Goal: Task Accomplishment & Management: Manage account settings

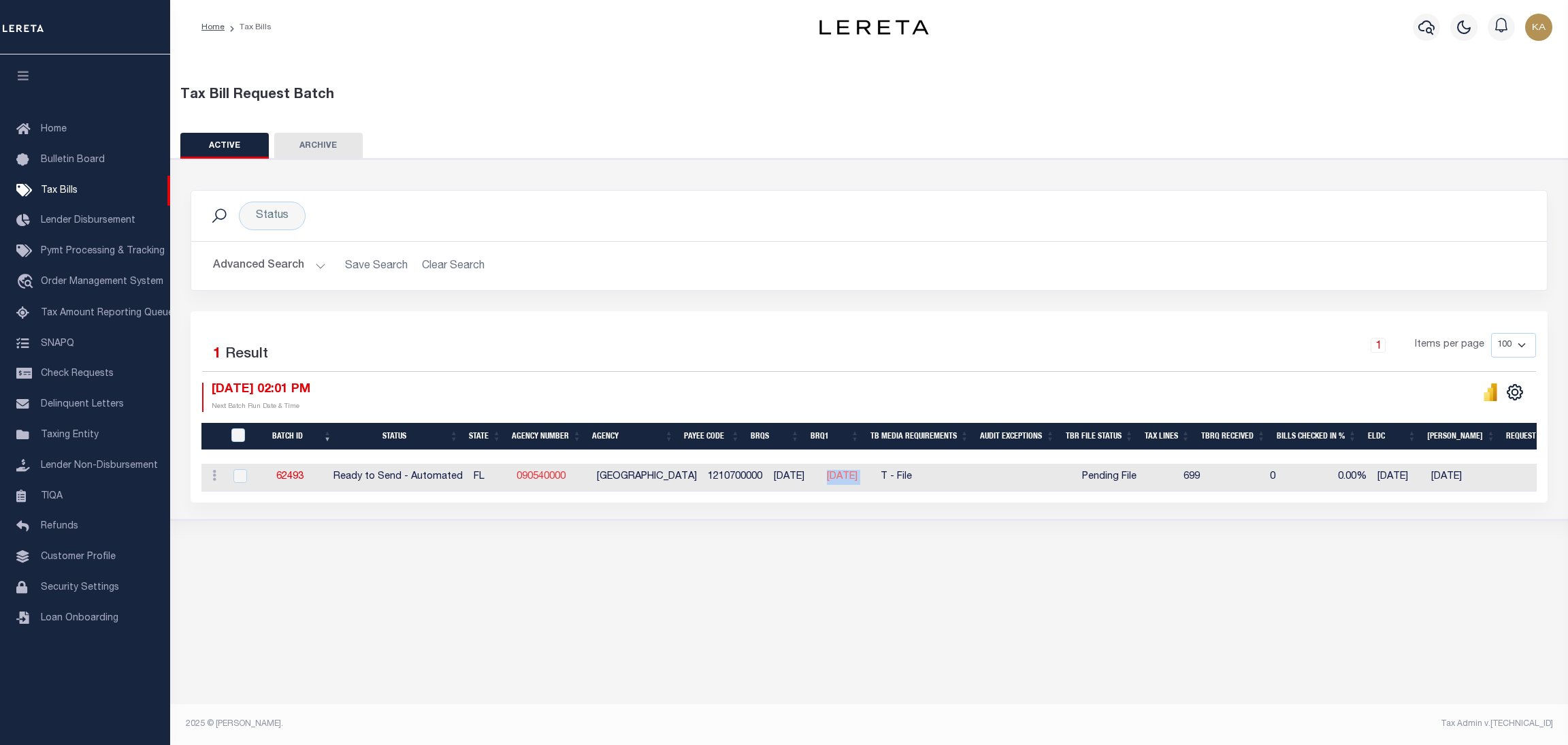
click at [560, 475] on link "090540000" at bounding box center [541, 476] width 49 height 10
checkbox input "true"
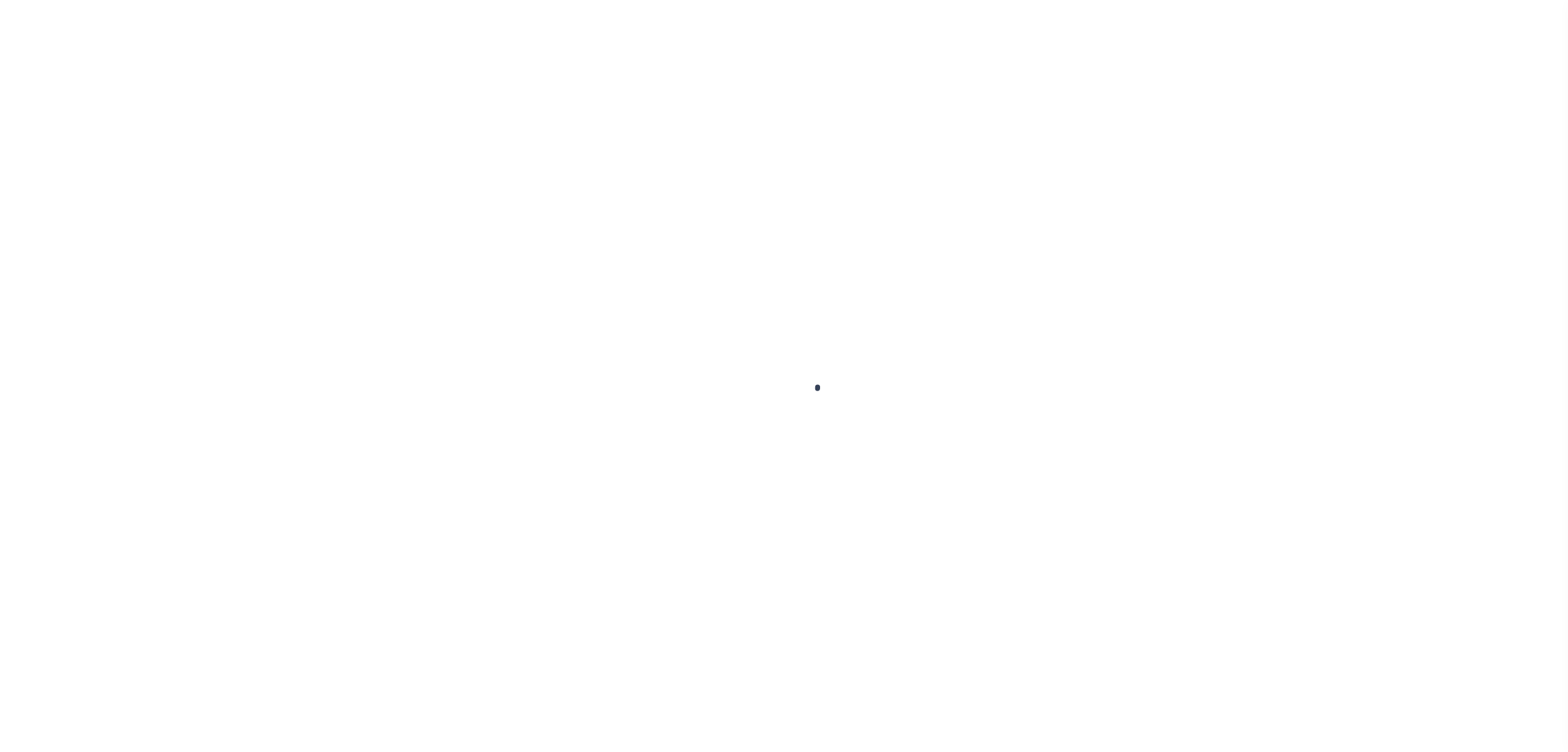
select select
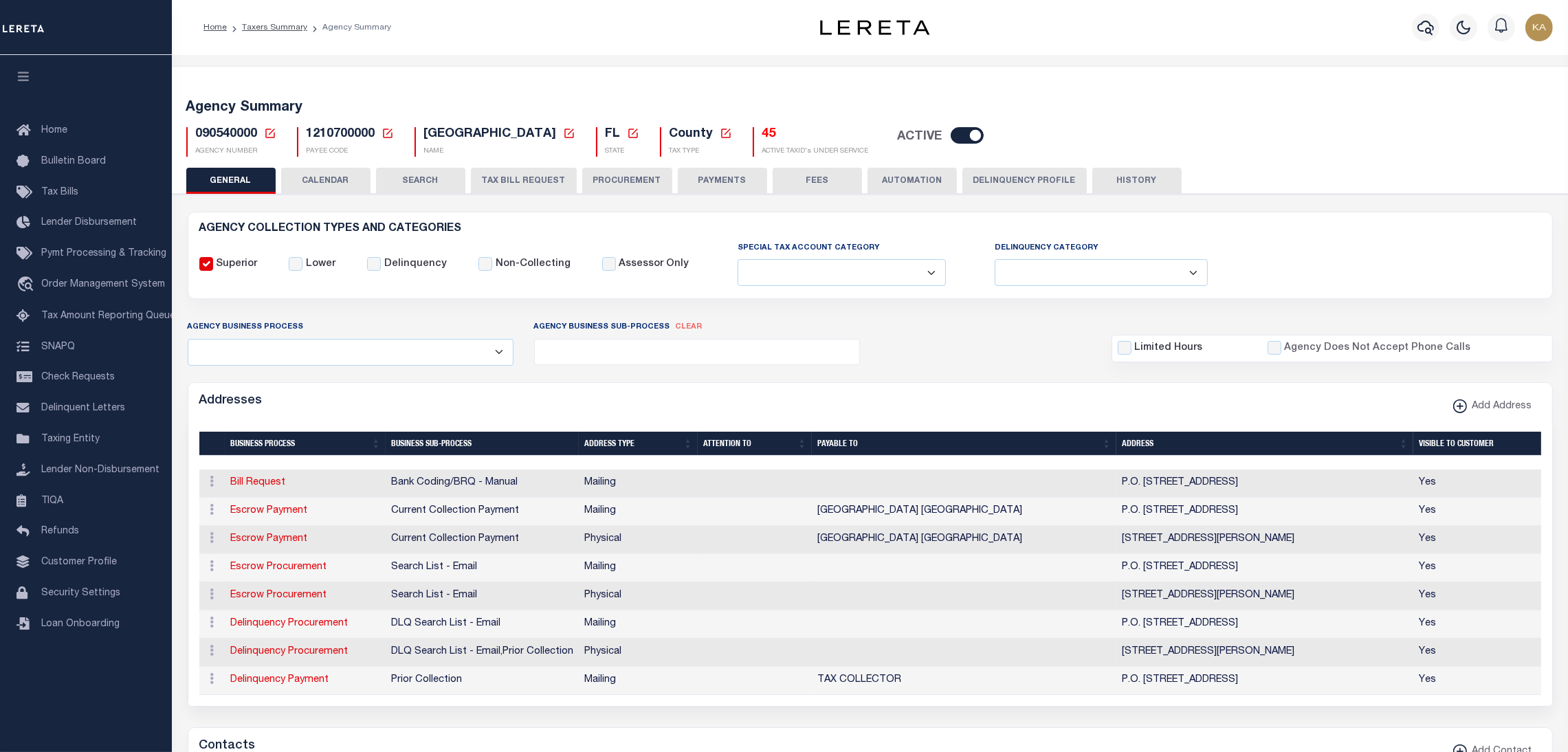
click at [210, 134] on span "090540000" at bounding box center [227, 134] width 62 height 12
copy h5 "090540000"
click at [320, 178] on button "CALENDAR" at bounding box center [326, 181] width 90 height 26
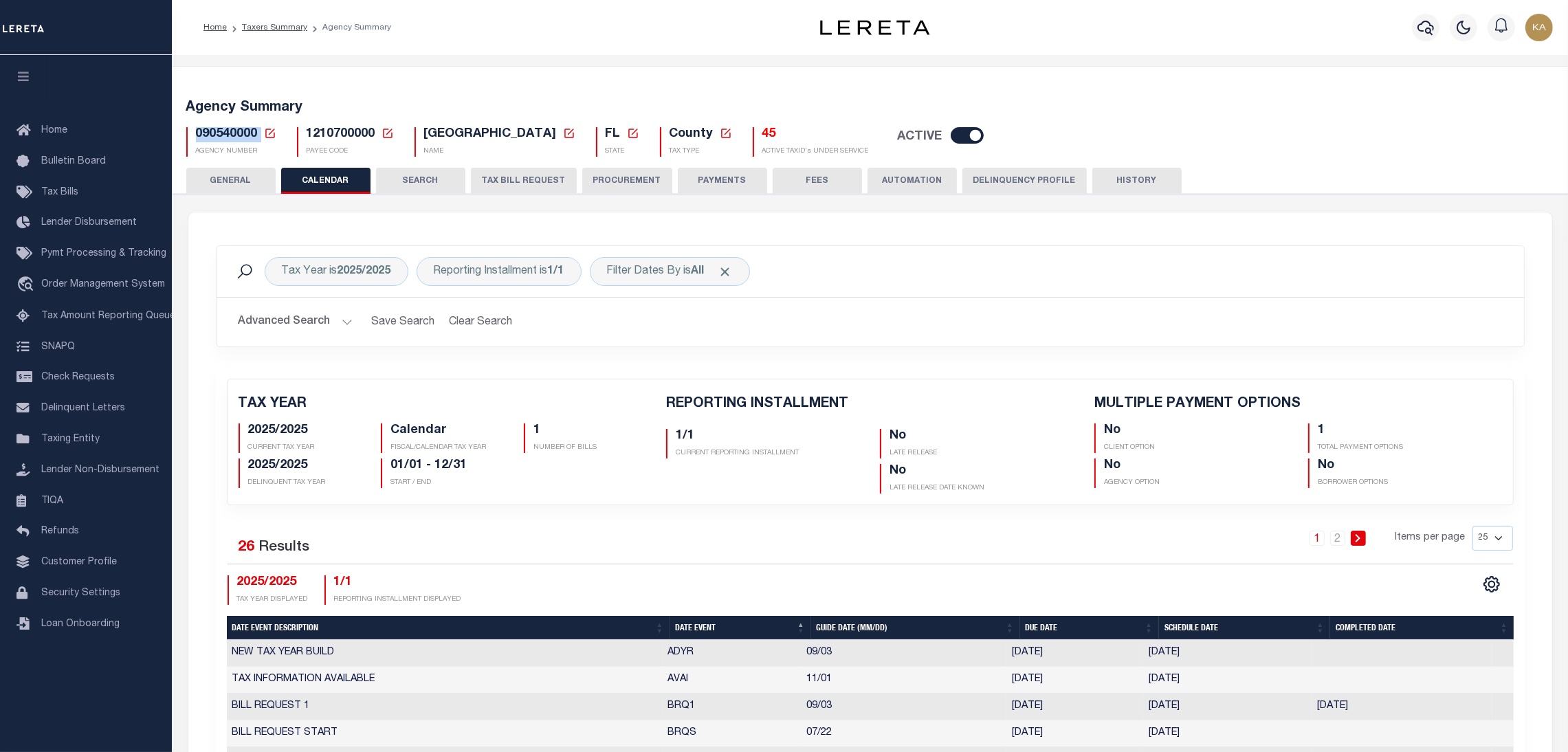
checkbox input "false"
type input "1"
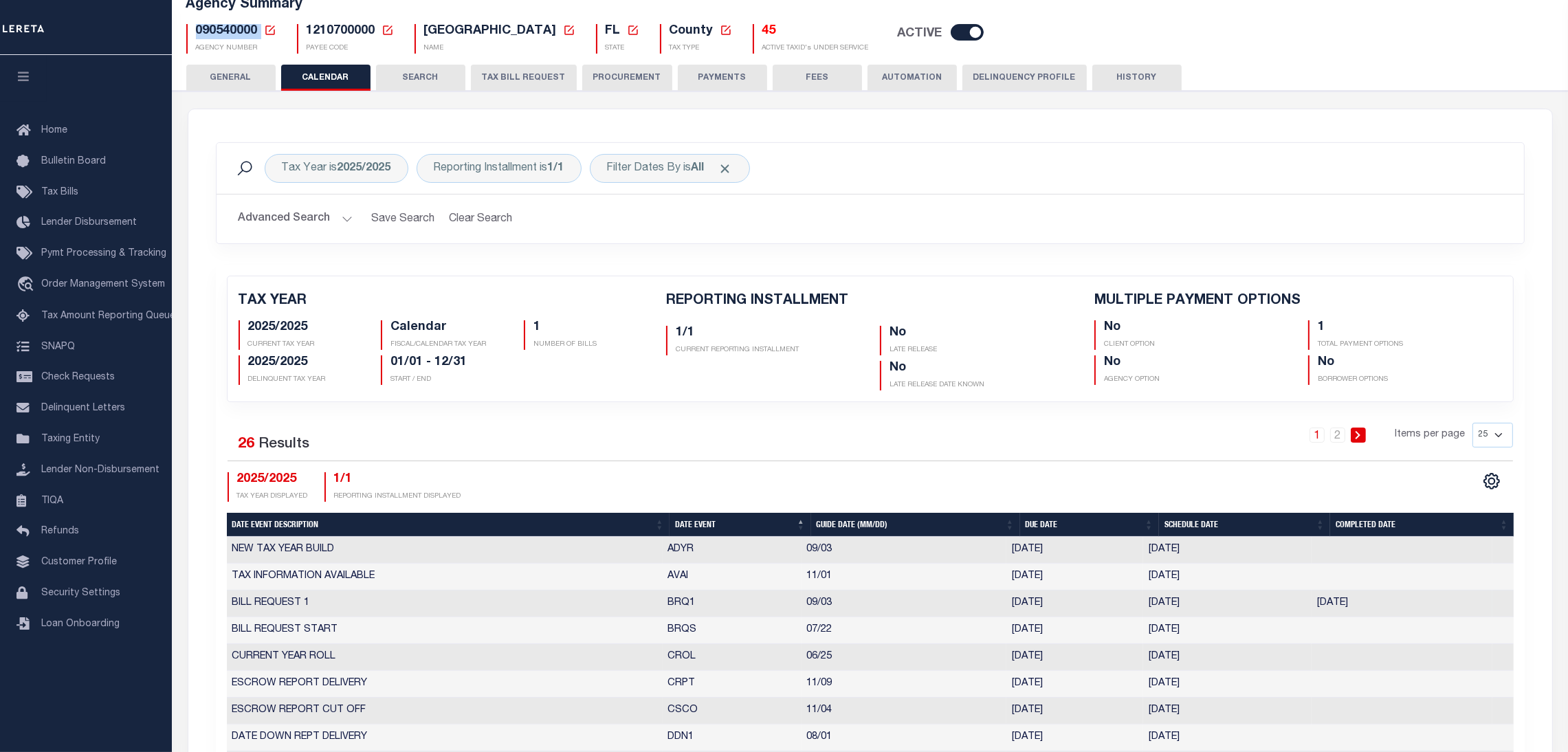
select select "9"
select select "3"
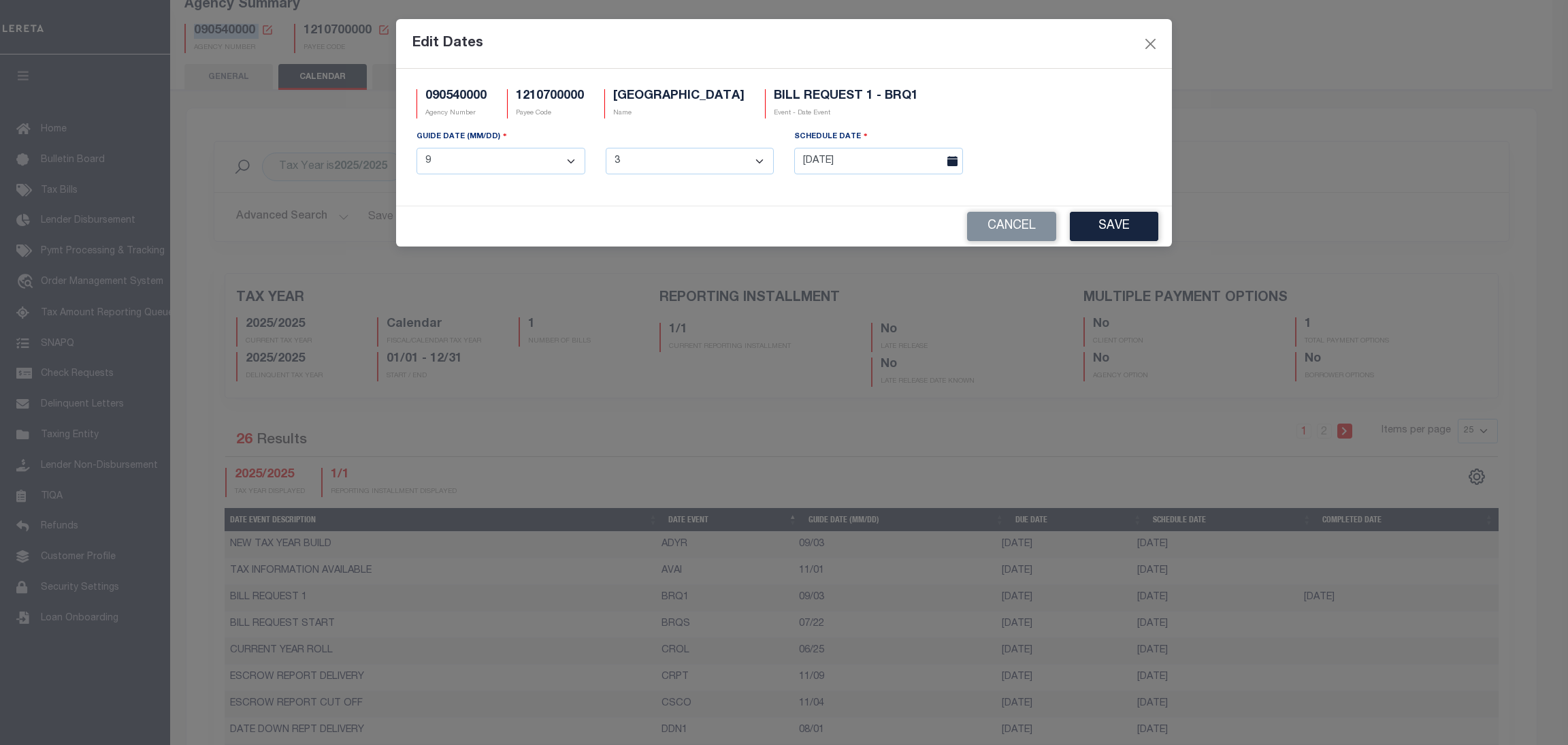
drag, startPoint x: 1145, startPoint y: 601, endPoint x: 851, endPoint y: 147, distance: 540.9
click at [851, 147] on div "SCHEDULE DATE" at bounding box center [878, 139] width 169 height 19
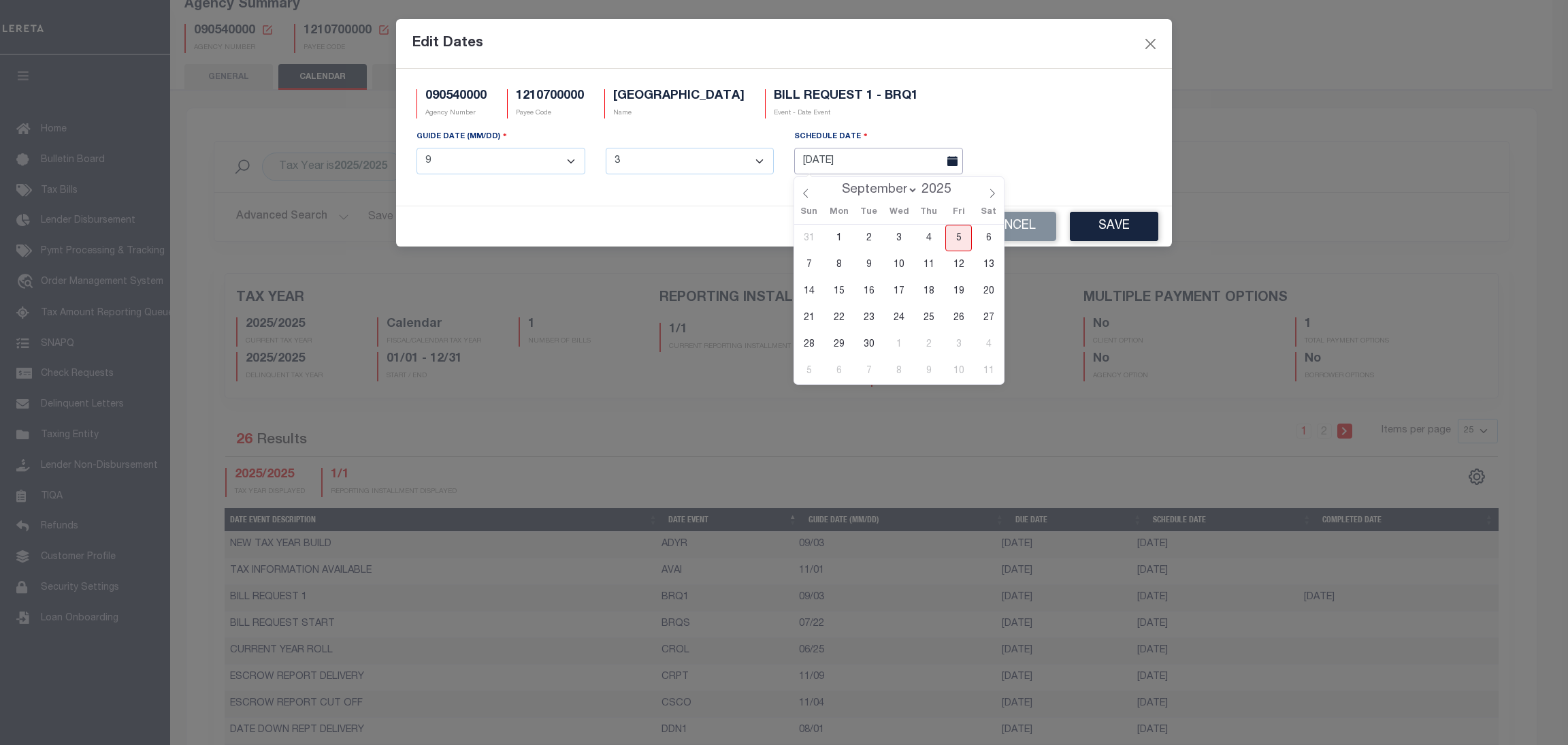
click at [860, 162] on input "[DATE]" at bounding box center [878, 160] width 169 height 26
click at [830, 261] on span "8" at bounding box center [838, 264] width 26 height 26
type input "[DATE]"
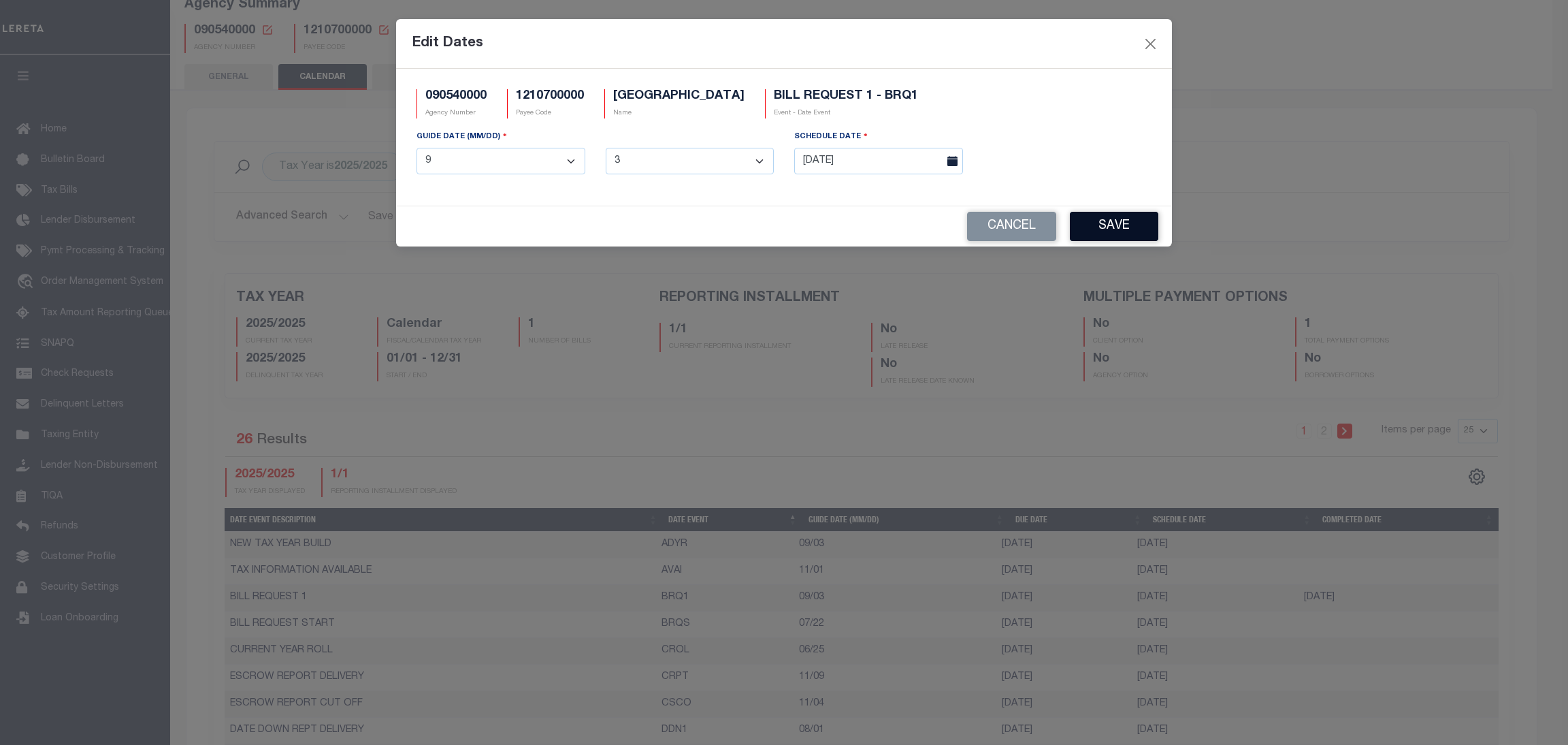
click at [1082, 225] on button "Save" at bounding box center [1114, 226] width 89 height 29
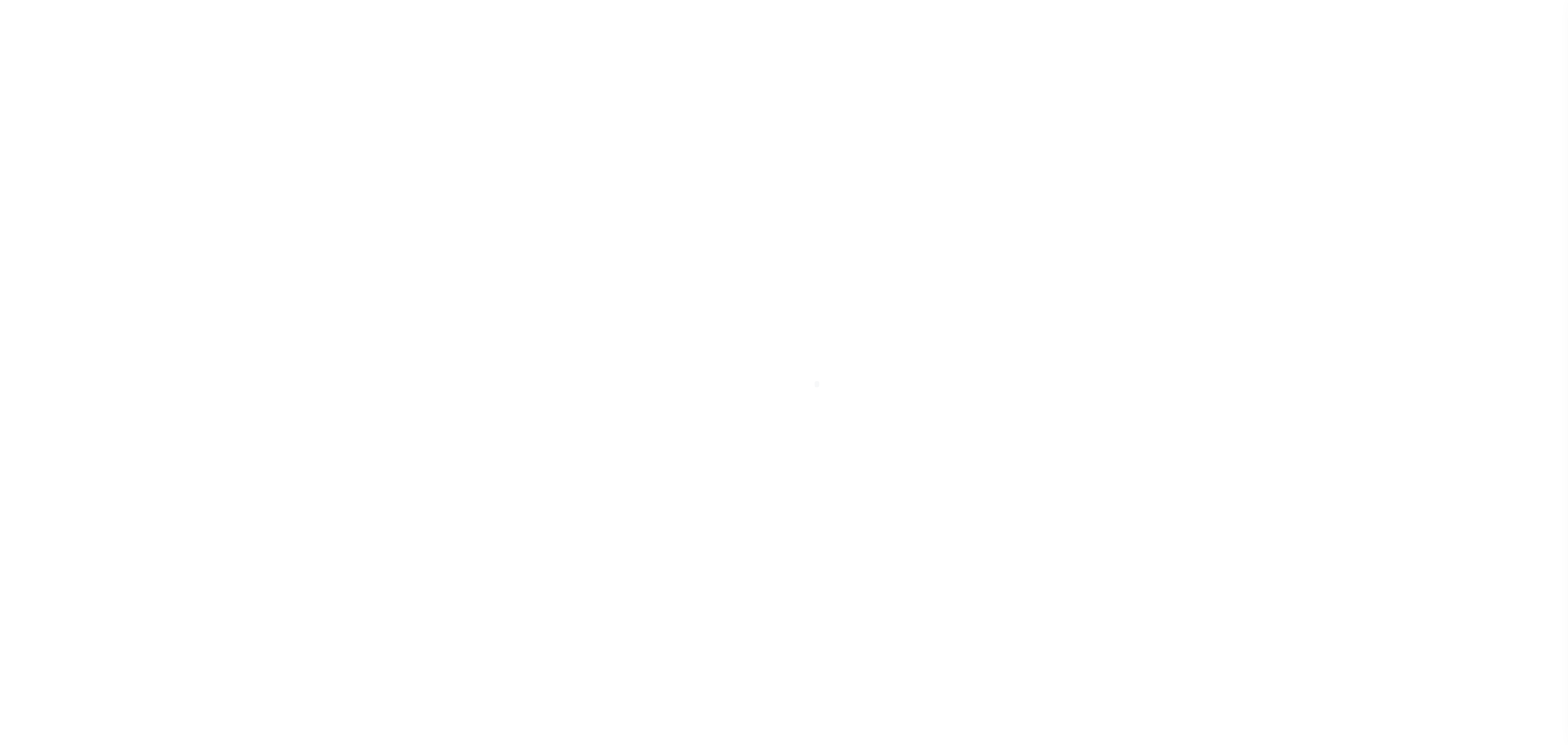
select select
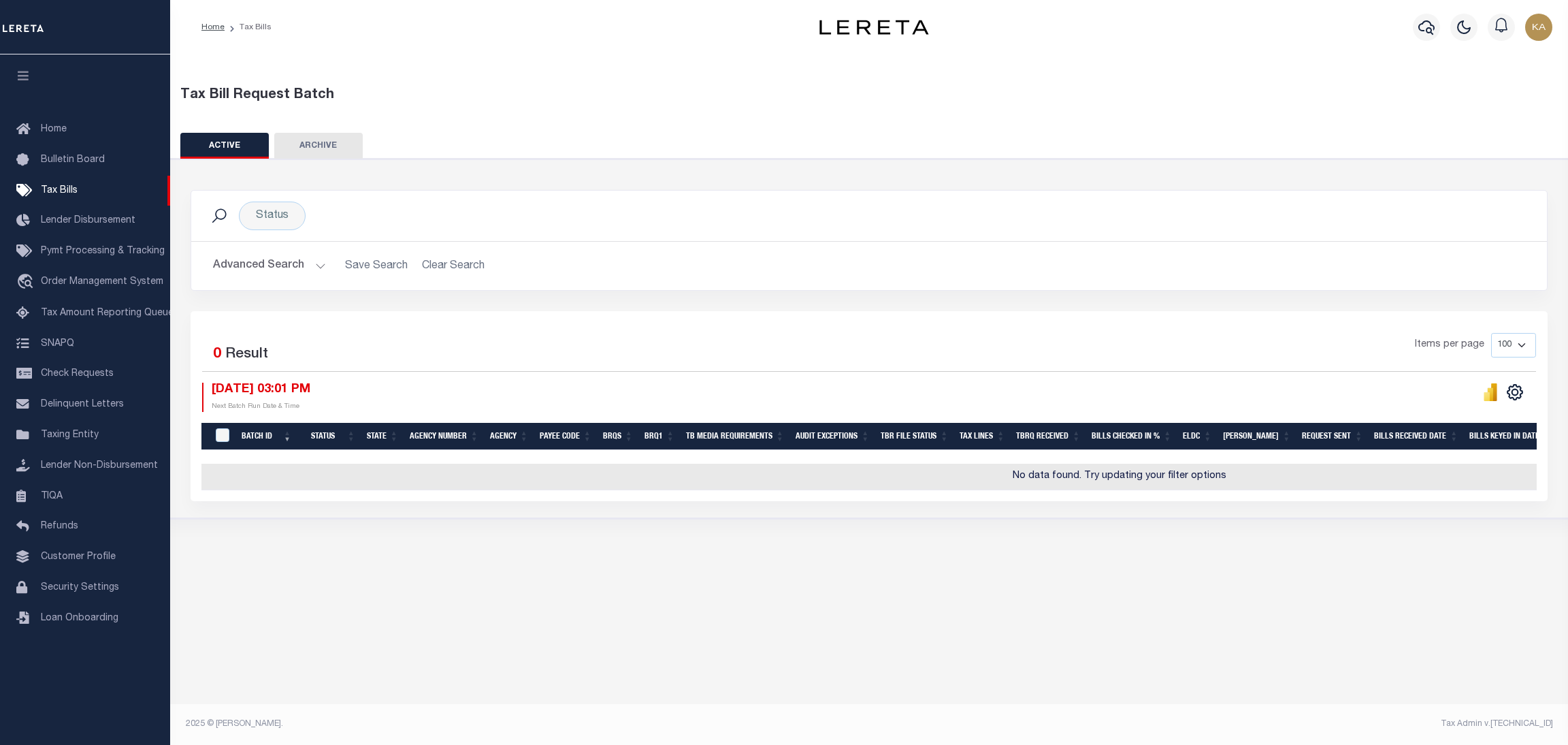
click at [291, 262] on button "Advanced Search" at bounding box center [269, 266] width 113 height 26
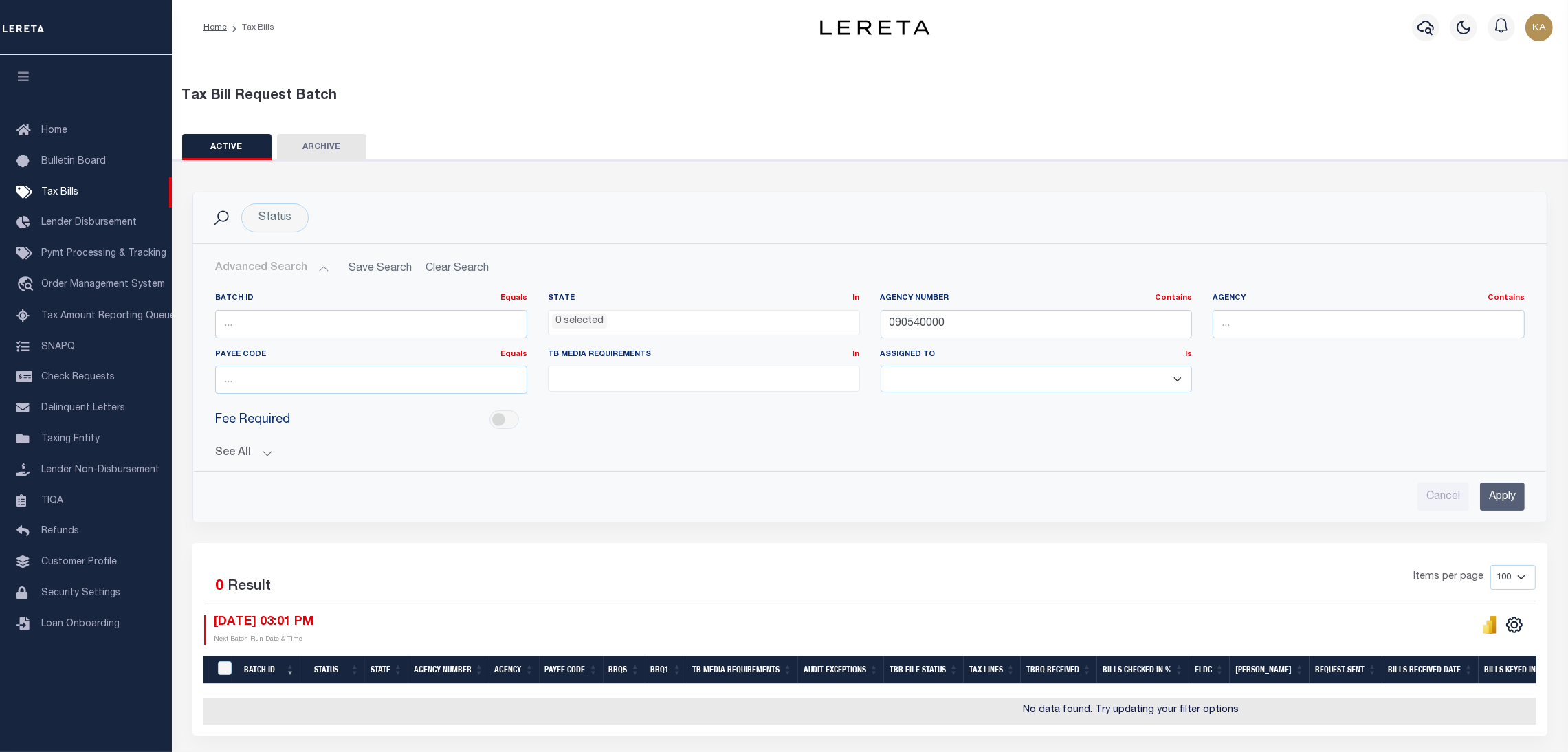
click at [1499, 497] on input "Apply" at bounding box center [1502, 496] width 45 height 28
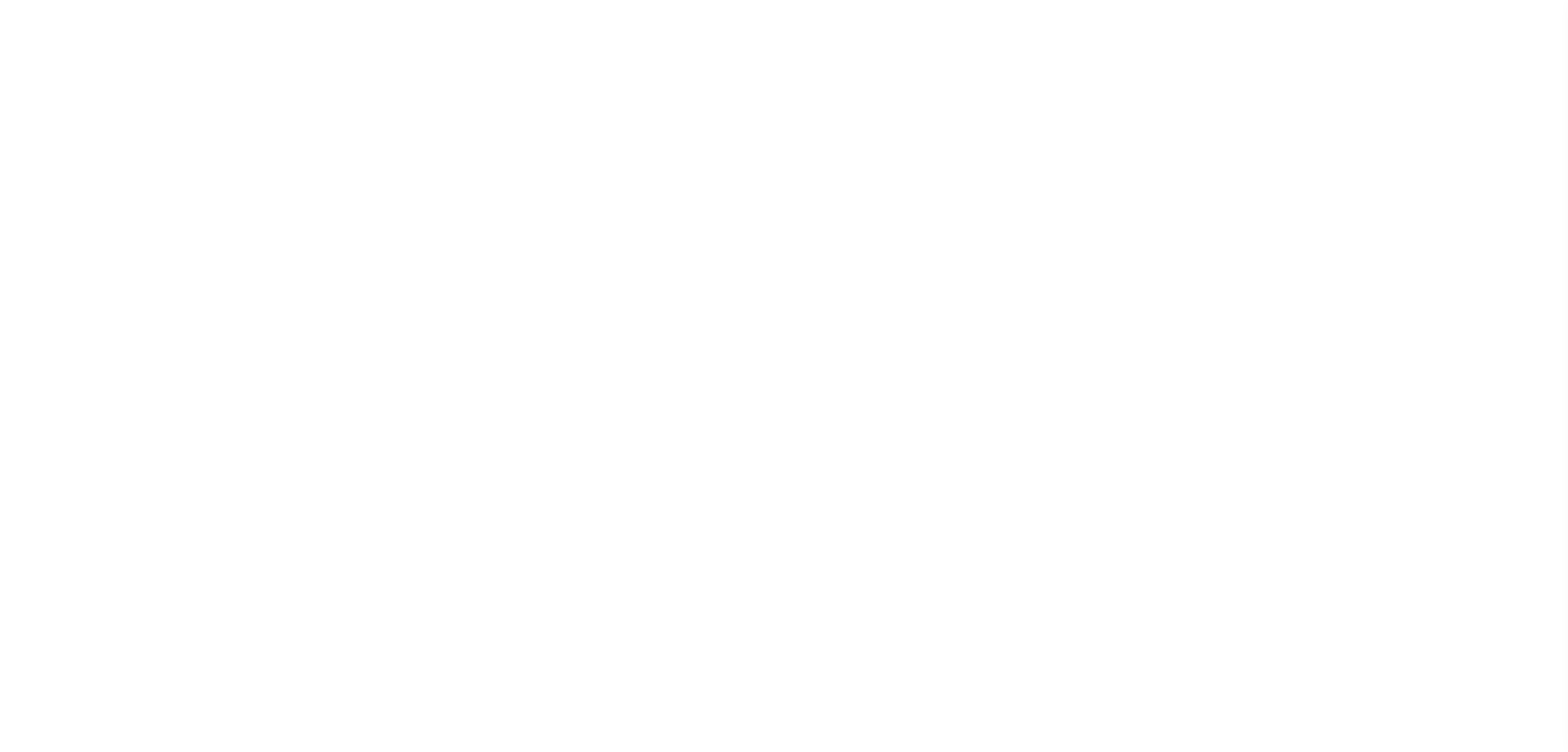
select select
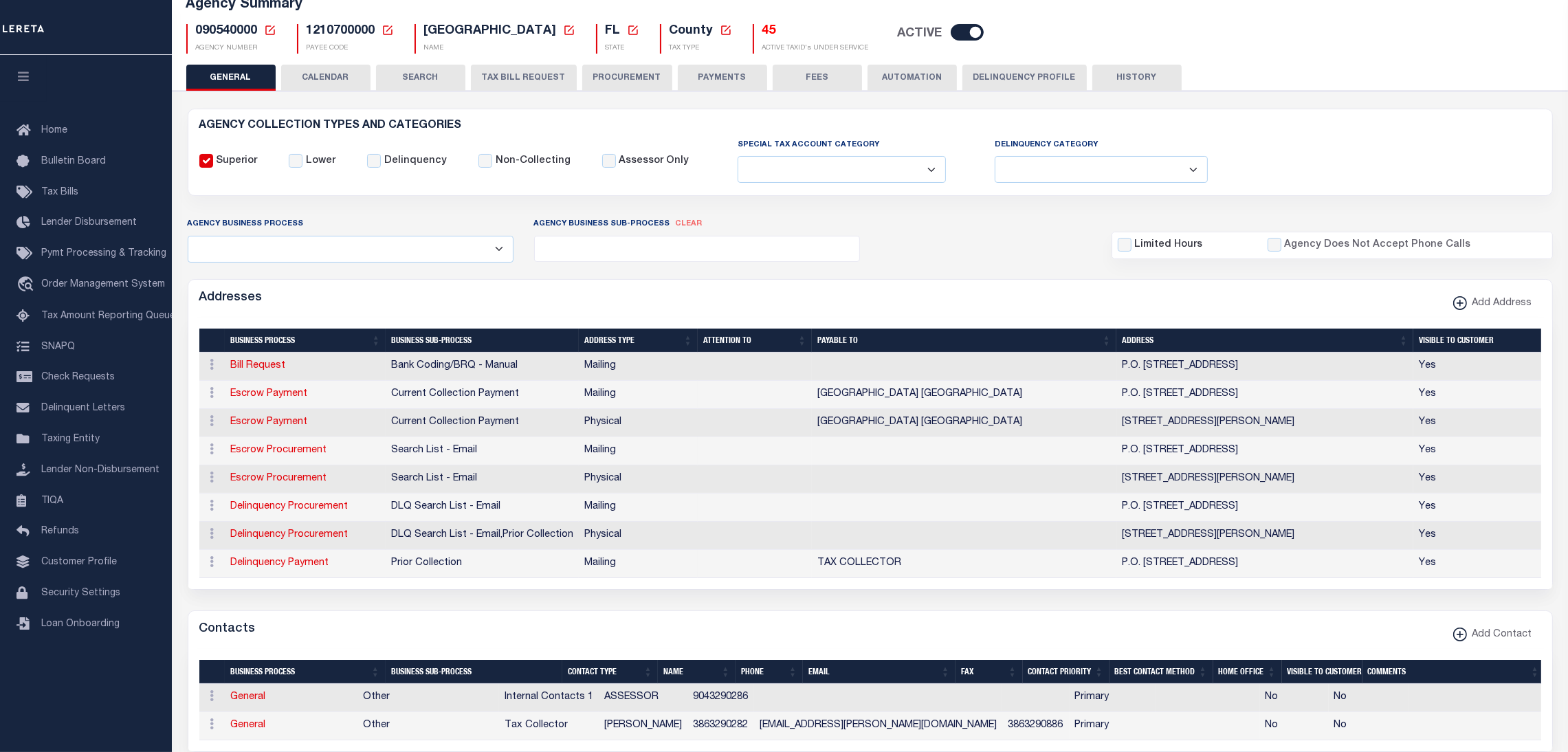
click at [310, 75] on button "CALENDAR" at bounding box center [326, 78] width 90 height 26
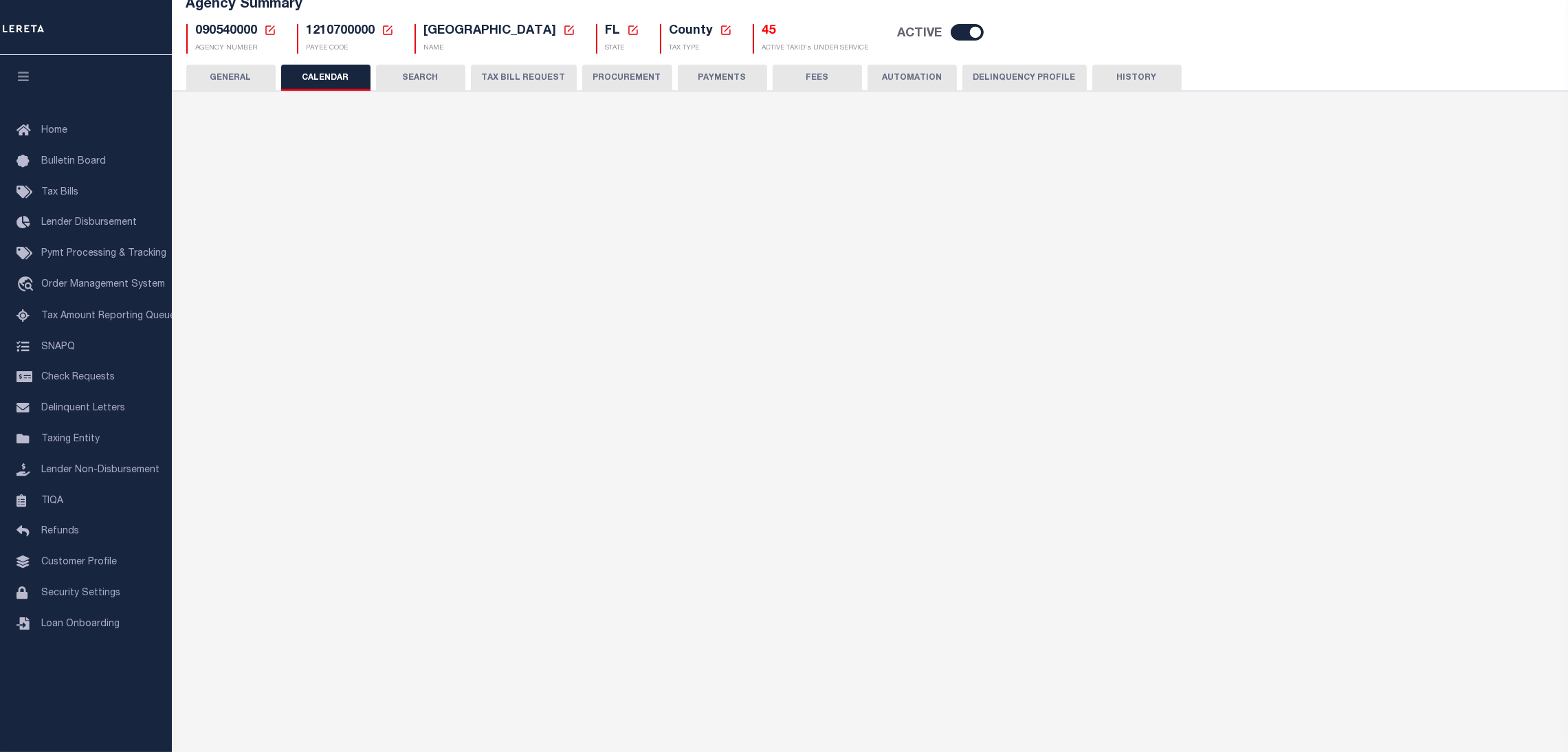
checkbox input "false"
type input "1"
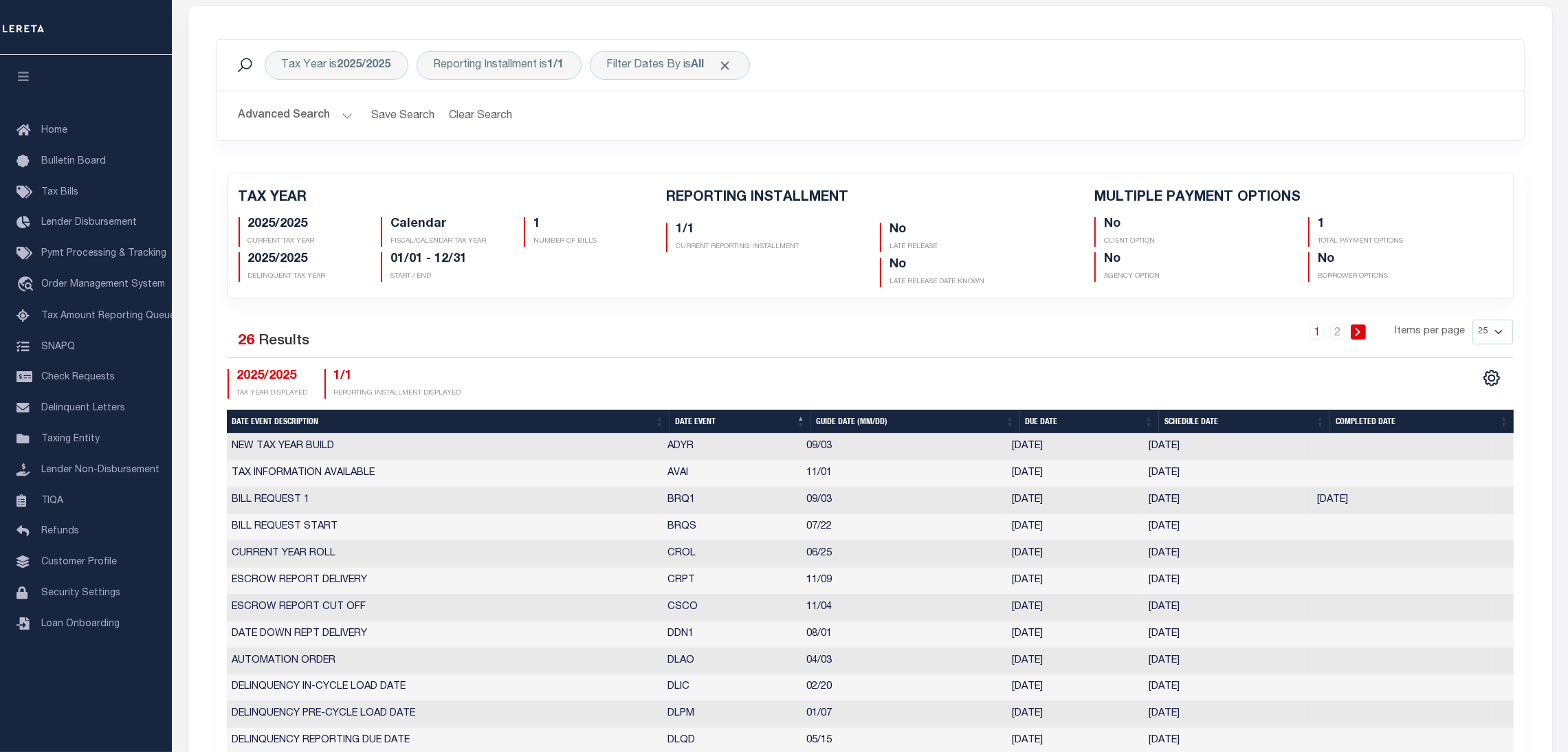
scroll to position [412, 0]
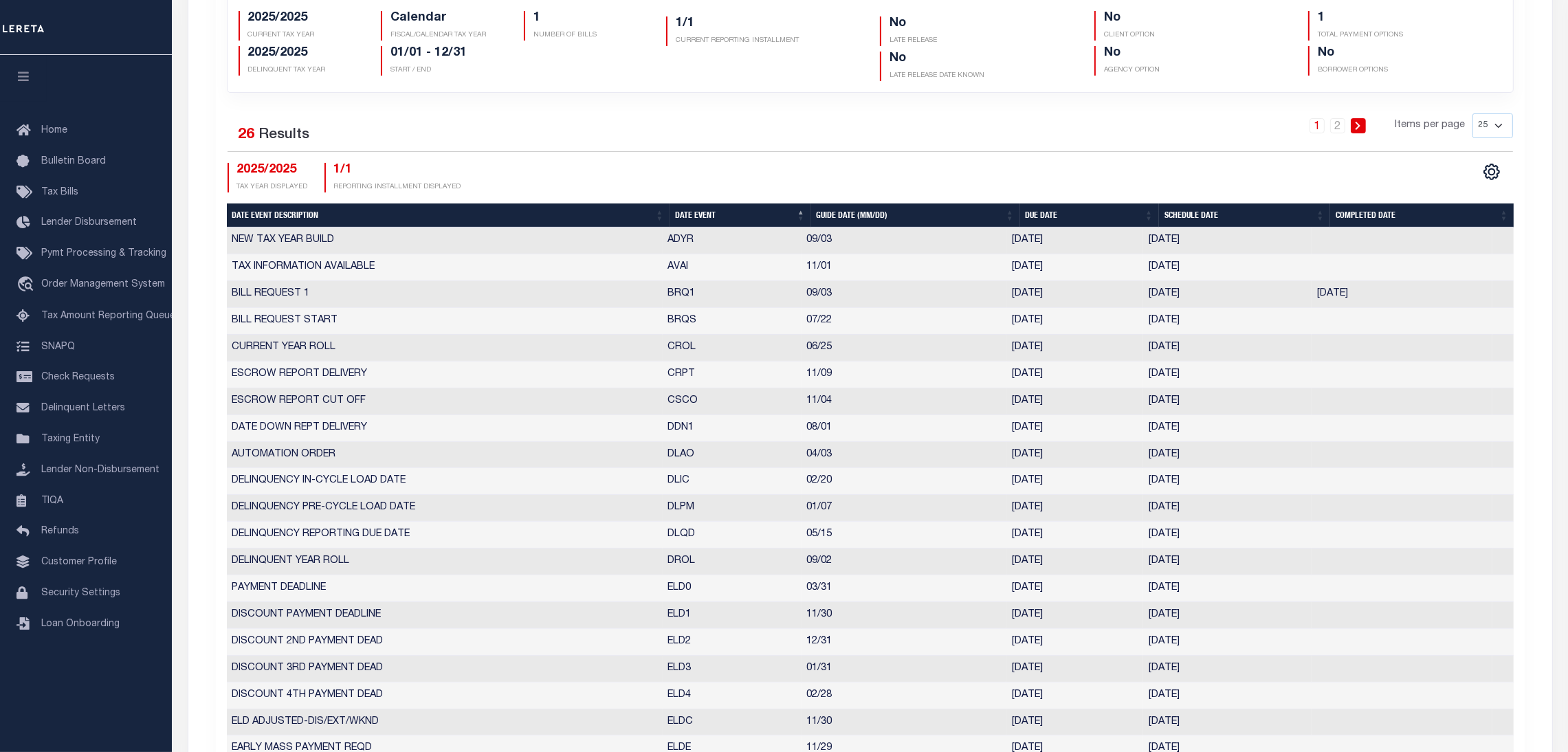
select select "9"
select select "3"
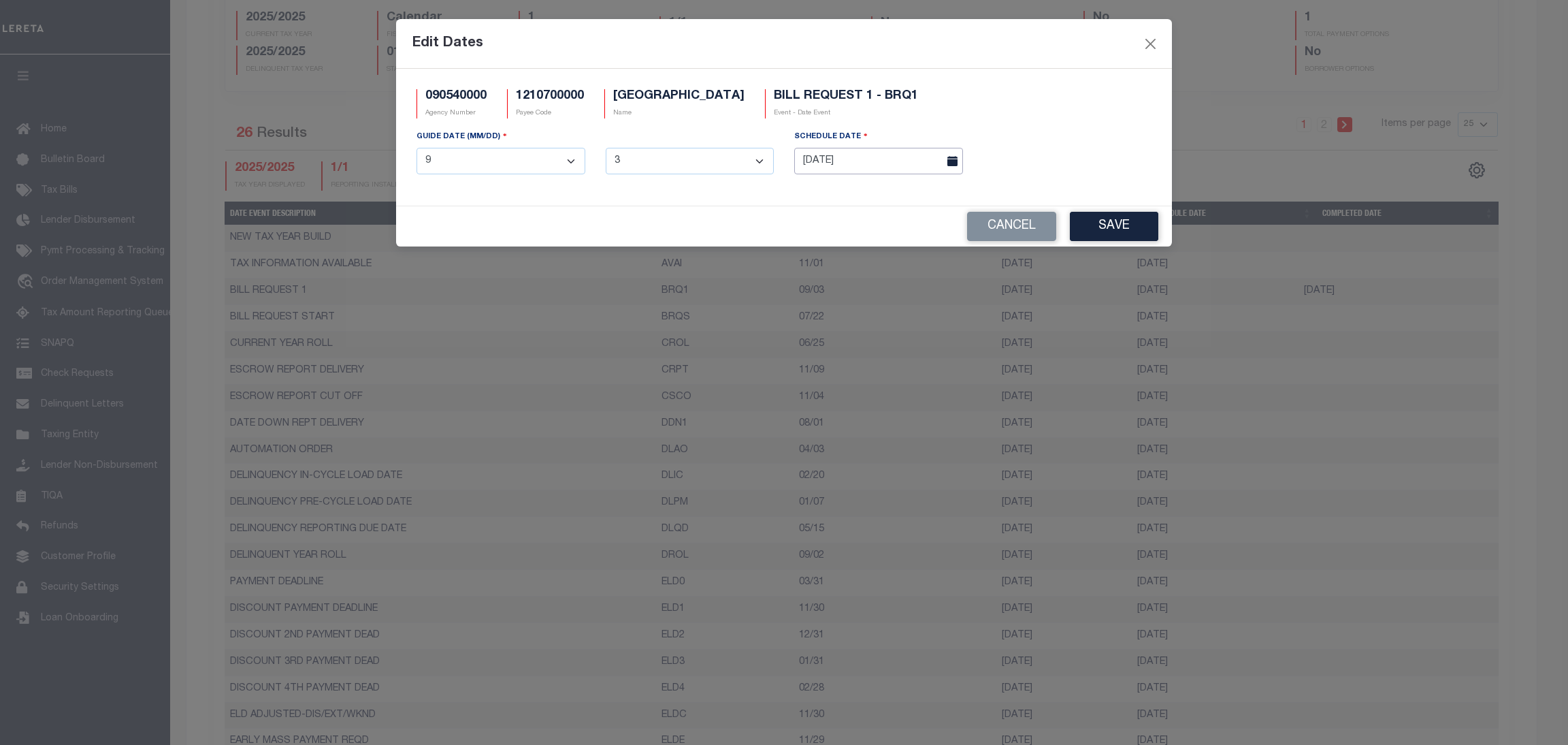
click at [864, 170] on body "Home Taxers Summary Agency Summary Profile Sign out" at bounding box center [784, 486] width 1568 height 1788
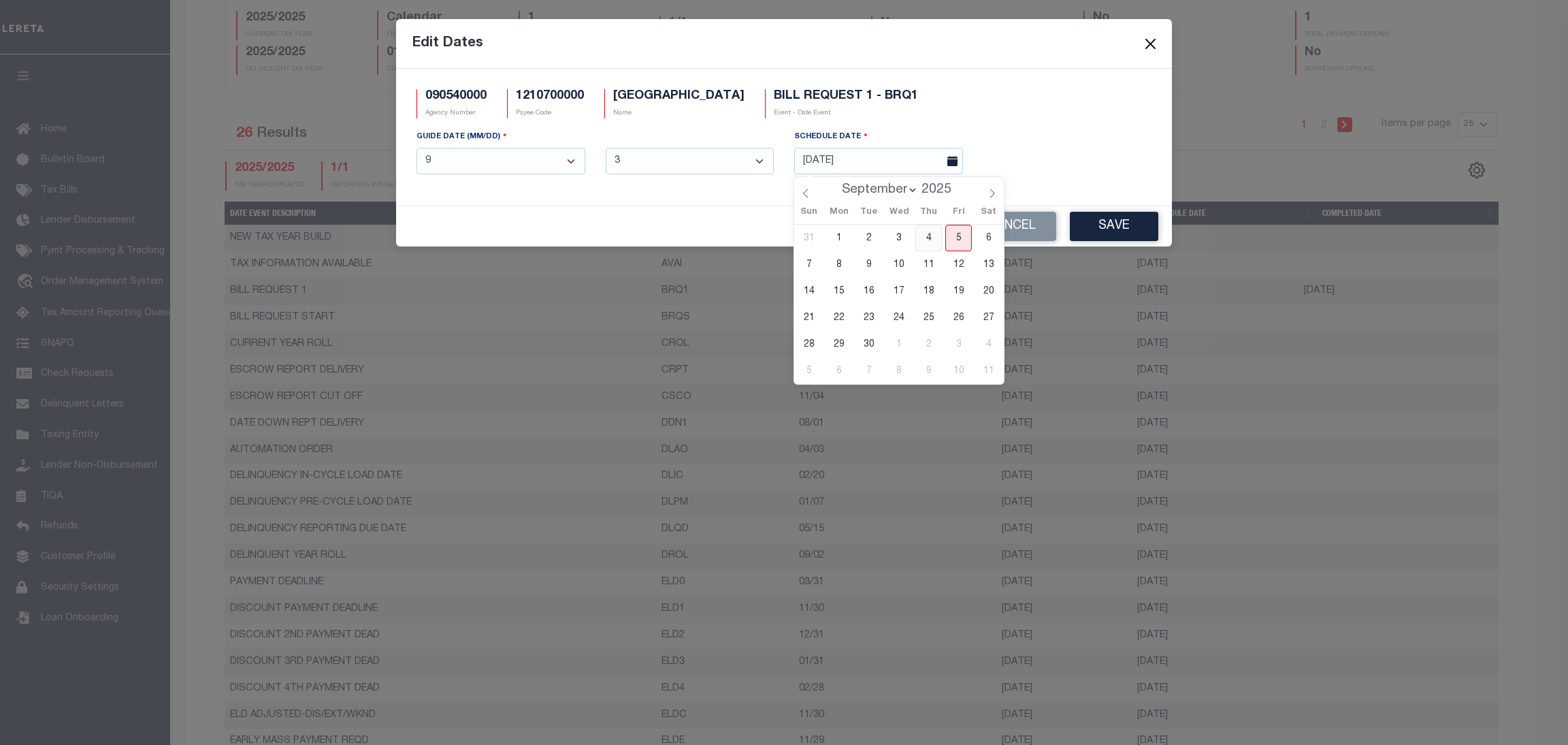
click at [925, 237] on span "4" at bounding box center [928, 237] width 26 height 26
type input "09/04/2025"
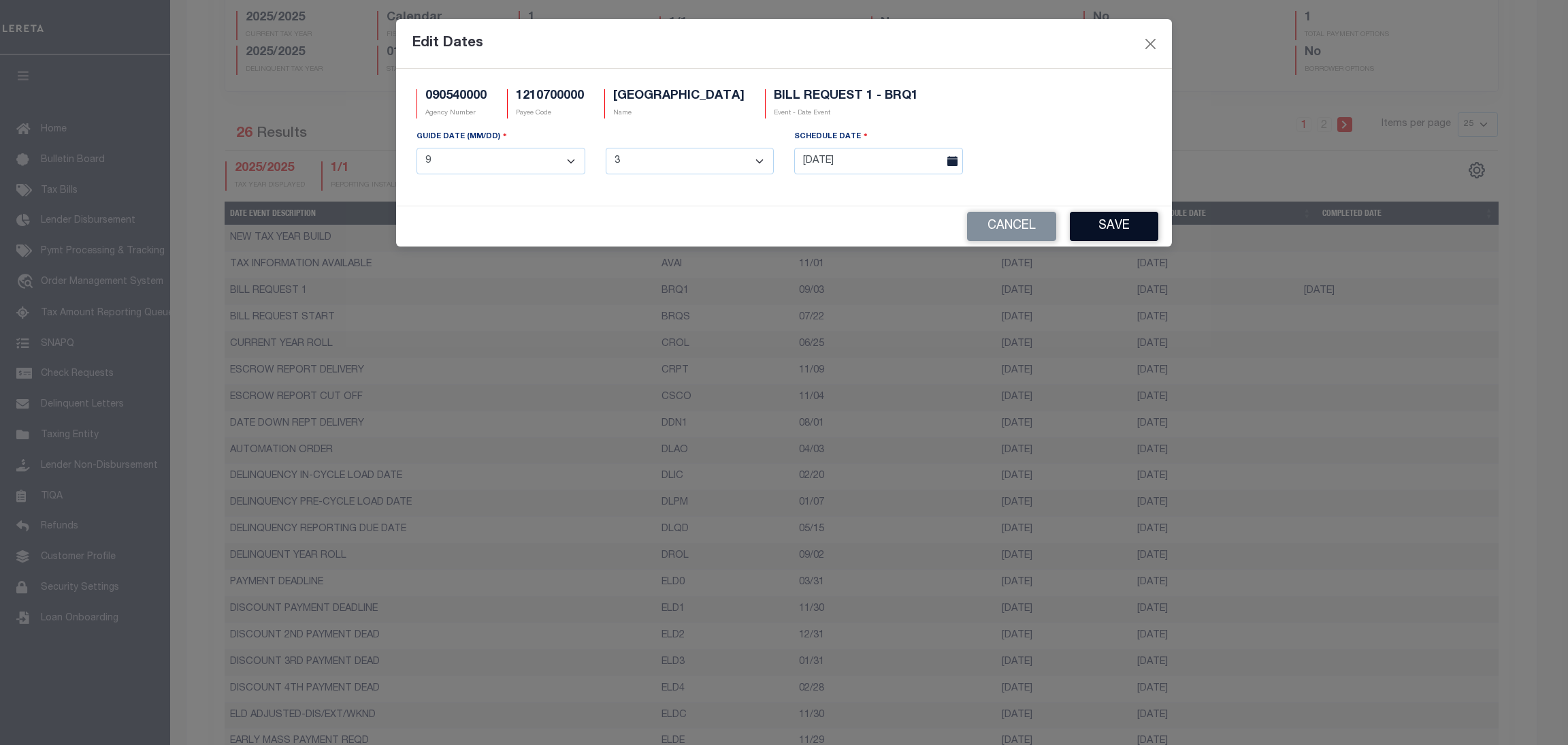
click at [1125, 226] on button "Save" at bounding box center [1114, 226] width 89 height 29
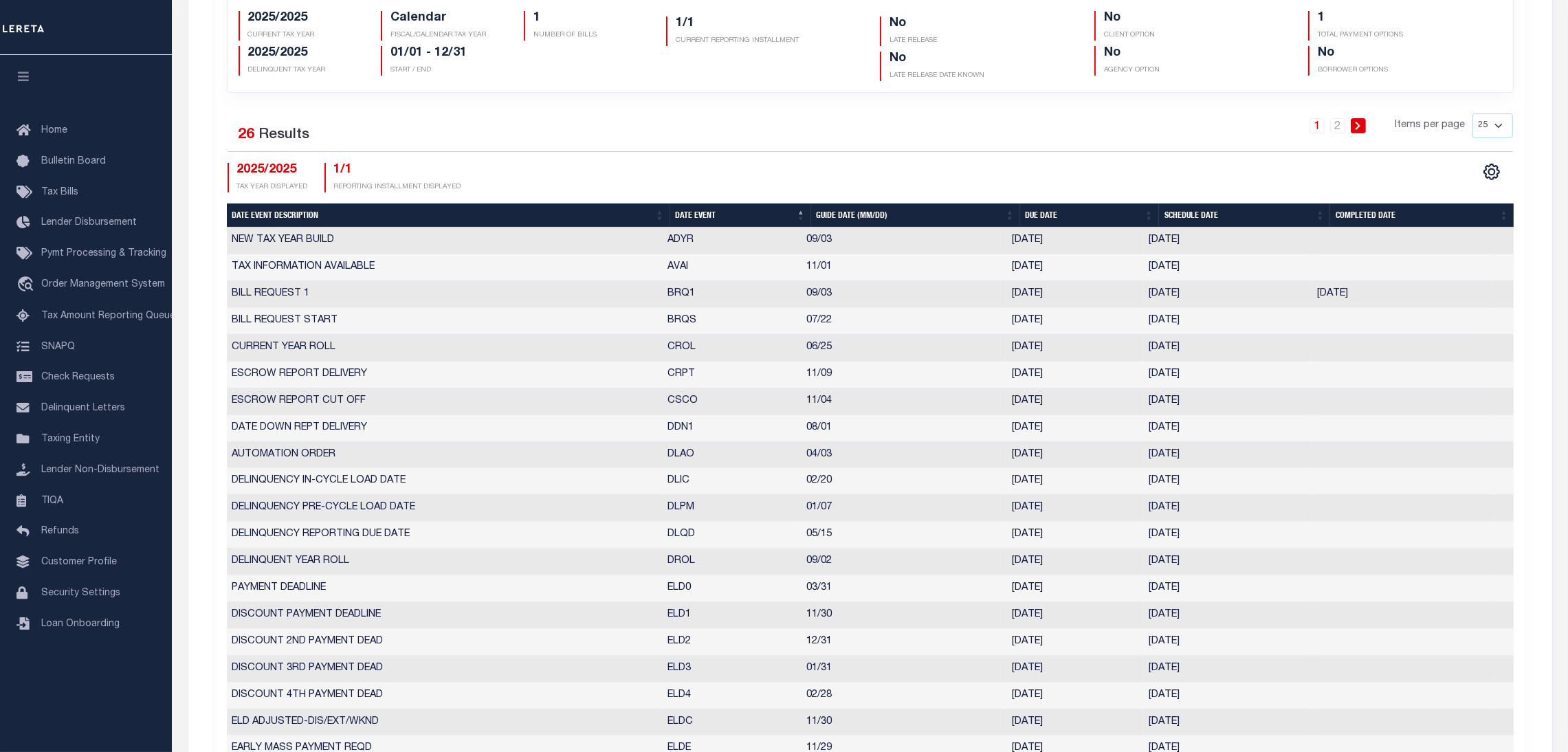
scroll to position [0, 0]
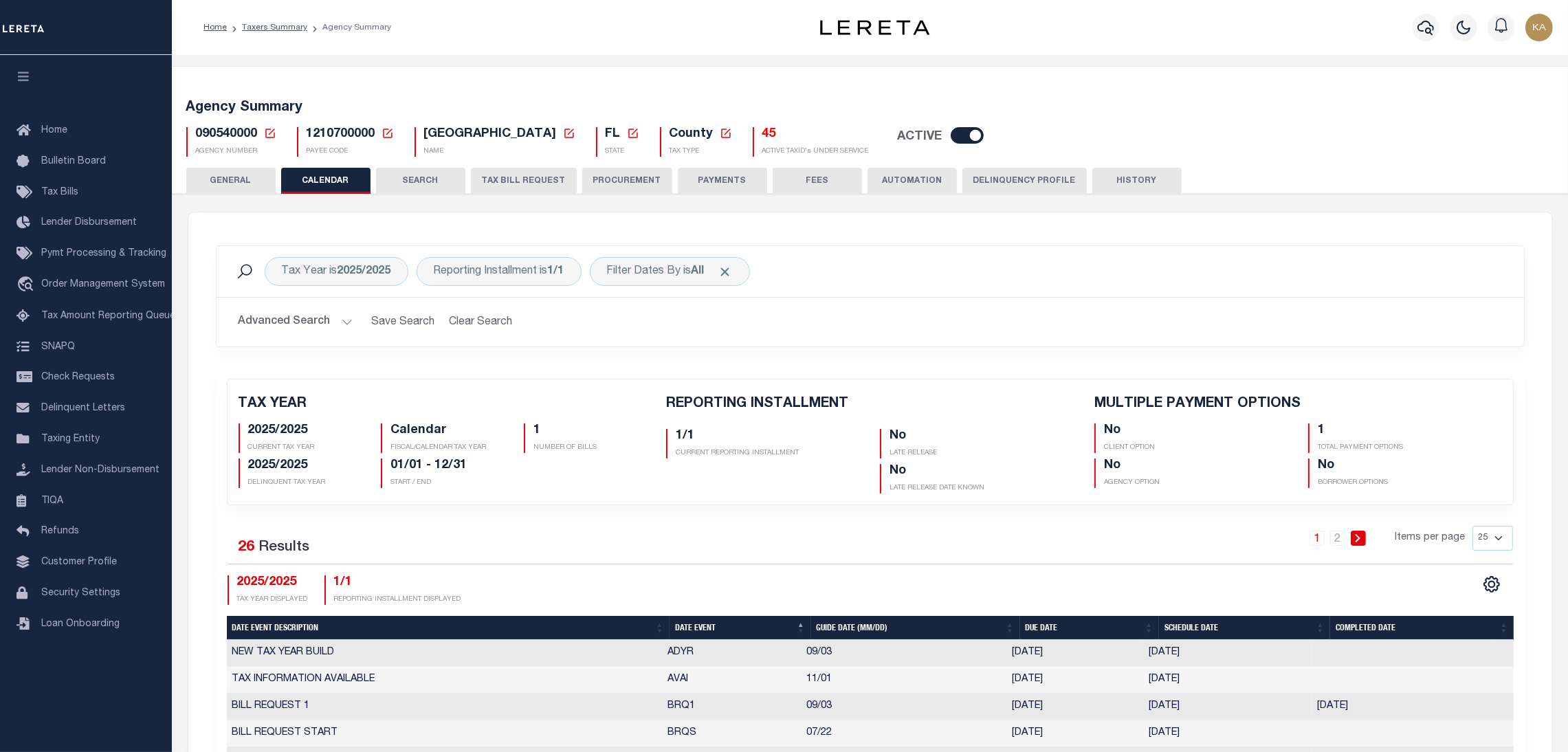
click at [494, 182] on button "TAX BILL REQUEST" at bounding box center [523, 181] width 106 height 26
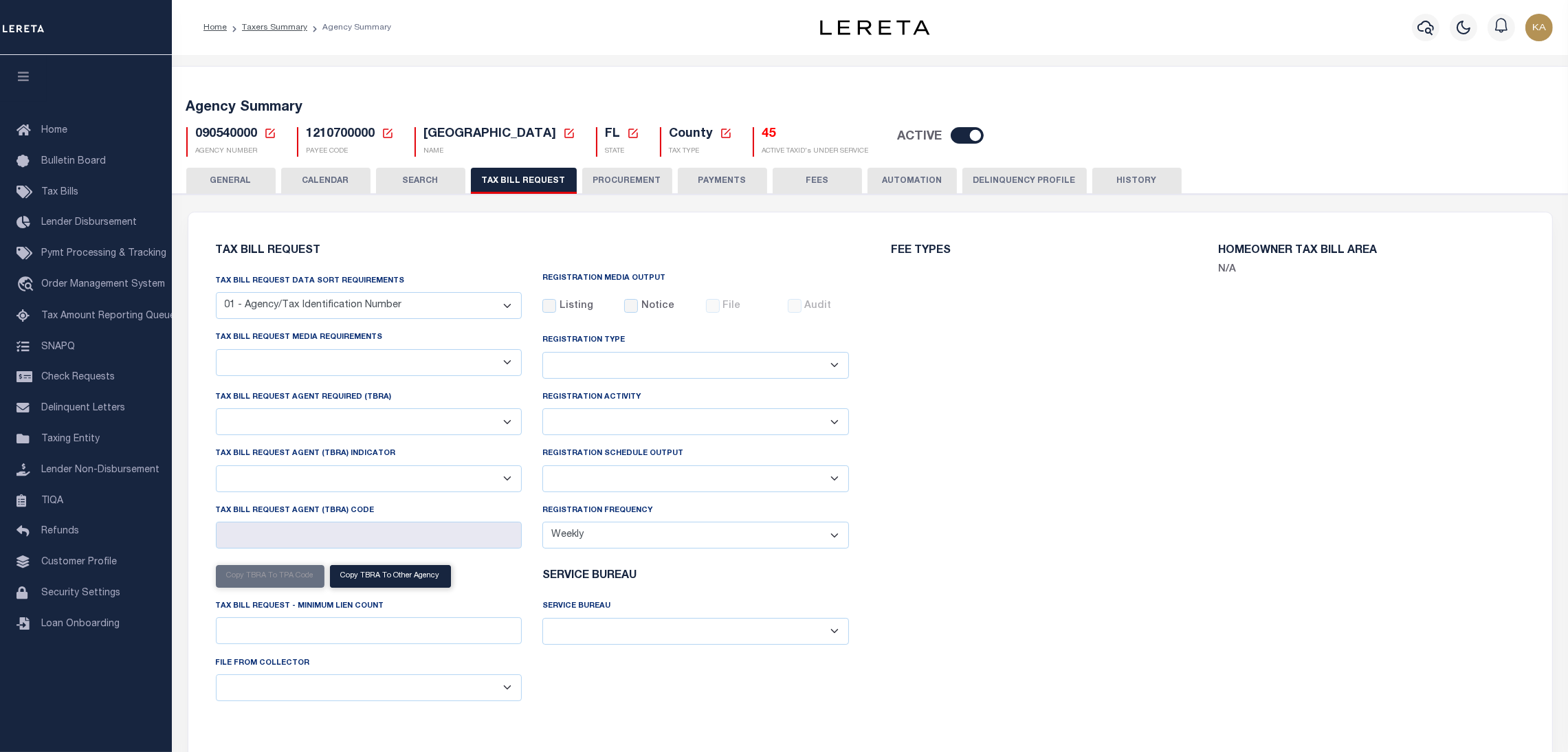
select select "27"
checkbox input "false"
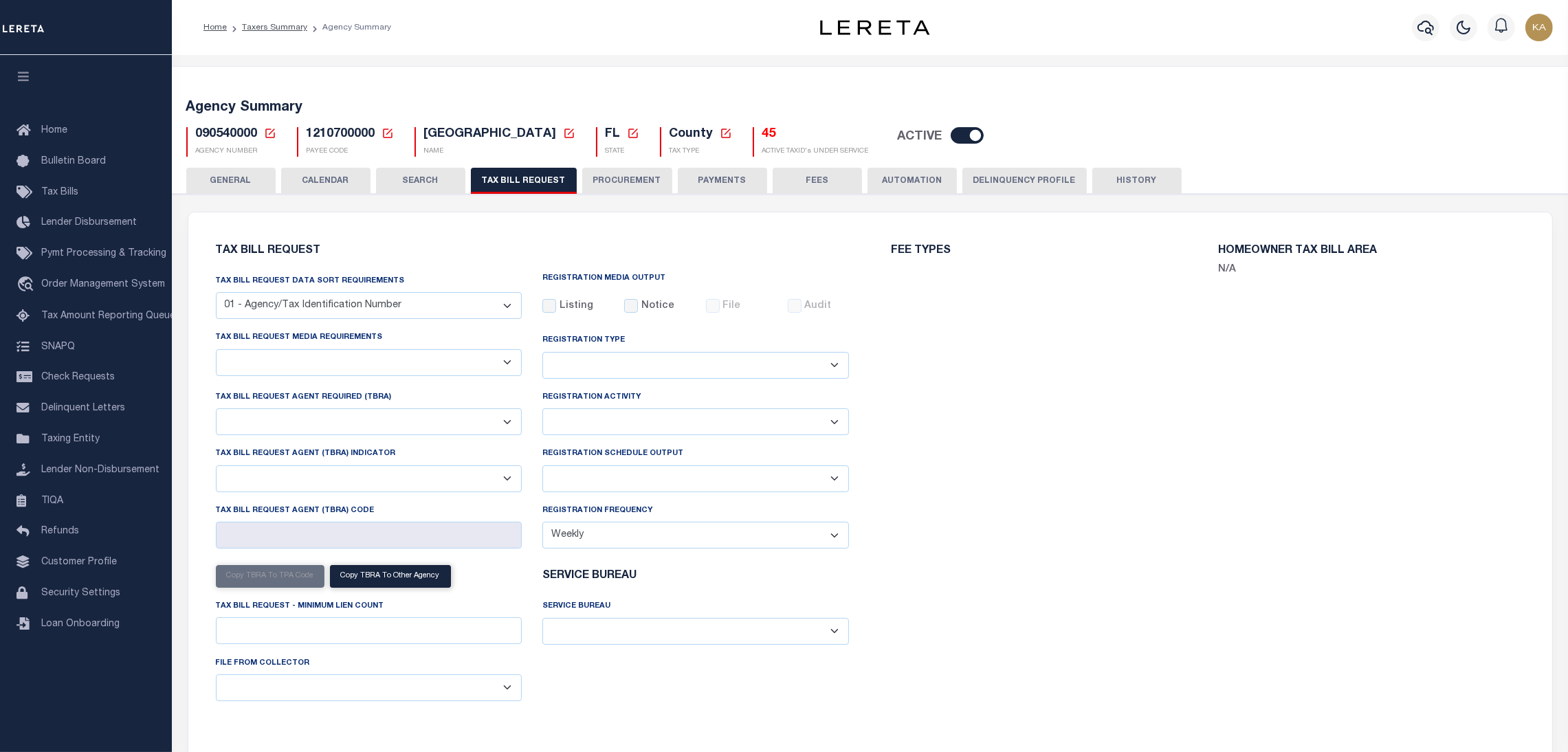
select select "22"
select select "false"
select select
select select "7803021001"
select select "2"
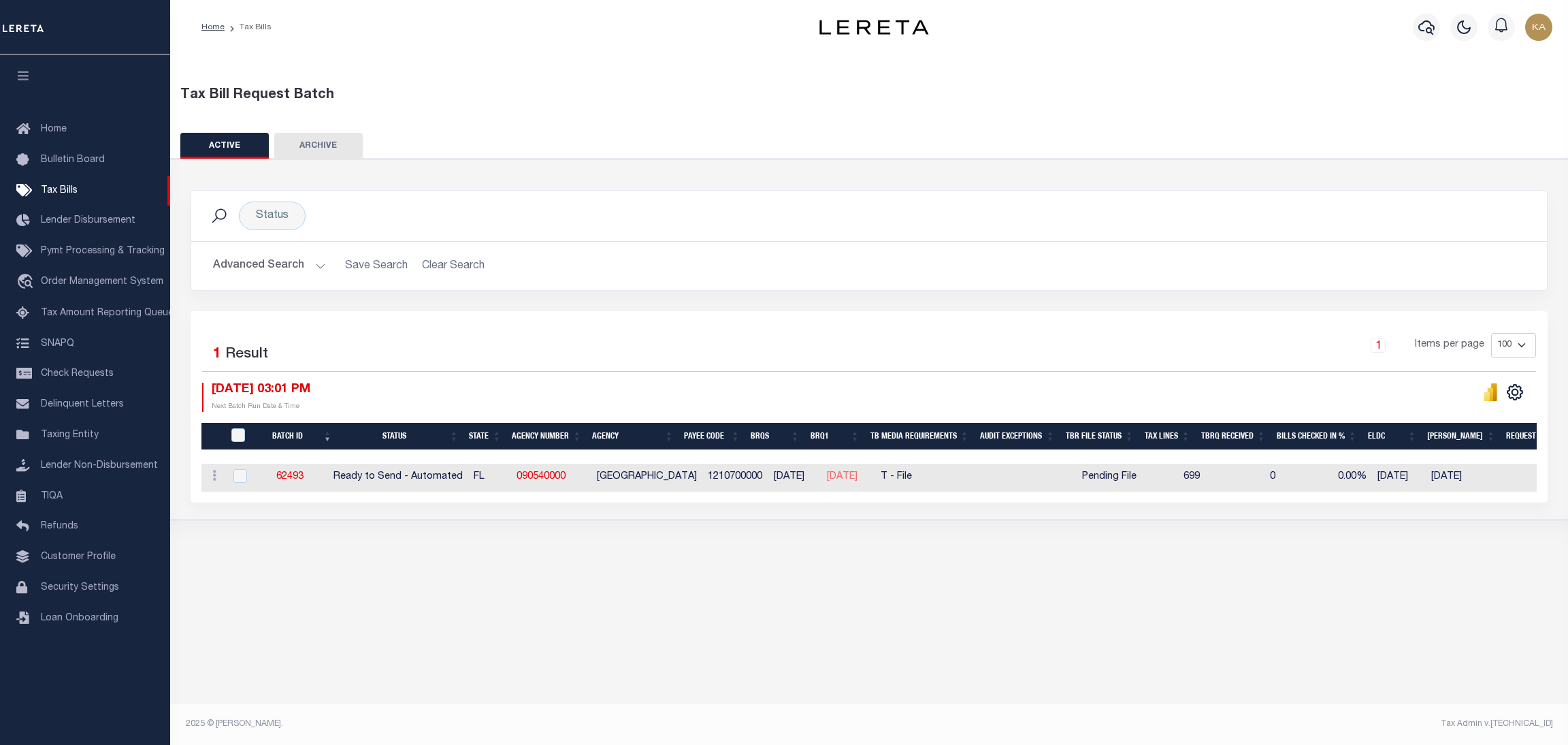
click at [285, 271] on button "Advanced Search" at bounding box center [269, 266] width 113 height 26
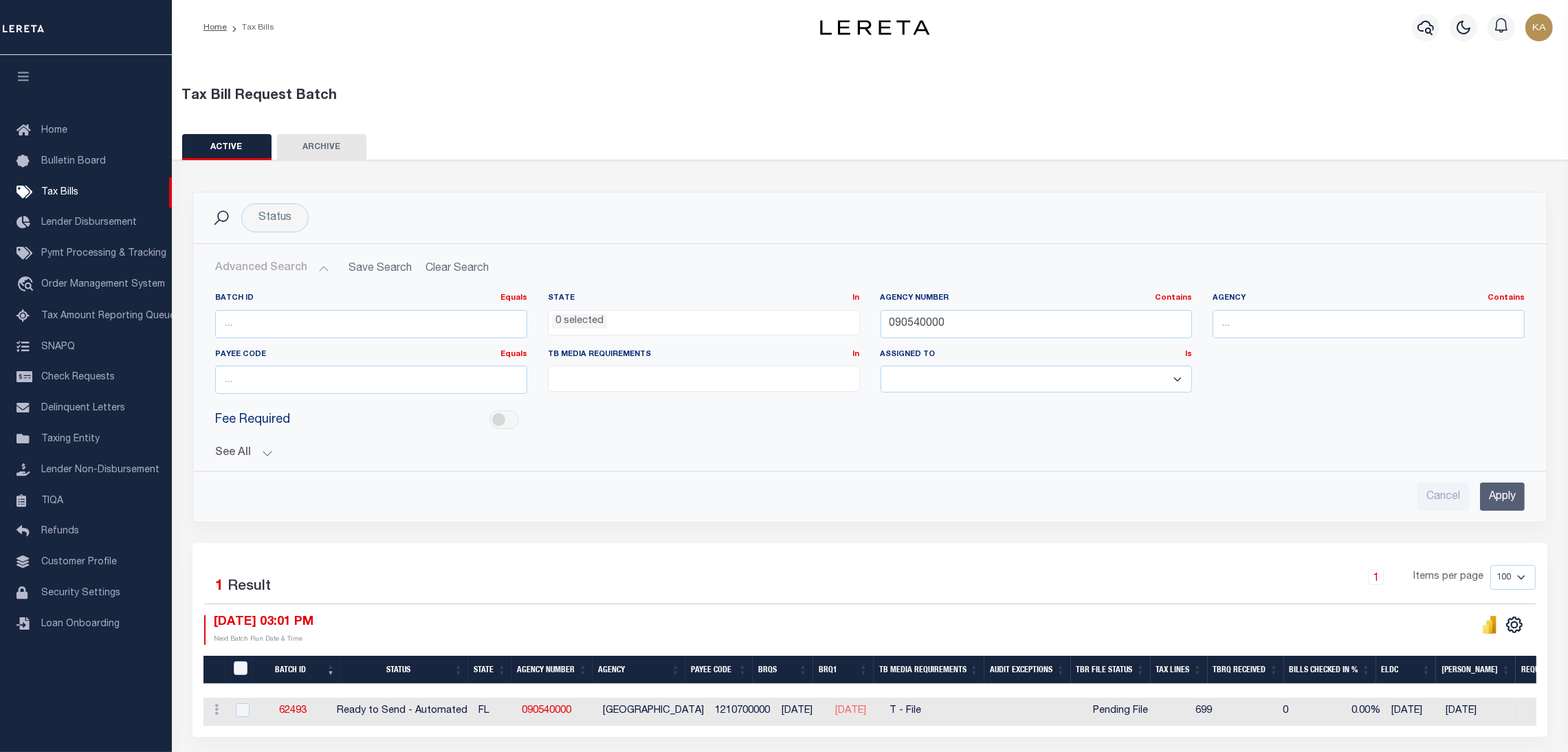
drag, startPoint x: 256, startPoint y: 438, endPoint x: 255, endPoint y: 453, distance: 15.0
click at [256, 442] on div "See All BRQS On On After Before Between LessThen On Is" at bounding box center [870, 448] width 1309 height 24
click at [254, 453] on button "See All" at bounding box center [870, 453] width 1309 height 13
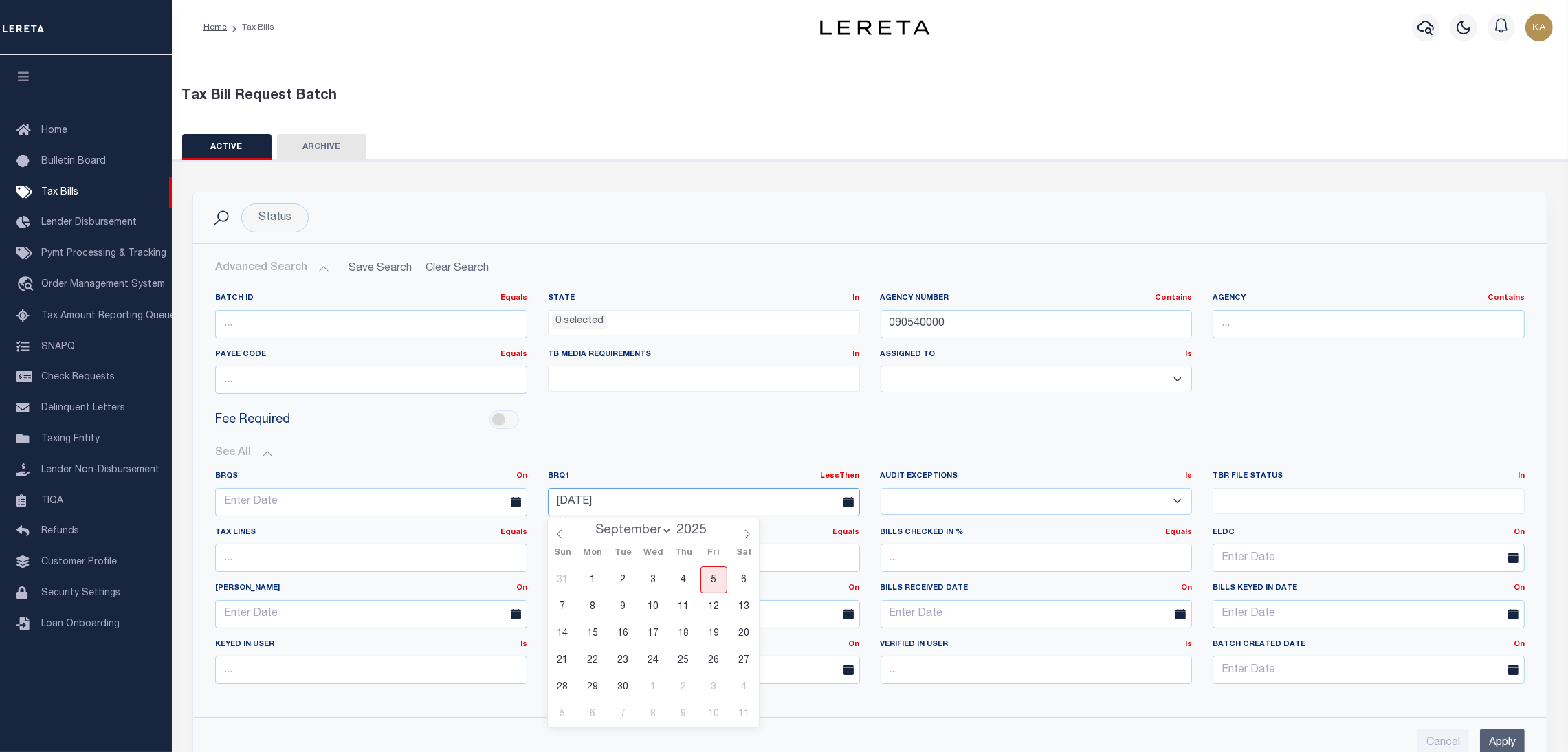
drag, startPoint x: 656, startPoint y: 506, endPoint x: 539, endPoint y: 508, distance: 117.0
click at [548, 500] on input "09-05-2025" at bounding box center [704, 502] width 312 height 28
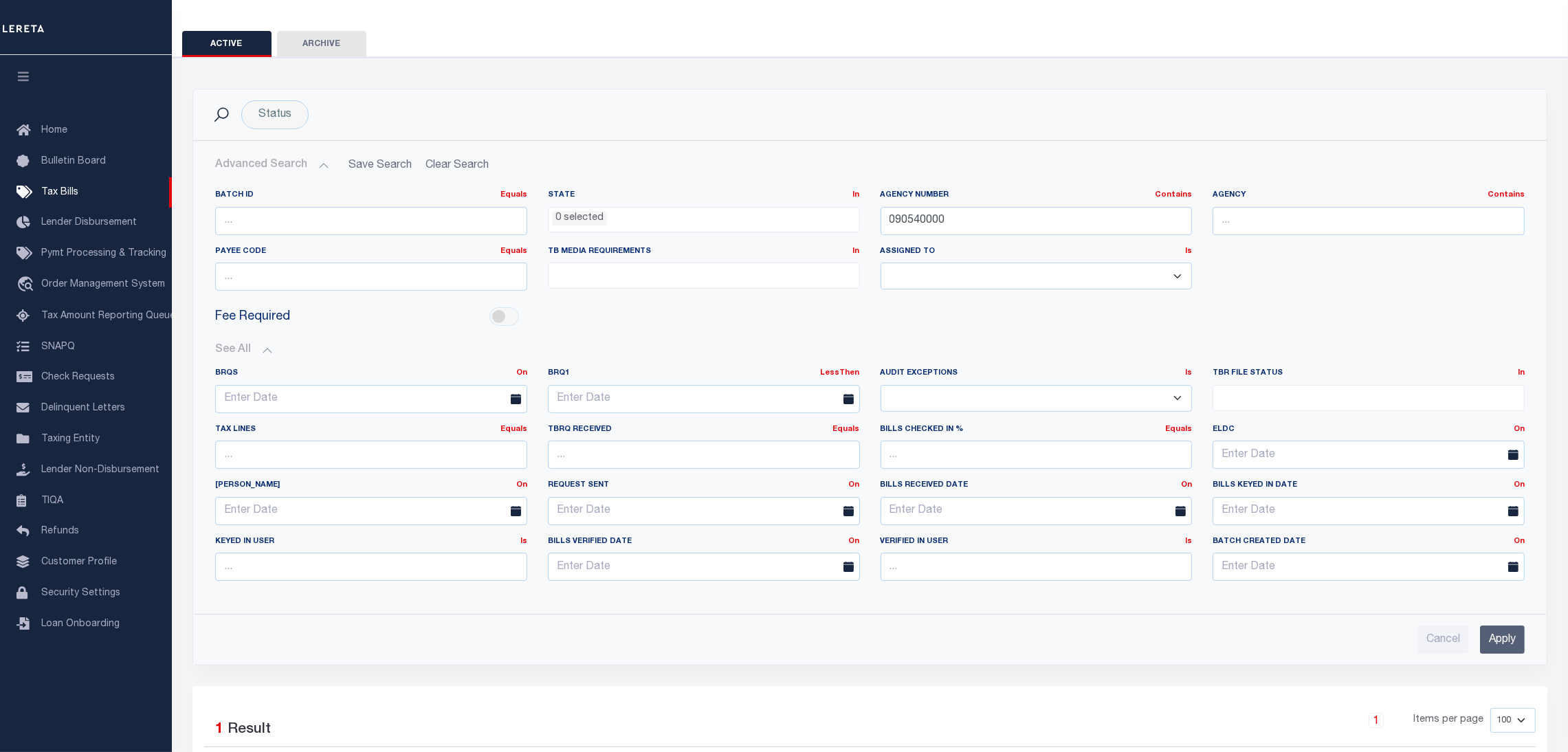
click at [1495, 641] on input "Apply" at bounding box center [1502, 639] width 45 height 28
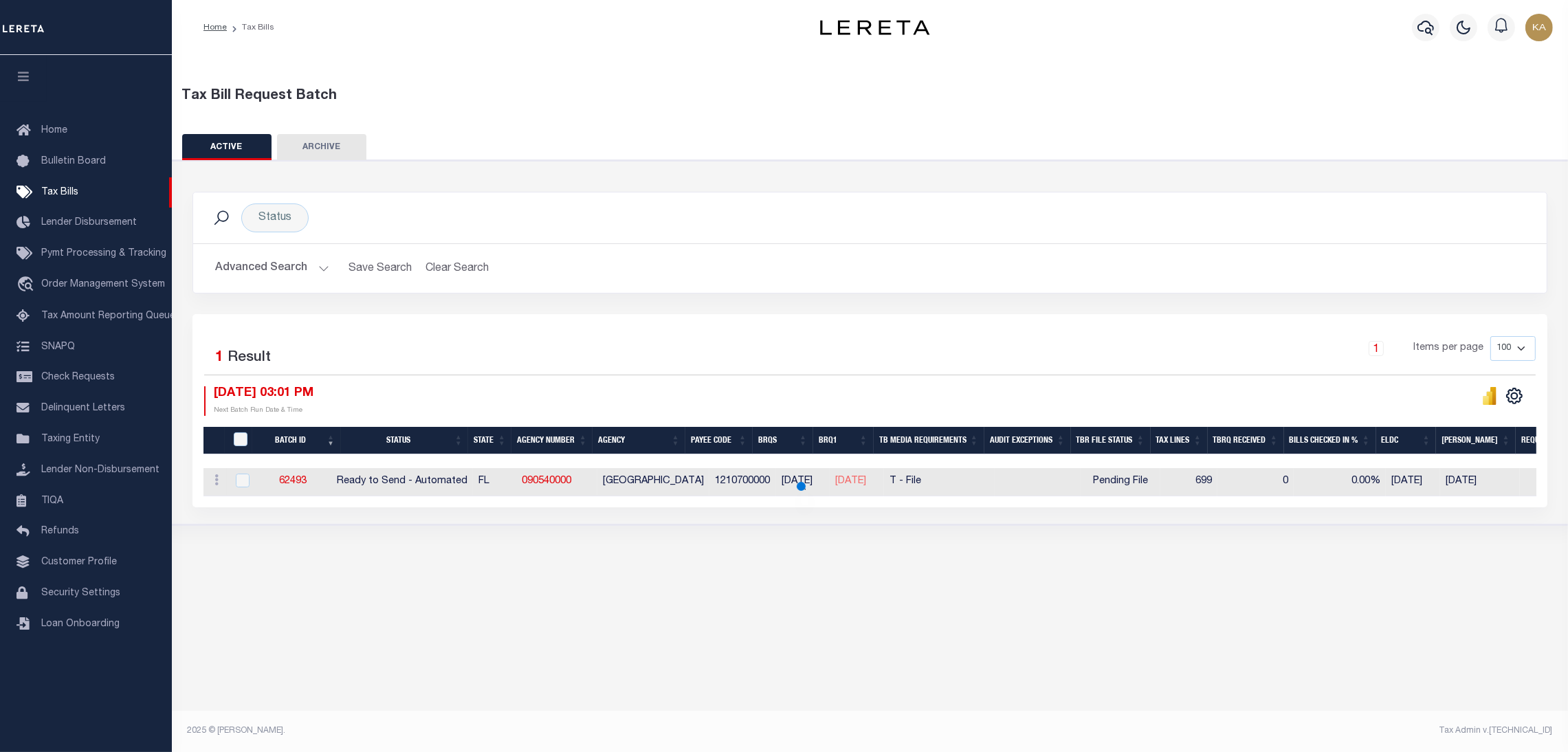
scroll to position [0, 0]
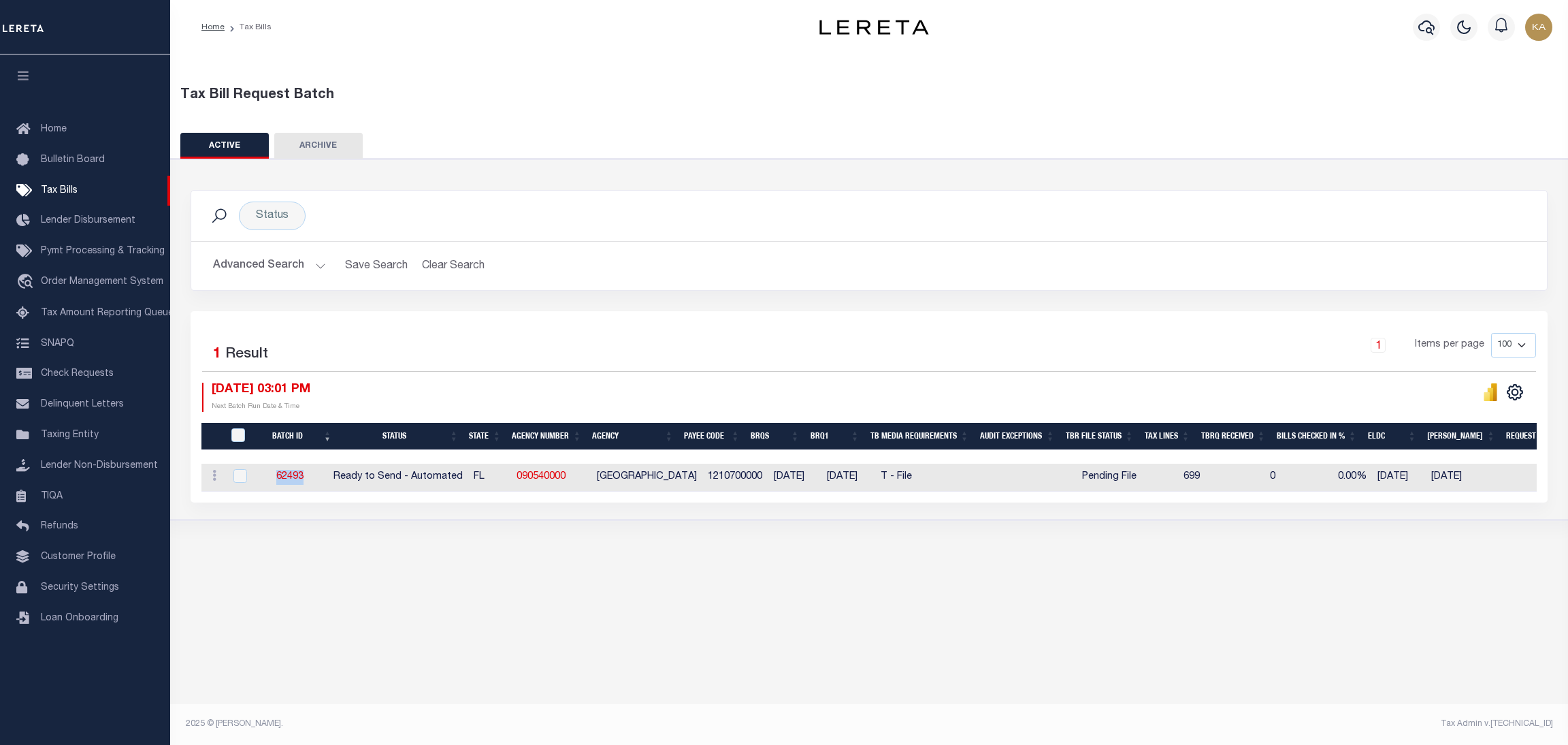
drag, startPoint x: 326, startPoint y: 480, endPoint x: 337, endPoint y: 477, distance: 11.4
click at [283, 482] on td "62493" at bounding box center [290, 477] width 75 height 28
checkbox input "true"
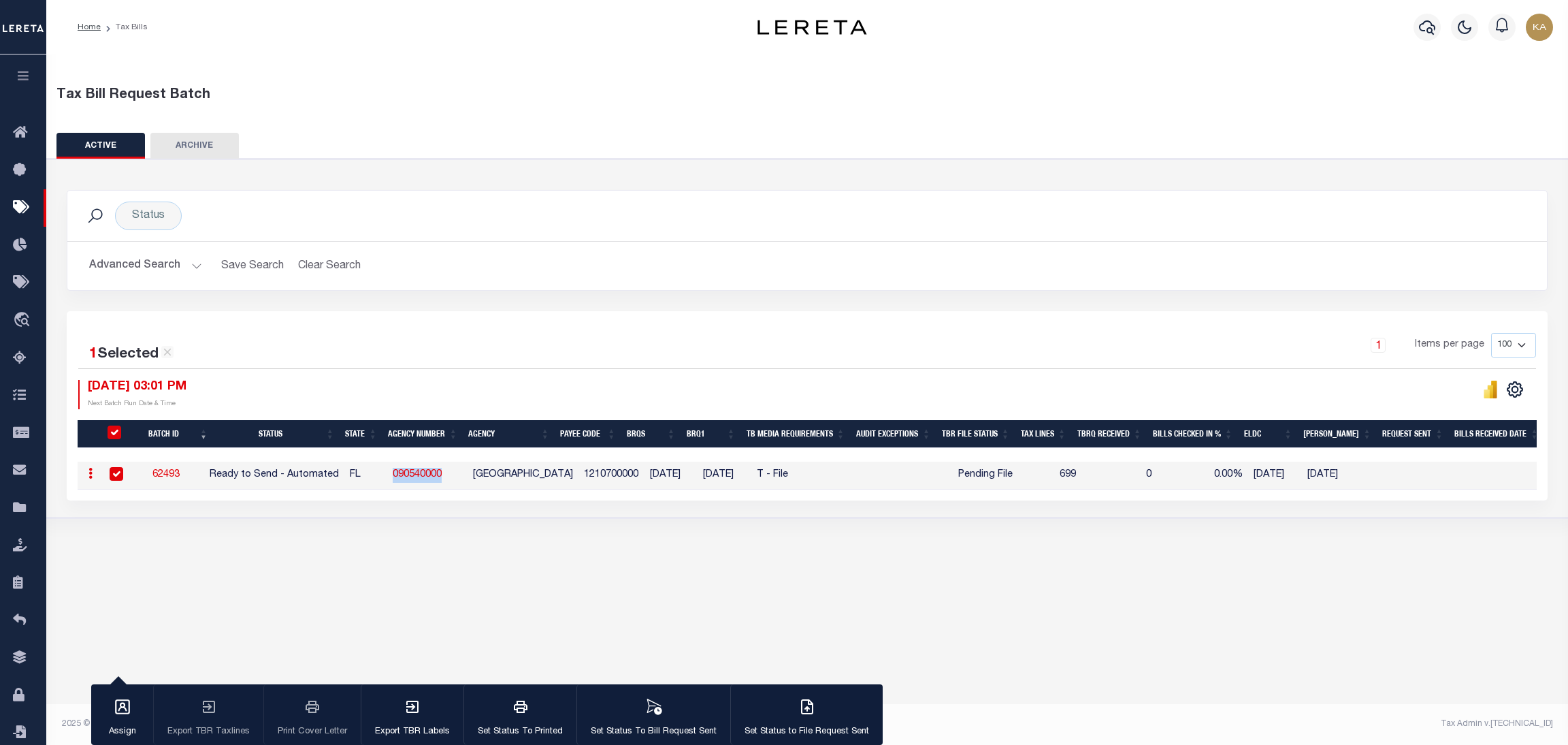
drag, startPoint x: 471, startPoint y: 472, endPoint x: 379, endPoint y: 479, distance: 92.3
click at [379, 479] on tr "ACTIONS Delete 62493 Ready to Send - Automated FL 090540000 PUTNAM COUNTY 12107…" at bounding box center [1103, 475] width 2051 height 28
copy tr "090540000"
click at [165, 258] on button "Advanced Search" at bounding box center [146, 266] width 113 height 26
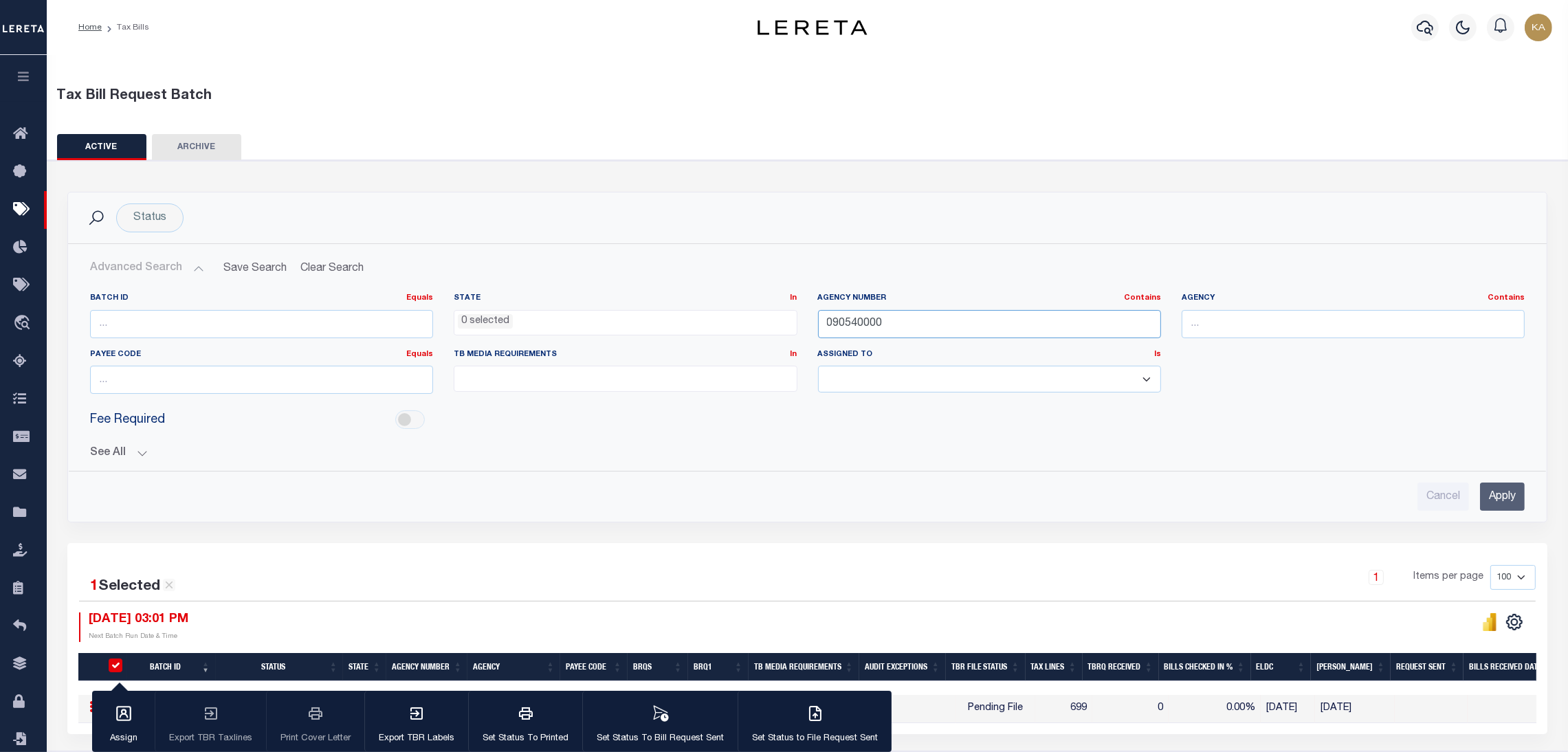
click at [840, 318] on input "090540000" at bounding box center [989, 323] width 343 height 28
paste input "13085"
type input "130850000"
click at [1508, 510] on input "Apply" at bounding box center [1502, 496] width 45 height 28
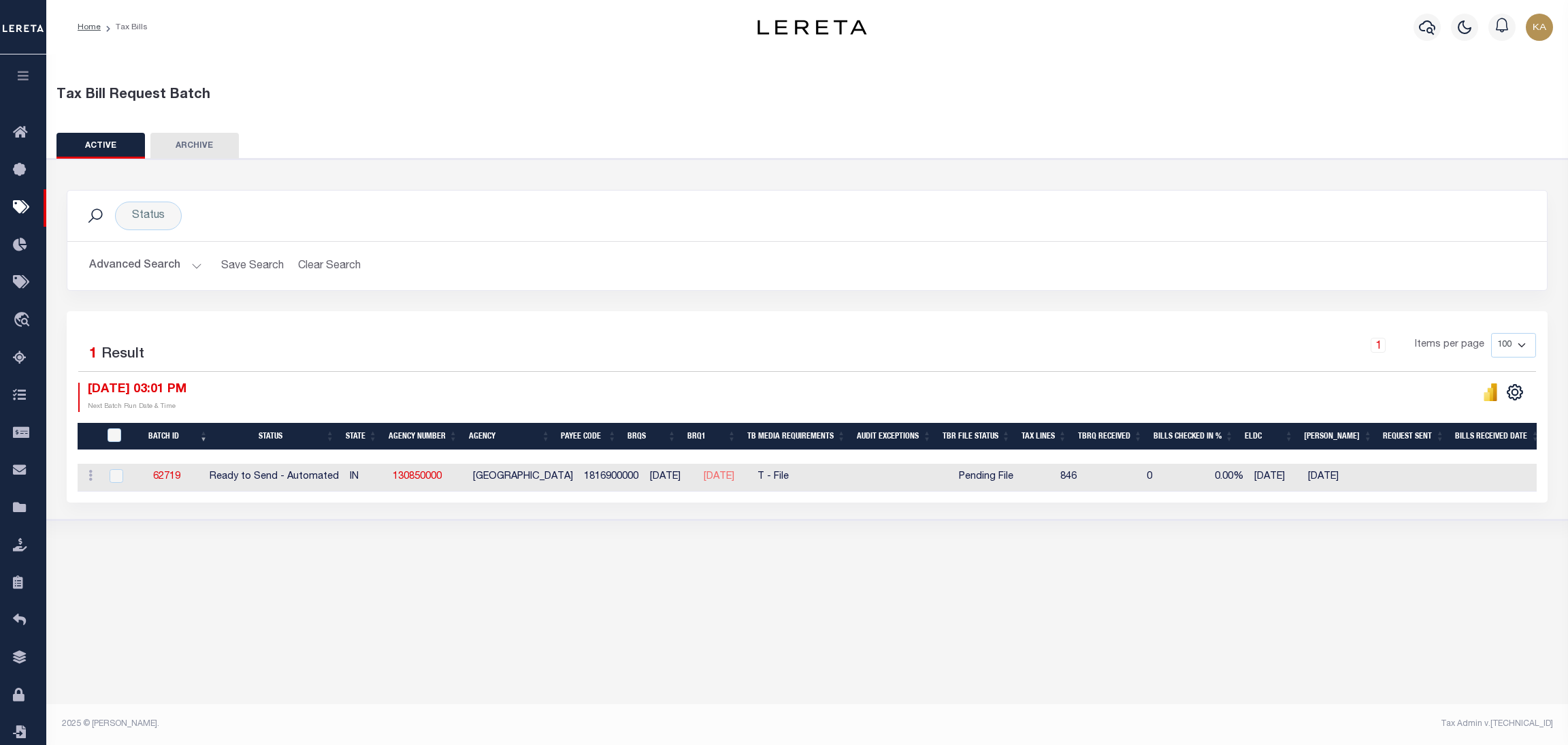
click at [928, 321] on div "1 Selected 1 Result 1 Items per page 100 200 500 1000 09/05/2025 03:01 PM" at bounding box center [807, 407] width 1481 height 191
drag, startPoint x: 379, startPoint y: 487, endPoint x: 463, endPoint y: 475, distance: 84.9
click at [463, 475] on tr "ACTIONS Delete 62719 Ready to Send - Automated IN 130850000 WABASH COUNTY 18169…" at bounding box center [1104, 477] width 2052 height 28
drag, startPoint x: 763, startPoint y: 481, endPoint x: 700, endPoint y: 465, distance: 65.0
click at [700, 465] on tr "ACTIONS Delete 62719 Ready to Send - Automated IN 130850000 WABASH COUNTY 18169…" at bounding box center [1104, 477] width 2052 height 28
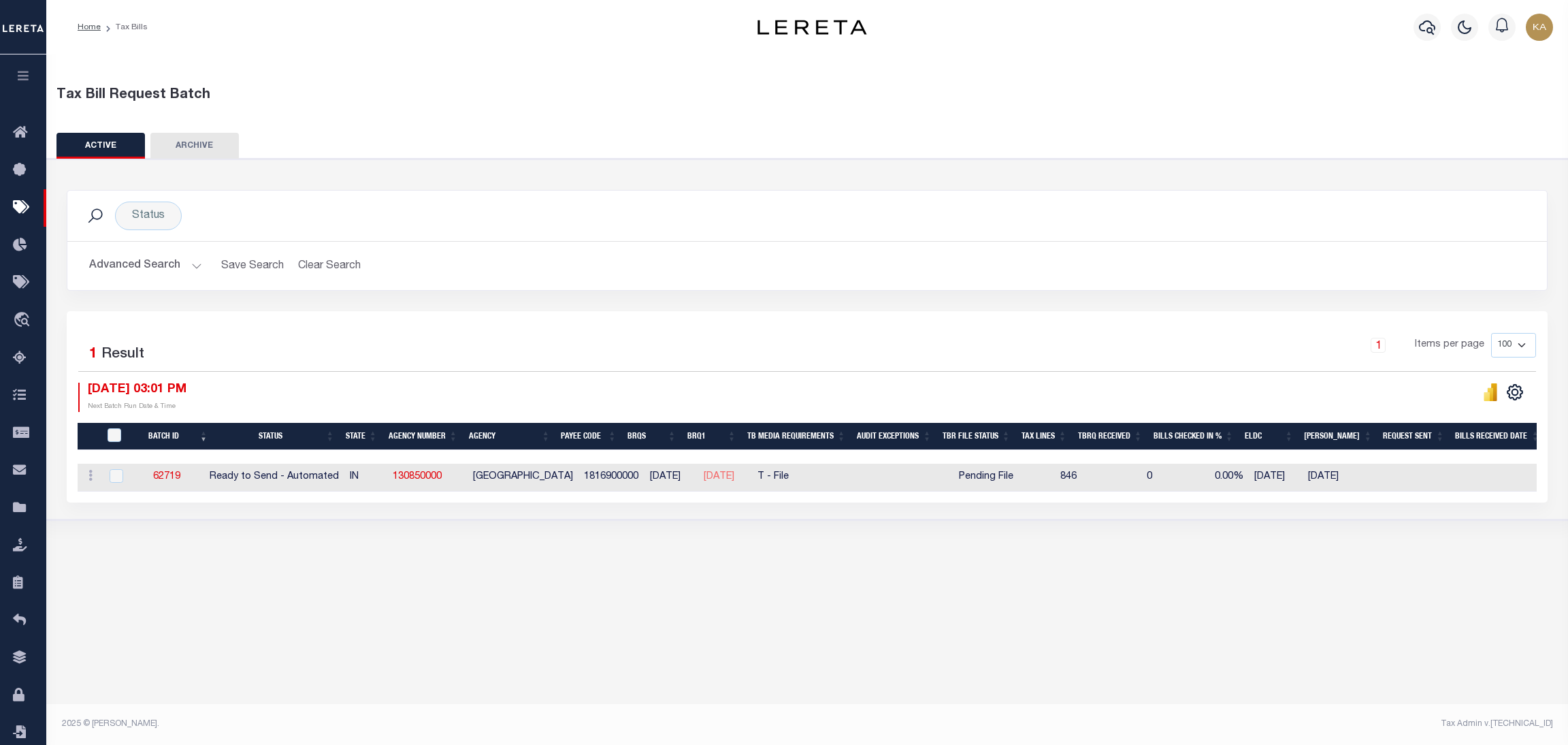
click at [868, 589] on div "Tax Bill Request Batch ACTIVE ARCHIVE HISTORY In 1" at bounding box center [807, 390] width 1521 height 670
drag, startPoint x: 199, startPoint y: 475, endPoint x: 155, endPoint y: 477, distance: 44.0
click at [155, 477] on td "62719" at bounding box center [166, 477] width 75 height 28
checkbox input "true"
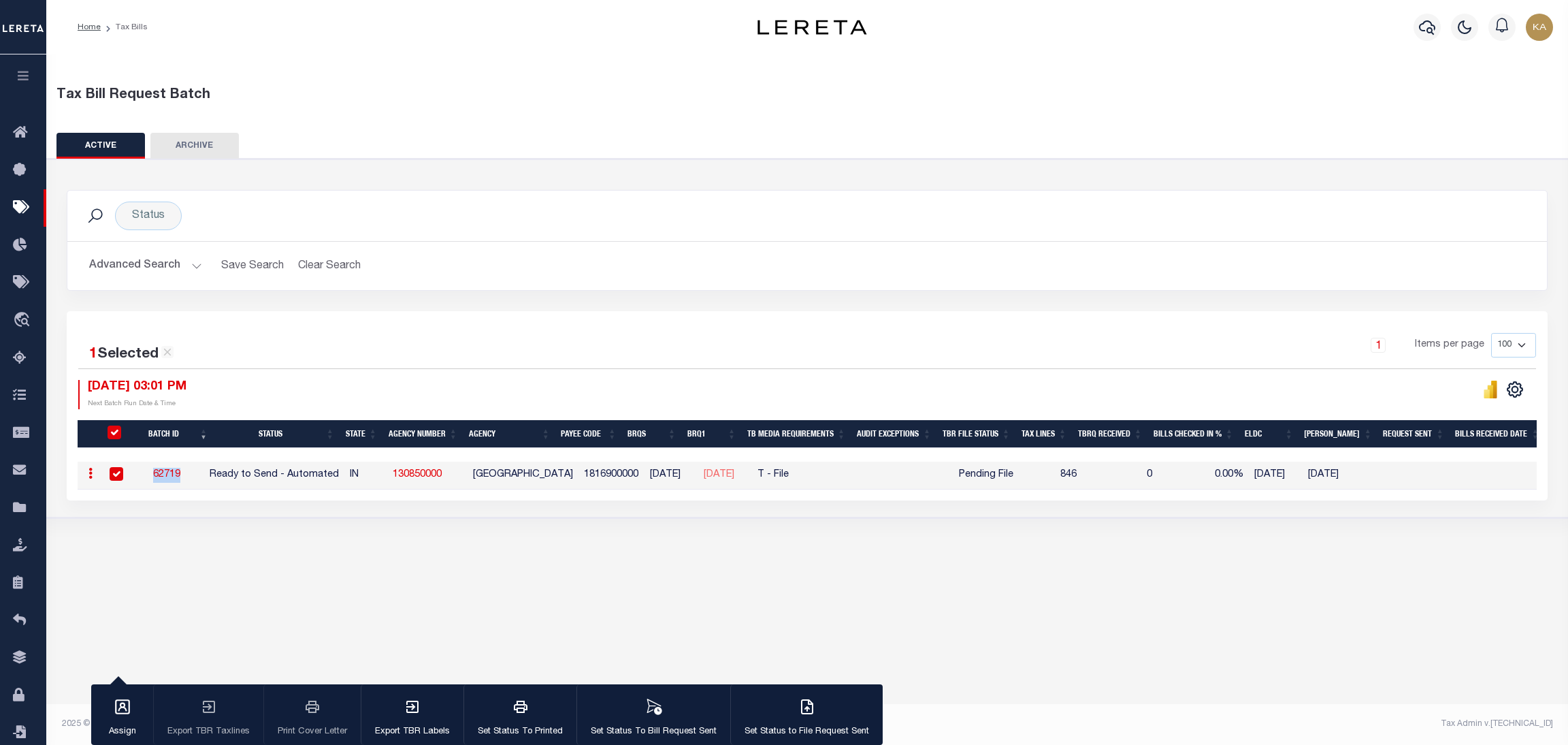
copy link "62719"
click at [934, 581] on div "Tax Bill Request Batch ACTIVE ARCHIVE HISTORY In 1" at bounding box center [807, 390] width 1521 height 670
click at [176, 263] on button "Advanced Search" at bounding box center [146, 266] width 113 height 26
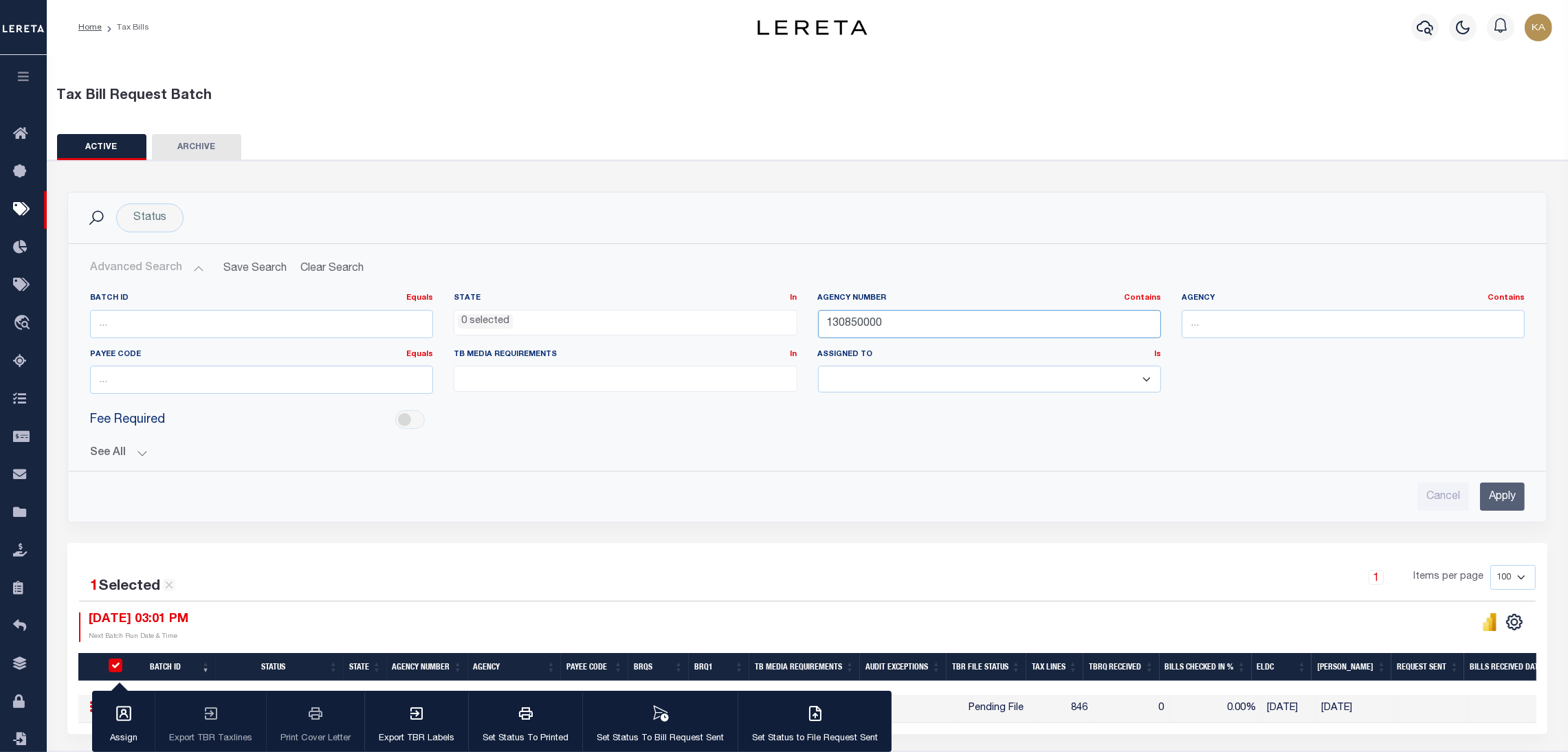
click at [853, 325] on input "130850000" at bounding box center [989, 323] width 343 height 28
click at [852, 325] on input "130850000" at bounding box center [989, 323] width 343 height 28
paste input "24060"
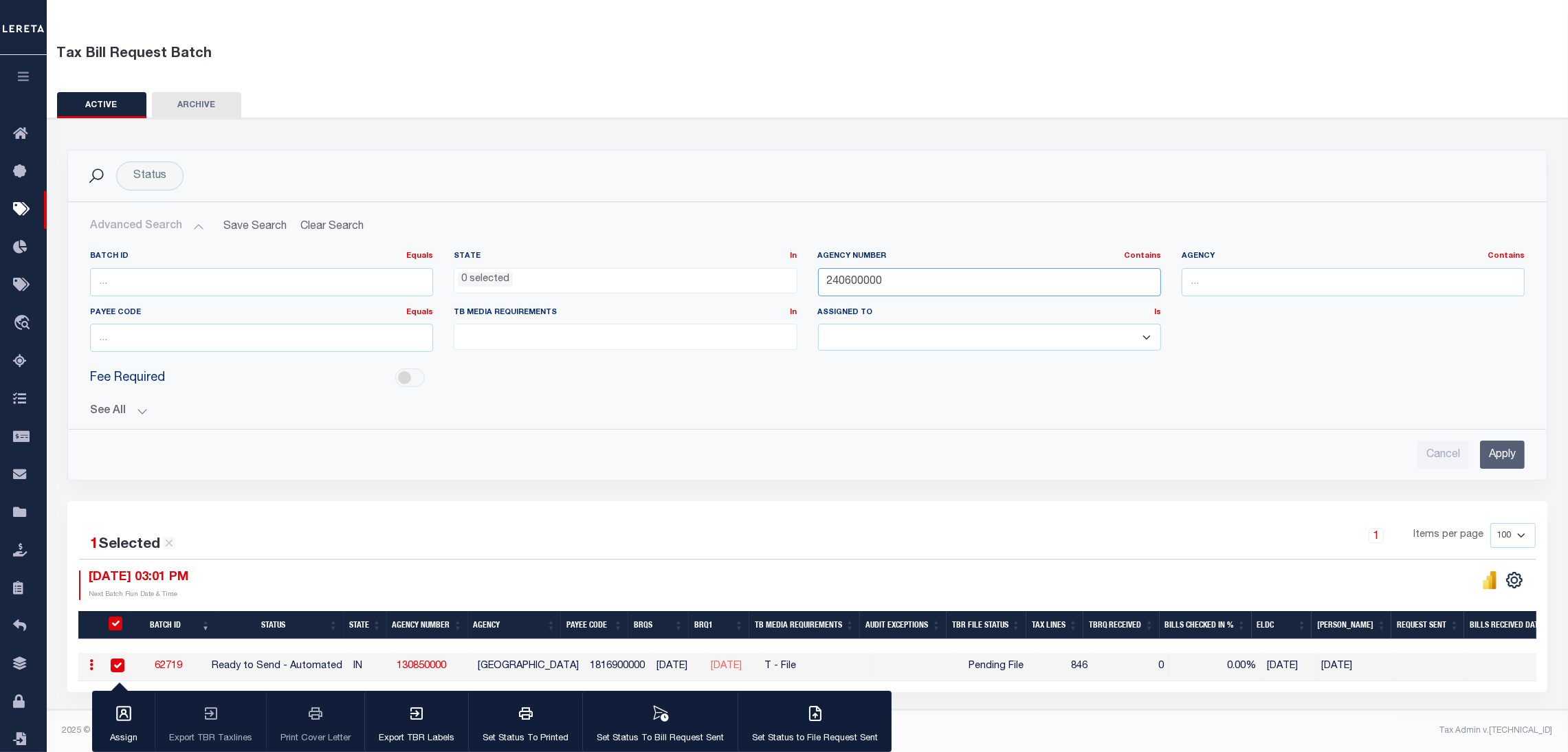
type input "240600000"
click at [1510, 443] on input "Apply" at bounding box center [1502, 454] width 45 height 28
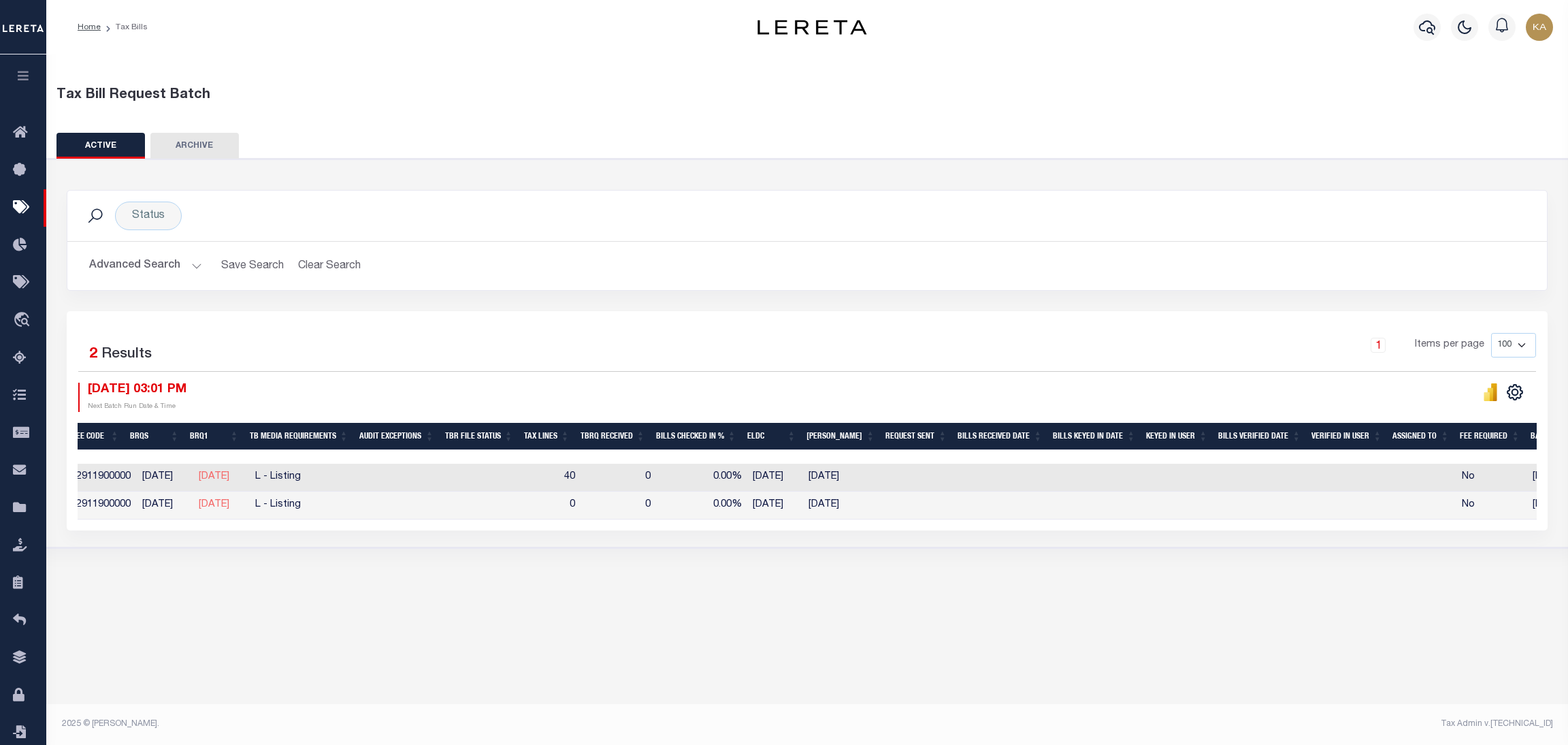
scroll to position [0, 0]
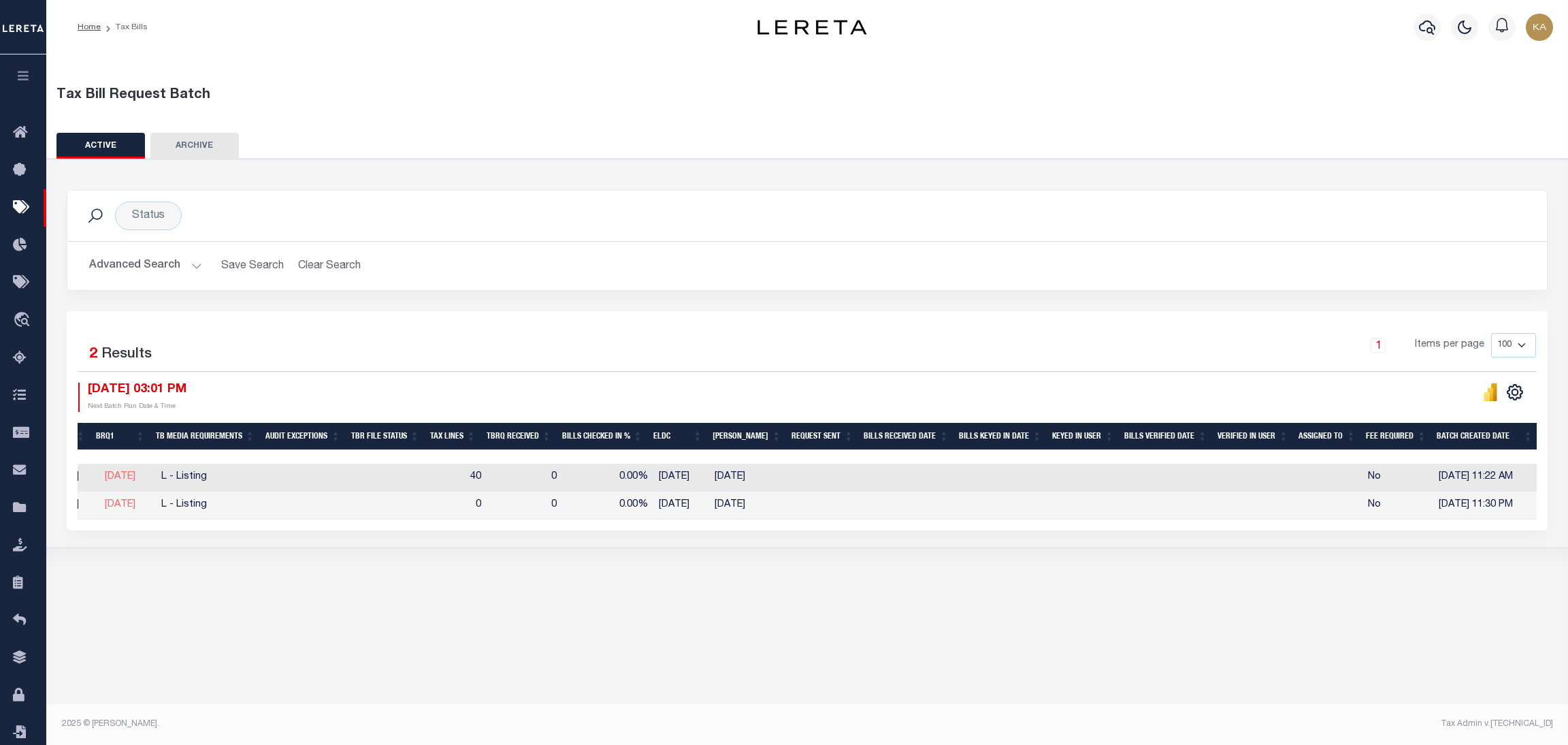
click at [1383, 530] on div "1 Selected 2 Results 1 Items per page 100 200 500 1000 09/05/2025 03:01 PM" at bounding box center [807, 421] width 1481 height 220
click at [933, 602] on div "Tax Bill Request Batch ACTIVE ARCHIVE HISTORY In 1" at bounding box center [807, 390] width 1521 height 670
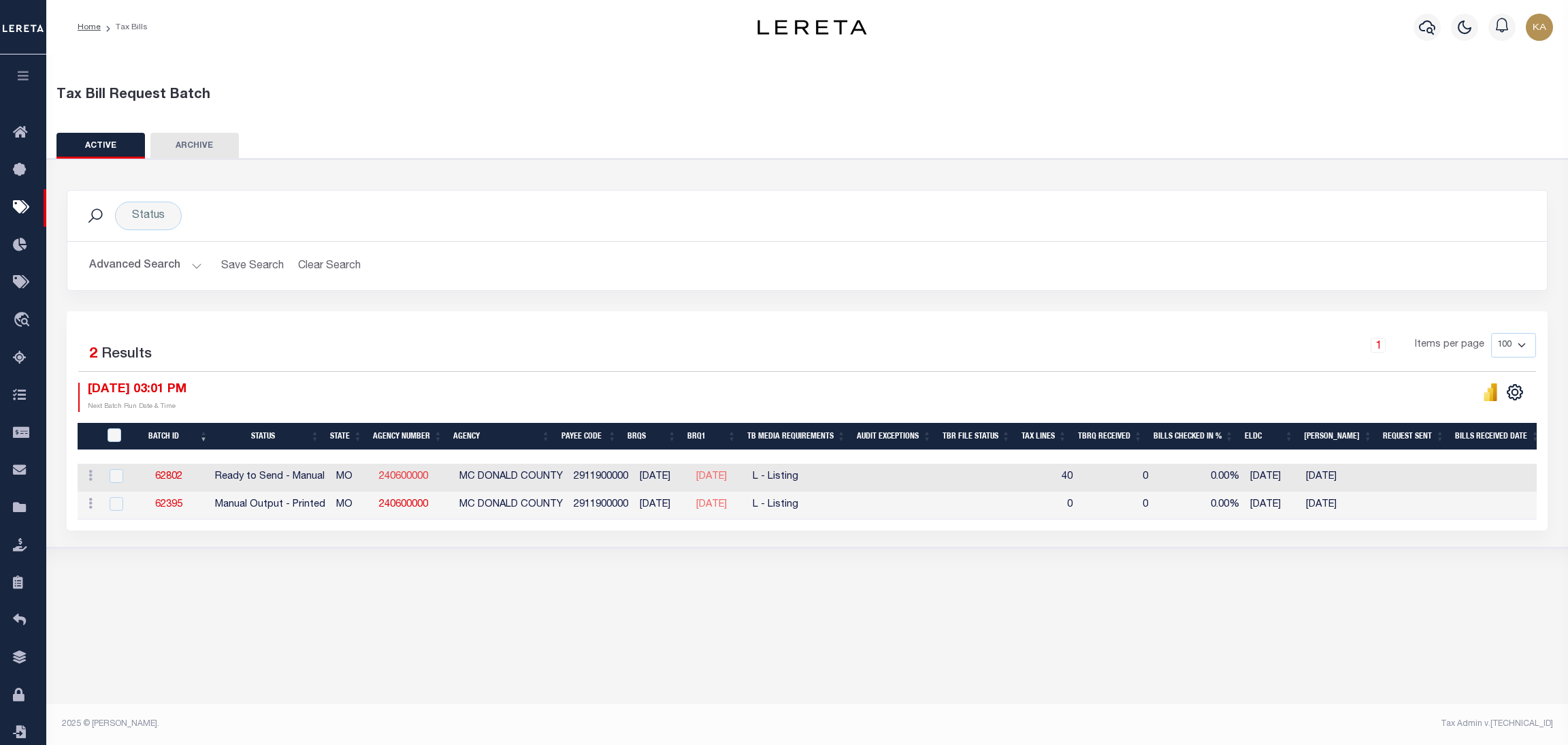
click at [411, 472] on link "240600000" at bounding box center [403, 476] width 49 height 10
checkbox input "true"
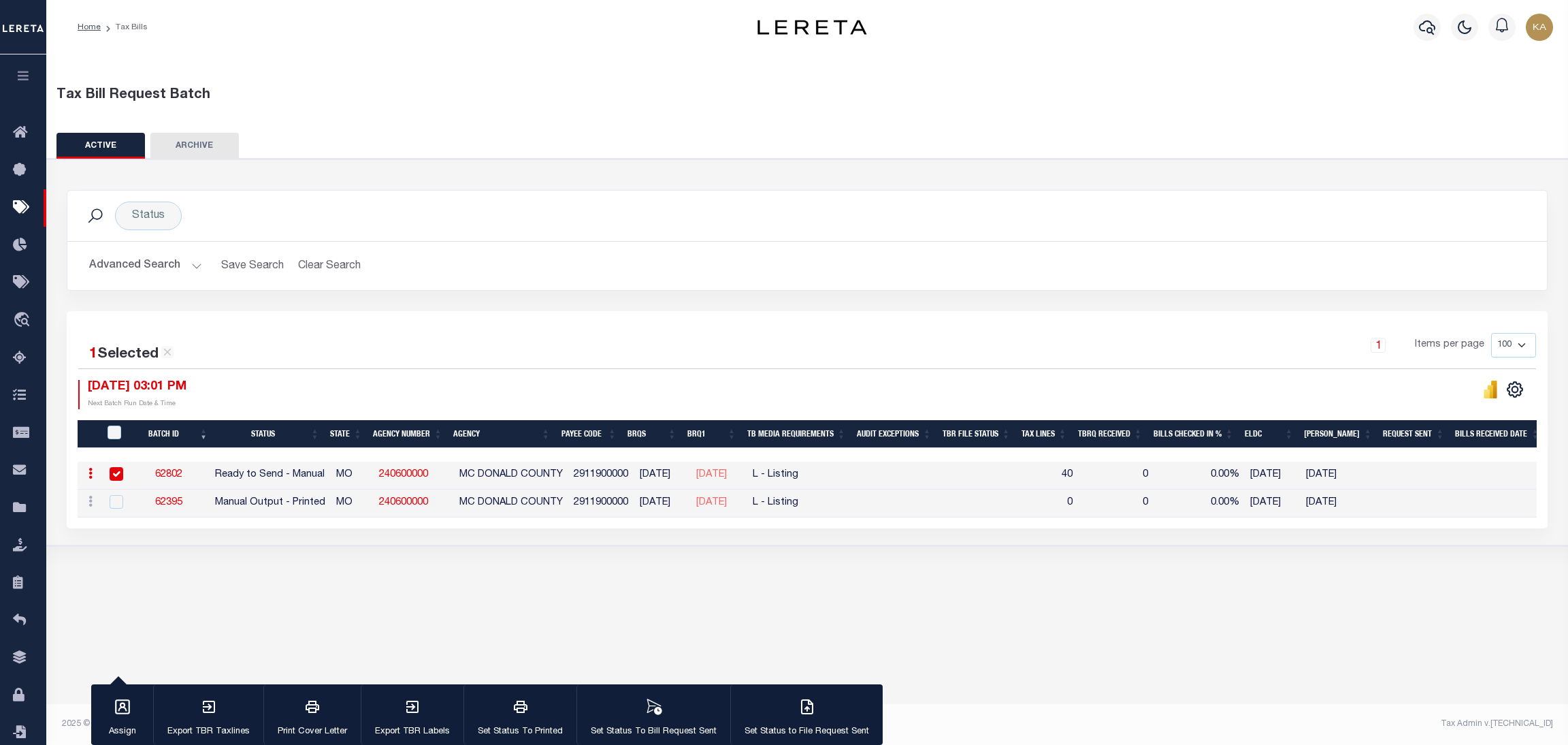
click at [193, 273] on button "Advanced Search" at bounding box center [146, 266] width 113 height 26
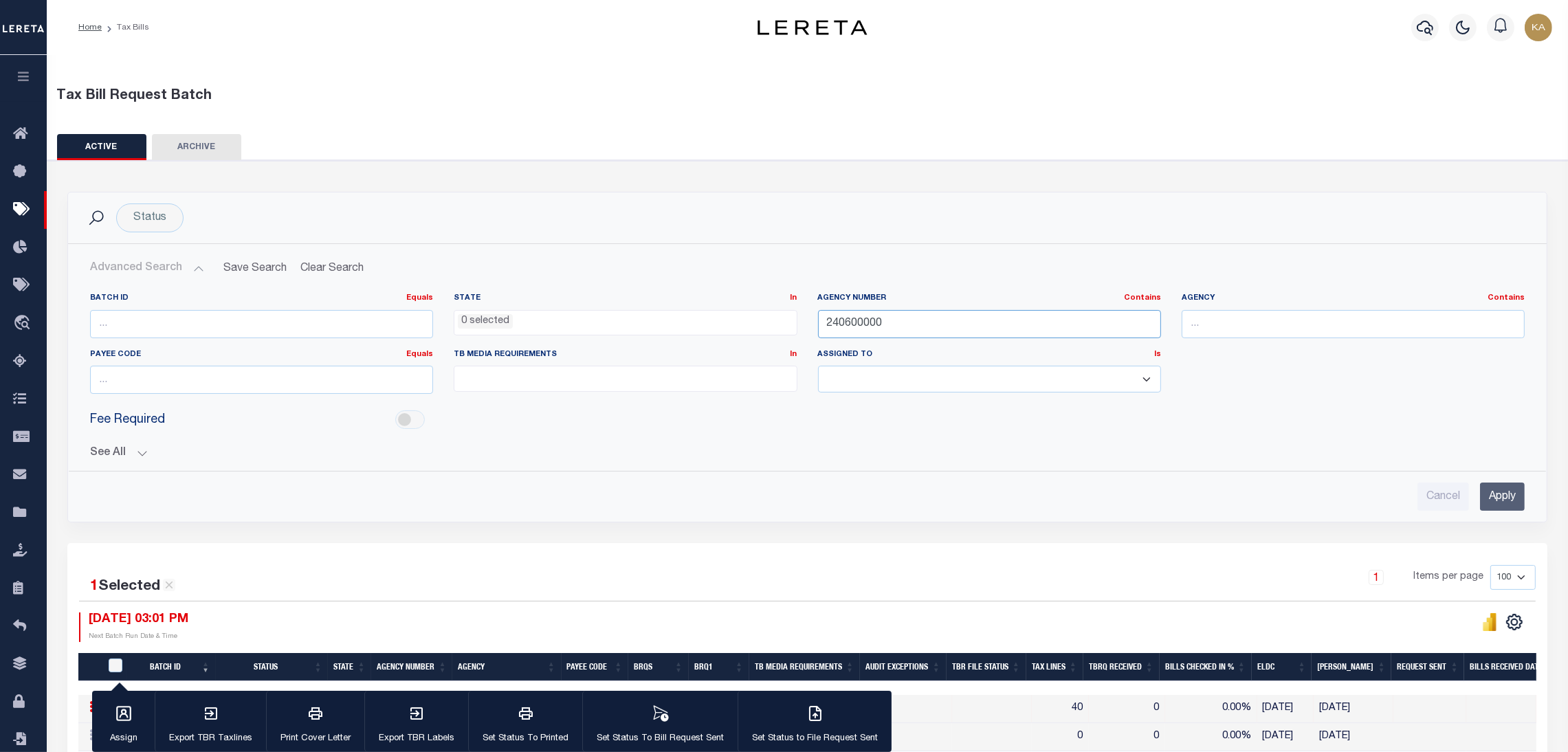
click at [865, 322] on input "240600000" at bounding box center [989, 323] width 343 height 28
paste input "42033"
type input "420330000"
click at [1484, 492] on input "Apply" at bounding box center [1502, 496] width 45 height 28
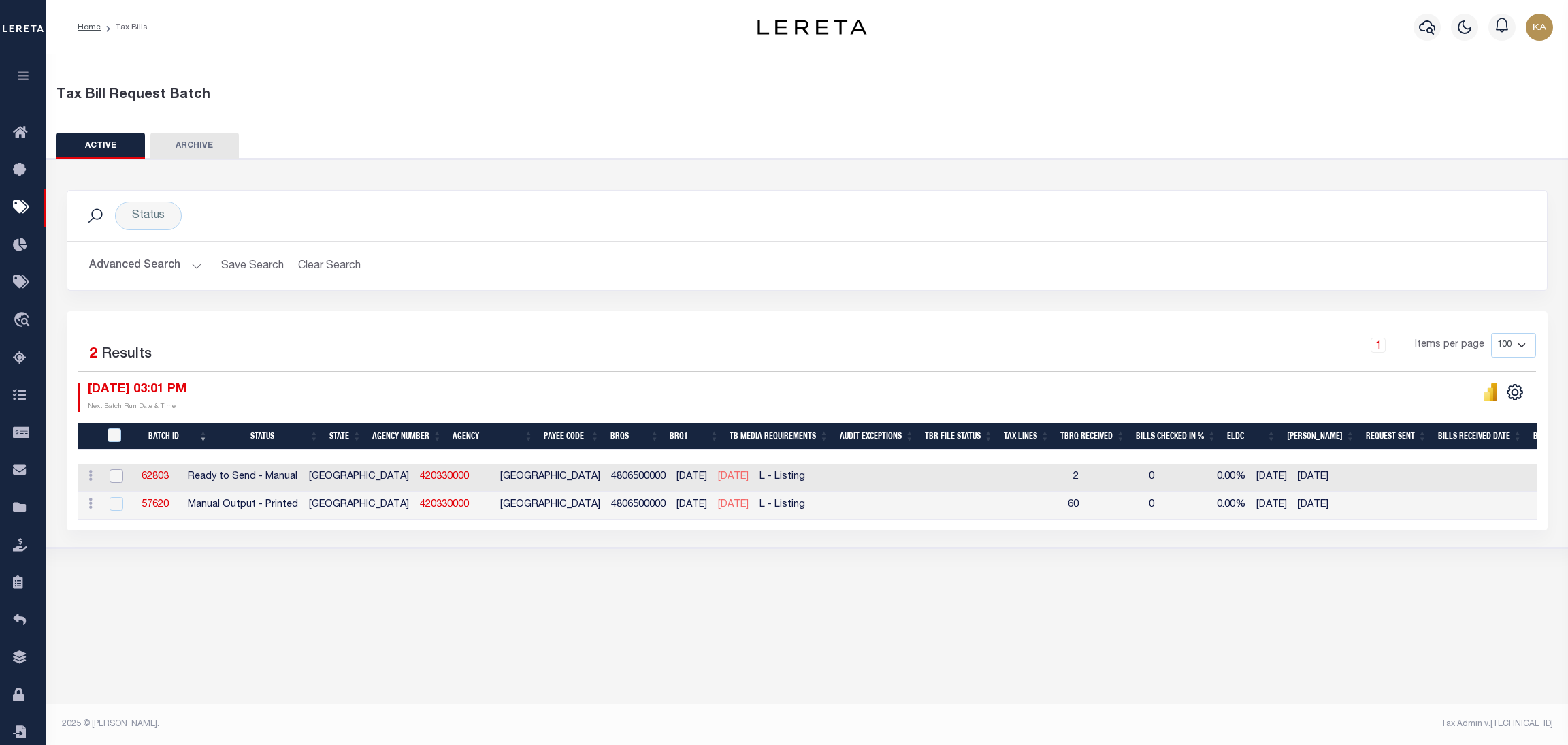
click at [113, 472] on input "checkbox" at bounding box center [116, 476] width 13 height 13
checkbox input "true"
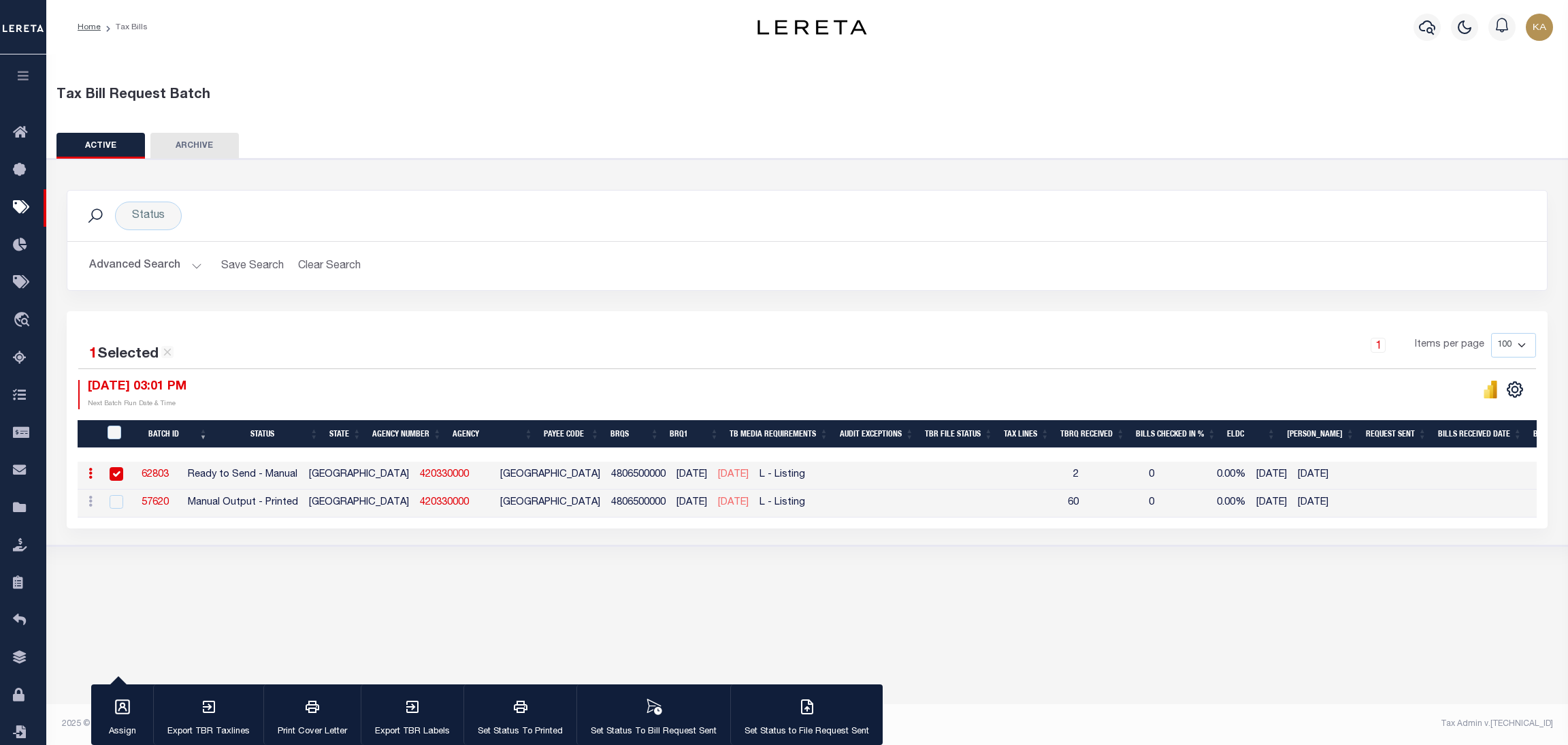
click at [179, 263] on button "Advanced Search" at bounding box center [146, 266] width 113 height 26
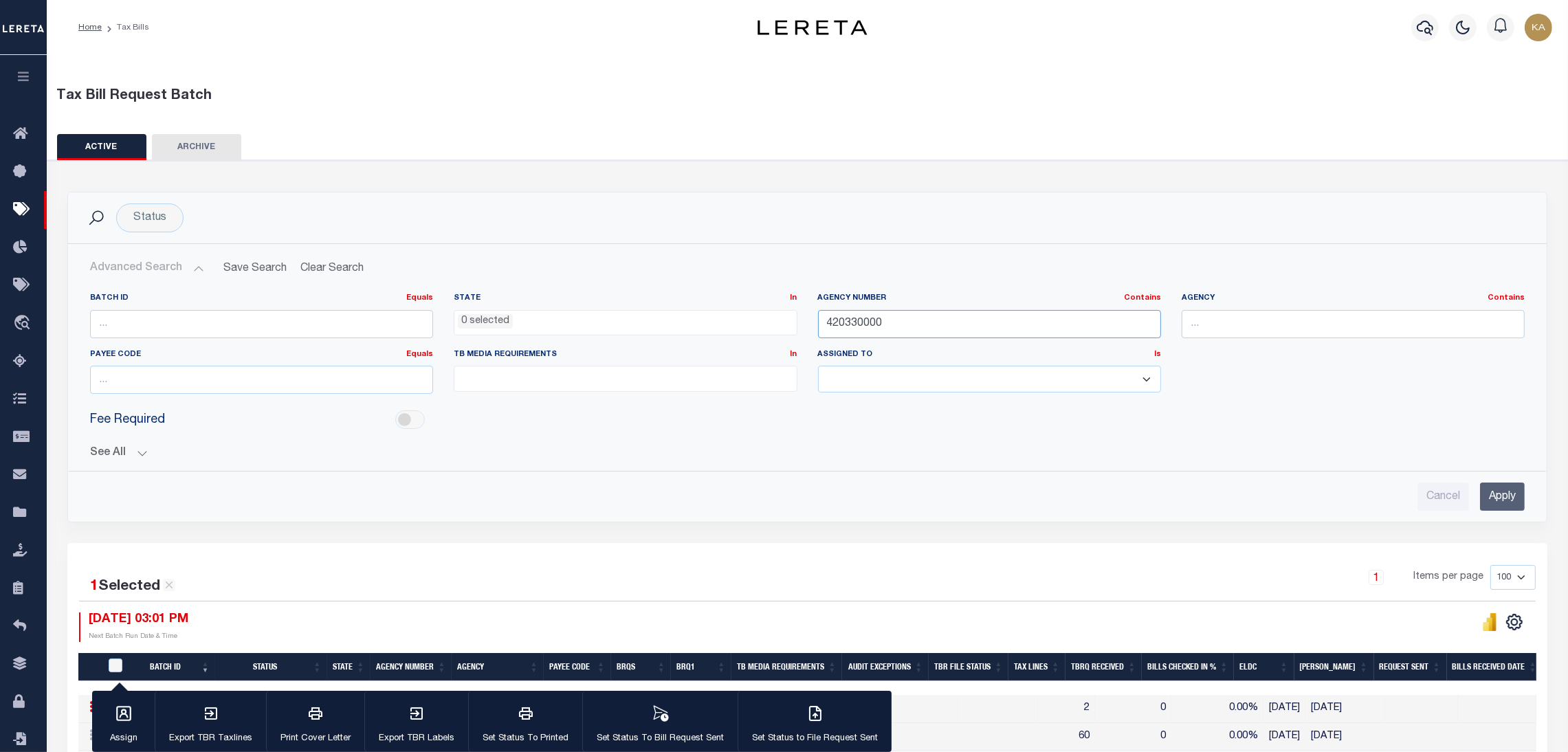
click at [859, 327] on input "420330000" at bounding box center [989, 323] width 343 height 28
paste input "2312001"
click at [1490, 489] on input "Apply" at bounding box center [1502, 496] width 45 height 28
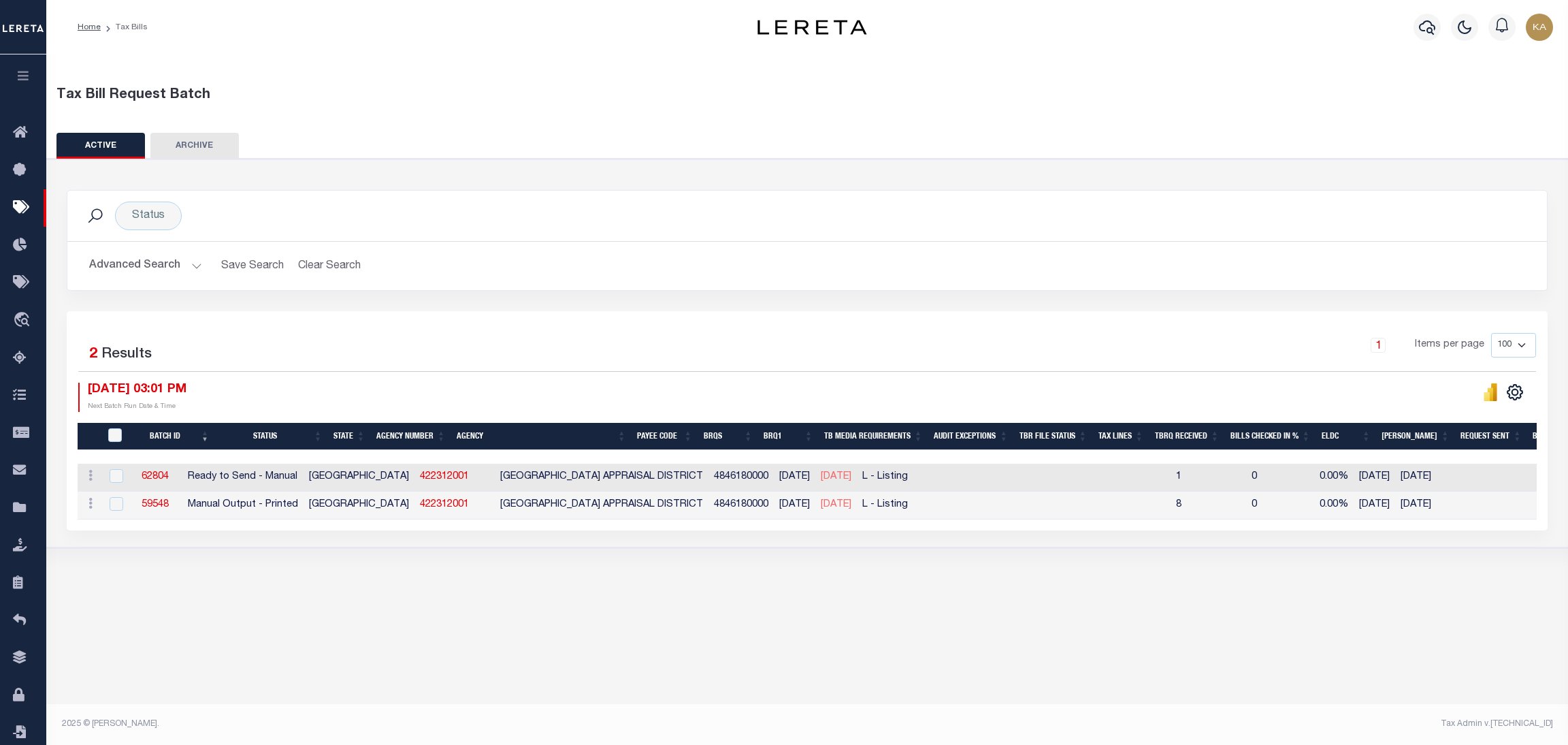
click at [157, 266] on button "Advanced Search" at bounding box center [146, 266] width 113 height 26
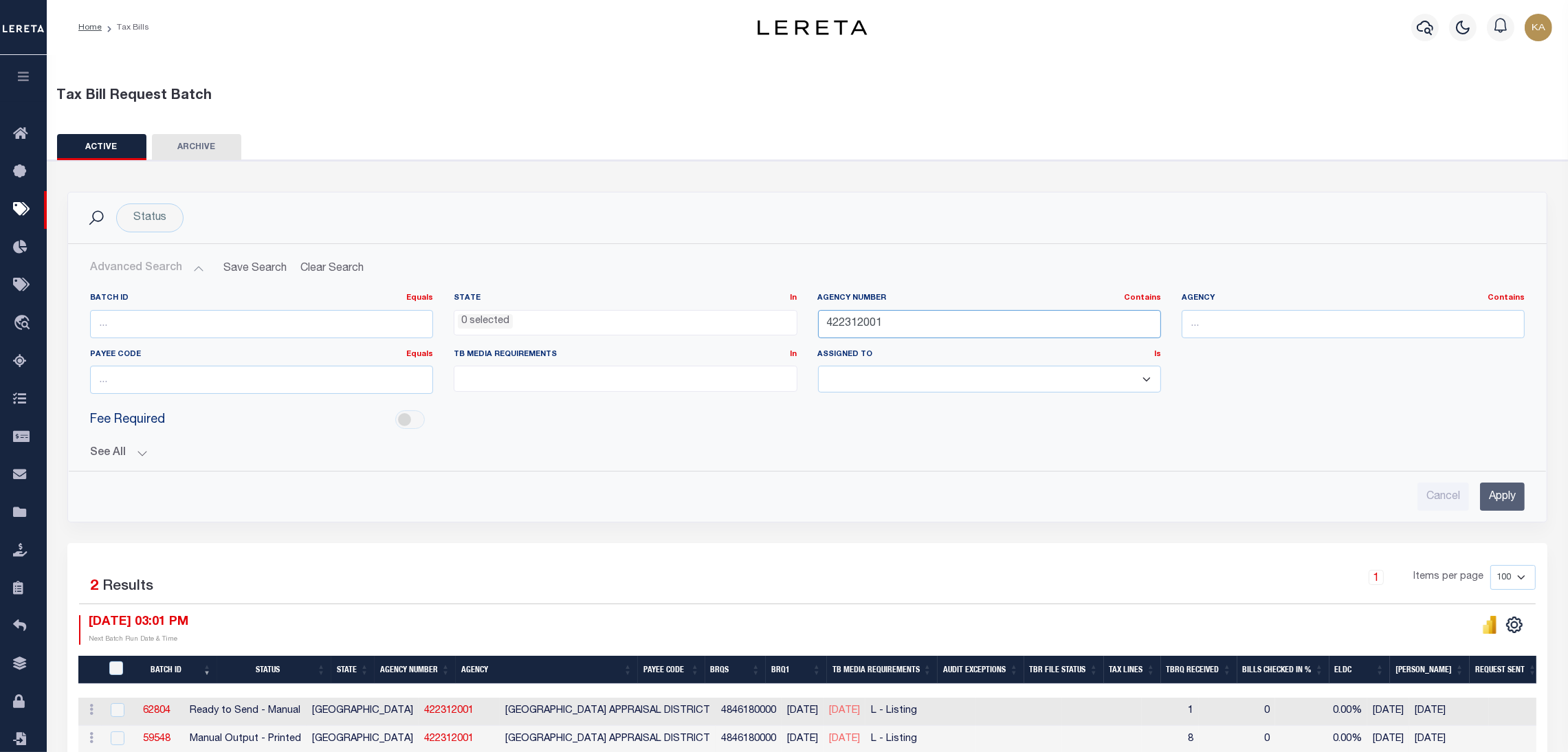
click at [860, 326] on input "422312001" at bounding box center [989, 323] width 343 height 28
paste input "230770000"
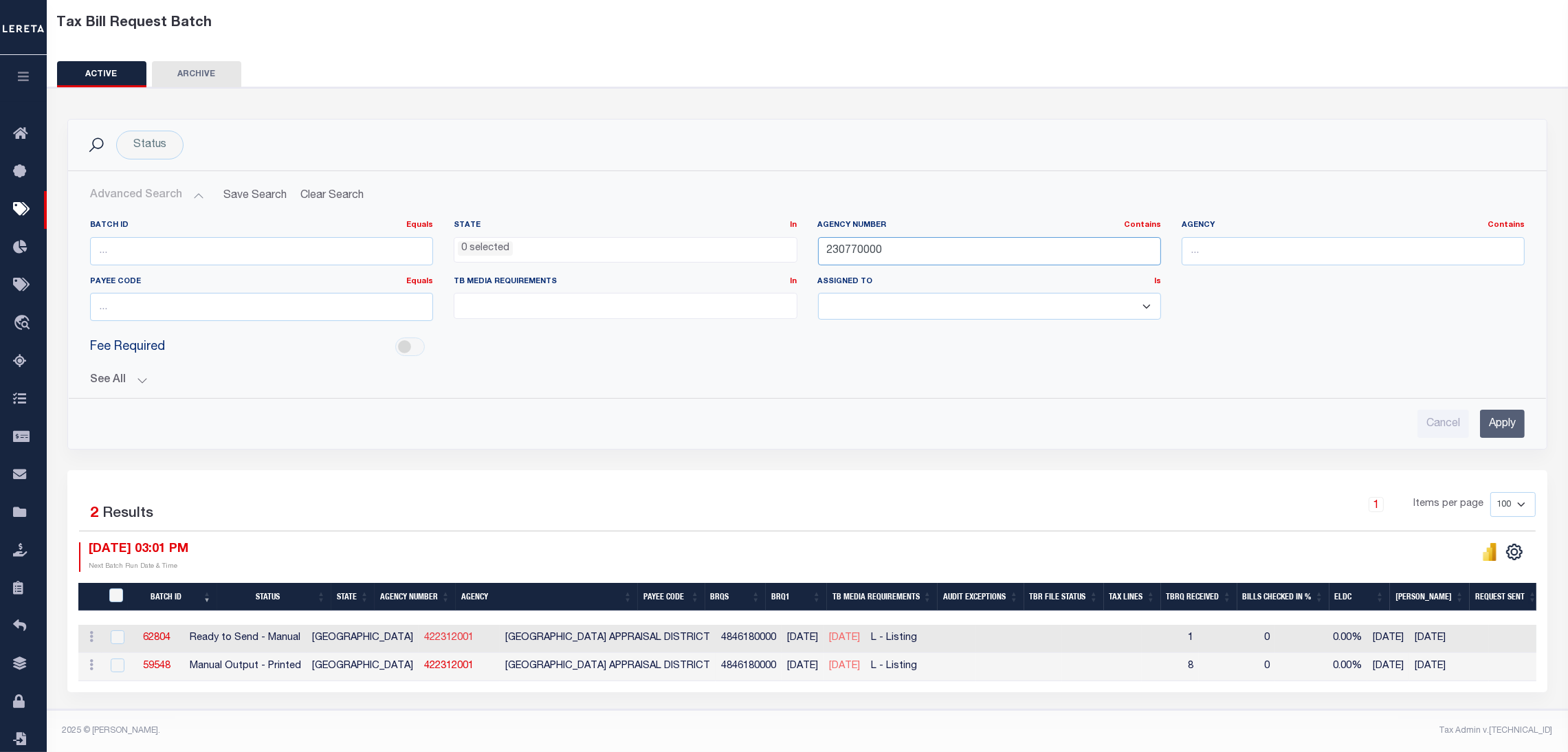
type input "230770000"
click at [424, 633] on link "422312001" at bounding box center [449, 638] width 50 height 10
checkbox input "true"
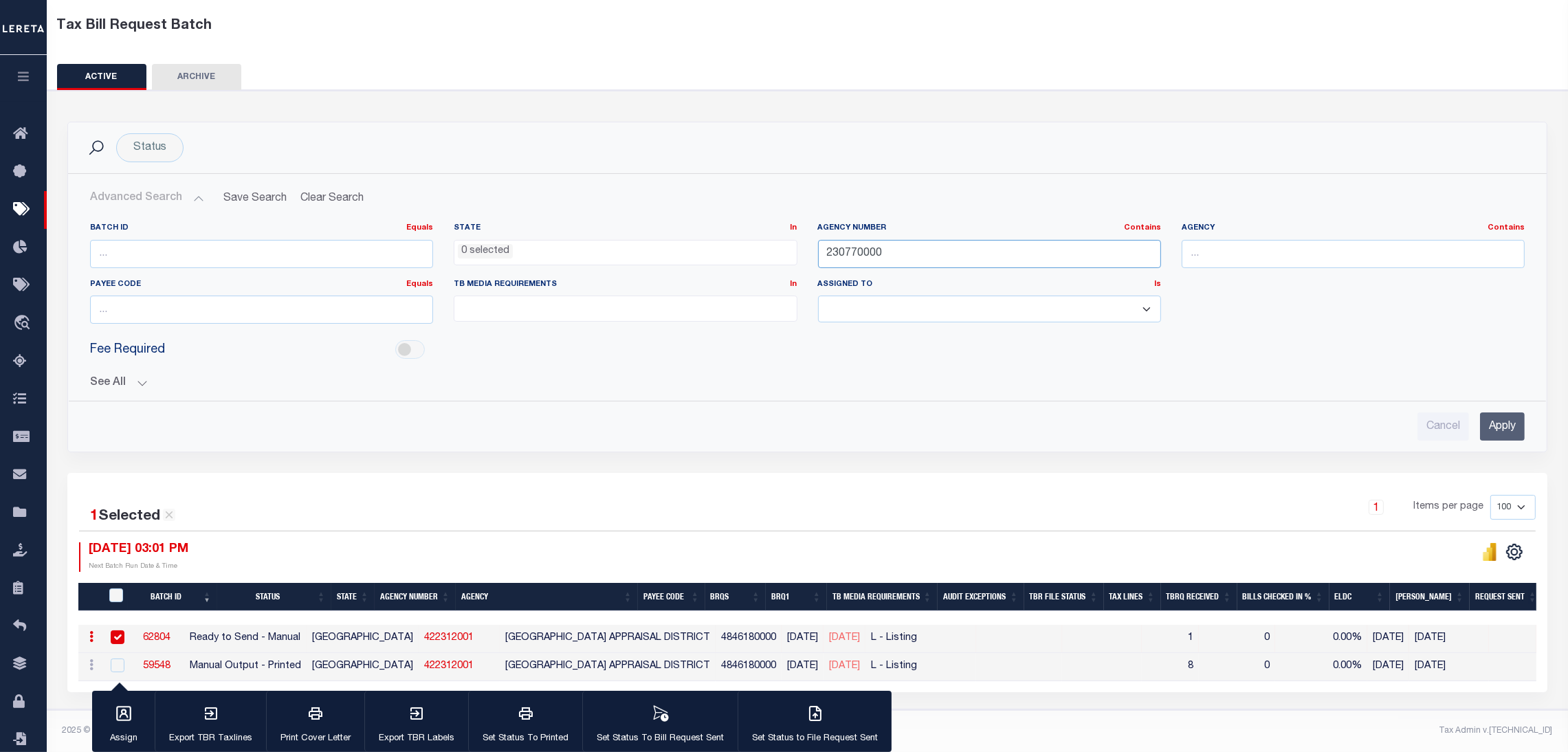
click at [839, 242] on input "230770000" at bounding box center [989, 254] width 343 height 28
click at [840, 242] on input "230770000" at bounding box center [989, 254] width 343 height 28
click at [1517, 416] on input "Apply" at bounding box center [1502, 426] width 45 height 28
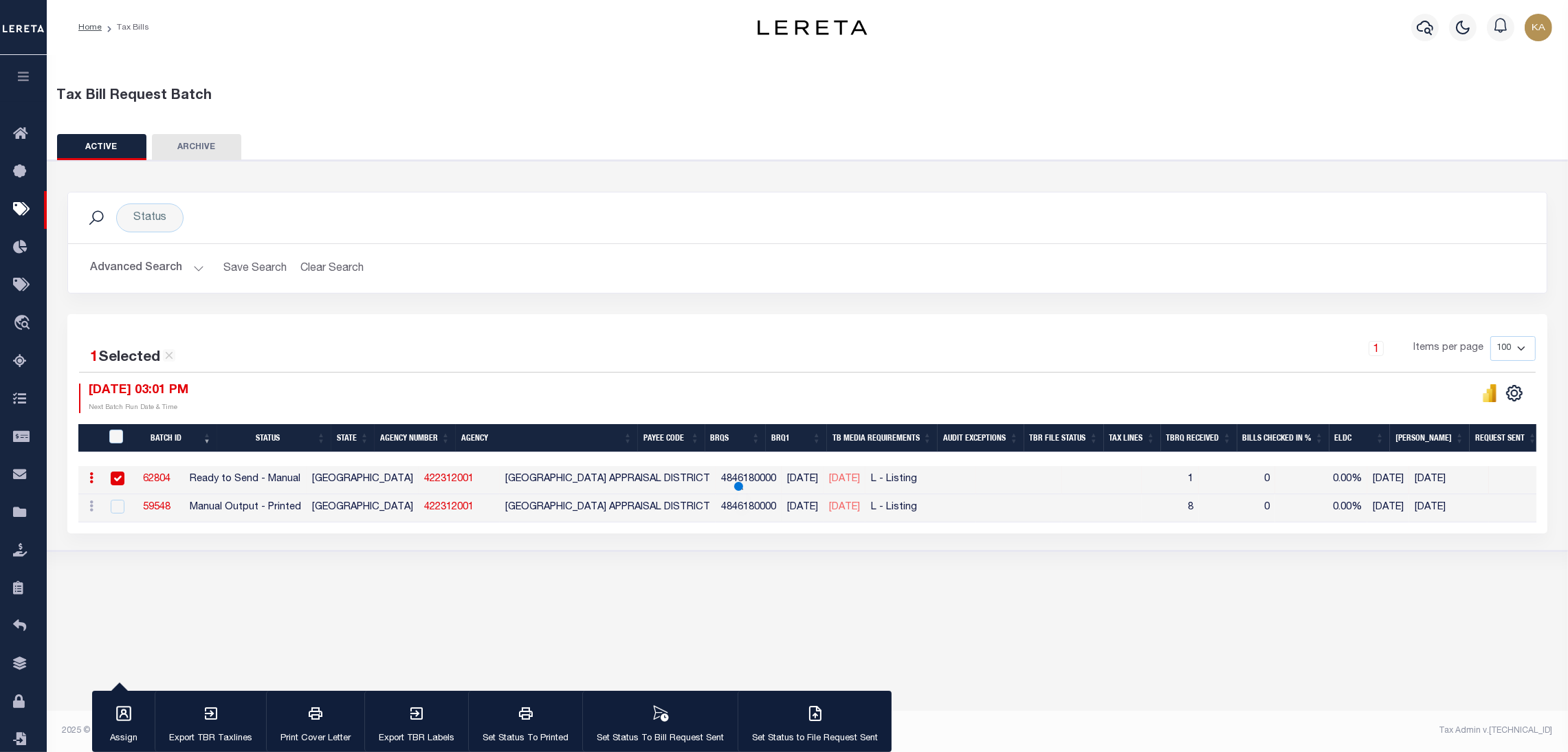
scroll to position [0, 0]
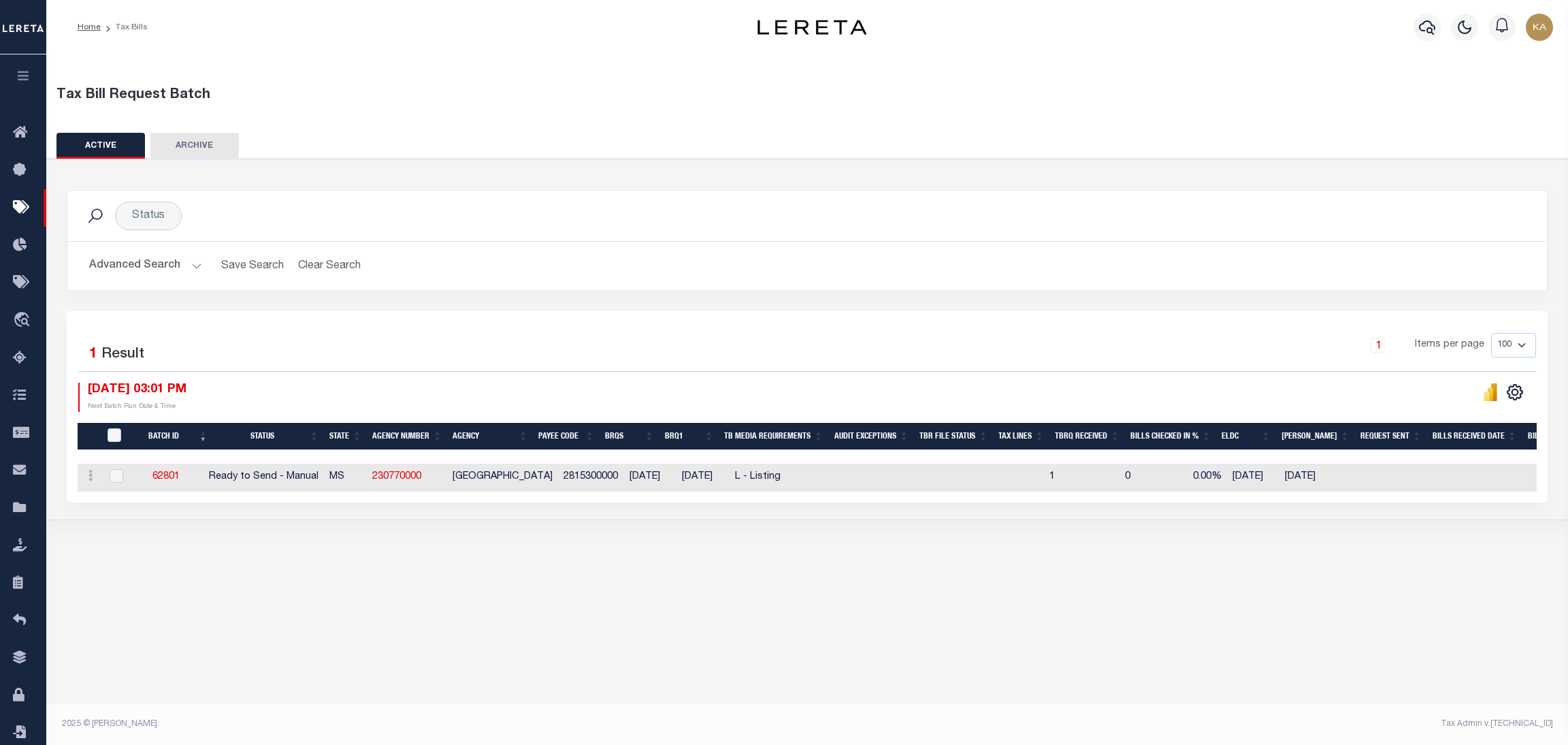
drag, startPoint x: 676, startPoint y: 483, endPoint x: 738, endPoint y: 479, distance: 62.1
click at [738, 479] on tr "ACTIONS Delete 62801 Ready to Send - Manual MS 230770000 WAYNE COUNTY 281530000…" at bounding box center [1092, 477] width 2028 height 28
click at [143, 266] on button "Advanced Search" at bounding box center [146, 266] width 113 height 26
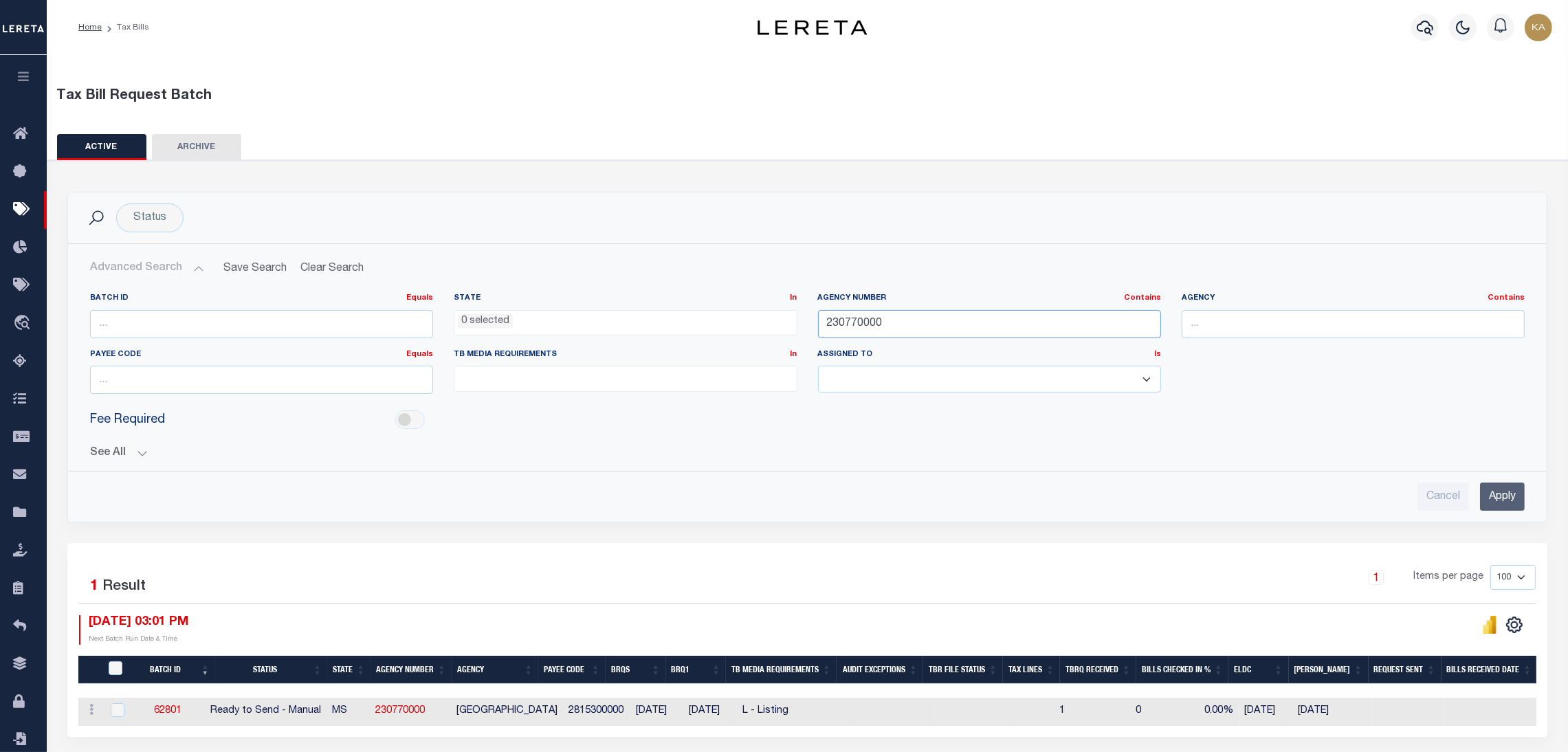
click at [855, 318] on input "230770000" at bounding box center [989, 323] width 343 height 28
paste input "46018"
type input "460180000"
click at [1521, 500] on input "Apply" at bounding box center [1502, 496] width 45 height 28
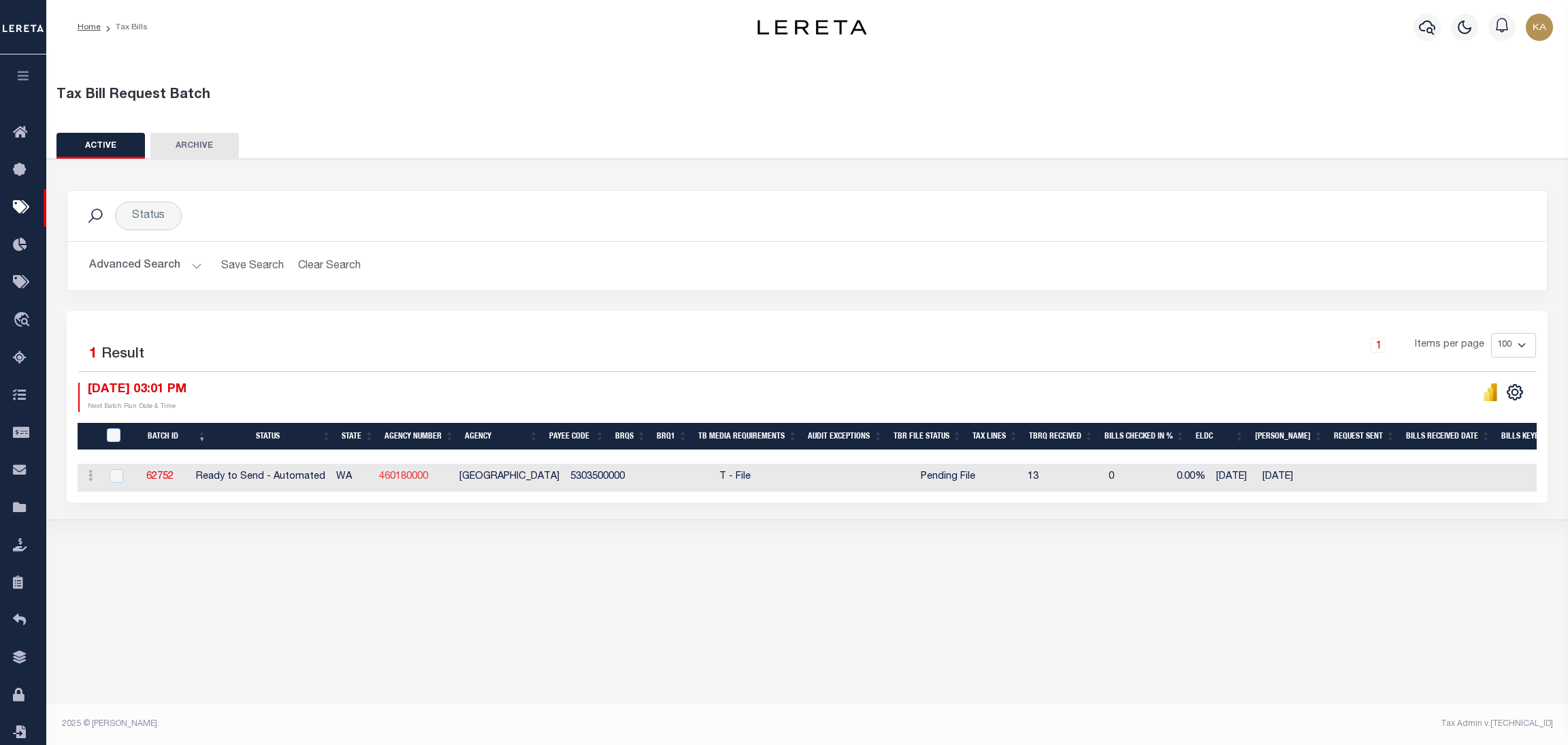
click at [426, 477] on link "460180000" at bounding box center [403, 476] width 49 height 10
checkbox input "true"
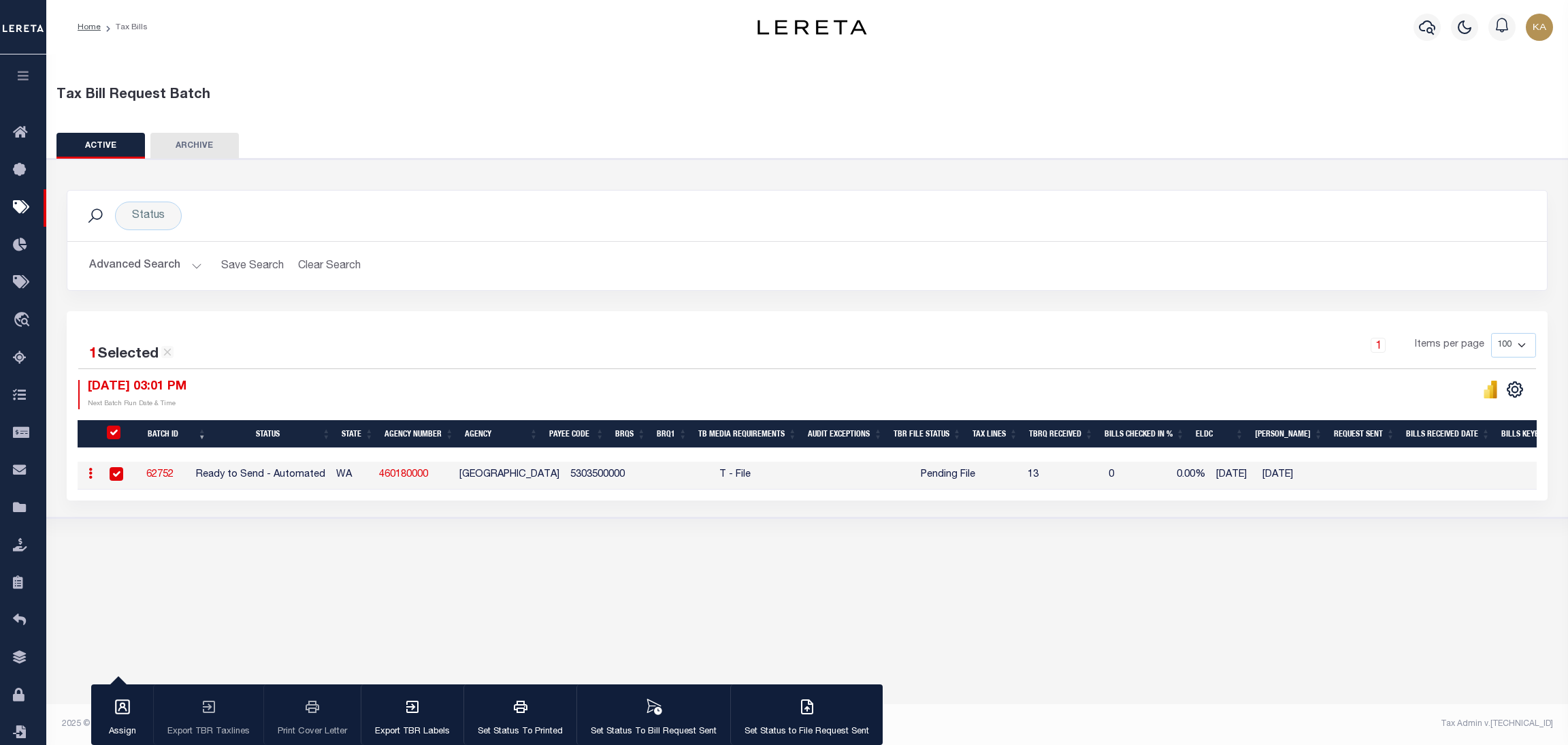
drag, startPoint x: 924, startPoint y: 625, endPoint x: 708, endPoint y: 561, distance: 225.3
click at [924, 625] on div "Tax Bill Request Batch ACTIVE ARCHIVE HISTORY In 1" at bounding box center [807, 390] width 1521 height 670
click at [174, 476] on link "62752" at bounding box center [160, 475] width 27 height 10
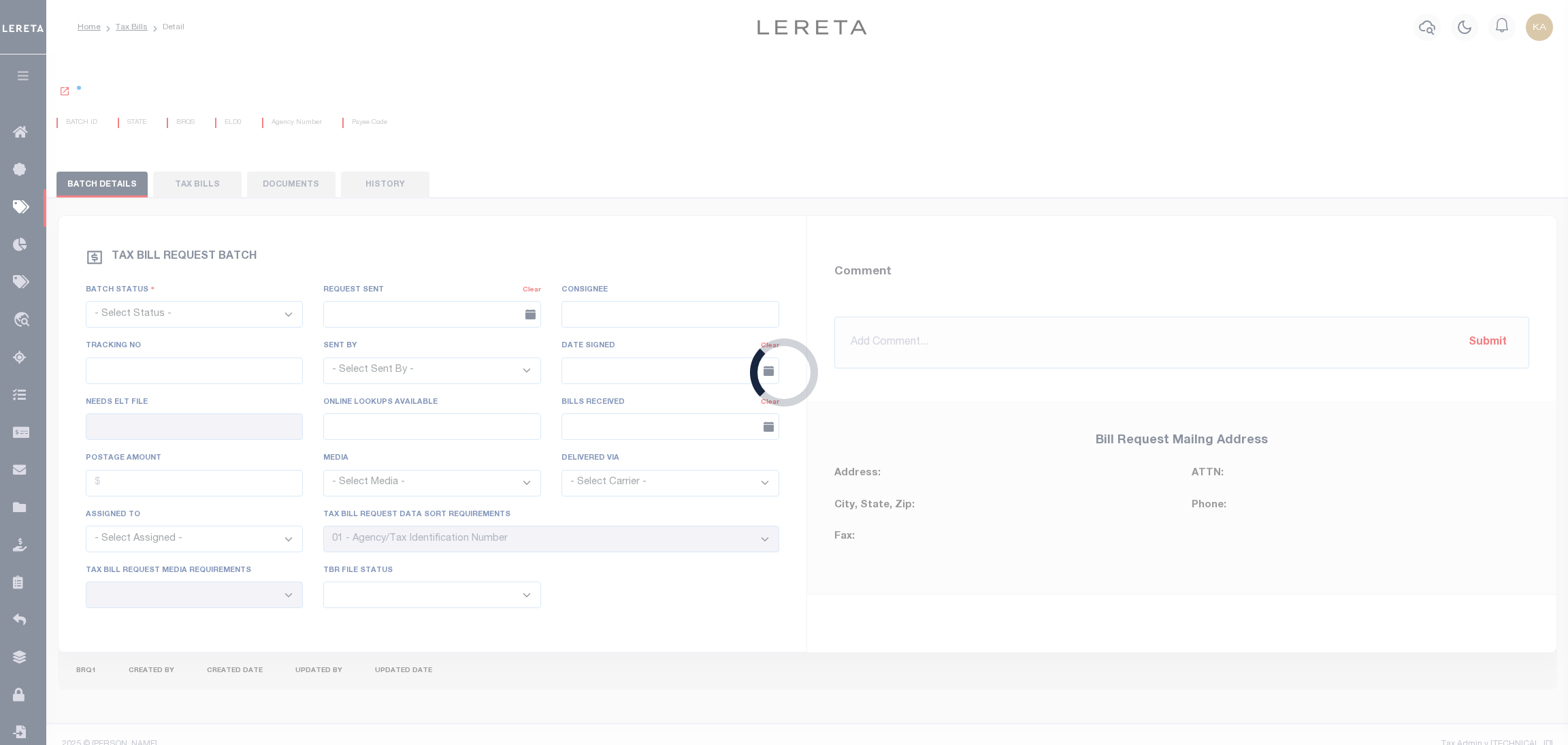
select select "RTA"
type input "No"
type input "Yes"
select select "28"
select select "22"
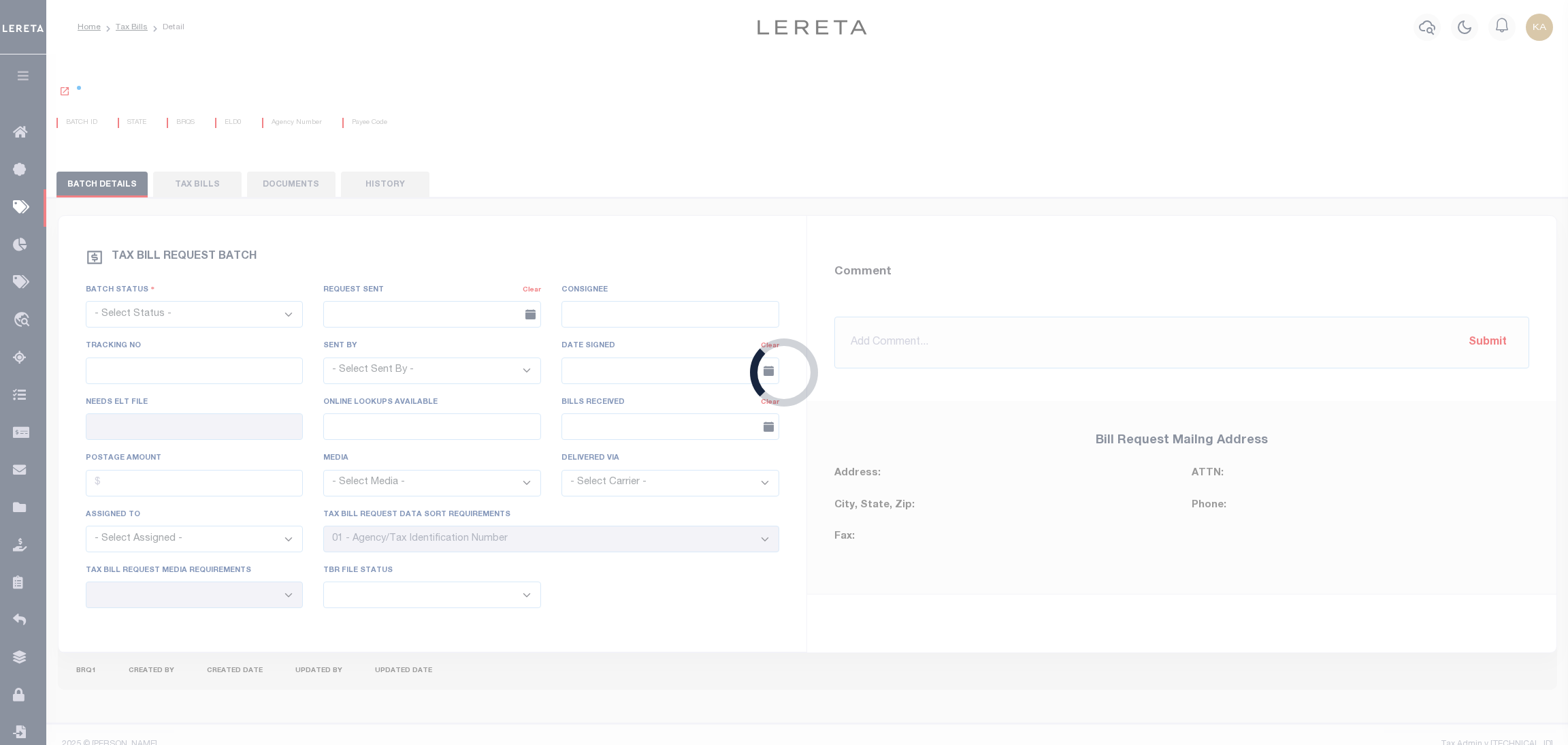
select select "1"
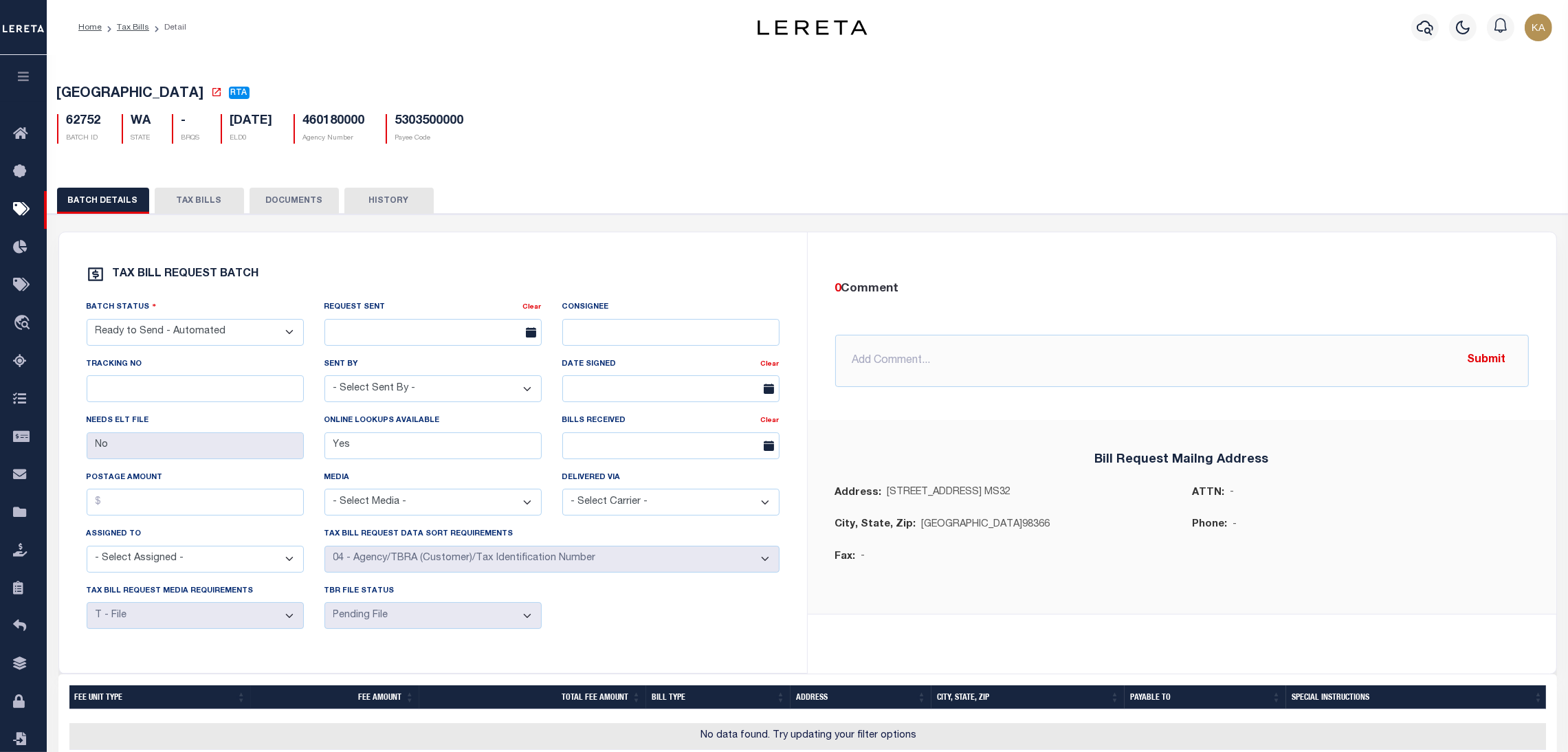
click at [207, 208] on button "TAX BILLS" at bounding box center [199, 200] width 90 height 26
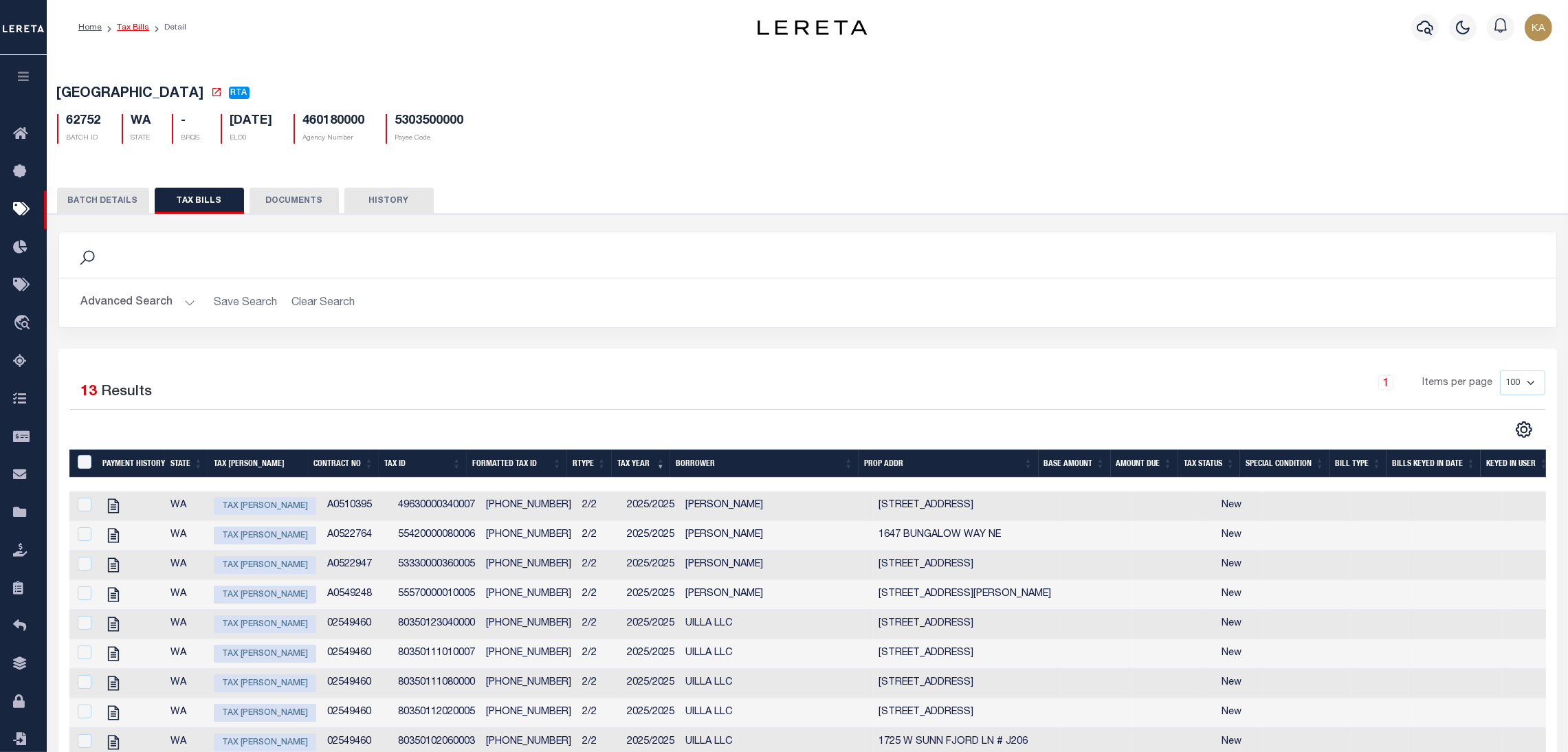
click at [138, 26] on link "Tax Bills" at bounding box center [133, 27] width 32 height 8
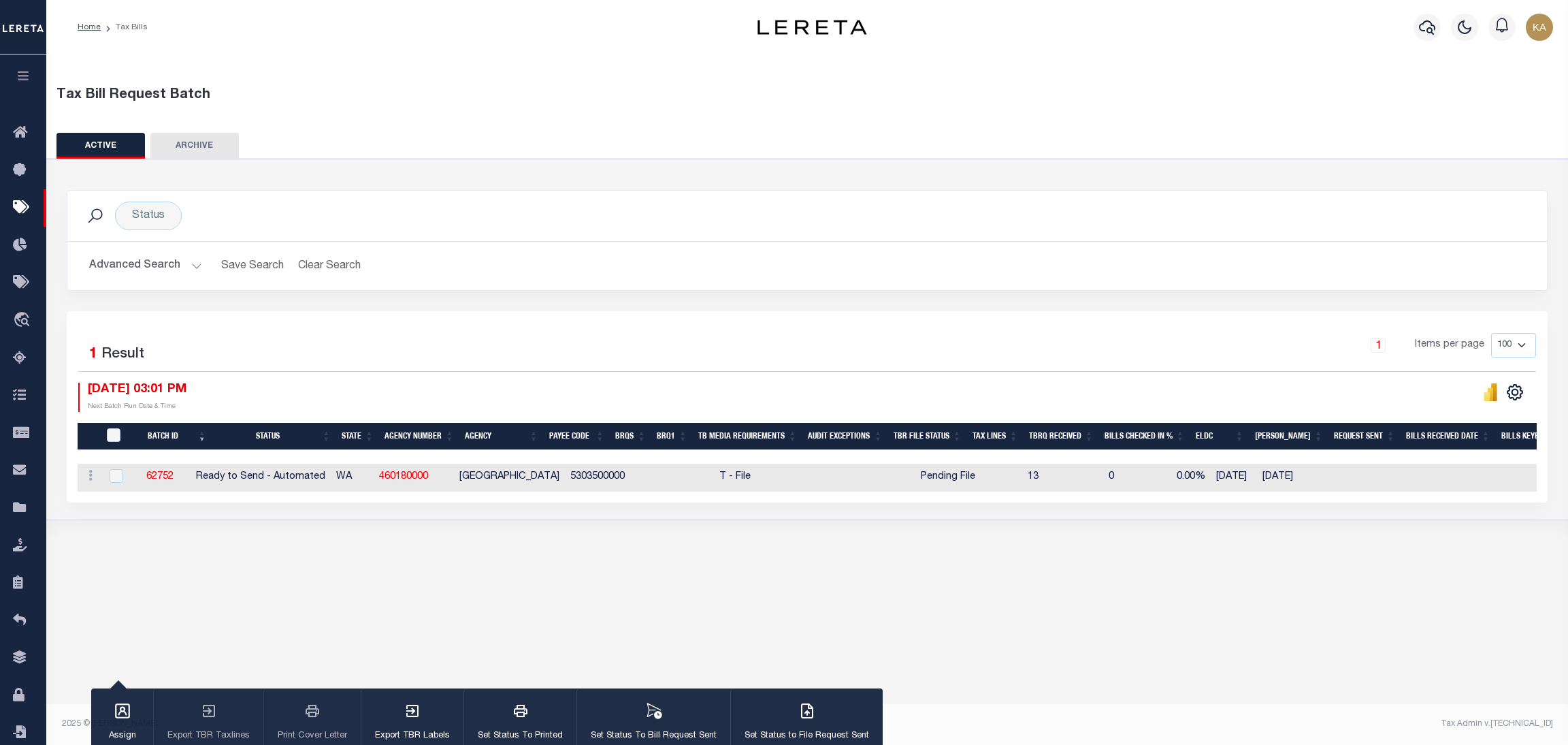
click at [859, 602] on div "Tax Bill Request Batch ACTIVE ARCHIVE HISTORY In 1" at bounding box center [807, 390] width 1521 height 670
click at [880, 589] on div "Tax Bill Request Batch ACTIVE ARCHIVE HISTORY In 1" at bounding box center [807, 390] width 1521 height 670
drag, startPoint x: 199, startPoint y: 479, endPoint x: 152, endPoint y: 478, distance: 47.0
click at [152, 478] on td "62752" at bounding box center [159, 477] width 63 height 28
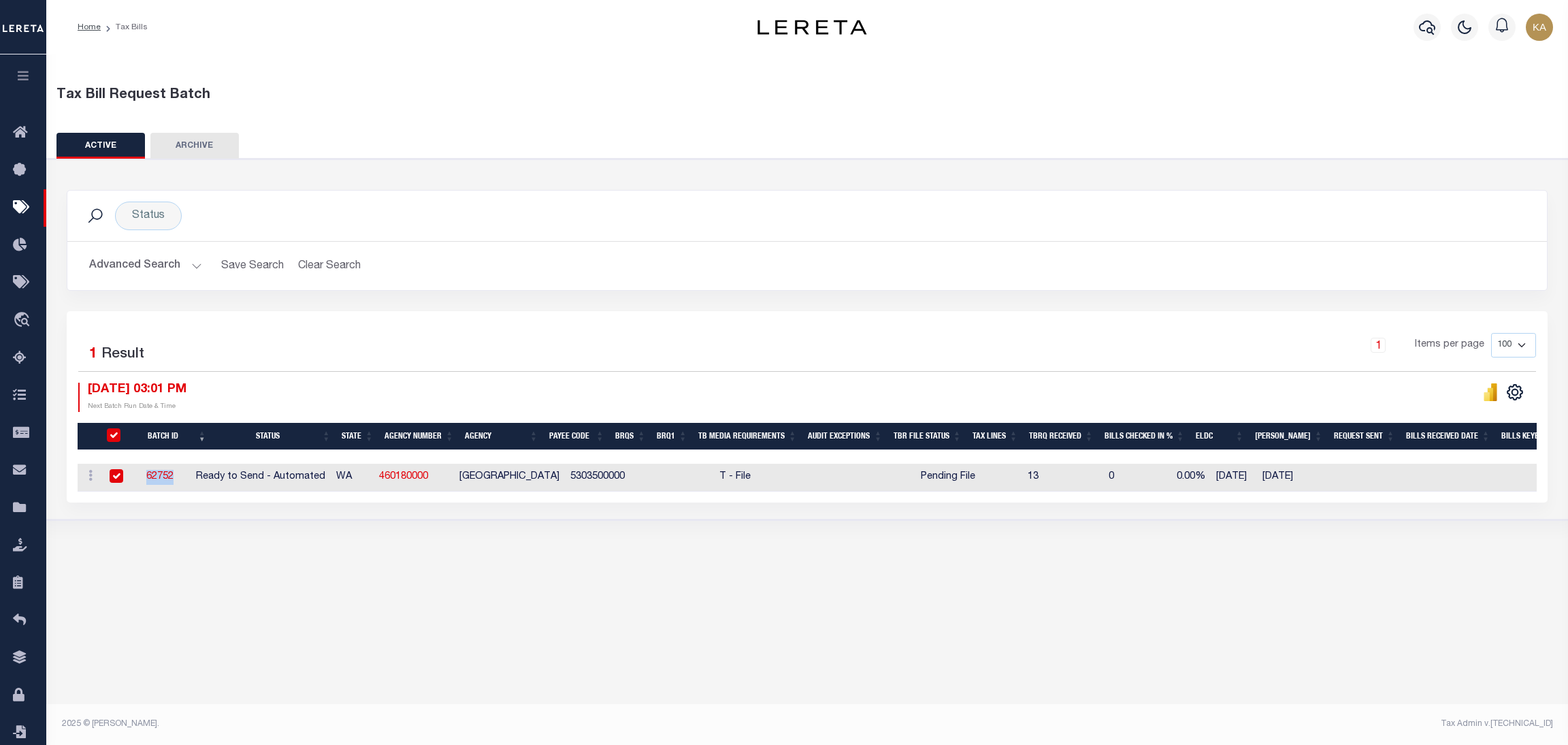
checkbox input "true"
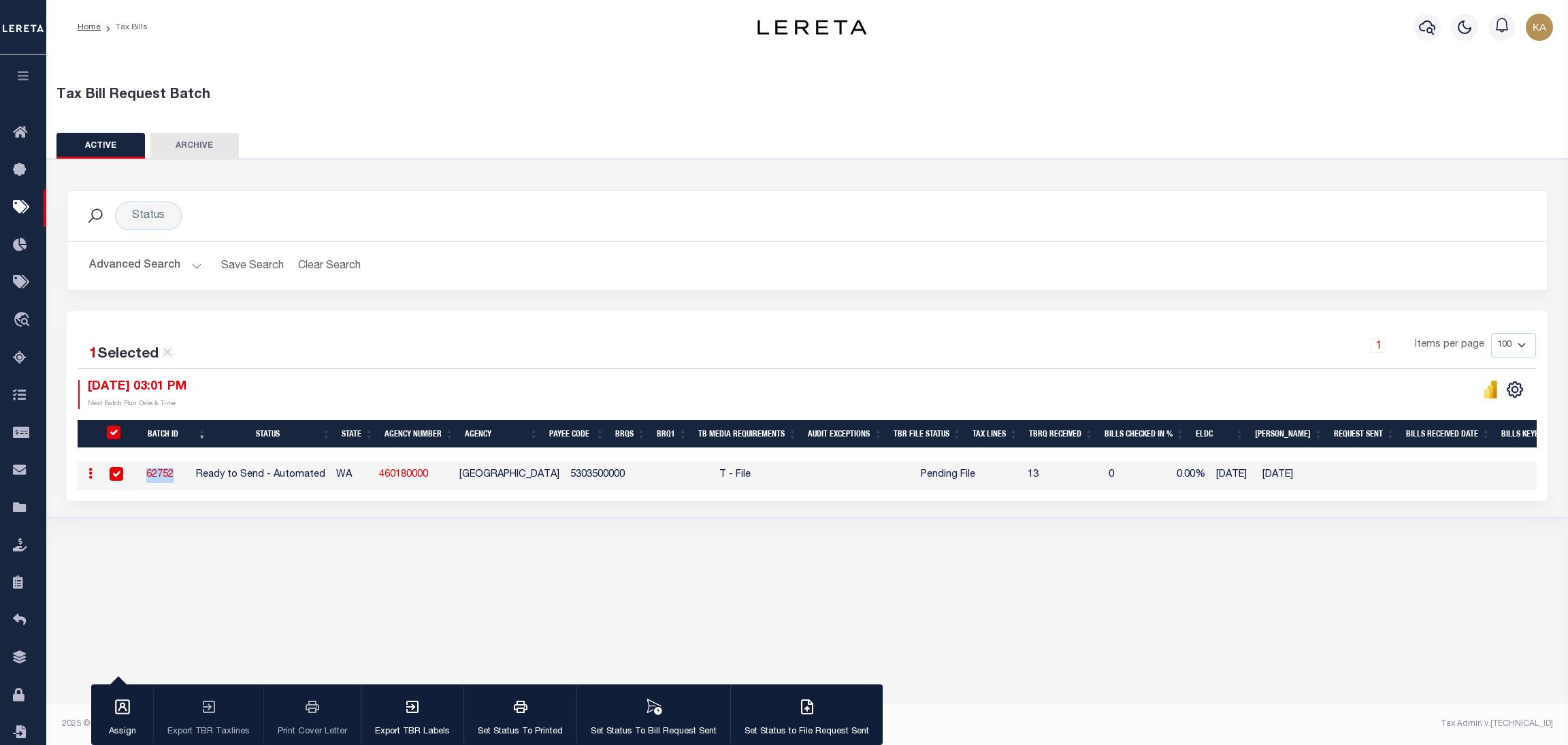
copy link "62752"
click at [949, 568] on div "Tax Bill Request Batch ACTIVE ARCHIVE HISTORY In 1" at bounding box center [807, 390] width 1521 height 670
click at [422, 475] on link "460180000" at bounding box center [403, 475] width 49 height 10
checkbox input "false"
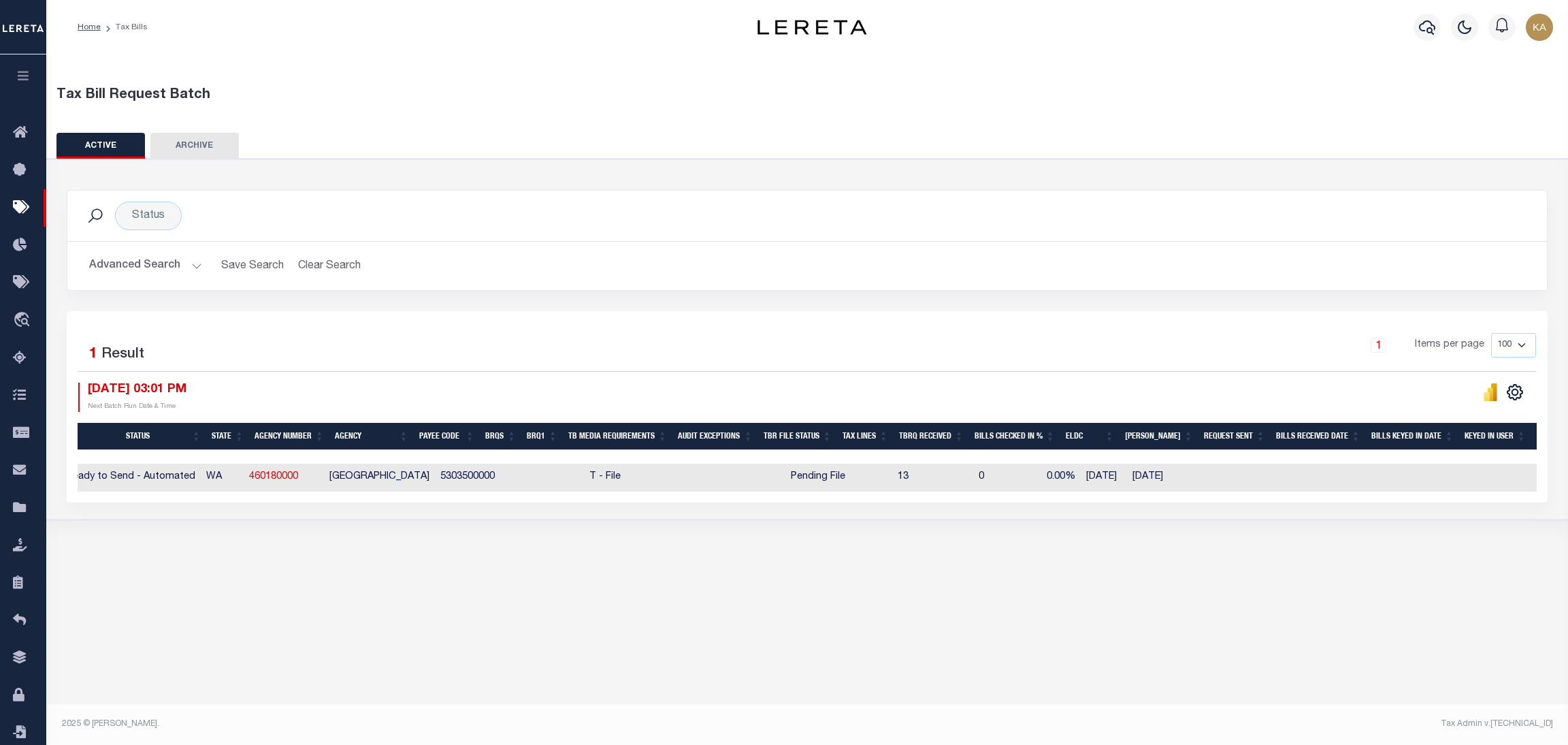
scroll to position [0, 26]
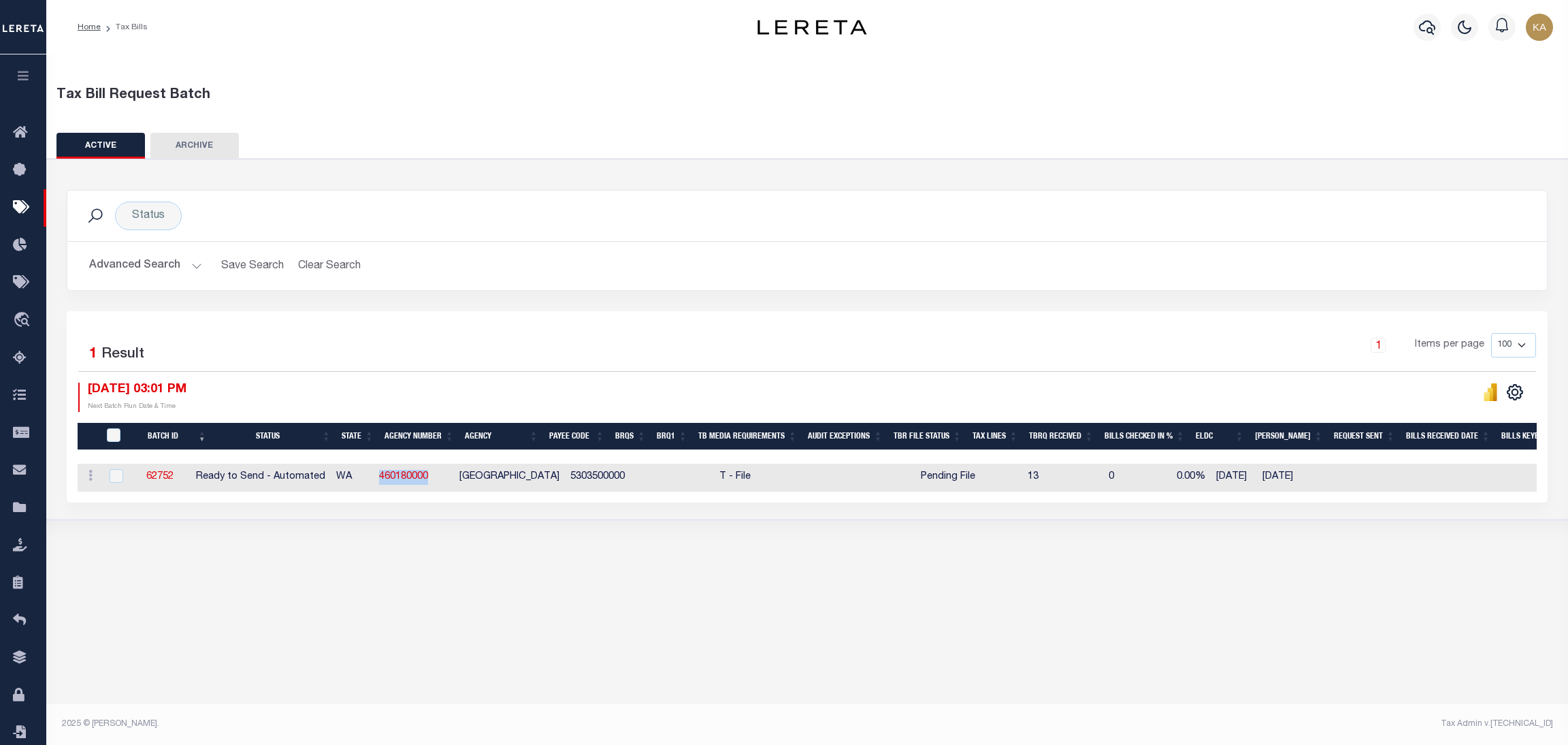
drag, startPoint x: 475, startPoint y: 484, endPoint x: 383, endPoint y: 479, distance: 92.1
click at [383, 479] on tr "ACTIONS Delete 62752 Ready to Send - Automated WA 460180000 KITSAP COUNTY 53035…" at bounding box center [1078, 477] width 2002 height 28
copy tr "460180000"
click at [172, 269] on button "Advanced Search" at bounding box center [146, 266] width 113 height 26
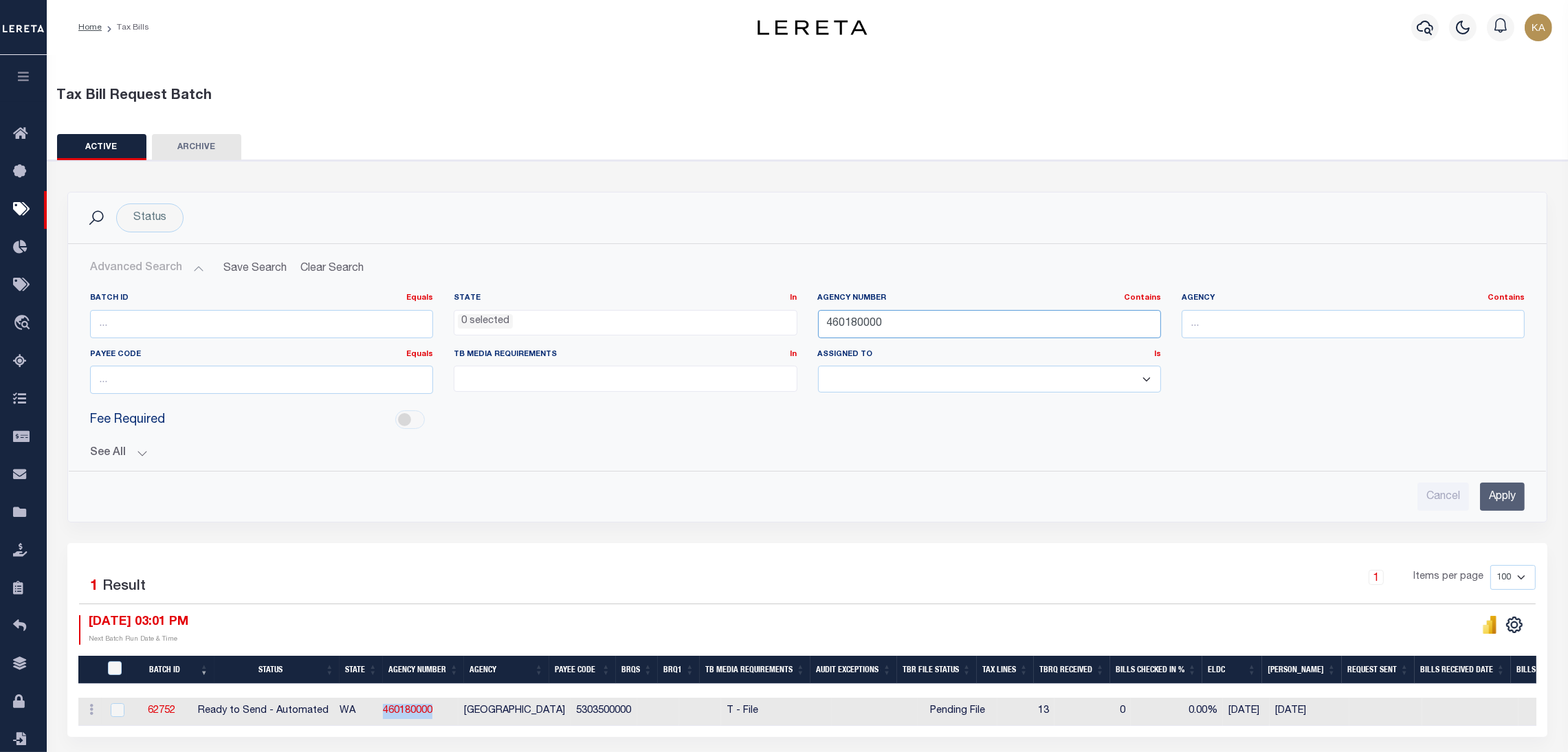
click at [857, 315] on input "460180000" at bounding box center [989, 323] width 343 height 28
paste input "1079"
type input "410790000"
click at [1482, 499] on input "Apply" at bounding box center [1502, 496] width 45 height 28
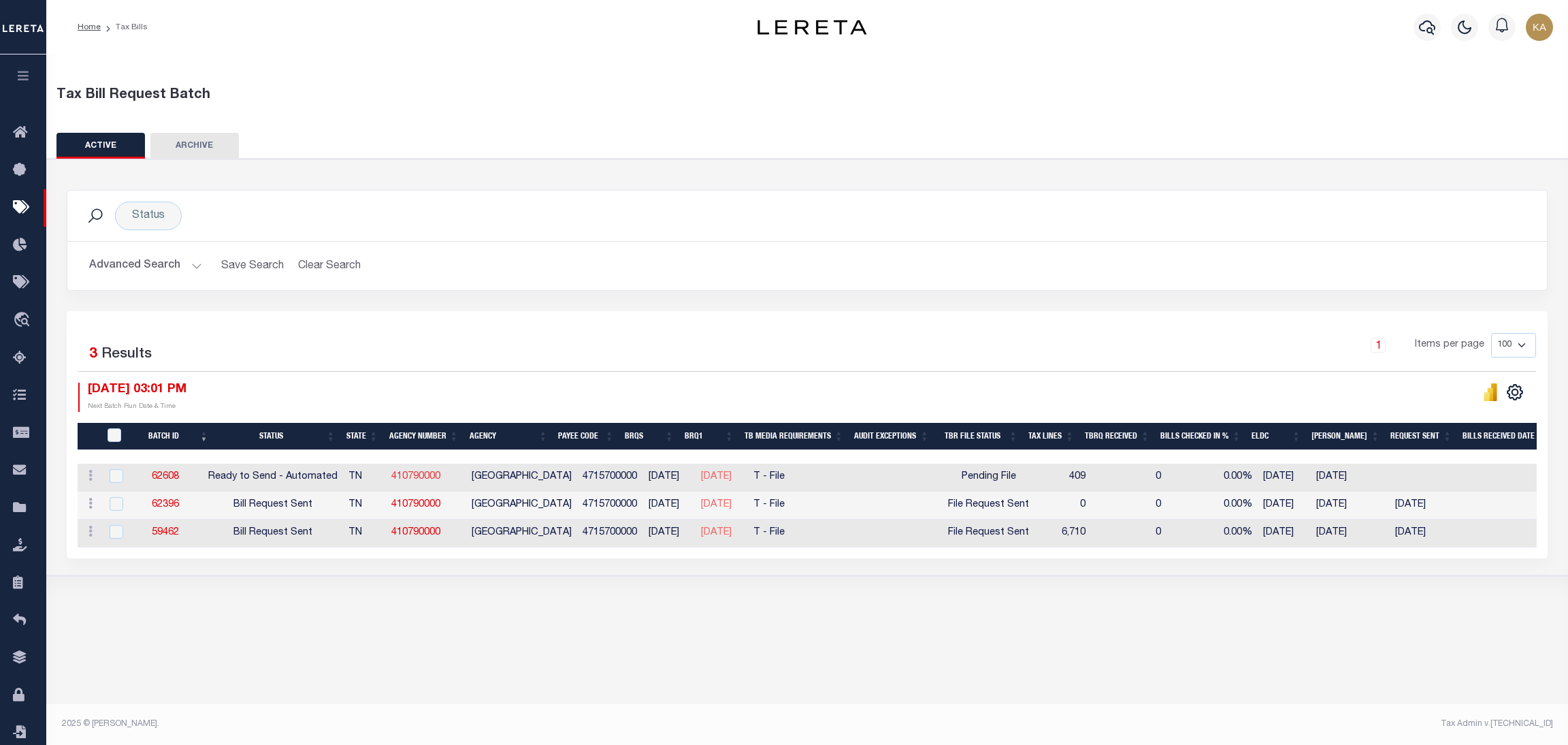
click at [416, 476] on link "410790000" at bounding box center [416, 476] width 49 height 10
checkbox input "true"
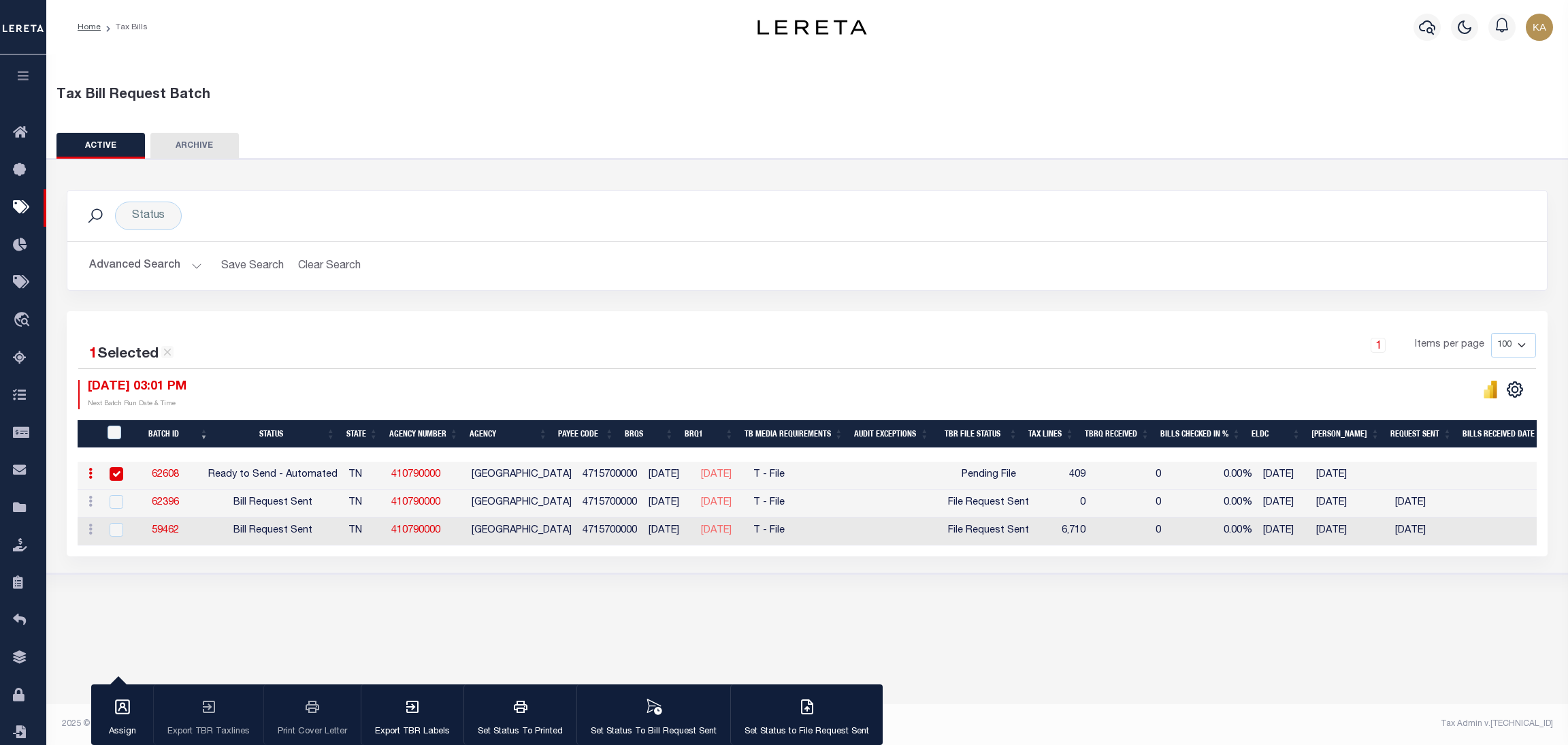
click at [181, 259] on button "Advanced Search" at bounding box center [146, 266] width 113 height 26
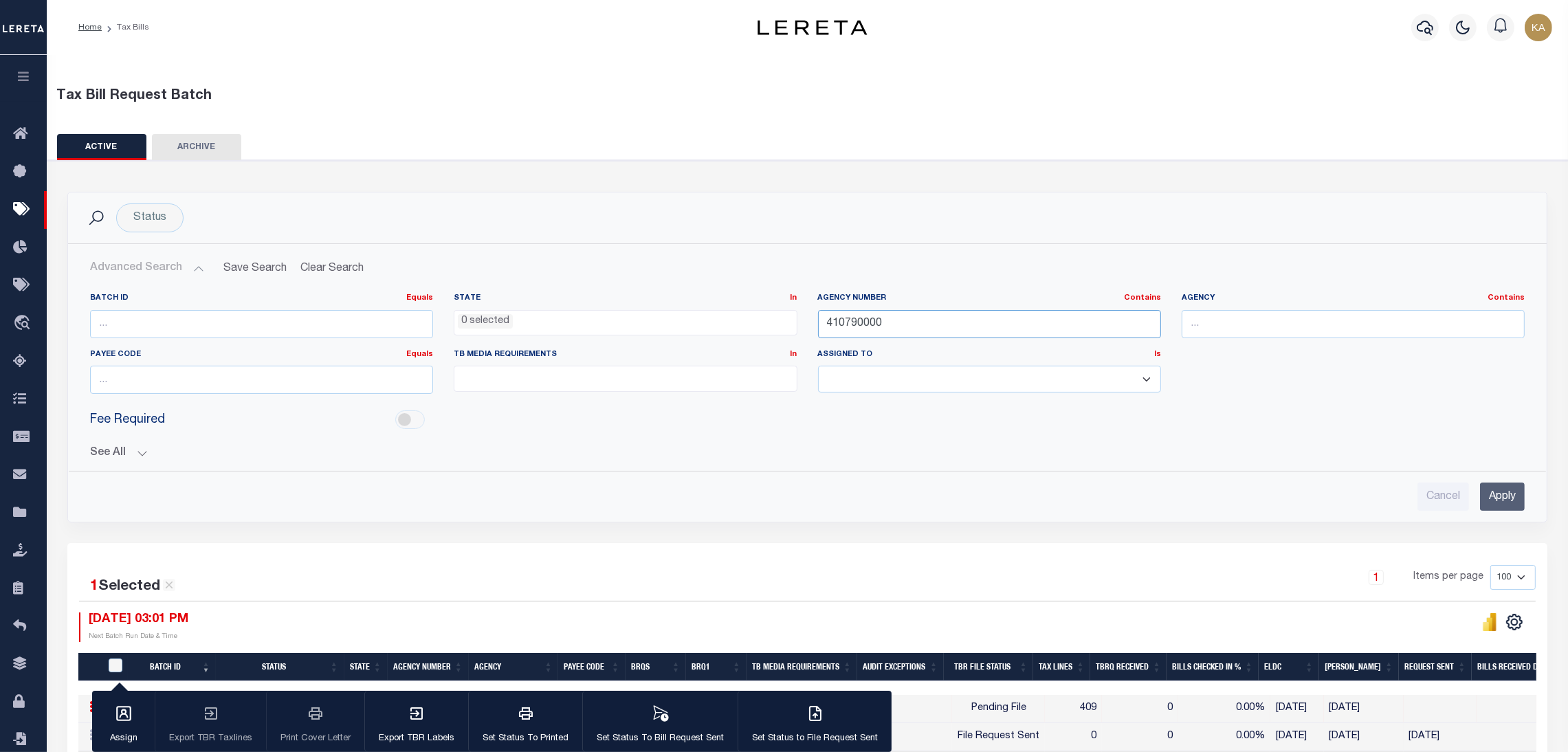
click at [860, 324] on input "410790000" at bounding box center [989, 323] width 343 height 28
paste input "32068"
type input "320680000"
click at [1487, 492] on input "Apply" at bounding box center [1502, 496] width 45 height 28
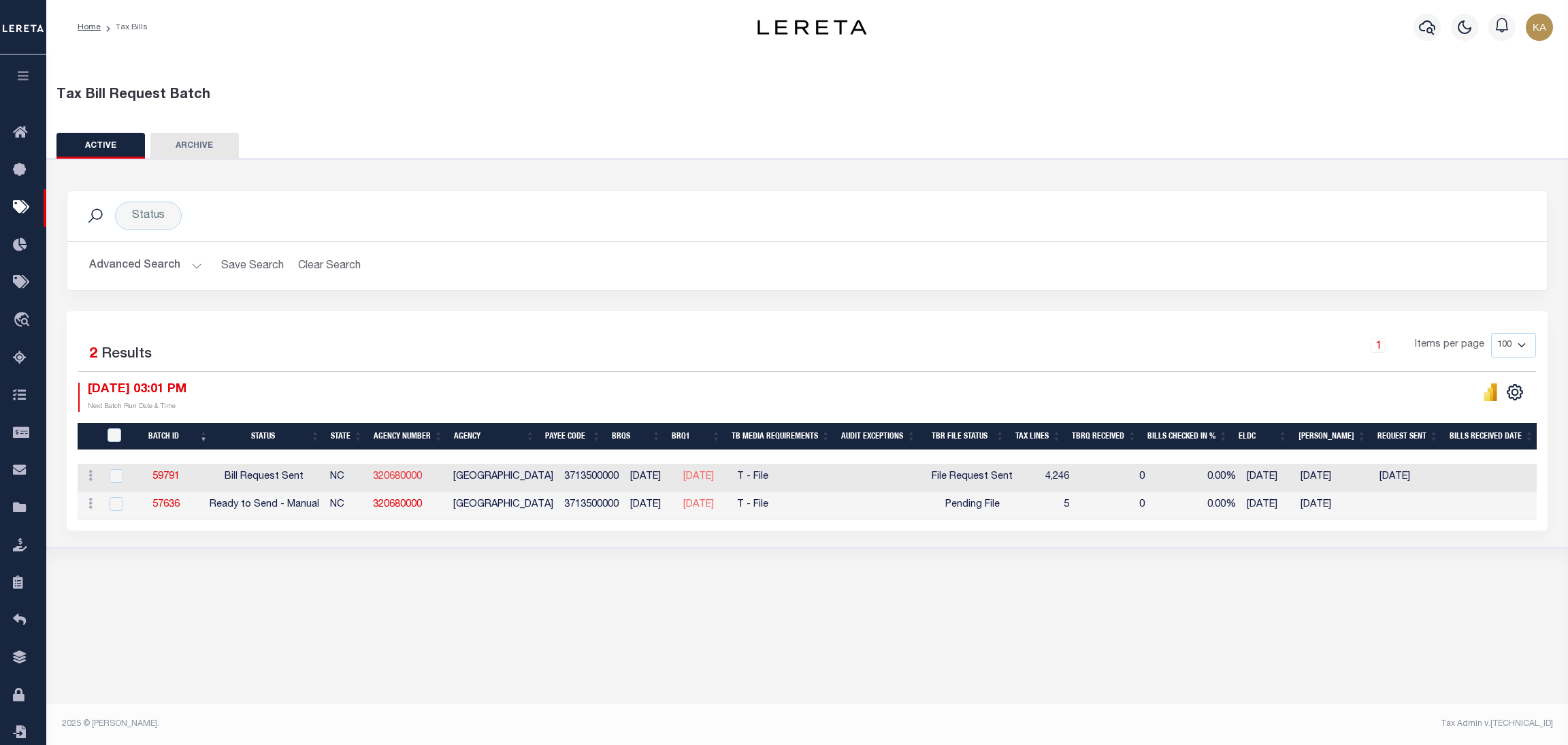
click at [414, 480] on link "320680000" at bounding box center [398, 476] width 49 height 10
checkbox input "true"
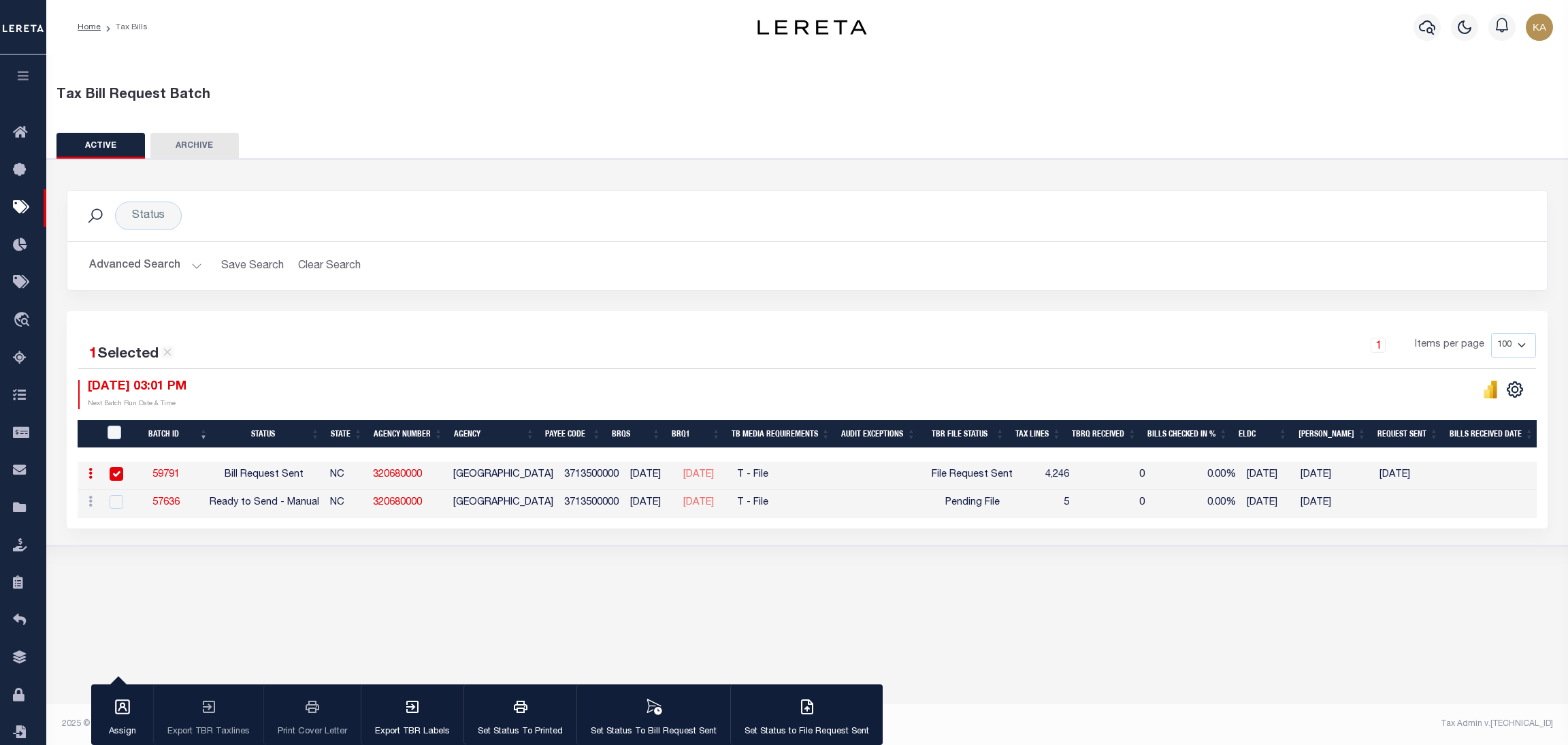
click at [921, 616] on div "Tax Bill Request Batch ACTIVE ARCHIVE HISTORY In 1" at bounding box center [807, 390] width 1521 height 670
click at [846, 609] on div "Tax Bill Request Batch ACTIVE ARCHIVE HISTORY In 1" at bounding box center [807, 390] width 1521 height 670
click at [109, 504] on input "checkbox" at bounding box center [116, 501] width 13 height 13
checkbox input "true"
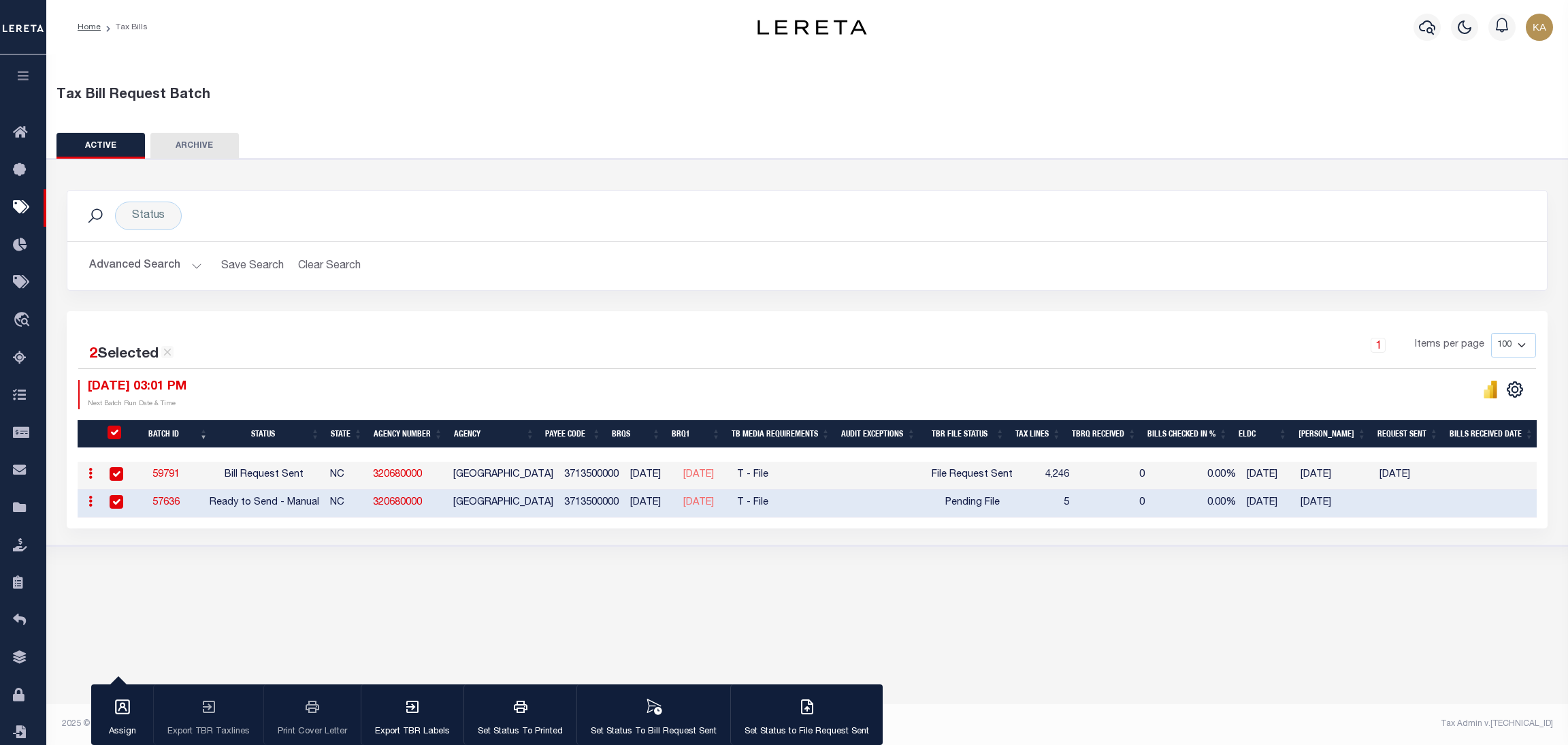
scroll to position [0, 581]
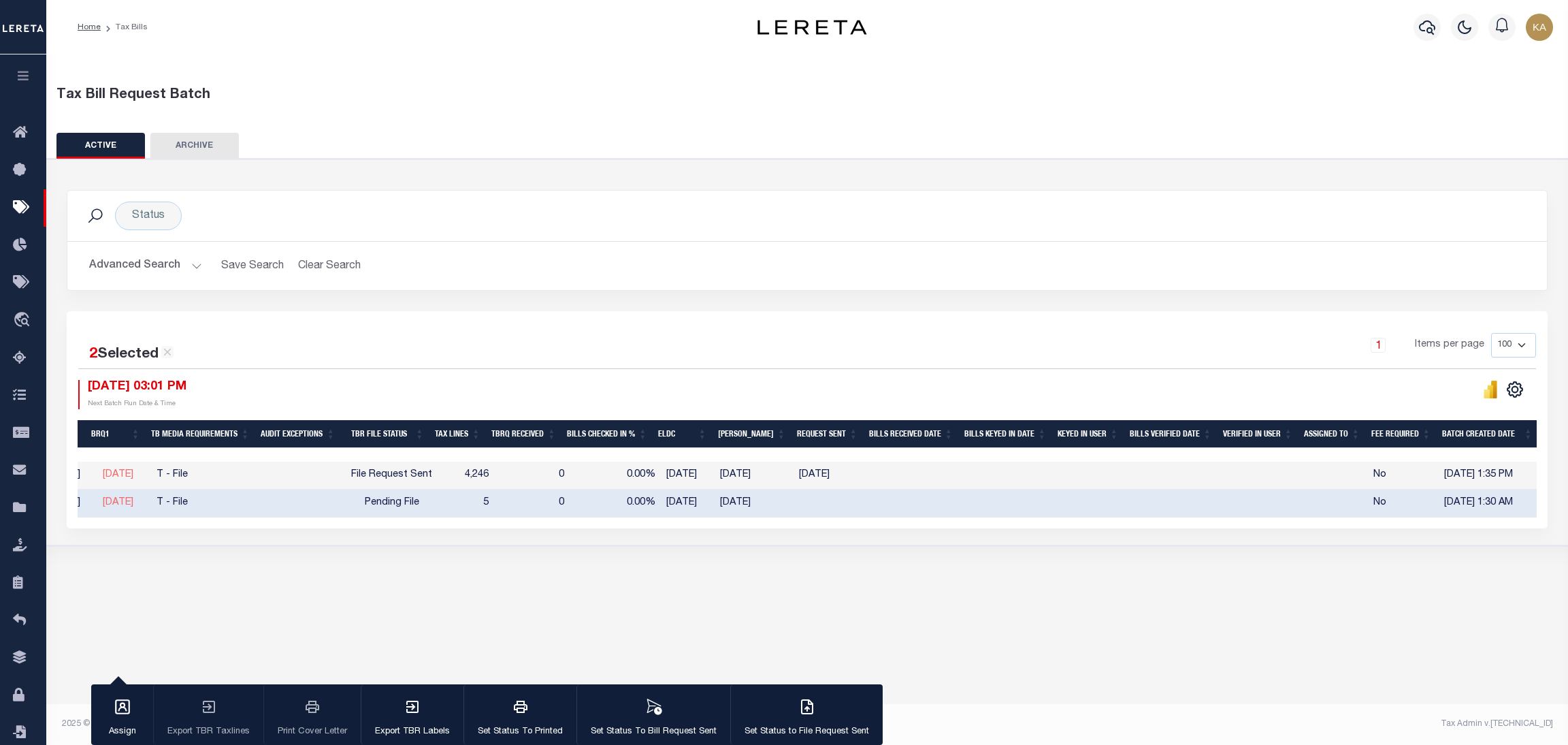
click at [1439, 502] on td "06/07/2025 1:30 AM" at bounding box center [1488, 503] width 99 height 28
checkbox input "false"
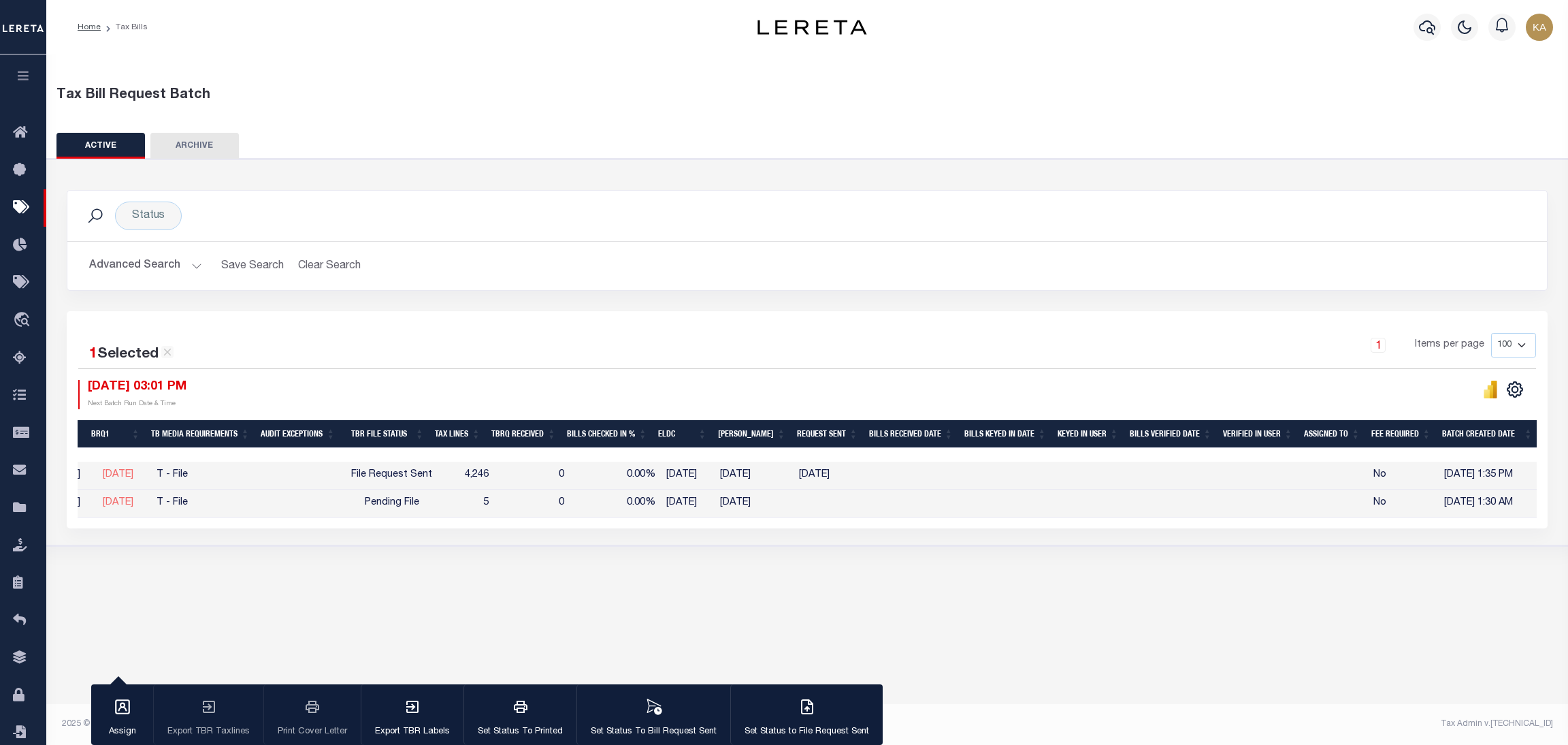
scroll to position [0, 0]
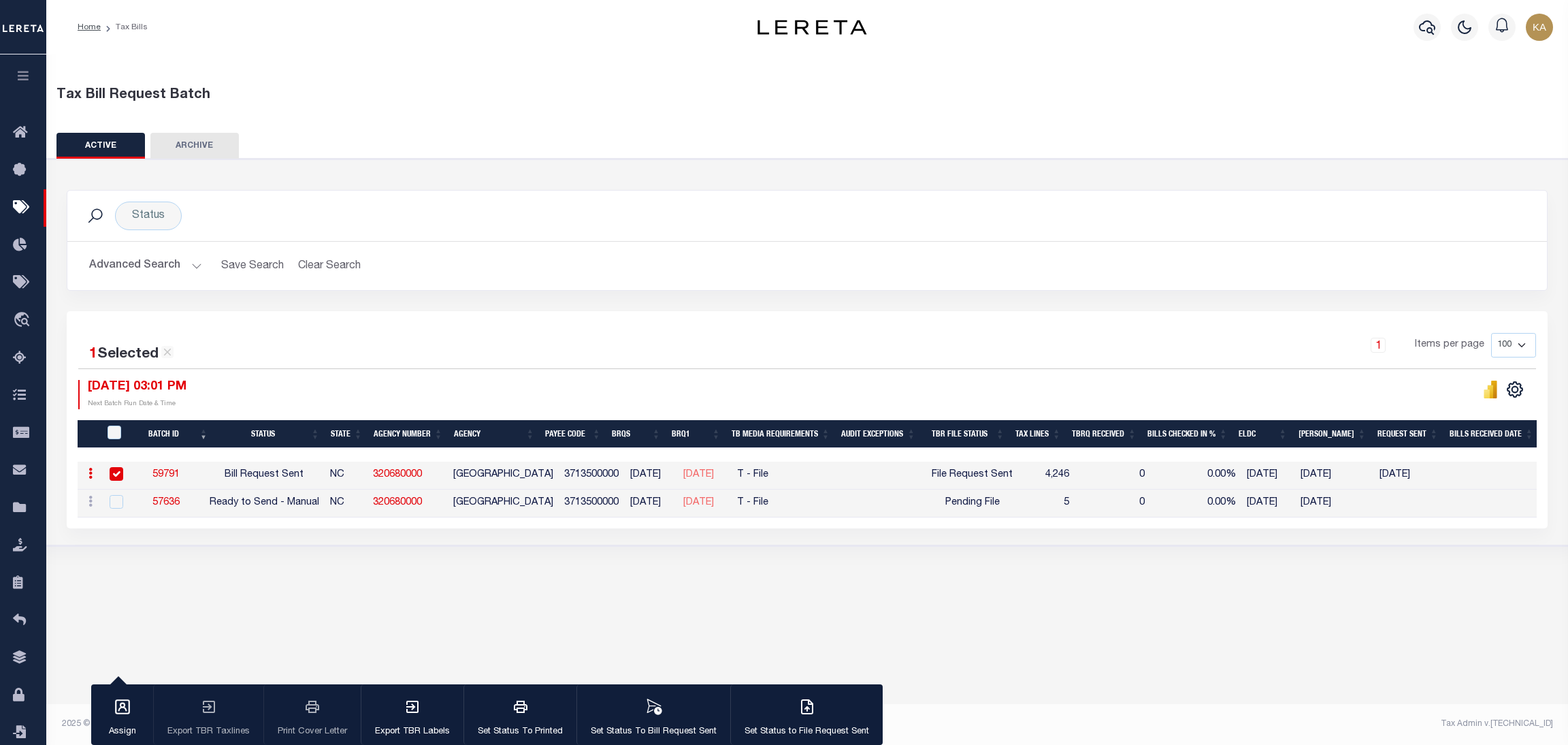
drag, startPoint x: 1022, startPoint y: 506, endPoint x: 952, endPoint y: 496, distance: 70.7
click at [952, 496] on div "Pending File" at bounding box center [972, 502] width 81 height 15
checkbox input "true"
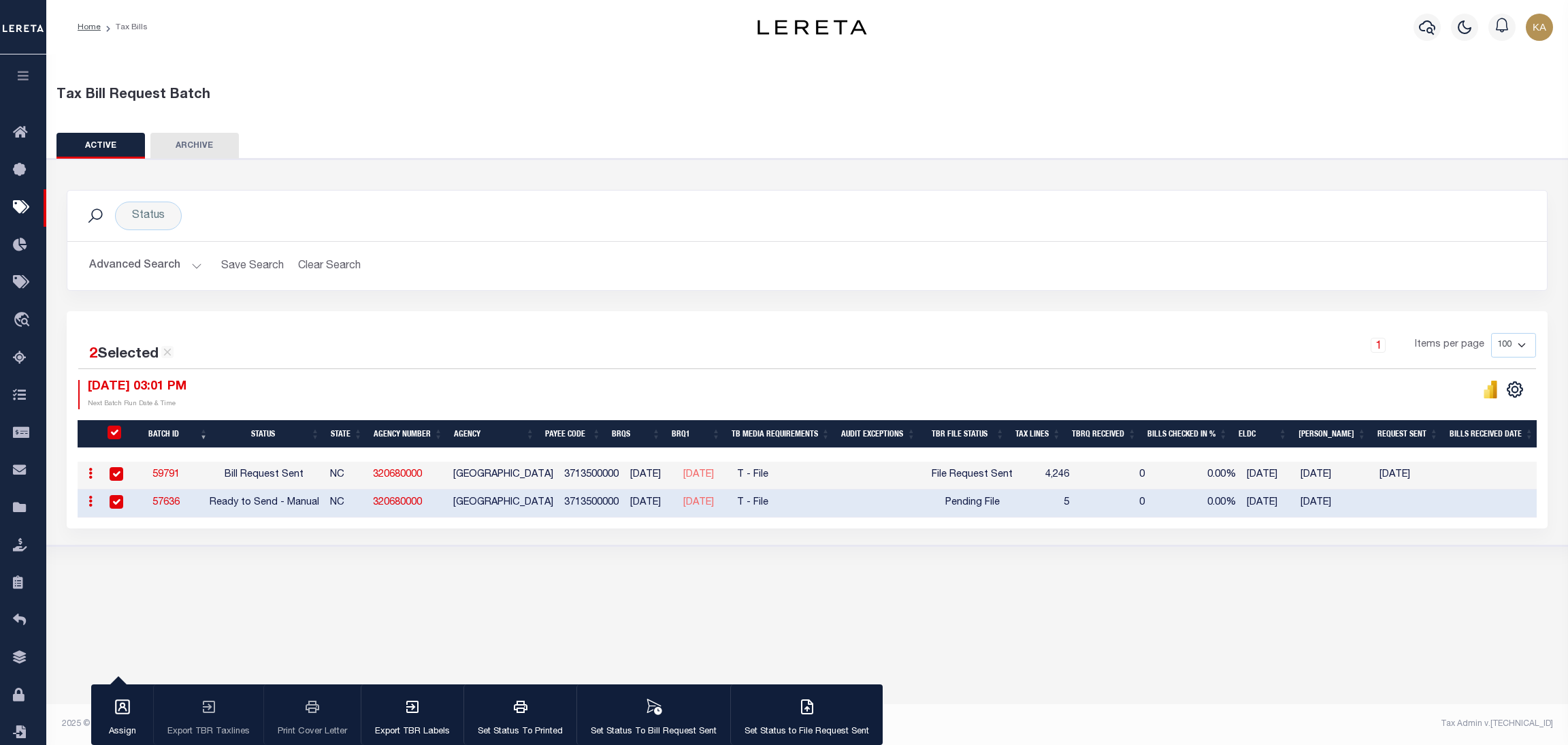
click at [158, 271] on button "Advanced Search" at bounding box center [146, 266] width 113 height 26
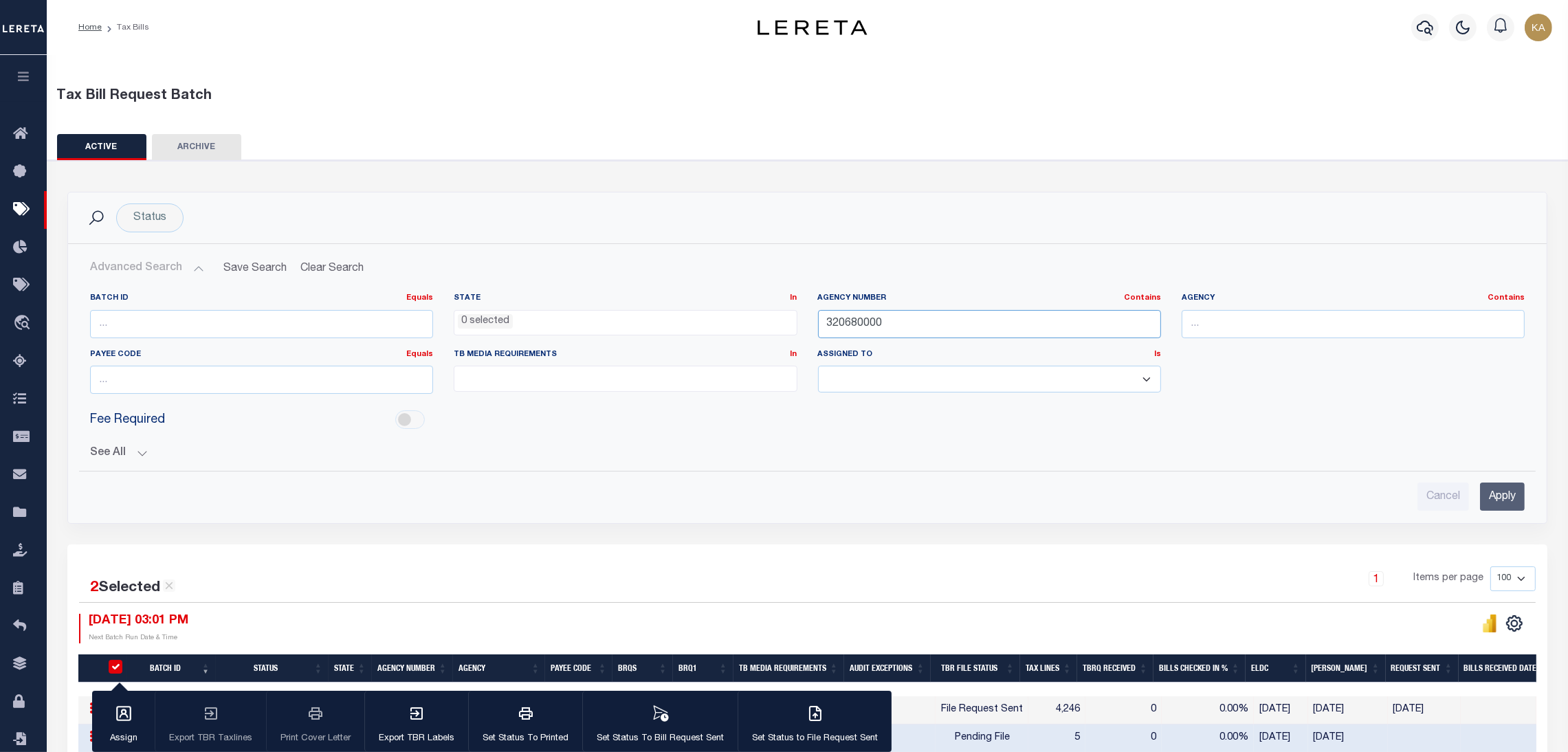
click at [853, 330] on input "320680000" at bounding box center [989, 323] width 343 height 28
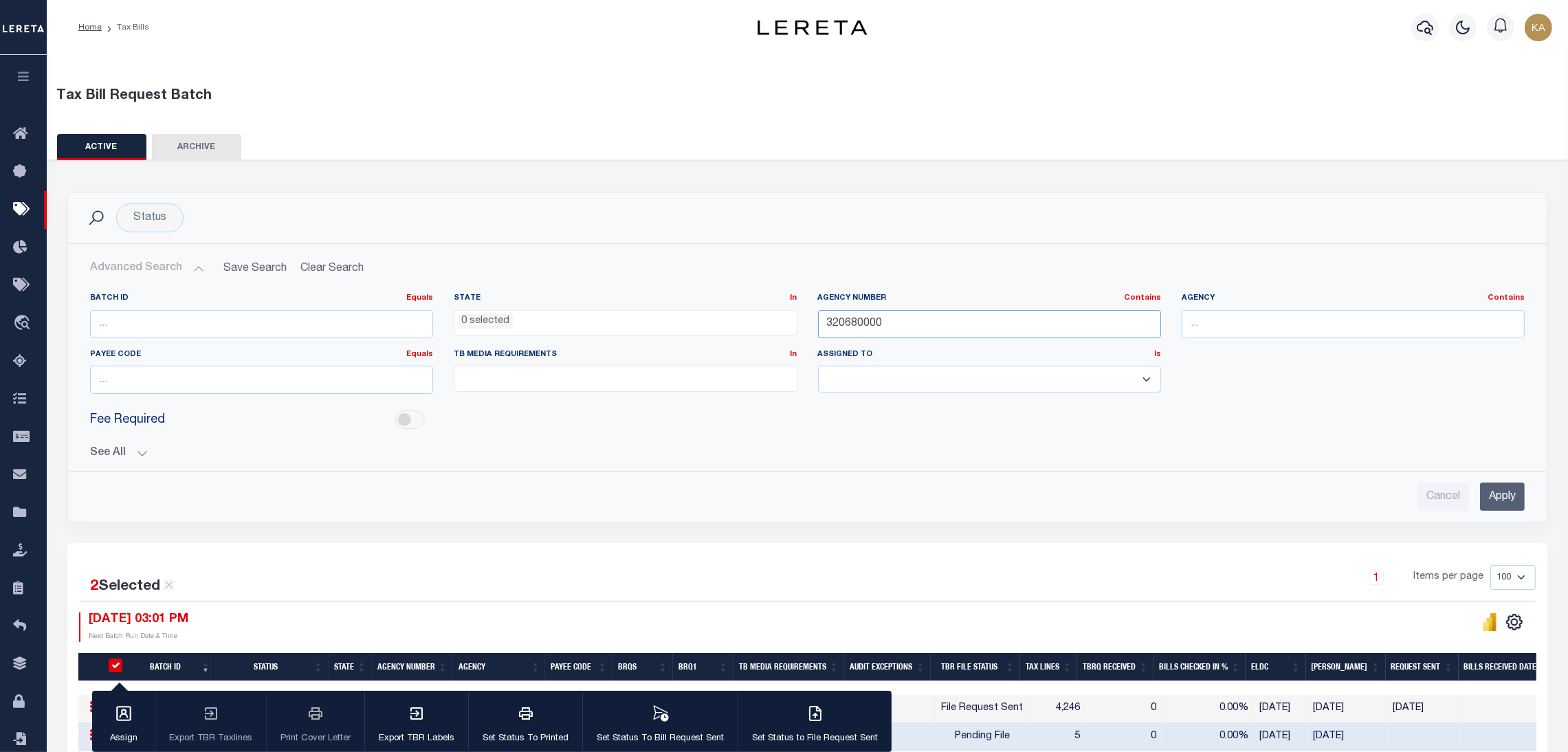
click at [853, 330] on input "320680000" at bounding box center [989, 323] width 343 height 28
paste input "09054"
type input "090540000"
click at [1490, 493] on input "Apply" at bounding box center [1502, 496] width 45 height 28
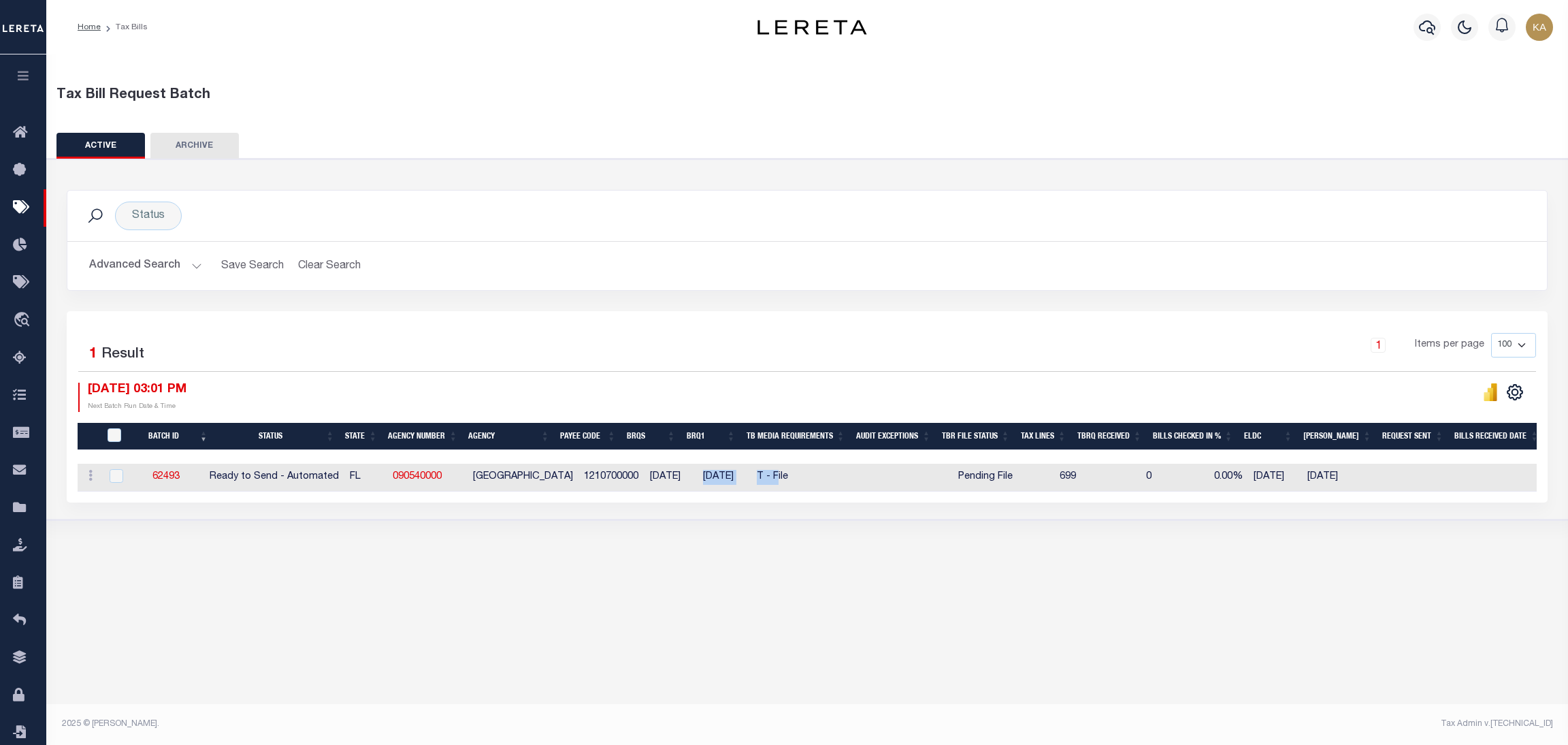
drag, startPoint x: 706, startPoint y: 473, endPoint x: 779, endPoint y: 480, distance: 73.3
click at [787, 481] on tr "ACTIONS Delete 62493 Ready to Send - Automated FL 090540000 PUTNAM COUNTY 12107…" at bounding box center [1103, 477] width 2051 height 28
click at [707, 552] on div "Tax Bill Request Batch ACTIVE ARCHIVE HISTORY Search" at bounding box center [807, 308] width 1521 height 507
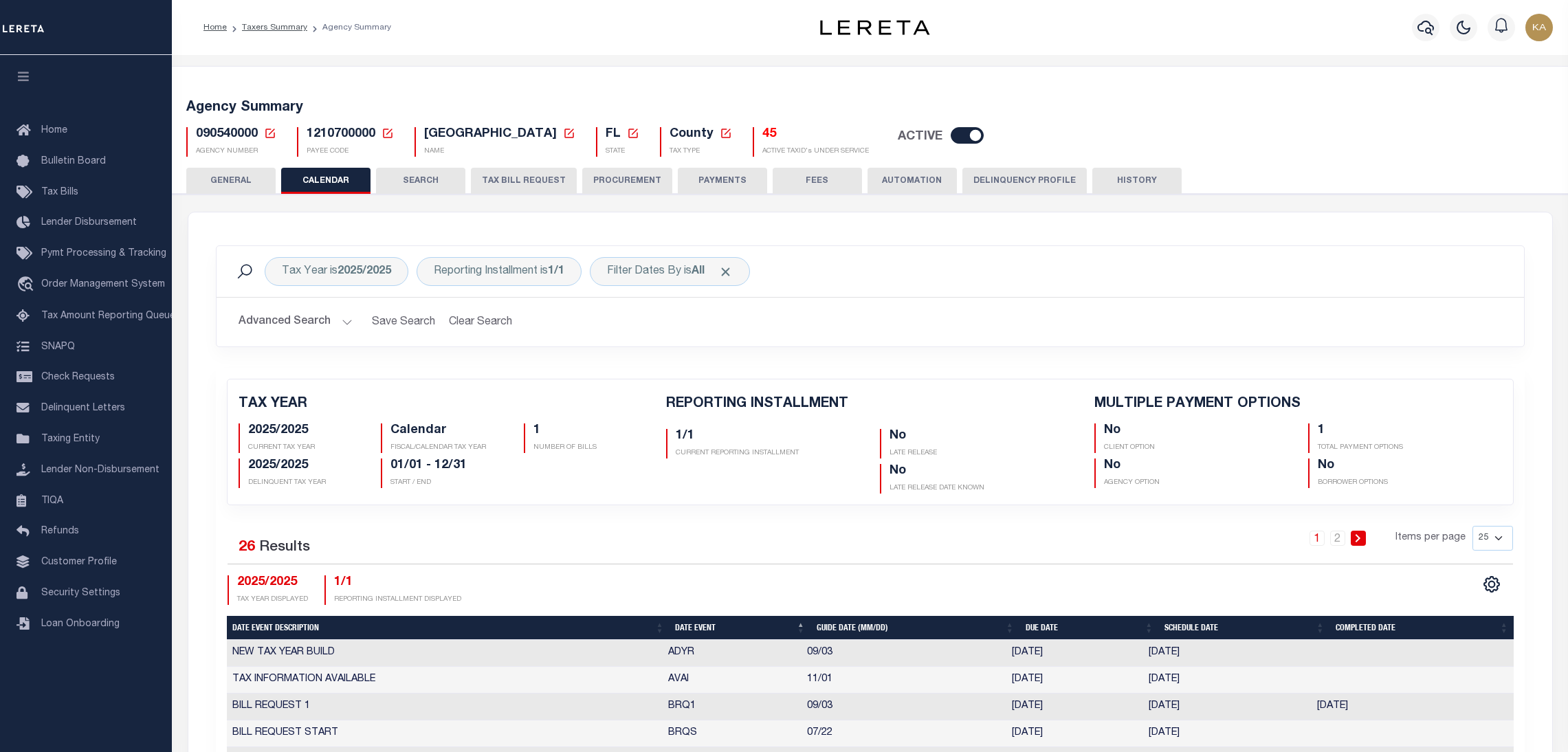
select select "8"
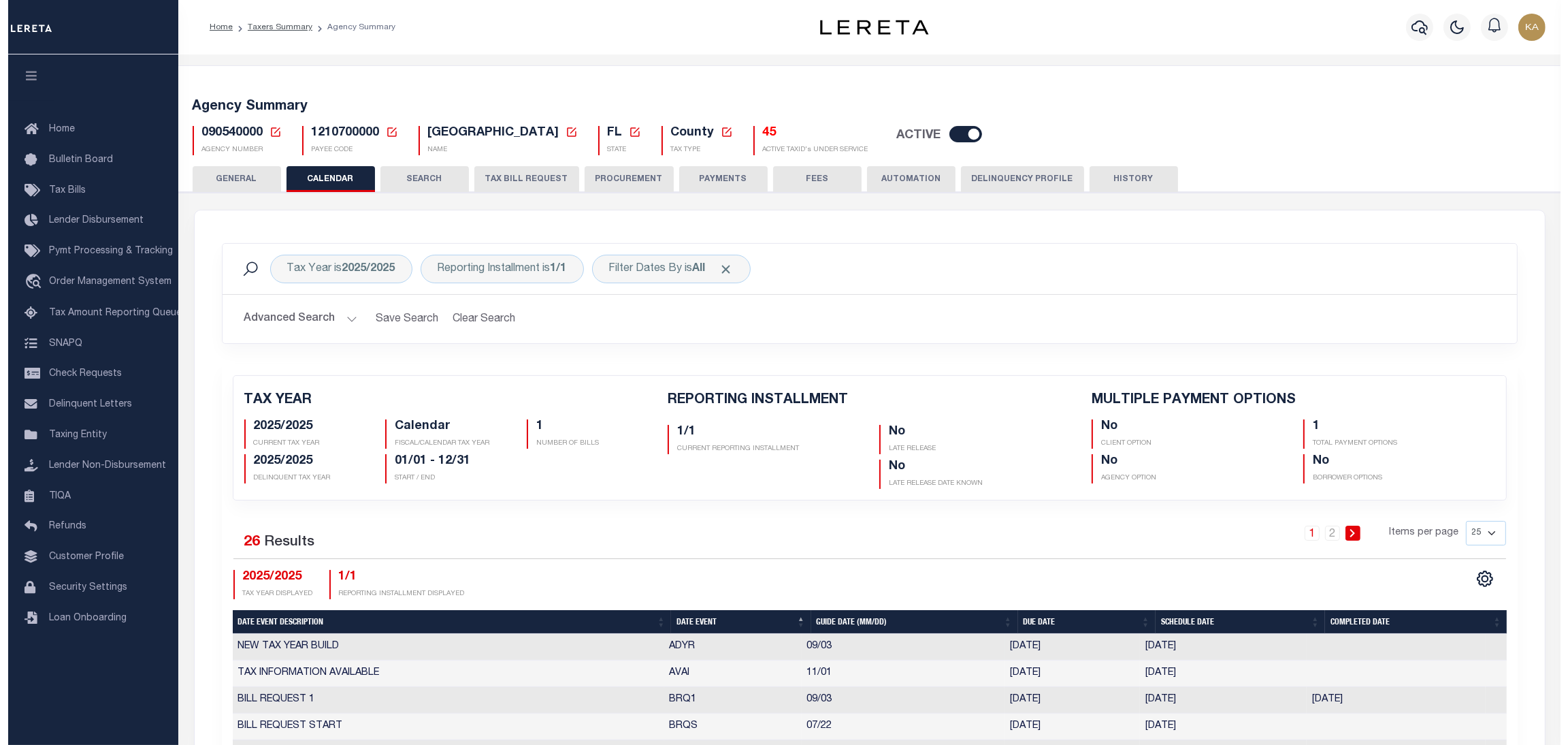
scroll to position [306, 0]
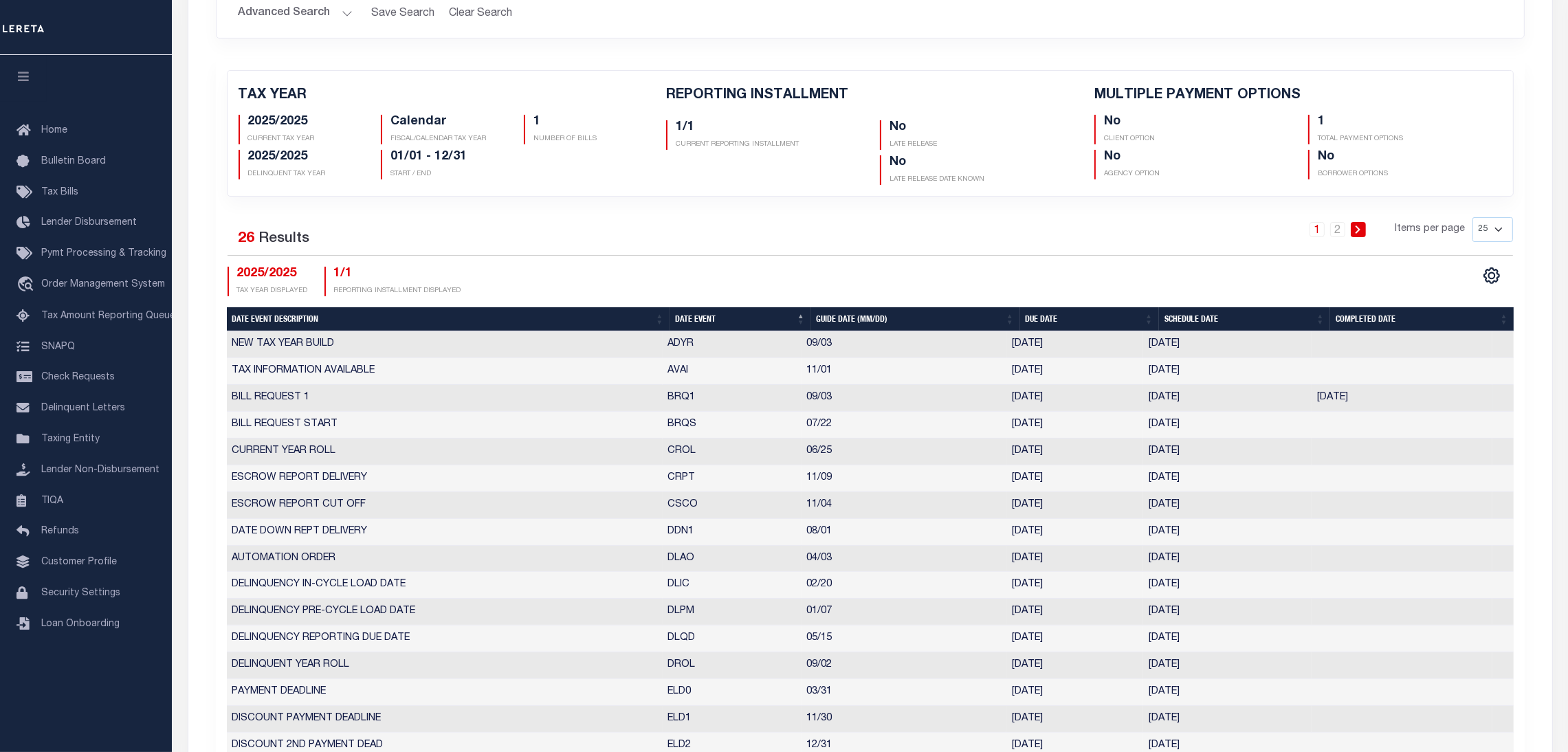
select select "9"
select select "3"
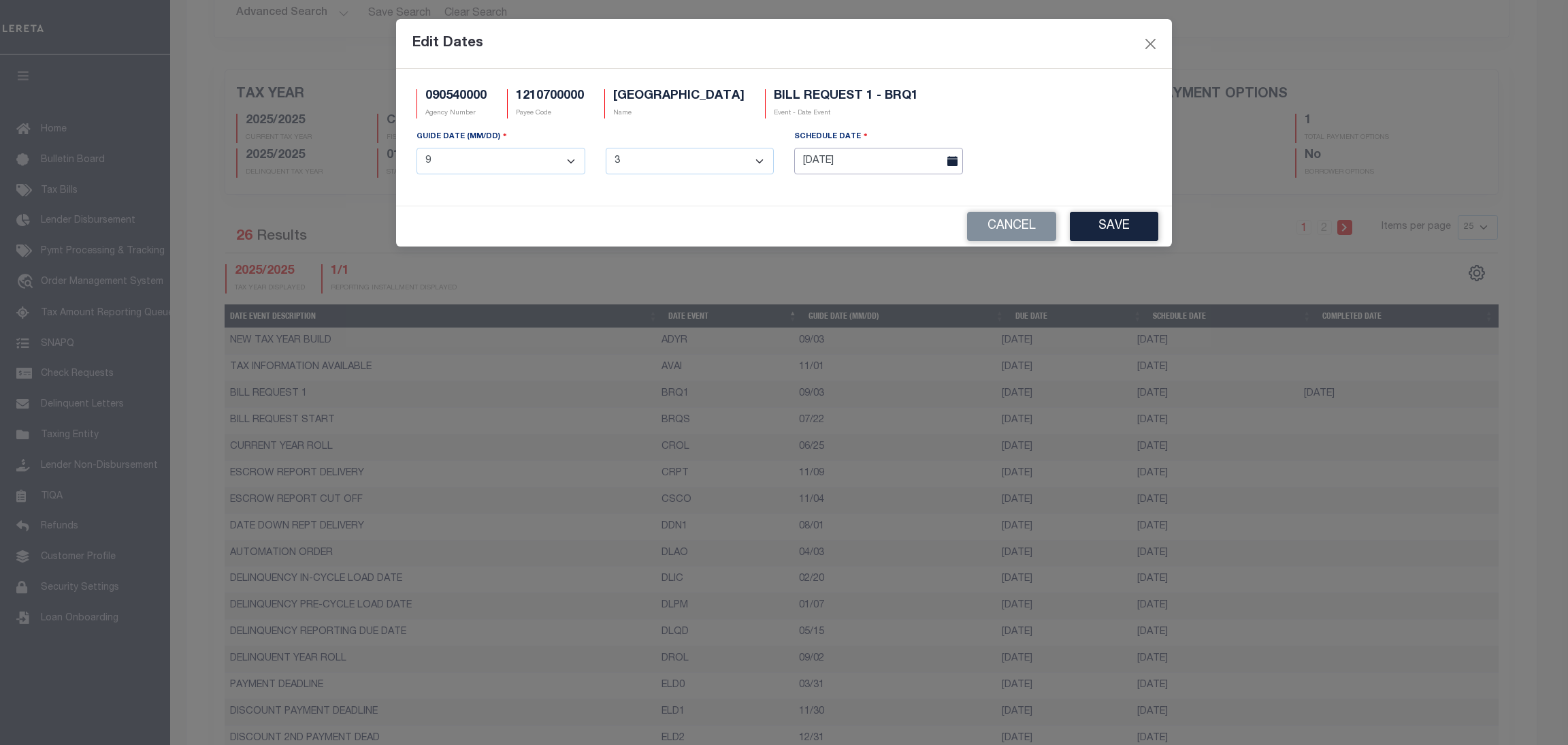
drag, startPoint x: 1169, startPoint y: 396, endPoint x: 906, endPoint y: 174, distance: 344.2
click at [906, 175] on body "Home Taxers Summary Agency Summary Profile Sign out" at bounding box center [784, 588] width 1568 height 1788
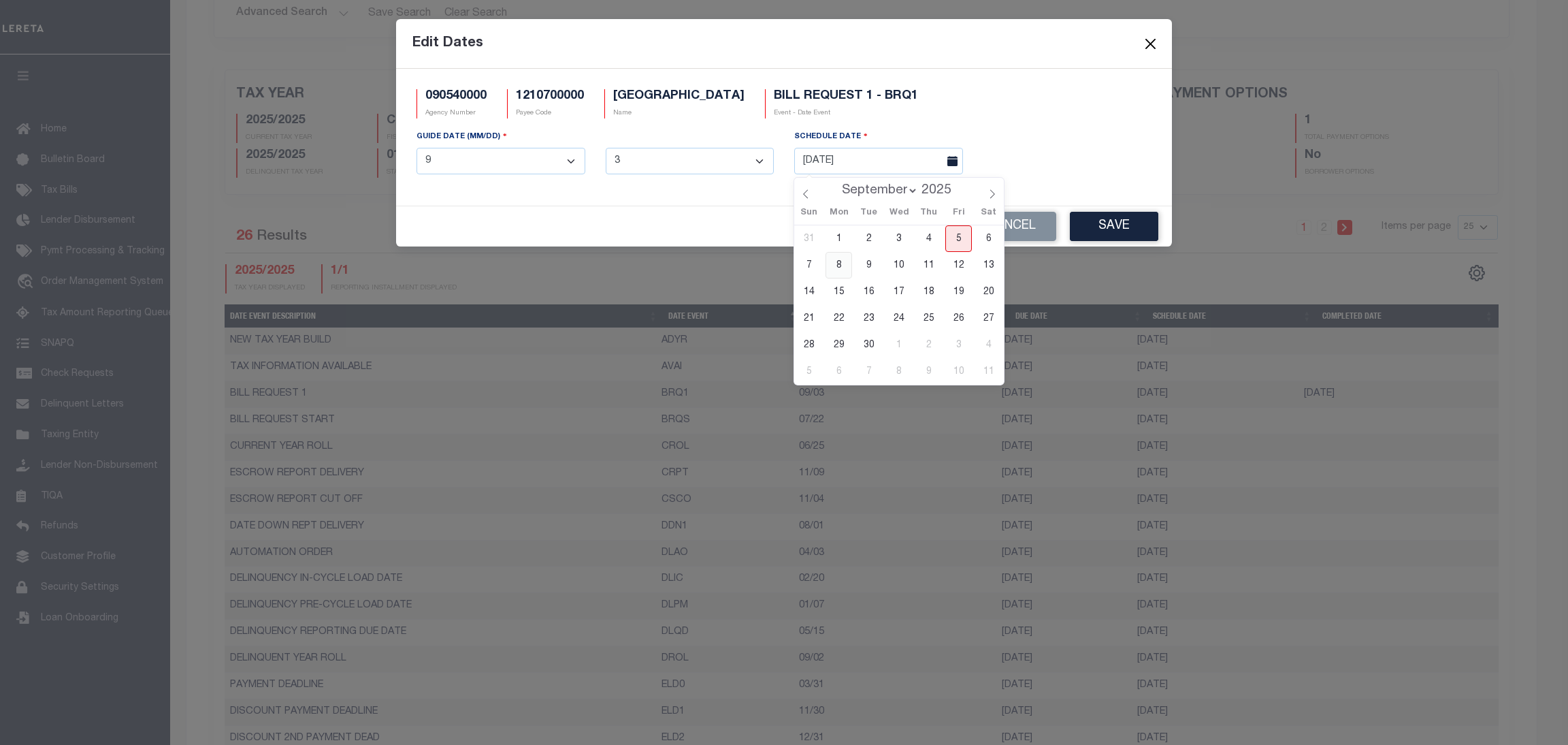
click at [841, 265] on span "8" at bounding box center [838, 265] width 26 height 26
type input "09/08/2025"
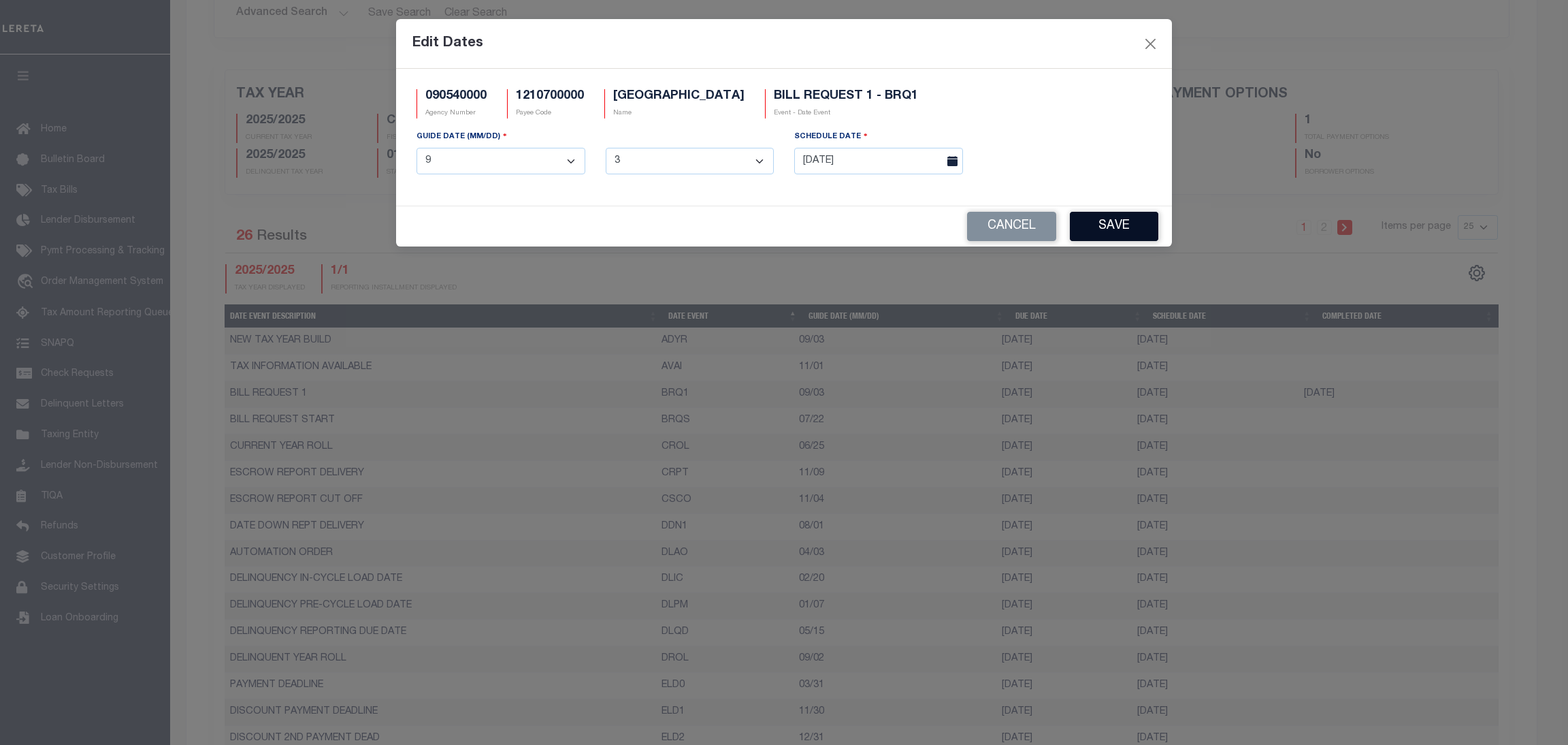
drag, startPoint x: 1130, startPoint y: 229, endPoint x: 1120, endPoint y: 222, distance: 12.2
click at [1131, 229] on button "Save" at bounding box center [1114, 226] width 89 height 29
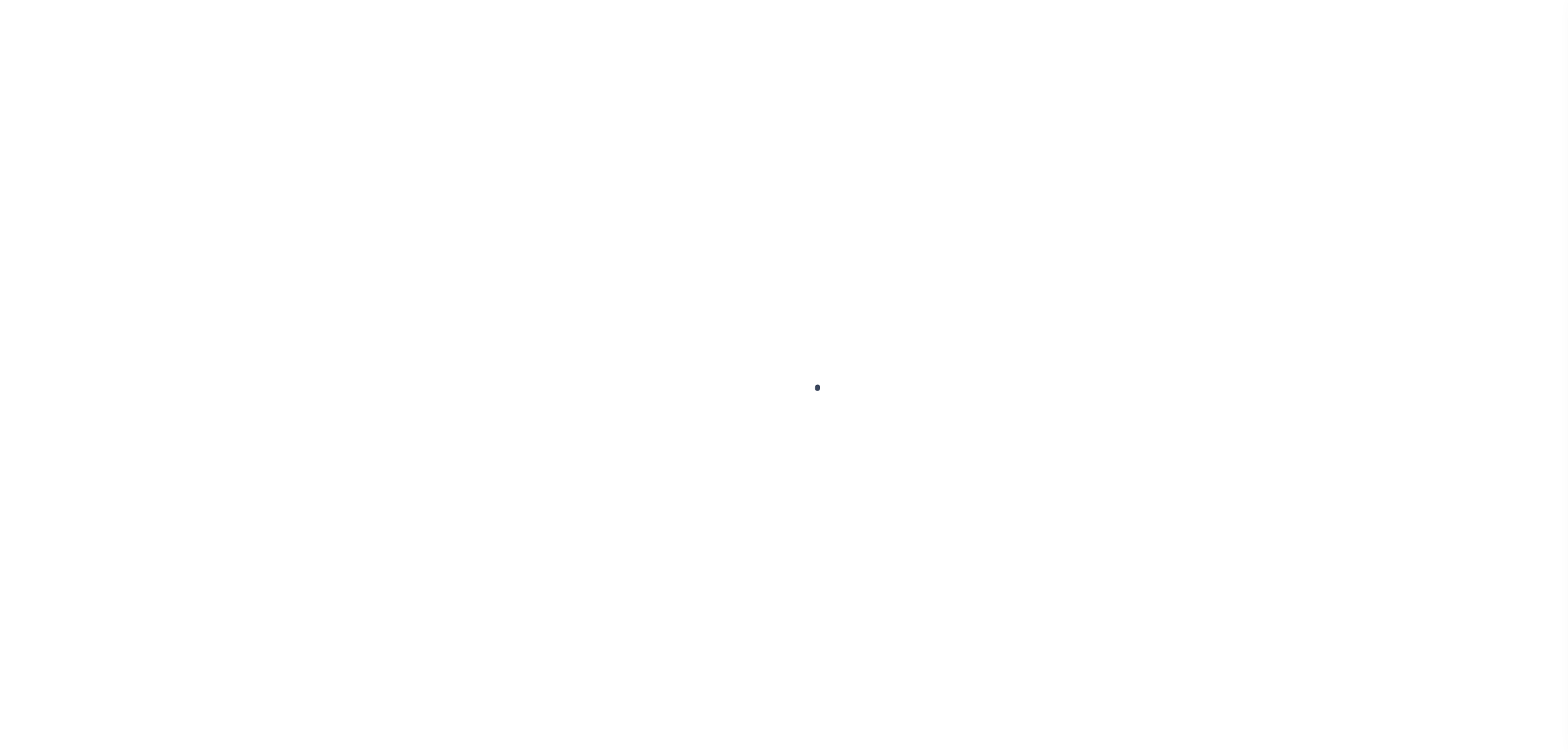
select select
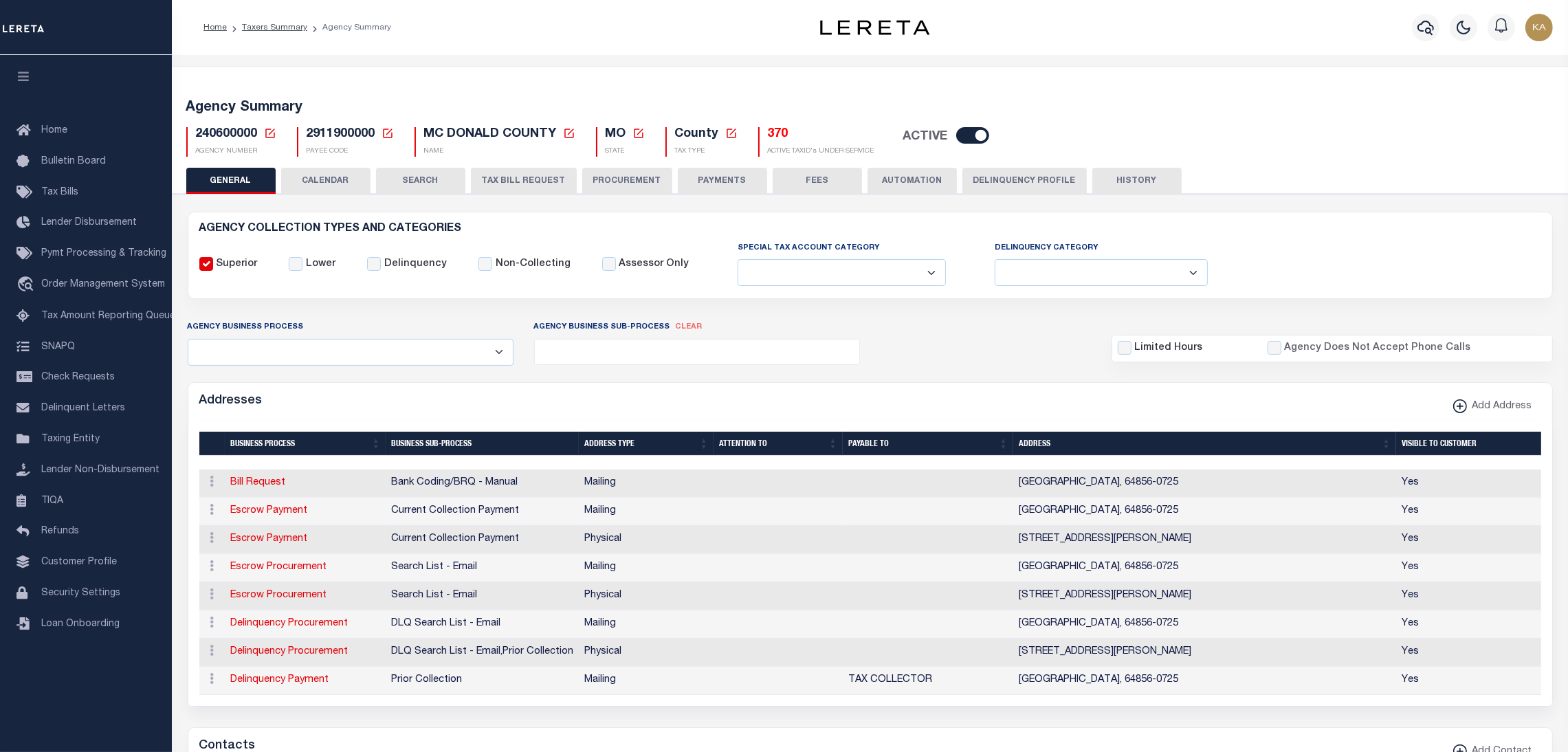
click at [319, 185] on button "CALENDAR" at bounding box center [326, 181] width 90 height 26
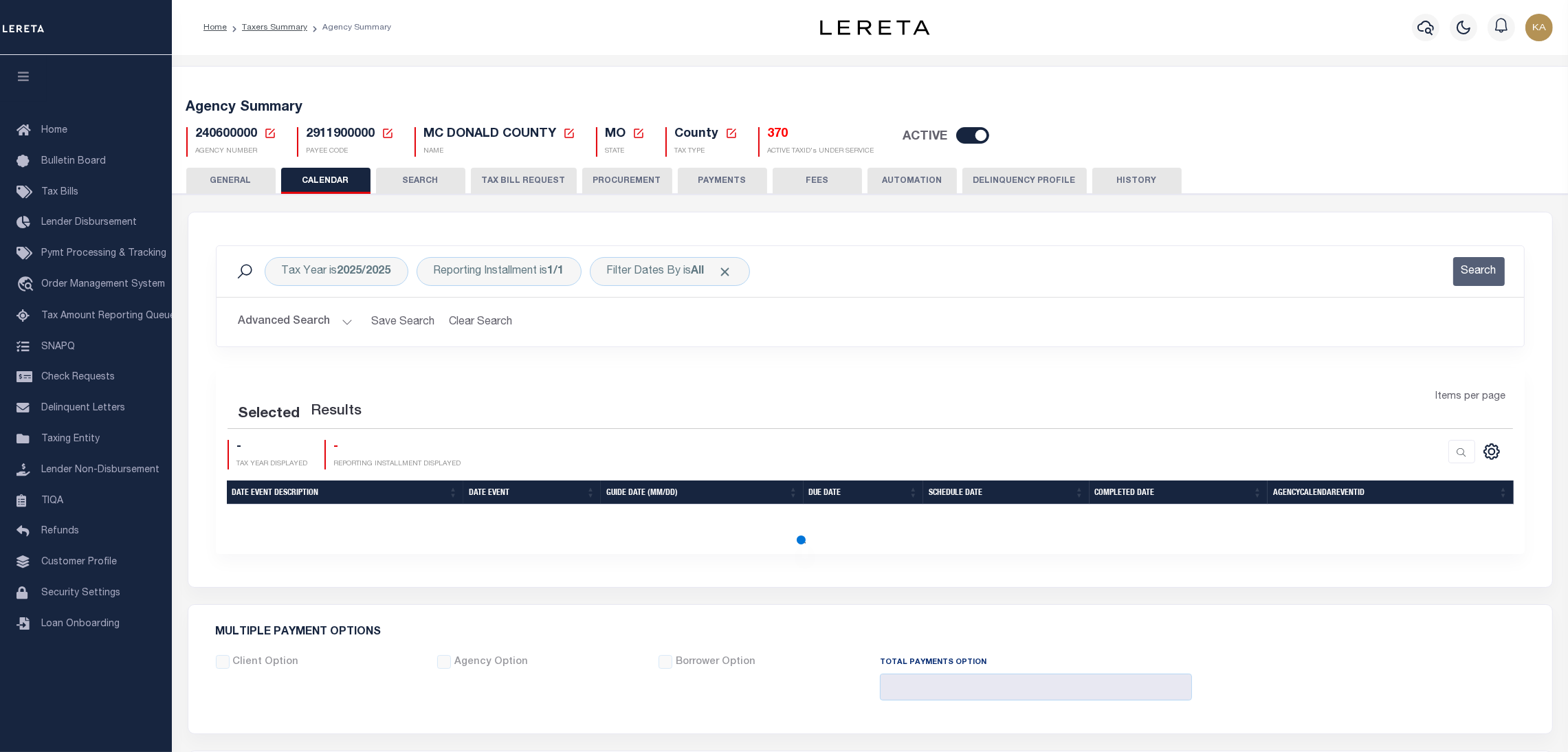
checkbox input "false"
type input "1"
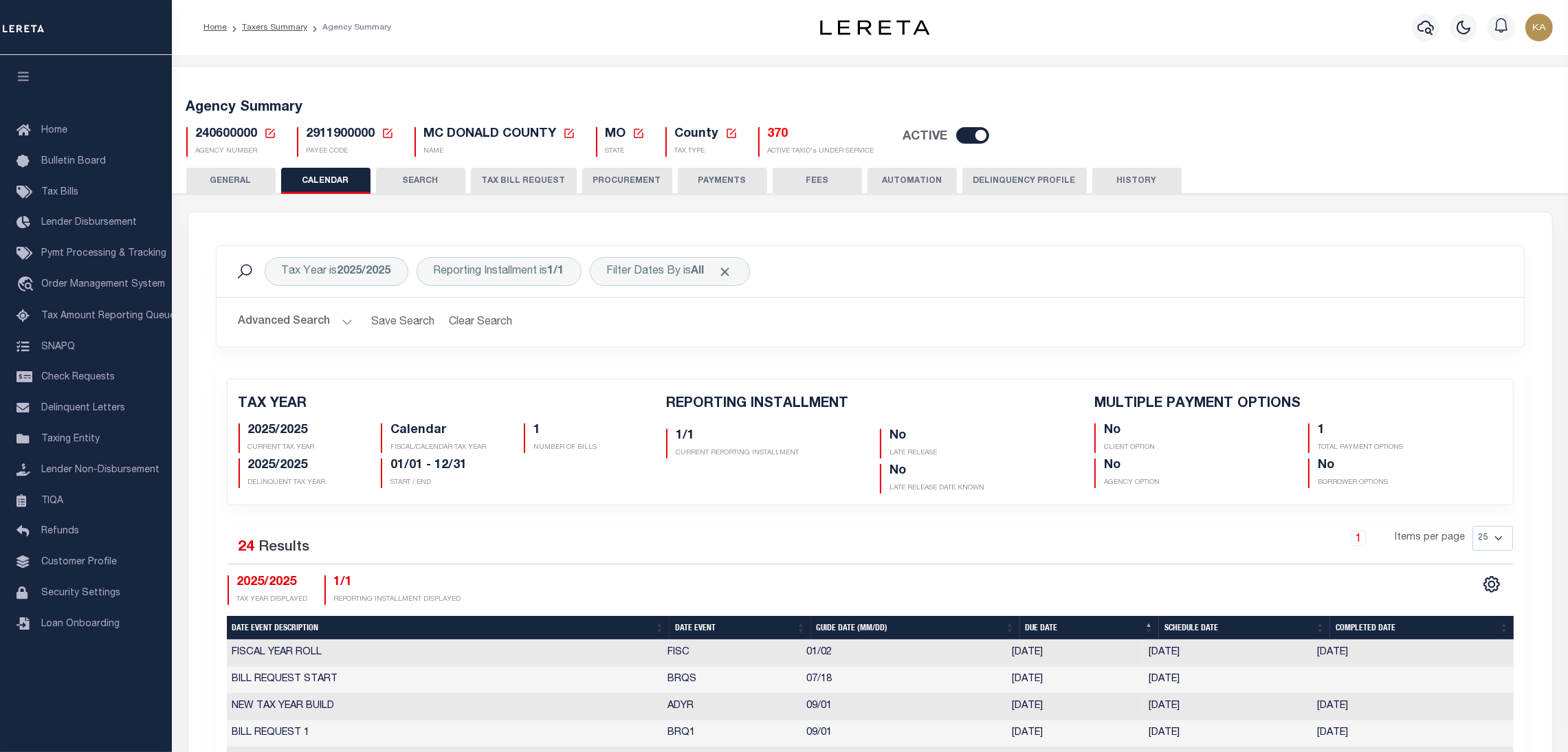
scroll to position [309, 0]
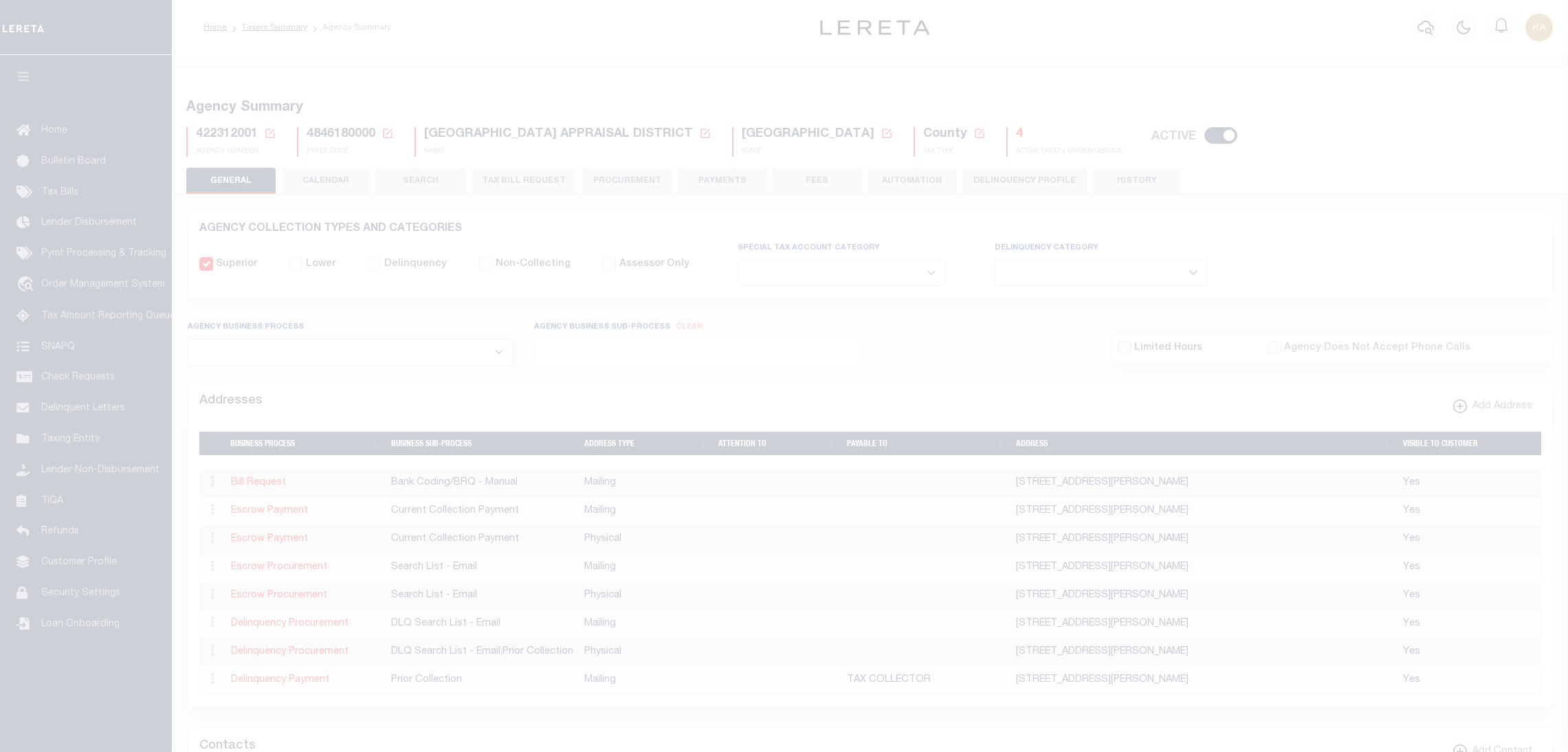
select select
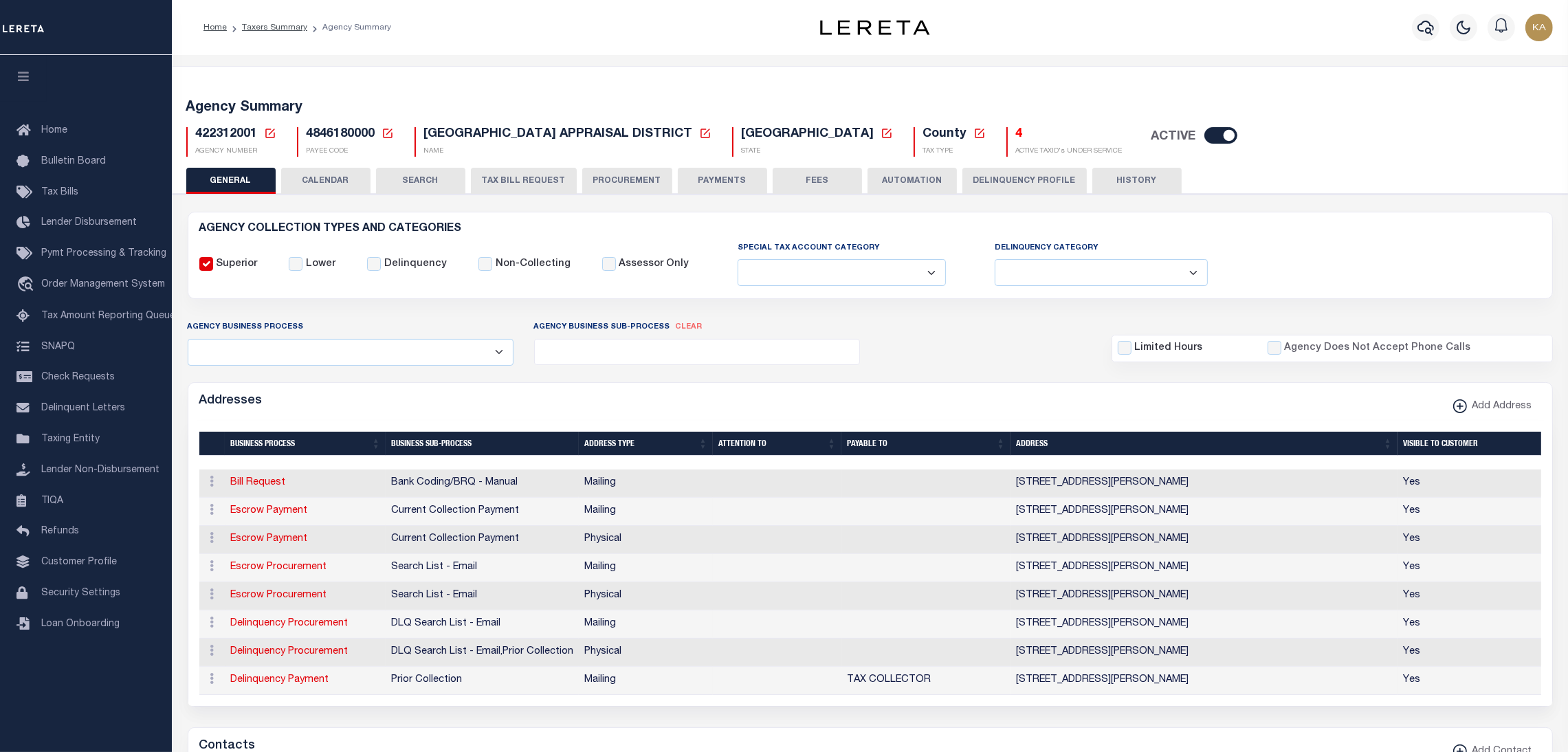
click at [338, 174] on button "CALENDAR" at bounding box center [326, 181] width 90 height 26
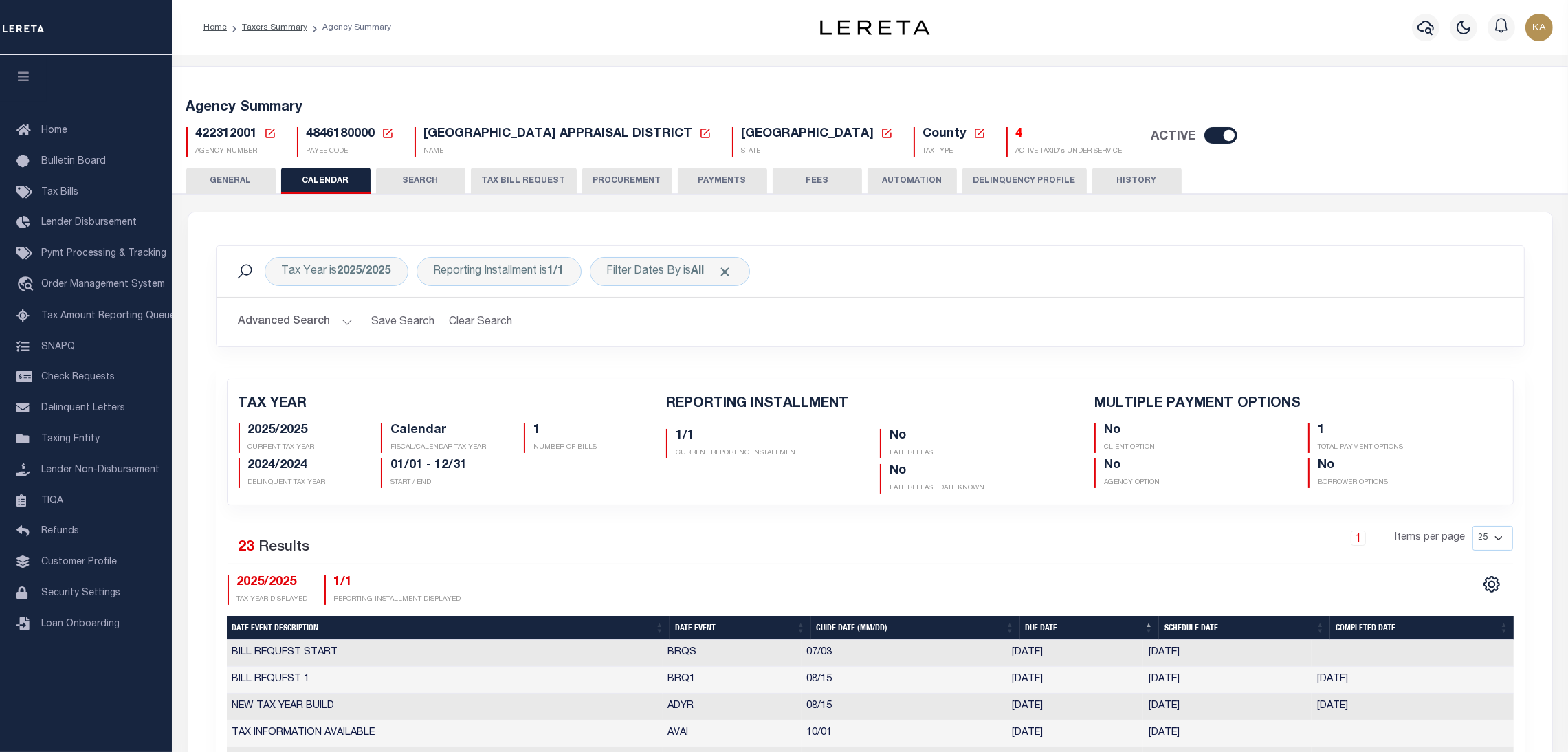
checkbox input "false"
type input "1"
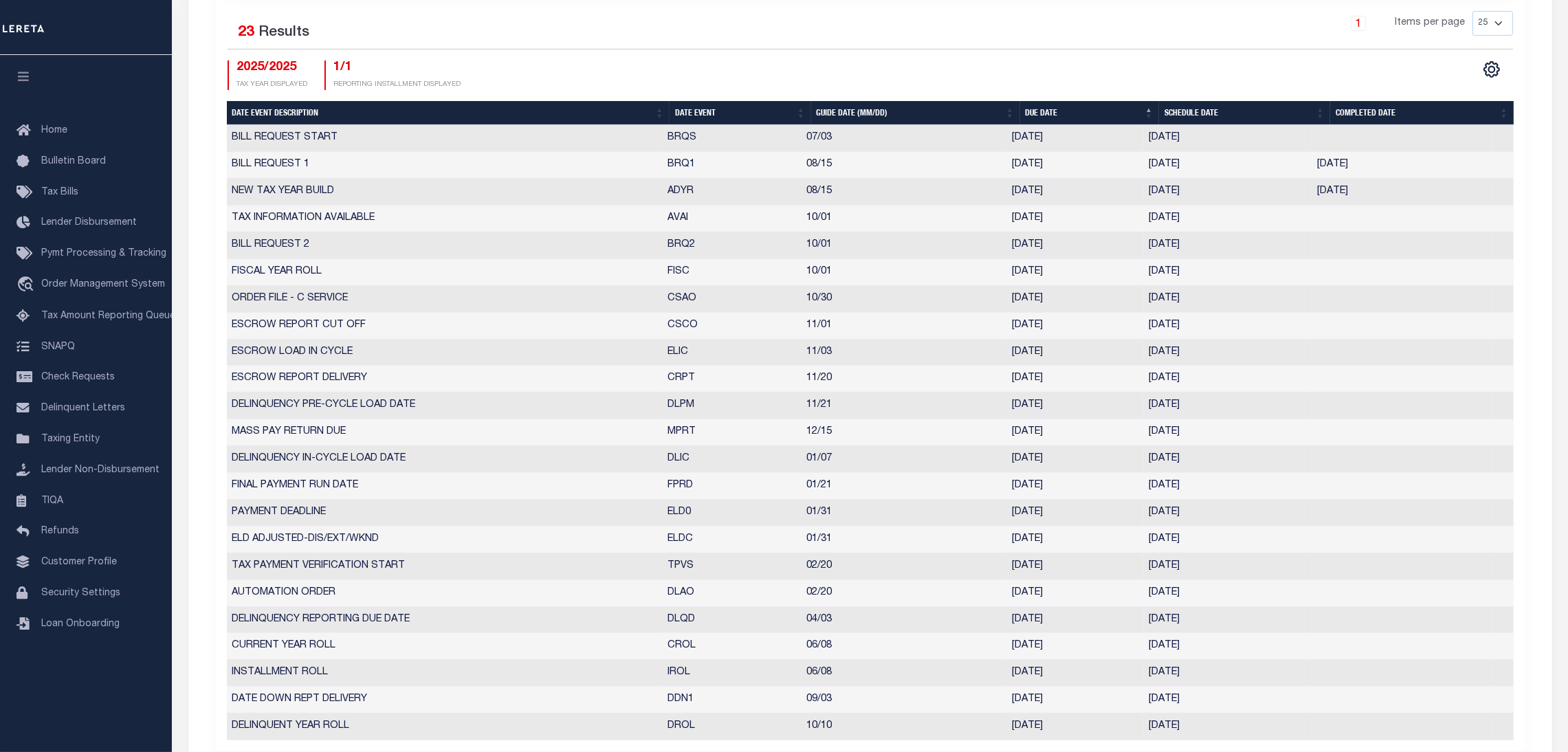
drag, startPoint x: 660, startPoint y: 162, endPoint x: 1197, endPoint y: 165, distance: 537.0
click at [1195, 165] on tr "BILL REQUEST 1 BRQ1 08/15 08/15/2025 08/08/2025 08/08/2025 7030313" at bounding box center [870, 165] width 1287 height 26
drag, startPoint x: 1125, startPoint y: 248, endPoint x: 1221, endPoint y: 245, distance: 96.0
click at [1221, 245] on tr "BILL REQUEST 2 BRQ2 10/01 10/01/2025 09/24/2025 3209839" at bounding box center [870, 245] width 1287 height 26
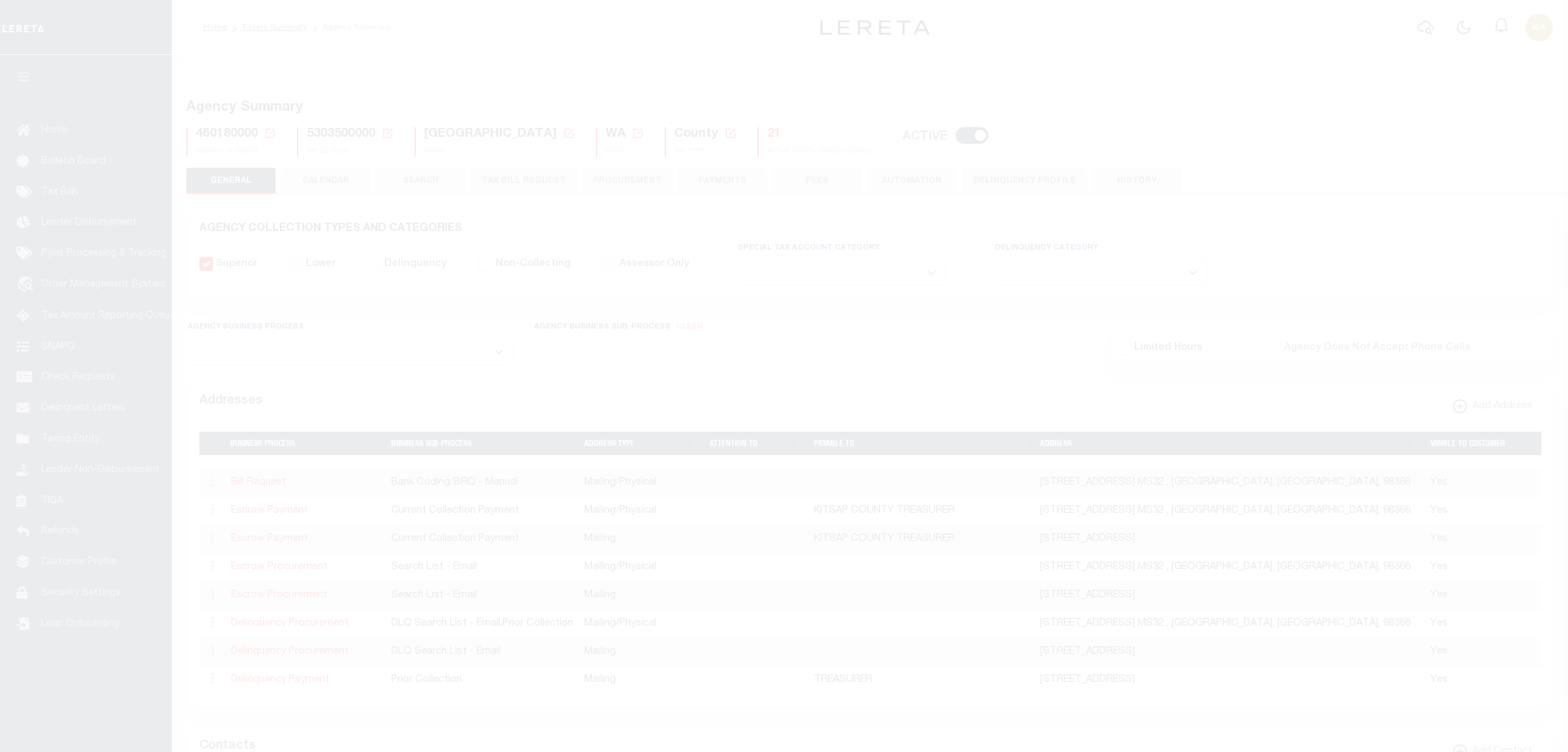
select select
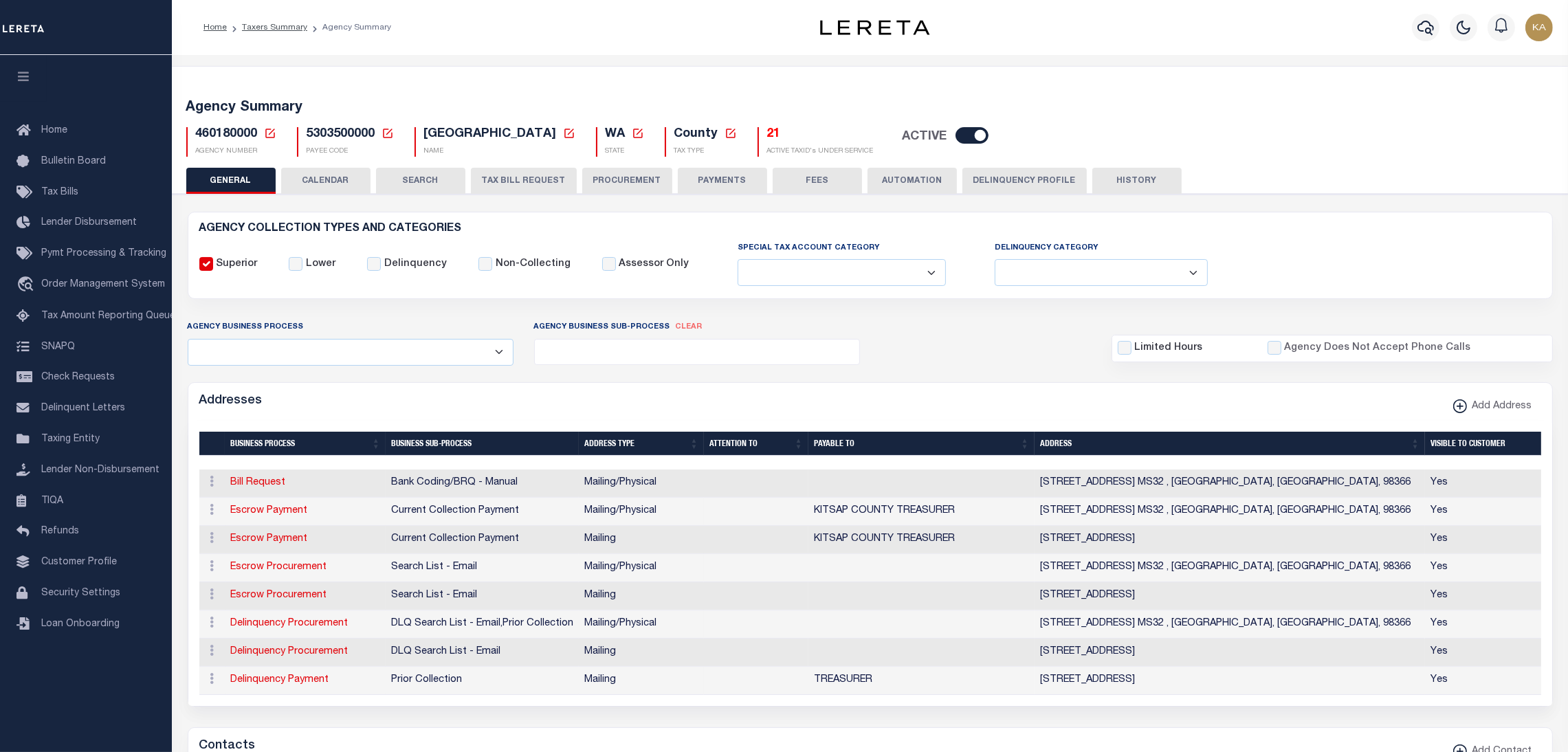
drag, startPoint x: 335, startPoint y: 183, endPoint x: 354, endPoint y: 199, distance: 24.8
click at [332, 182] on button "CALENDAR" at bounding box center [326, 181] width 90 height 26
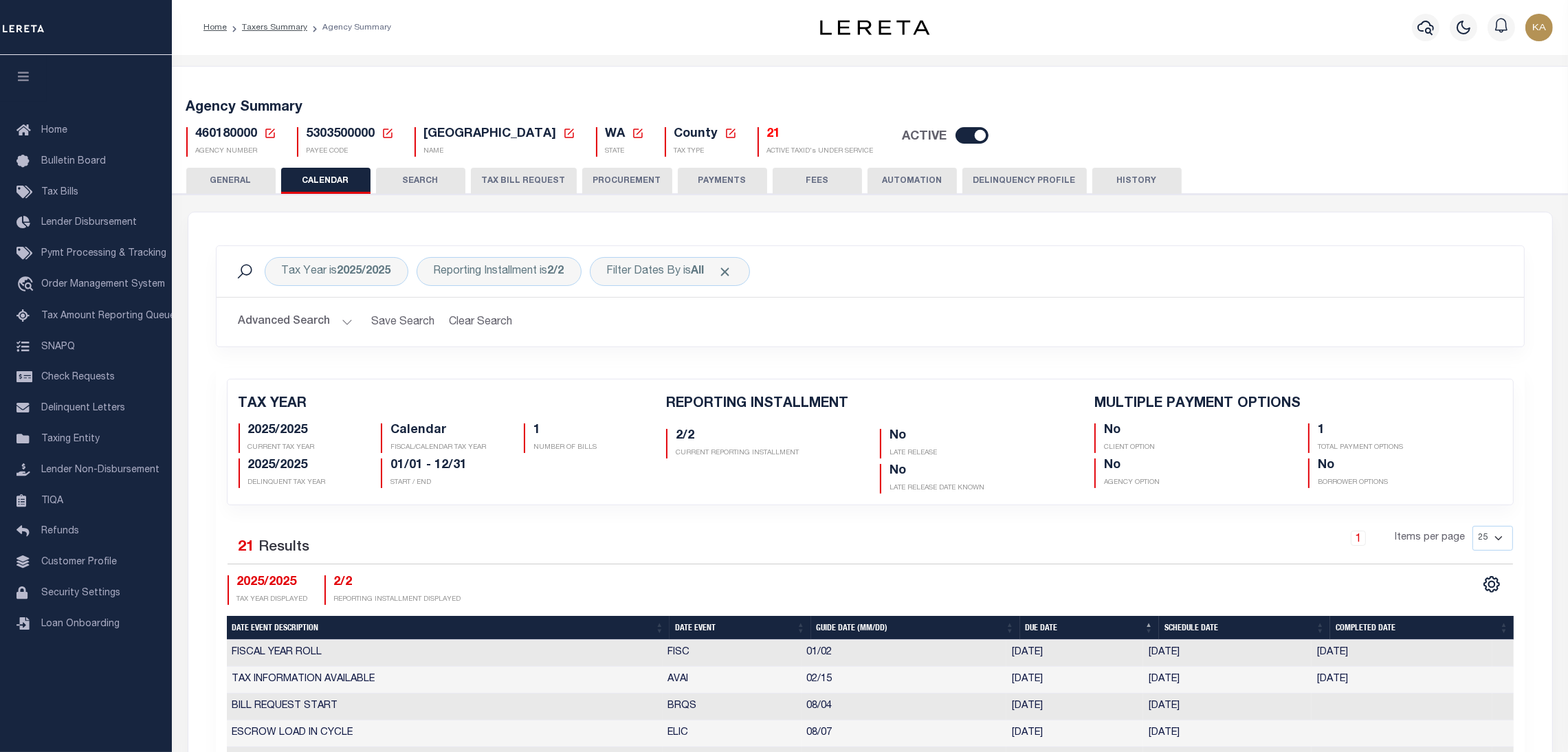
checkbox input "false"
type input "1"
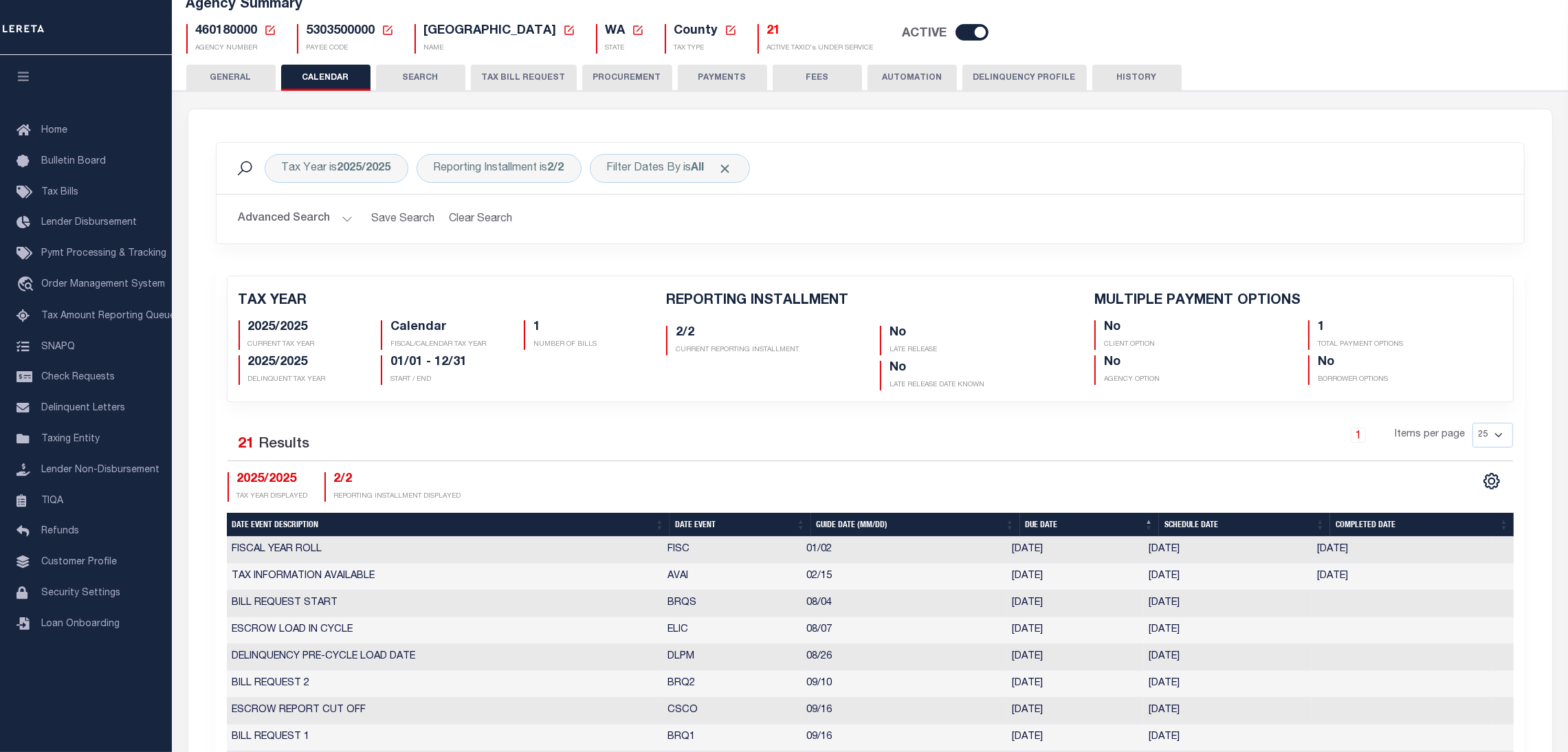
scroll to position [309, 0]
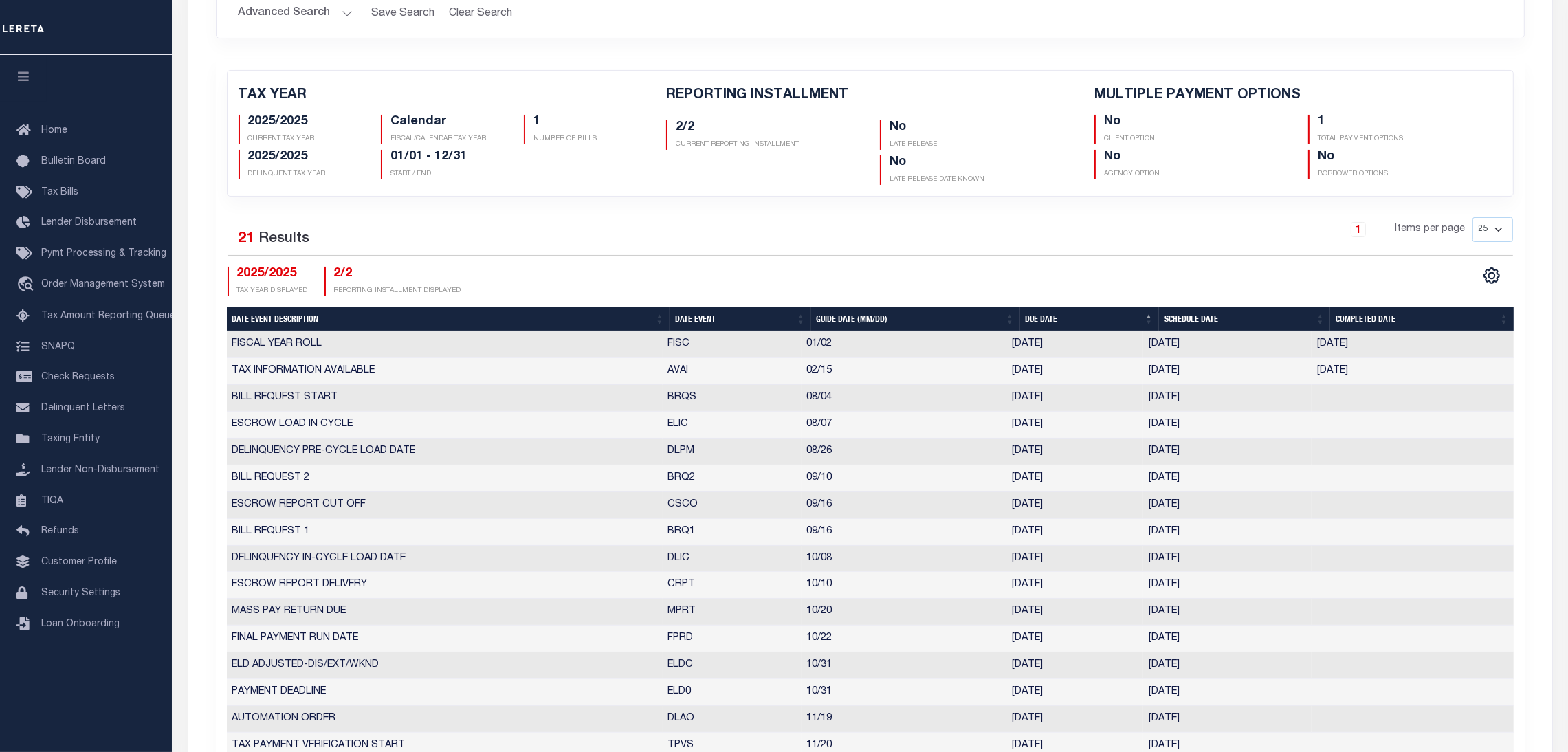
click at [724, 317] on th "Date Event" at bounding box center [740, 319] width 141 height 24
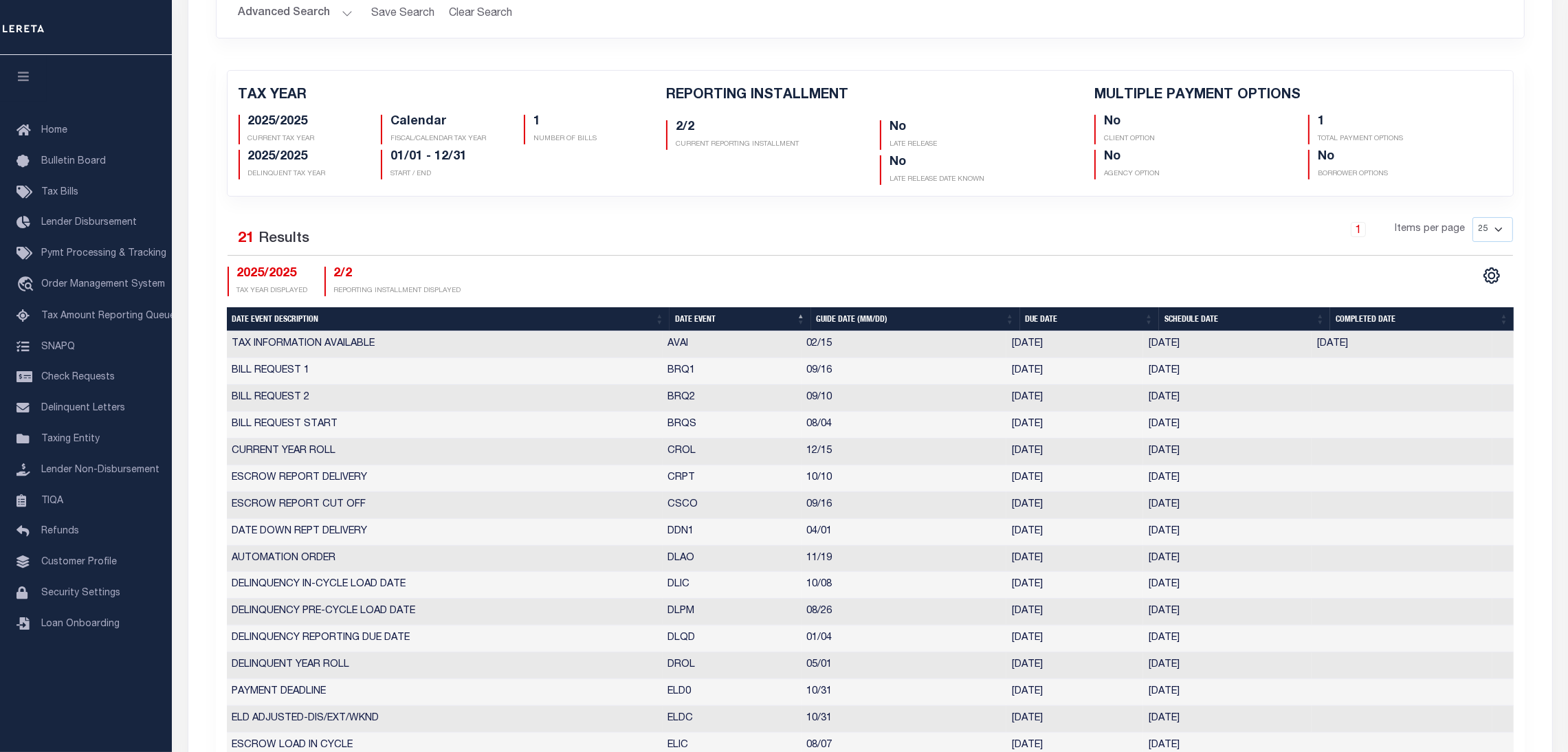
drag, startPoint x: 676, startPoint y: 402, endPoint x: 1210, endPoint y: 401, distance: 534.0
click at [1210, 401] on tr "BILL REQUEST 2 BRQ2 09/10 [DATE] [DATE] 7249856" at bounding box center [870, 398] width 1287 height 26
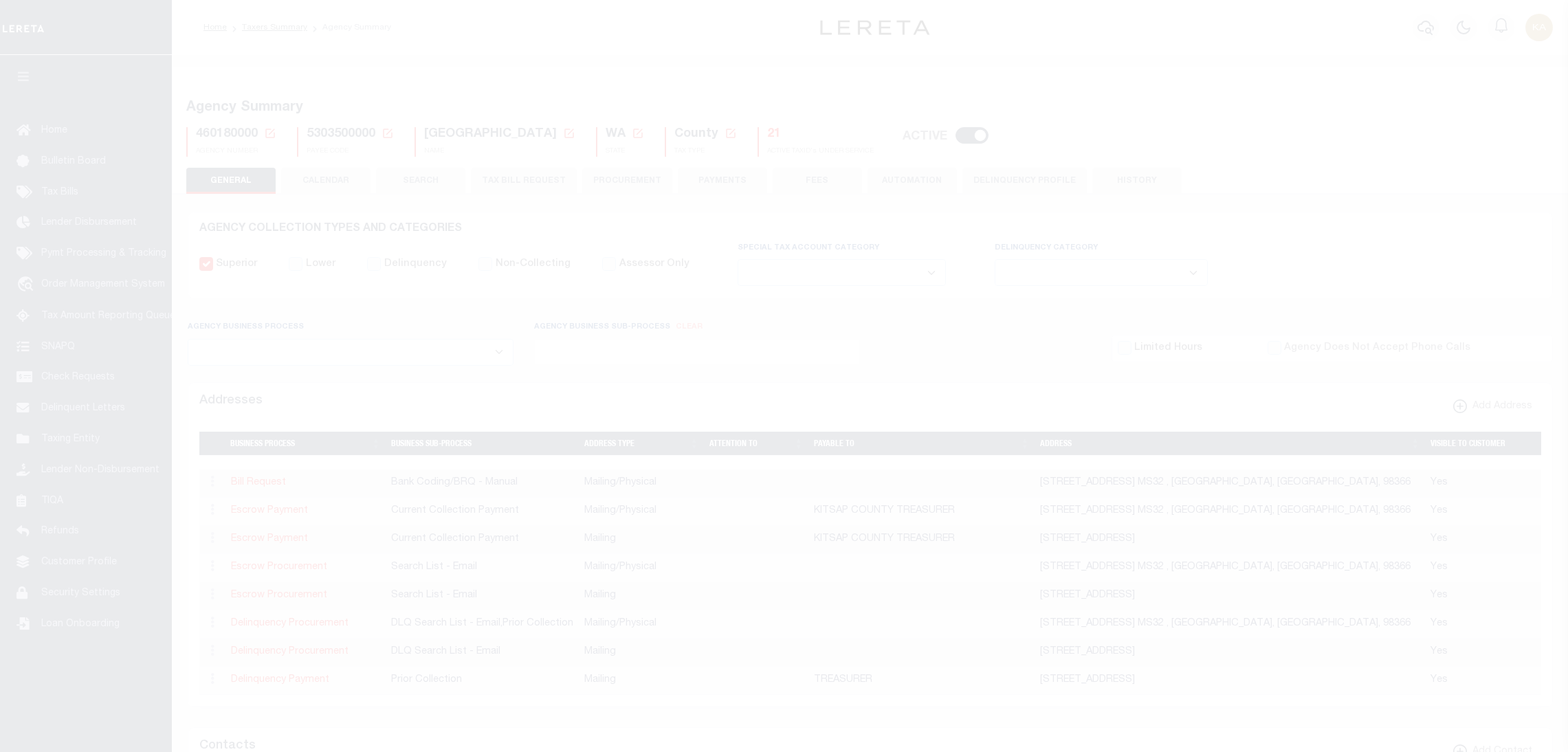
select select
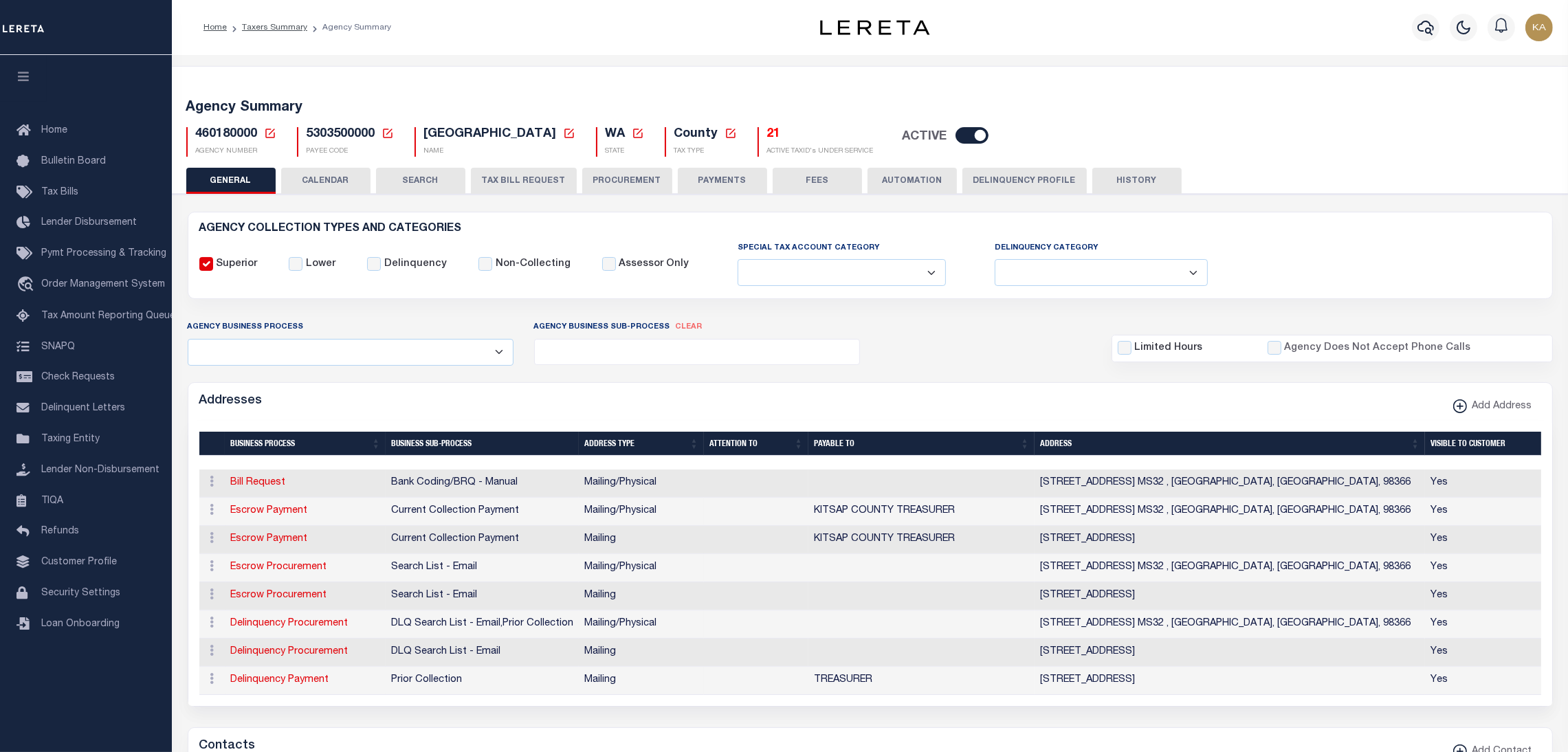
click at [348, 174] on button "CALENDAR" at bounding box center [326, 181] width 90 height 26
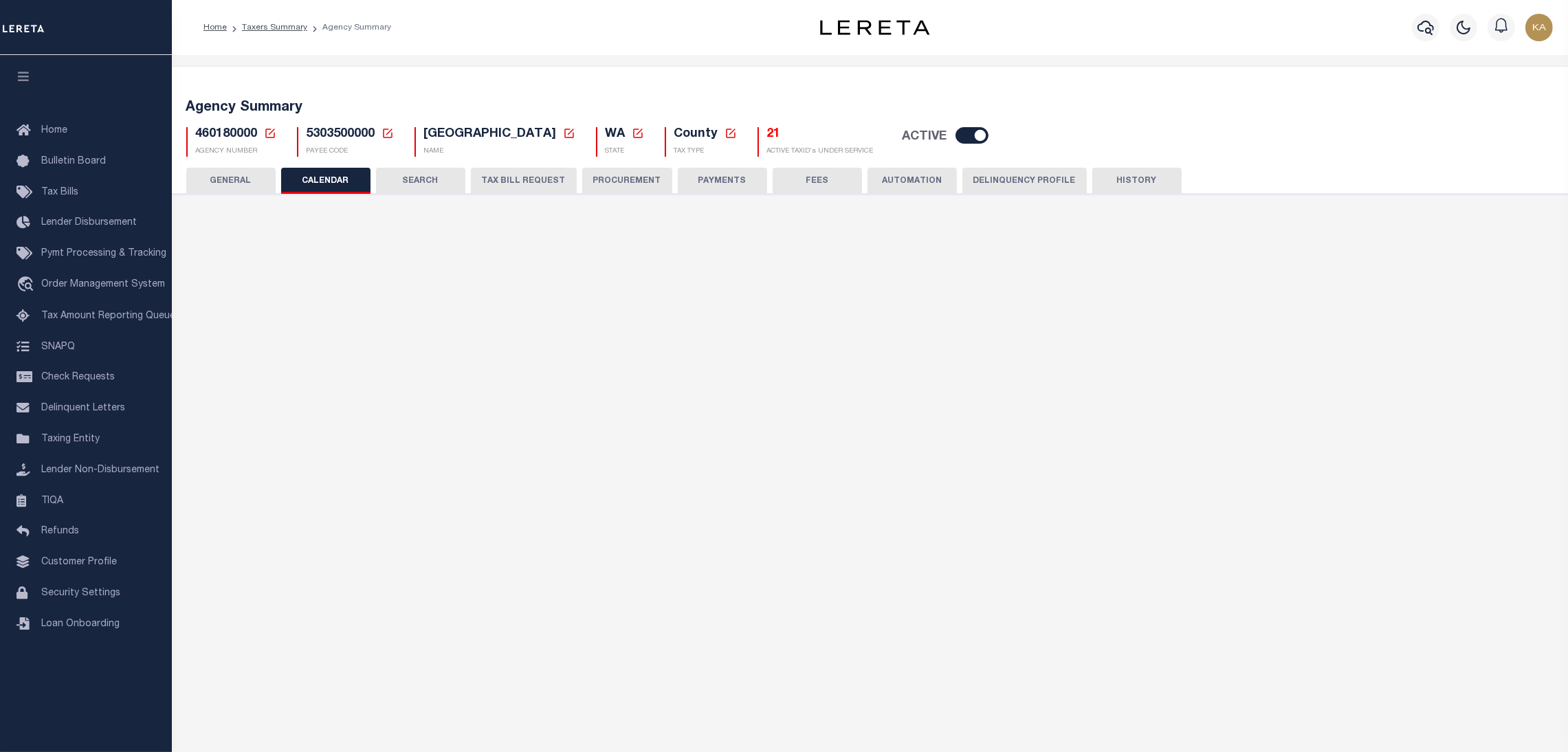
checkbox input "false"
type input "1"
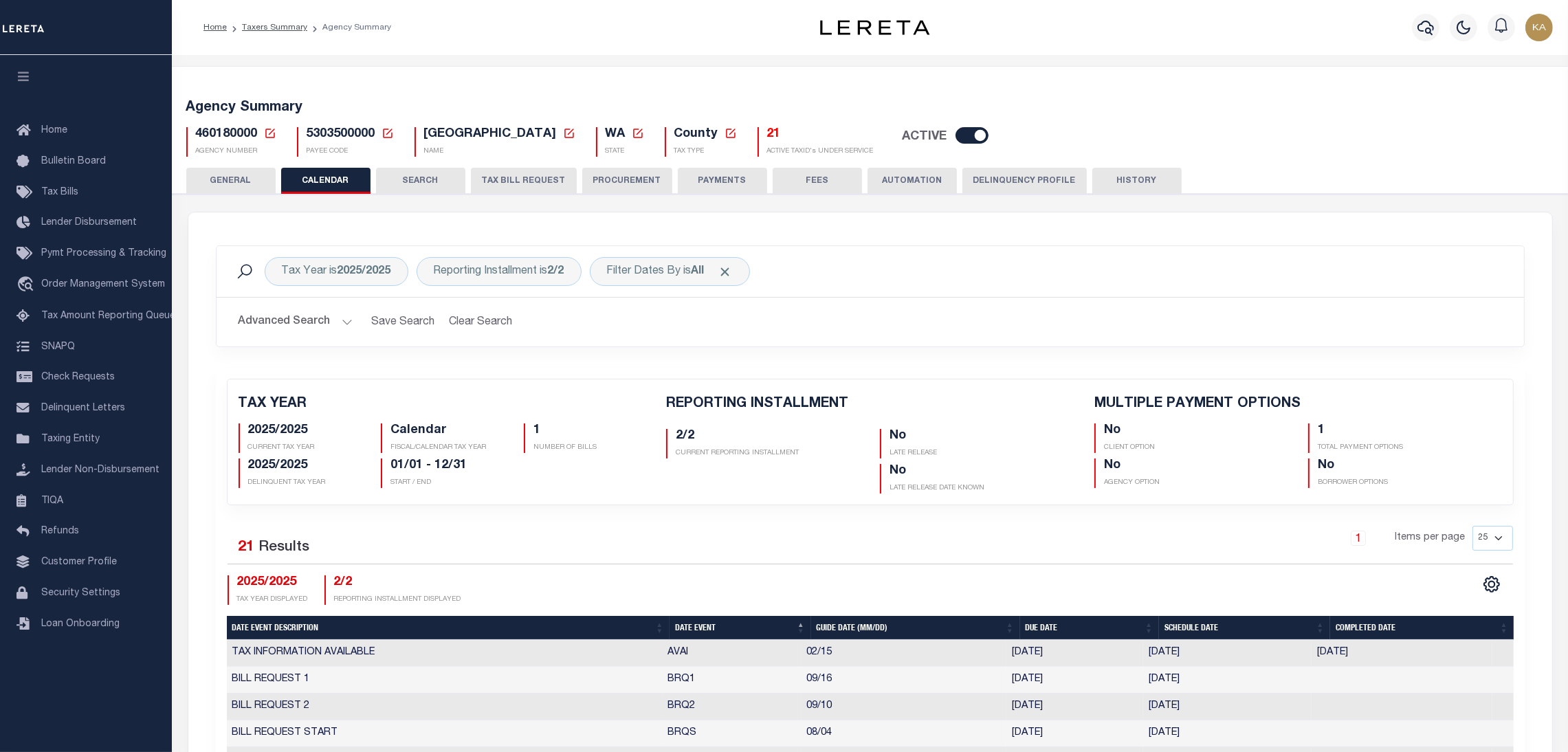
scroll to position [412, 0]
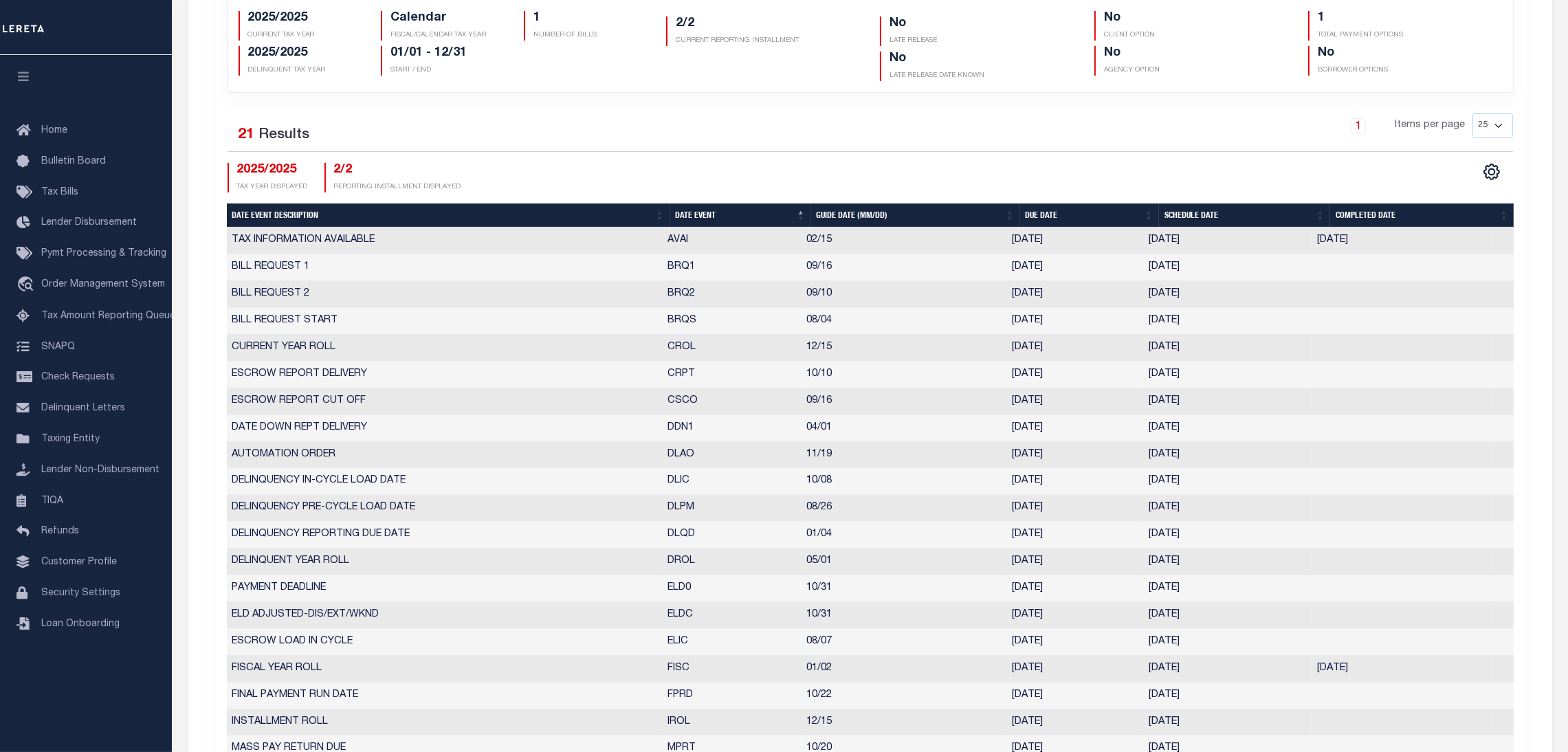
drag, startPoint x: 1201, startPoint y: 294, endPoint x: 1050, endPoint y: 301, distance: 151.2
click at [1068, 300] on tr "BILL REQUEST 2 BRQ2 09/10 09/10/2025 09/03/2025 7249856" at bounding box center [870, 294] width 1287 height 26
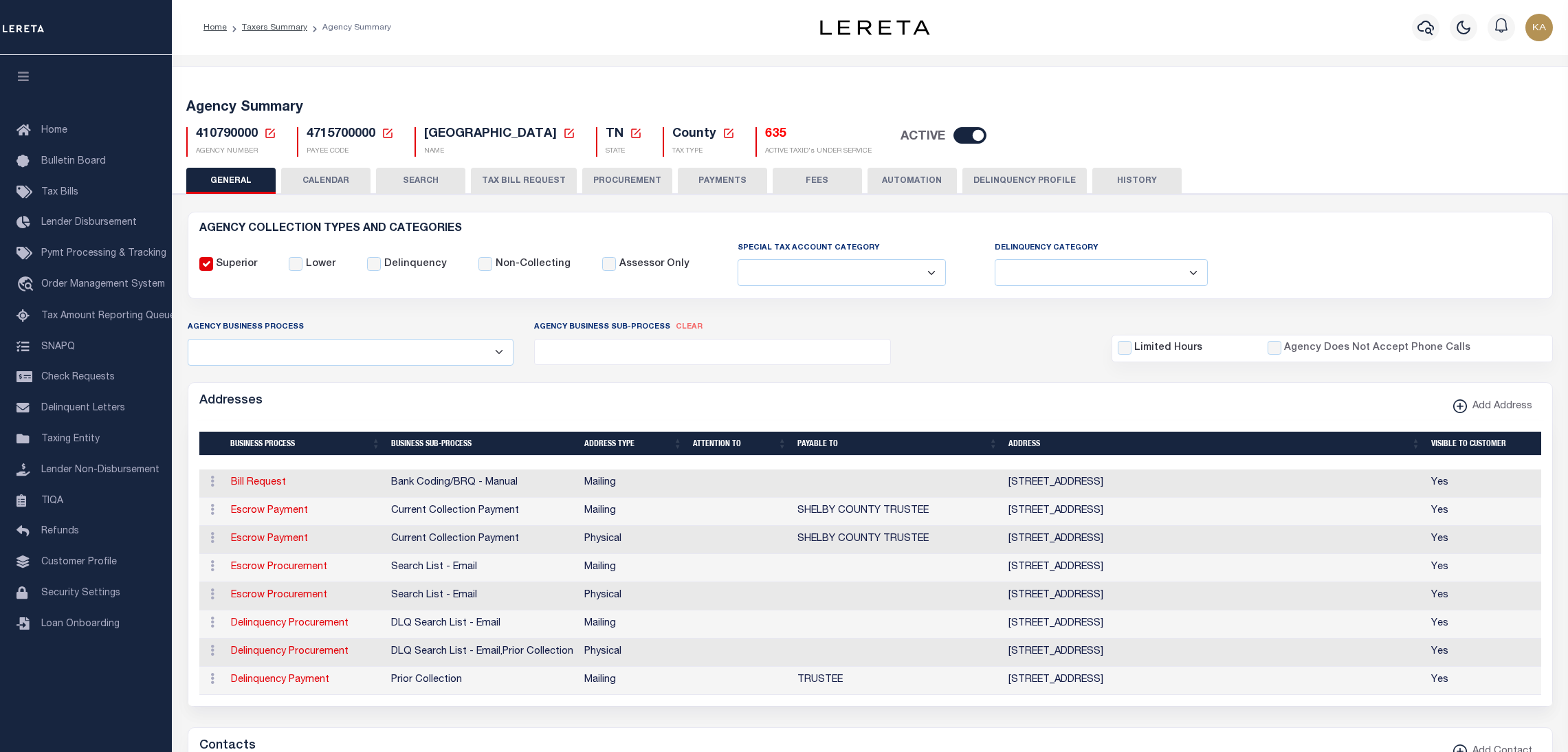
select select
click at [337, 178] on button "CALENDAR" at bounding box center [326, 181] width 90 height 26
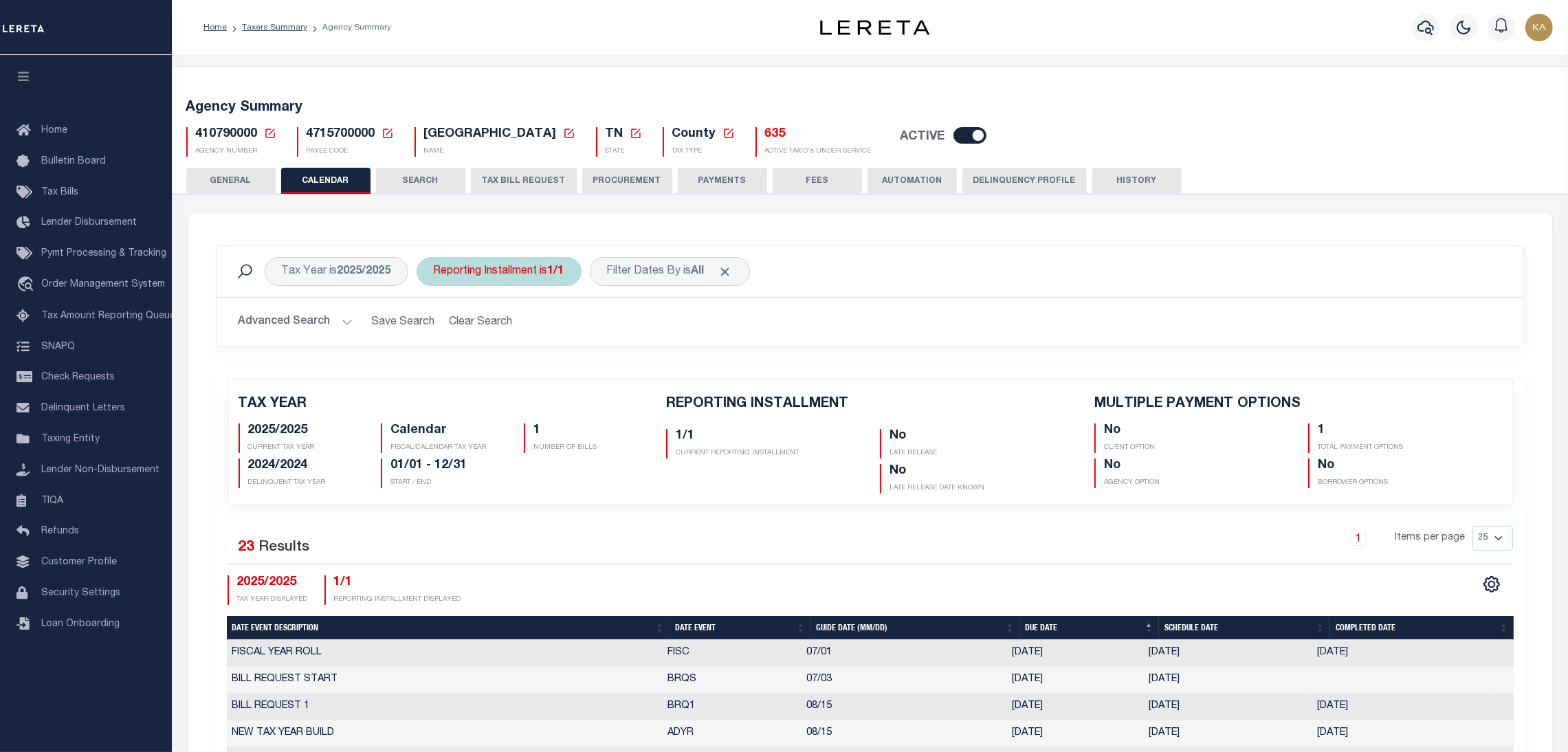
checkbox input "false"
type input "1"
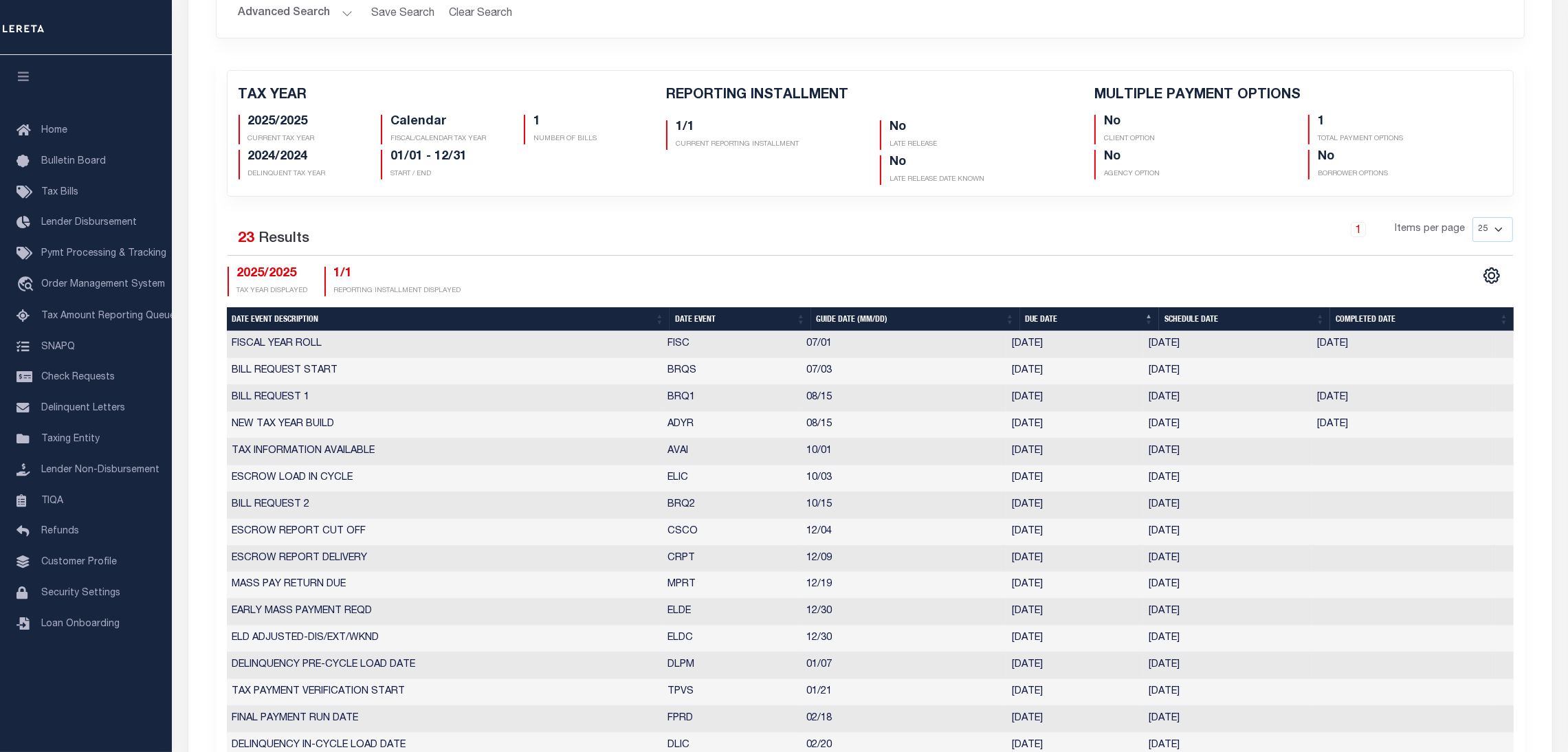
scroll to position [412, 0]
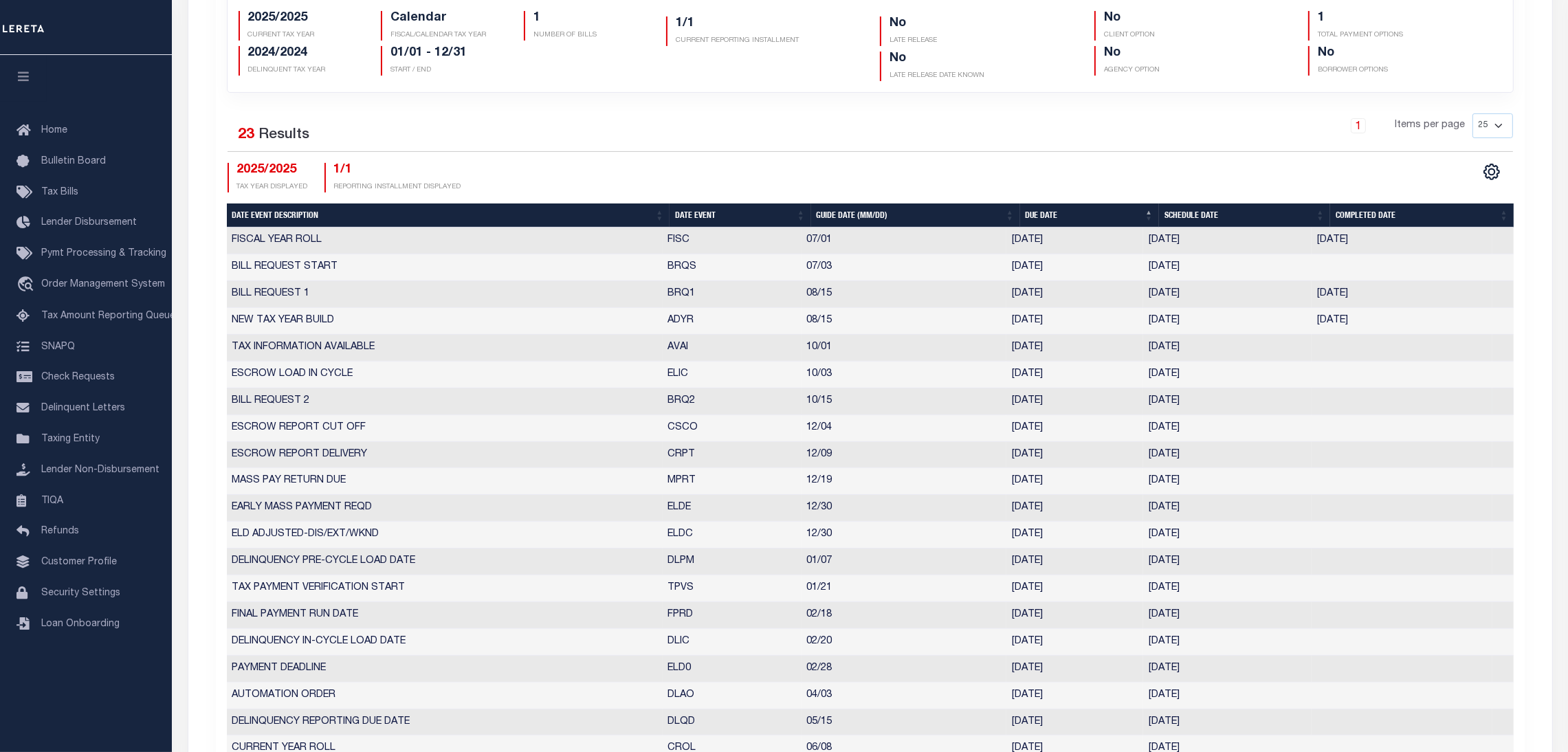
drag, startPoint x: 669, startPoint y: 399, endPoint x: 1215, endPoint y: 406, distance: 546.0
click at [1215, 406] on tr "BILL REQUEST 2 BRQ2 10/15 10/15/2025 09/05/2025 2969321" at bounding box center [870, 401] width 1287 height 26
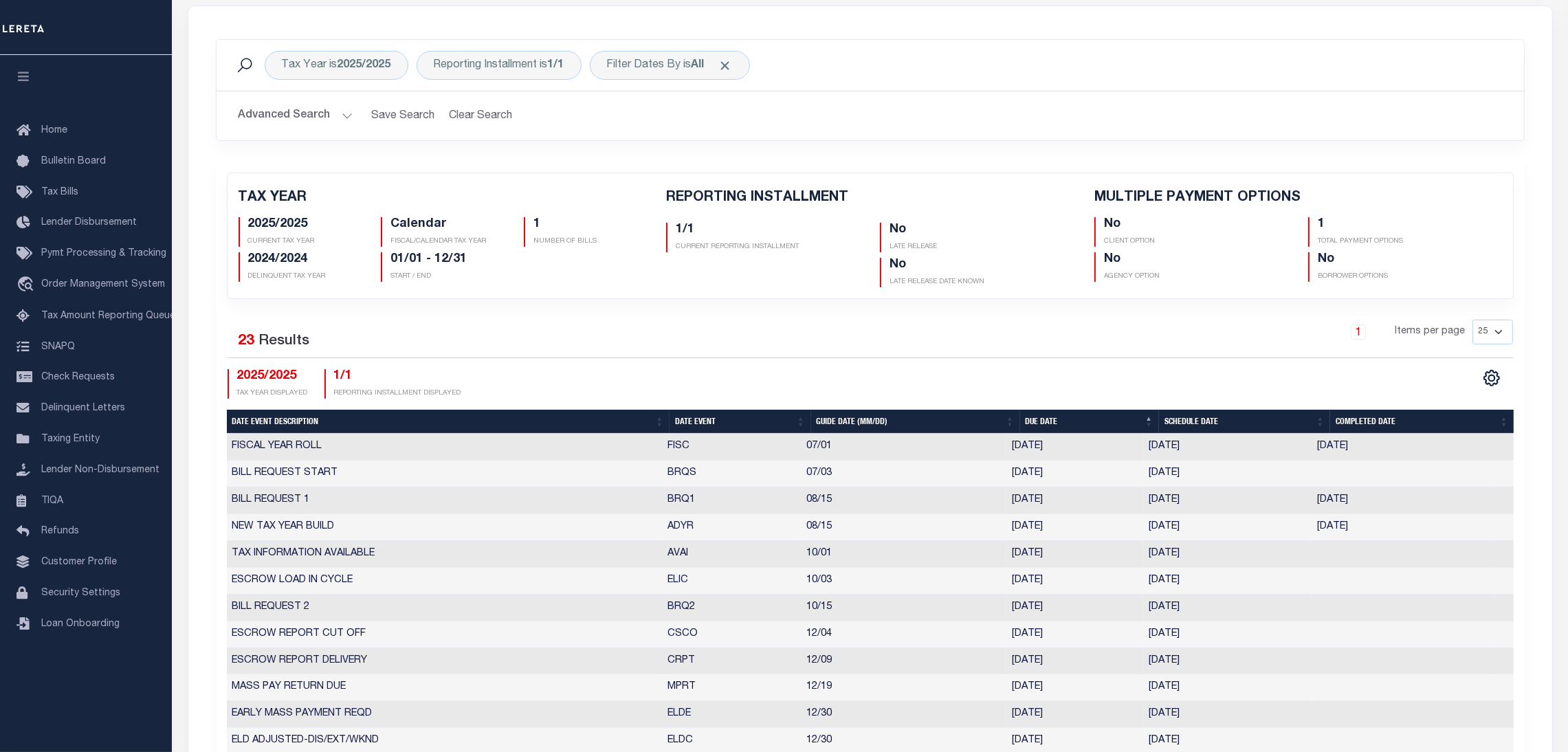
scroll to position [103, 0]
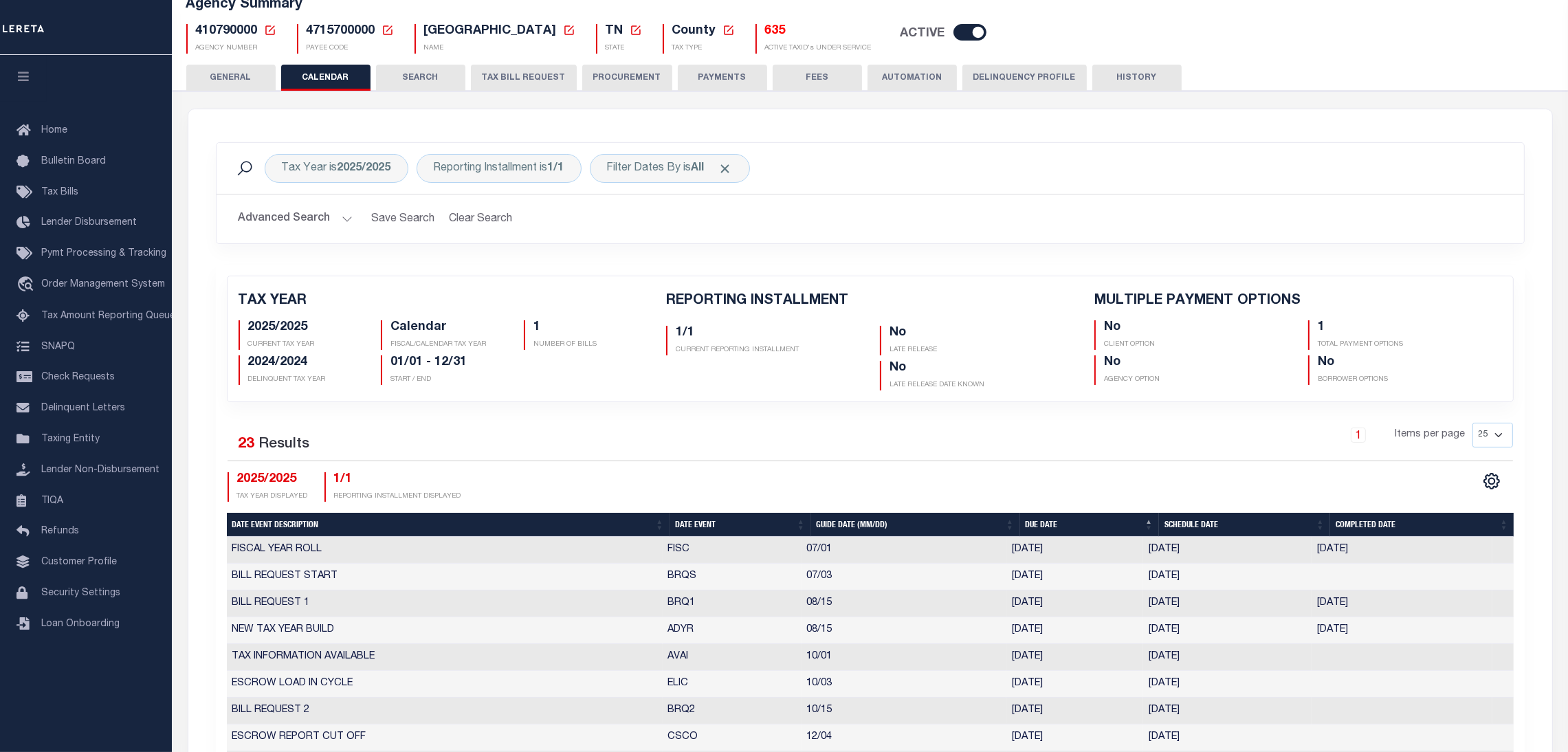
click at [500, 83] on button "TAX BILL REQUEST" at bounding box center [523, 78] width 106 height 26
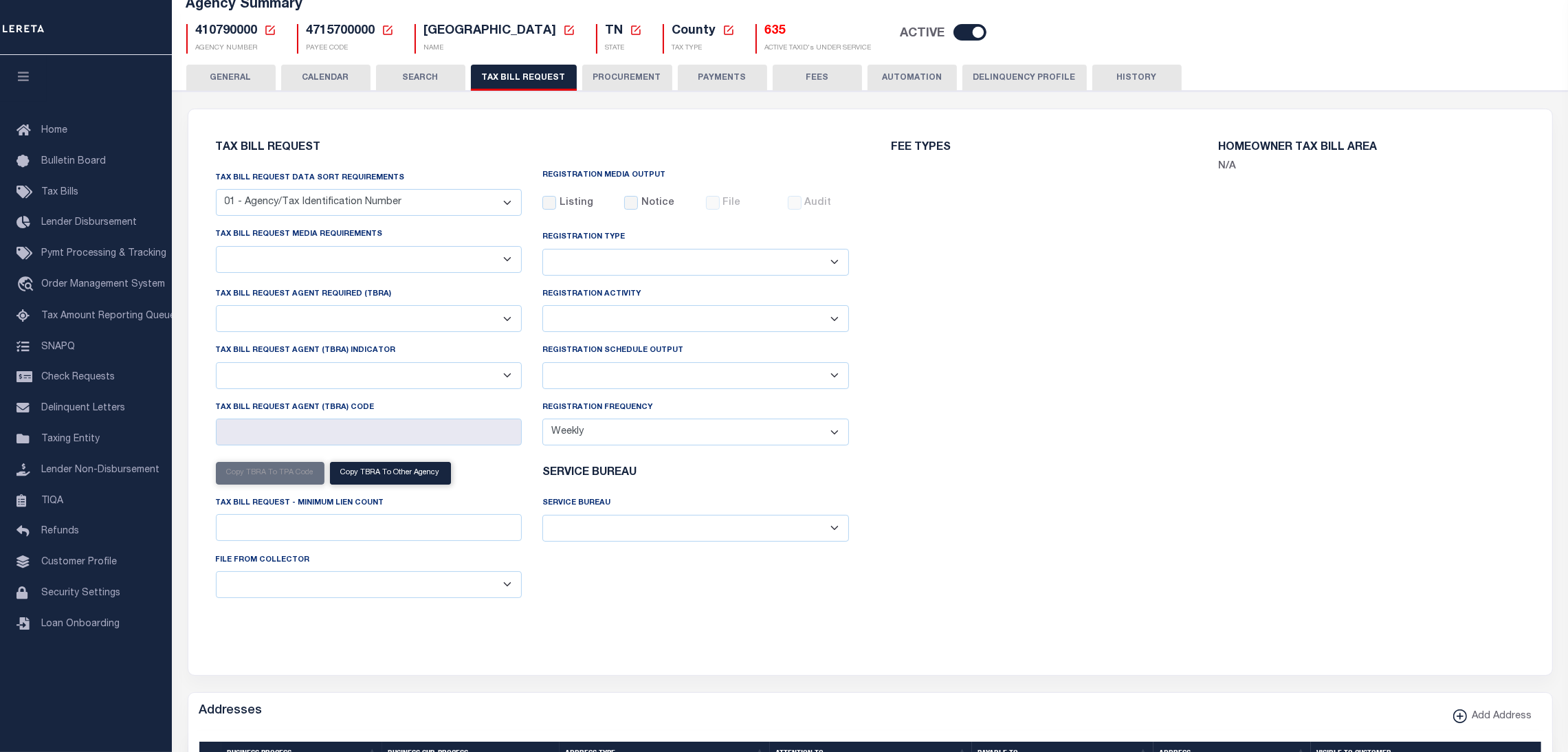
select select "27"
select select "22"
select select "false"
select select
select select "7803021001"
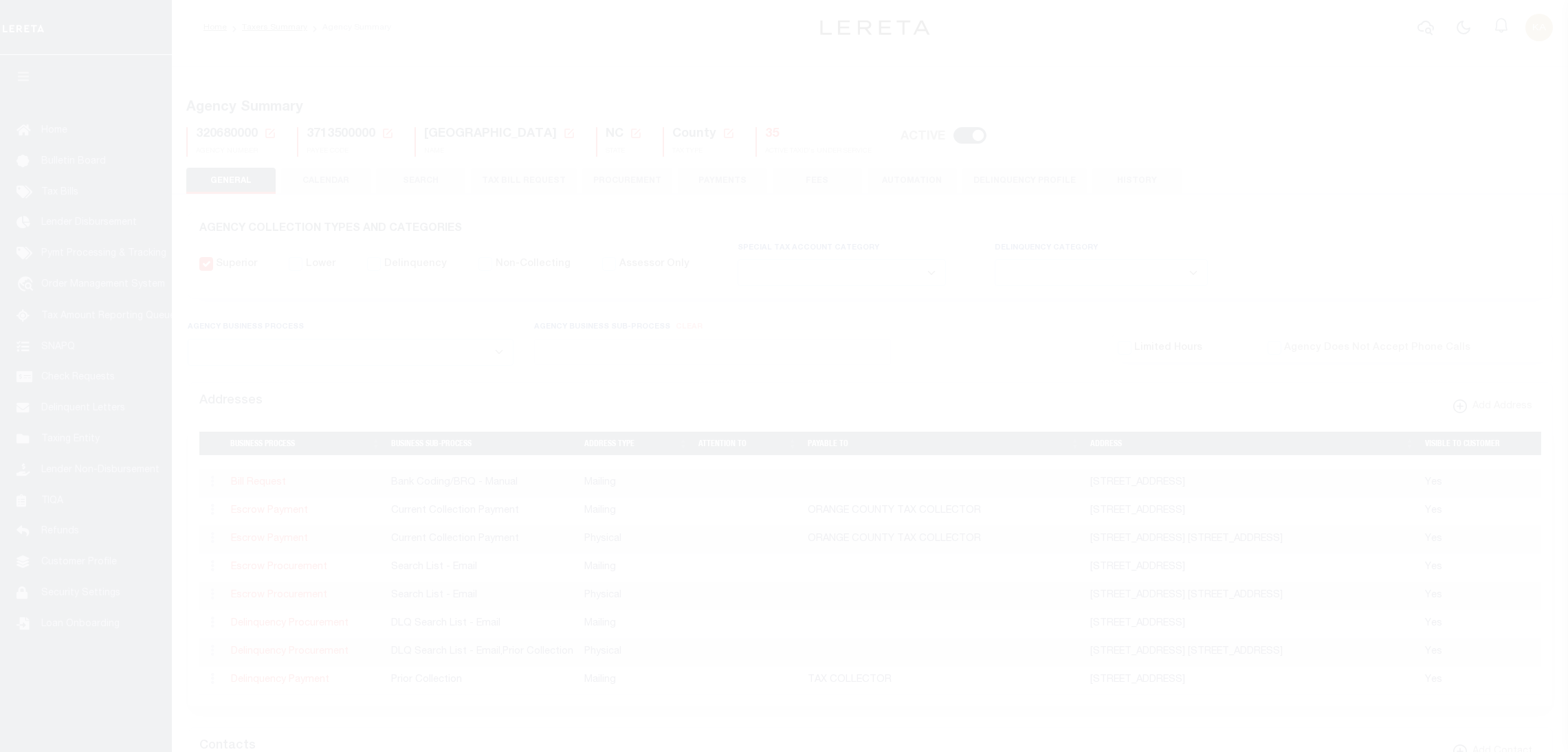
select select
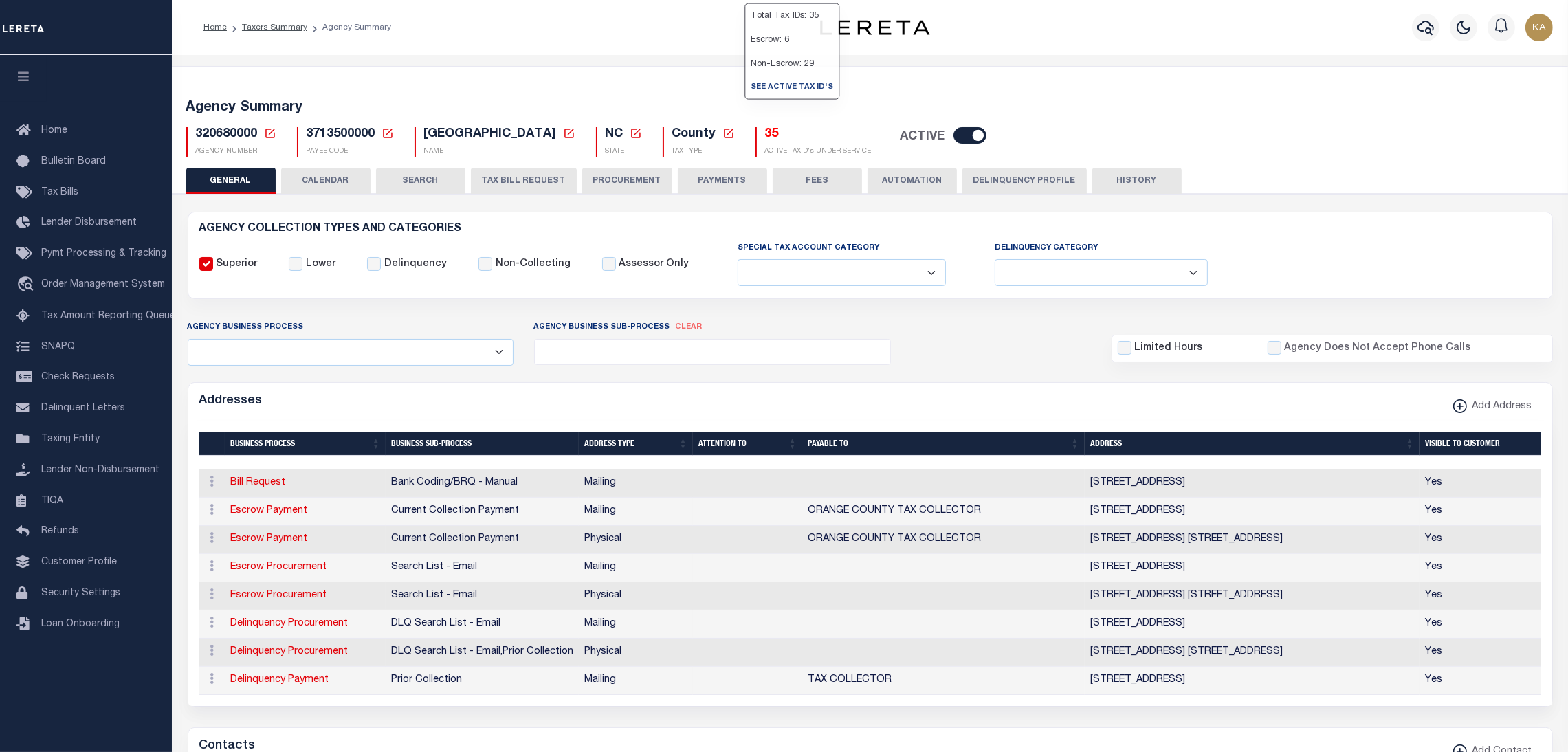
click at [320, 170] on button "CALENDAR" at bounding box center [326, 181] width 90 height 26
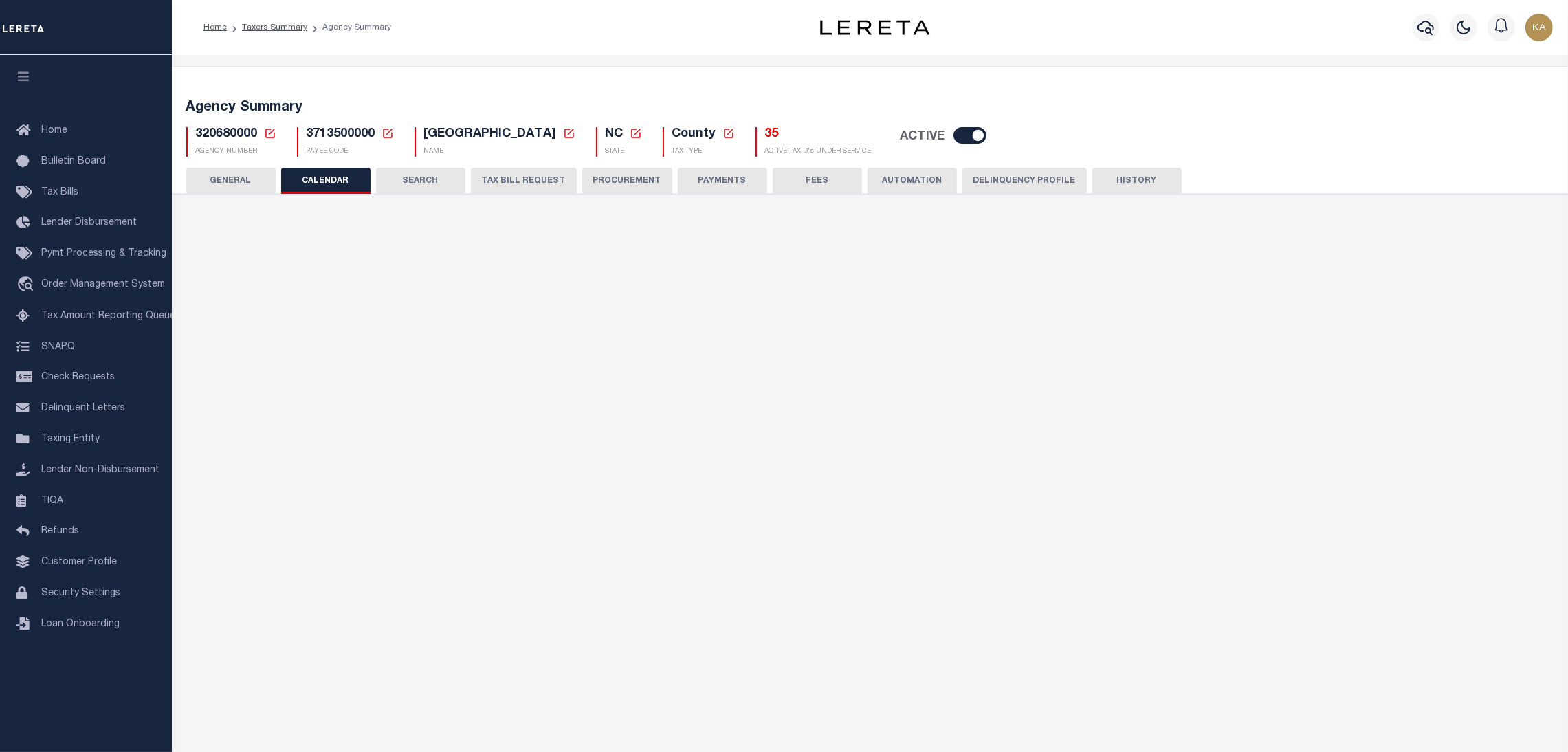
checkbox input "false"
type input "1"
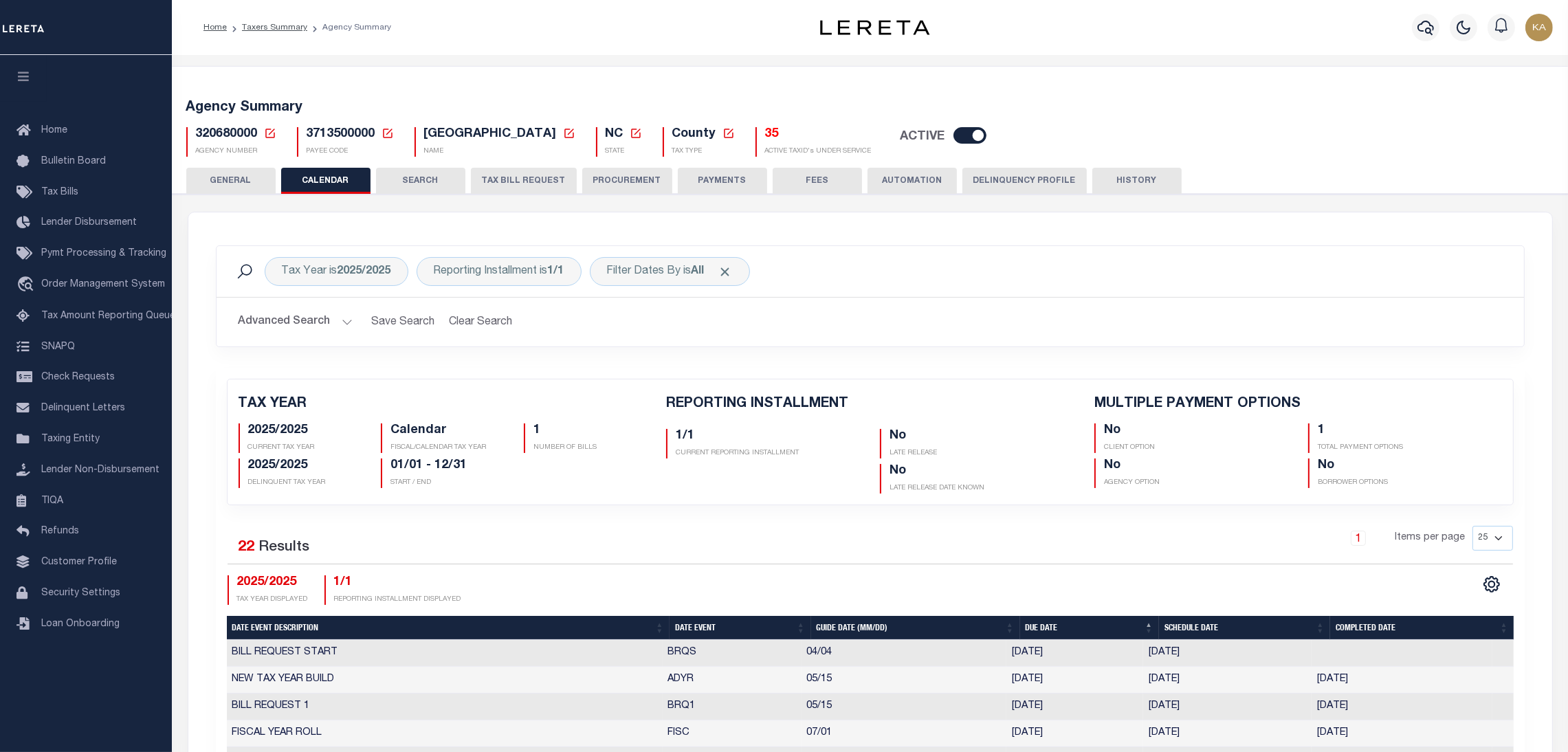
scroll to position [514, 0]
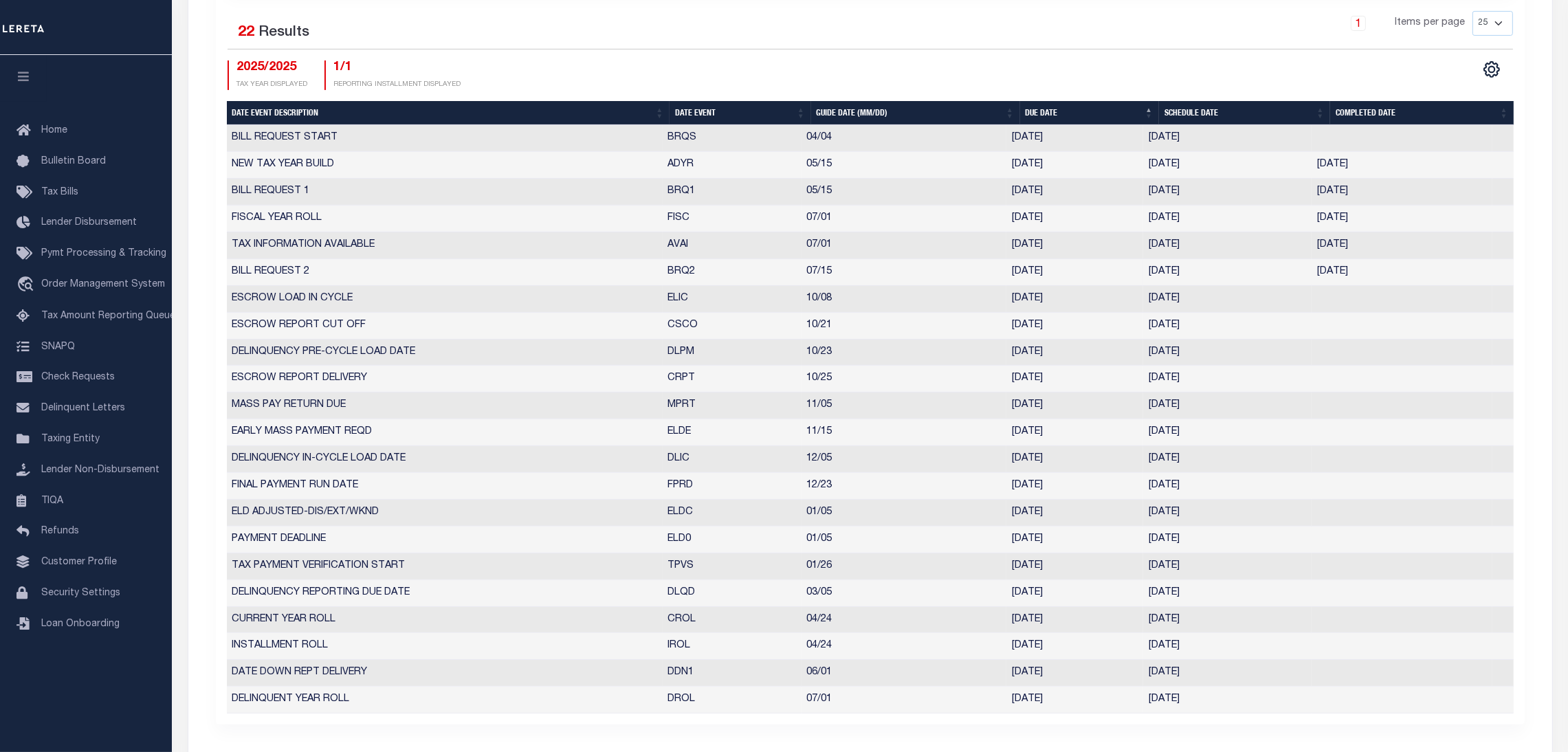
drag, startPoint x: 650, startPoint y: 268, endPoint x: 1215, endPoint y: 271, distance: 565.0
click at [1230, 269] on tr "BILL REQUEST 2 BRQ2 07/15 [DATE] [DATE] [DATE] 3375847" at bounding box center [870, 272] width 1287 height 26
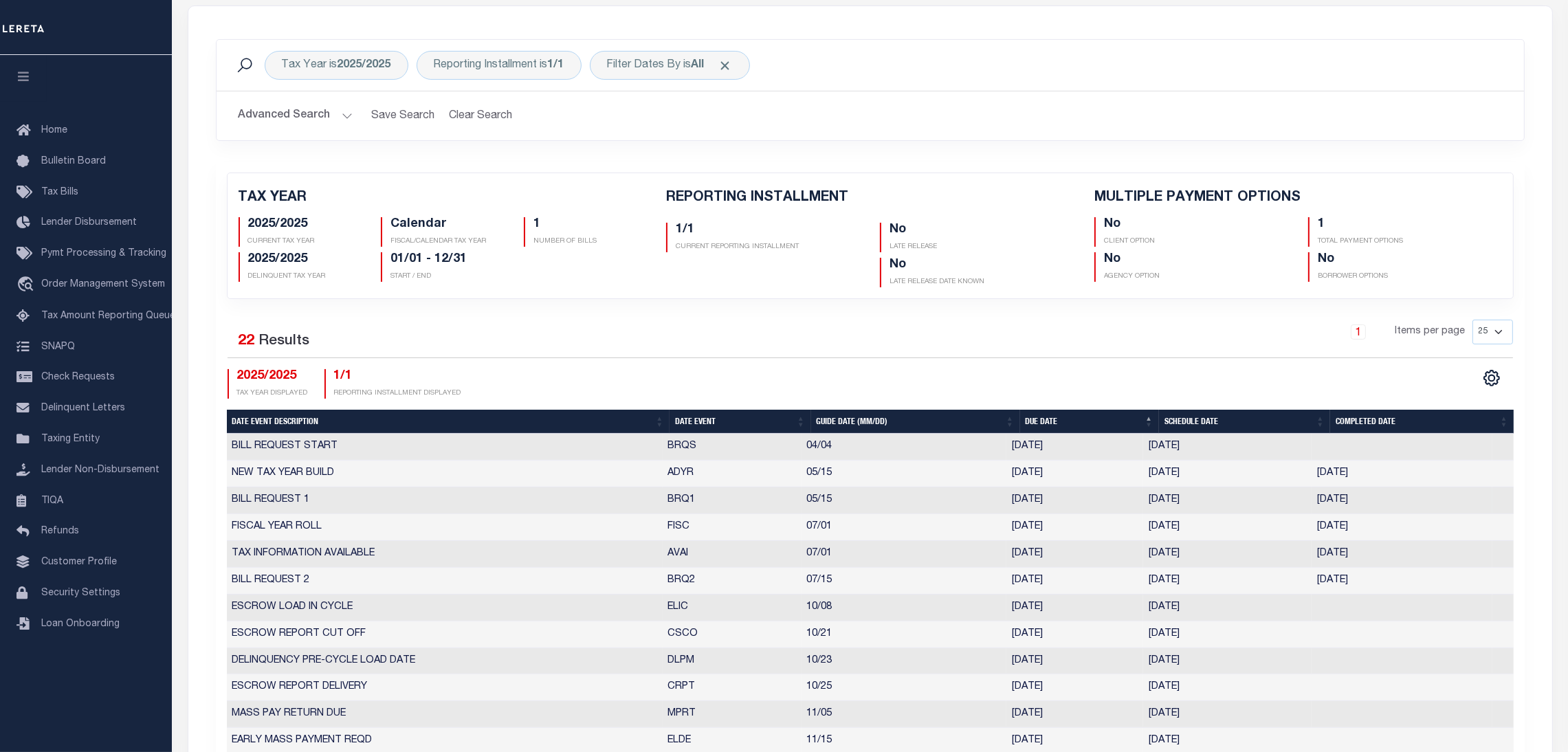
click at [1018, 503] on td "[DATE]" at bounding box center [1074, 500] width 137 height 26
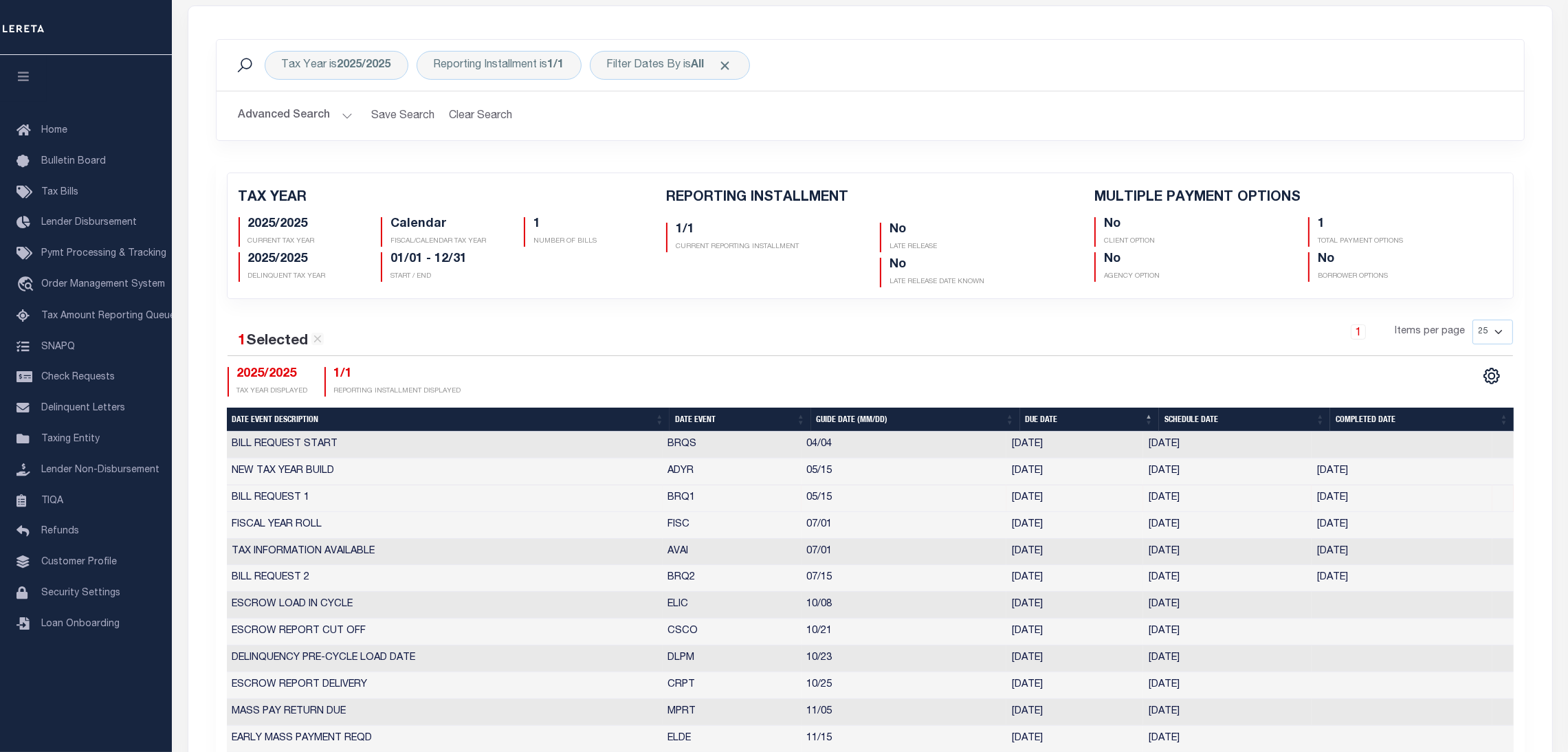
drag, startPoint x: 720, startPoint y: 585, endPoint x: 1206, endPoint y: 581, distance: 486.0
click at [1206, 581] on tr "BILL REQUEST 2 BRQ2 07/15 [DATE] [DATE] [DATE] 3375847" at bounding box center [870, 578] width 1287 height 26
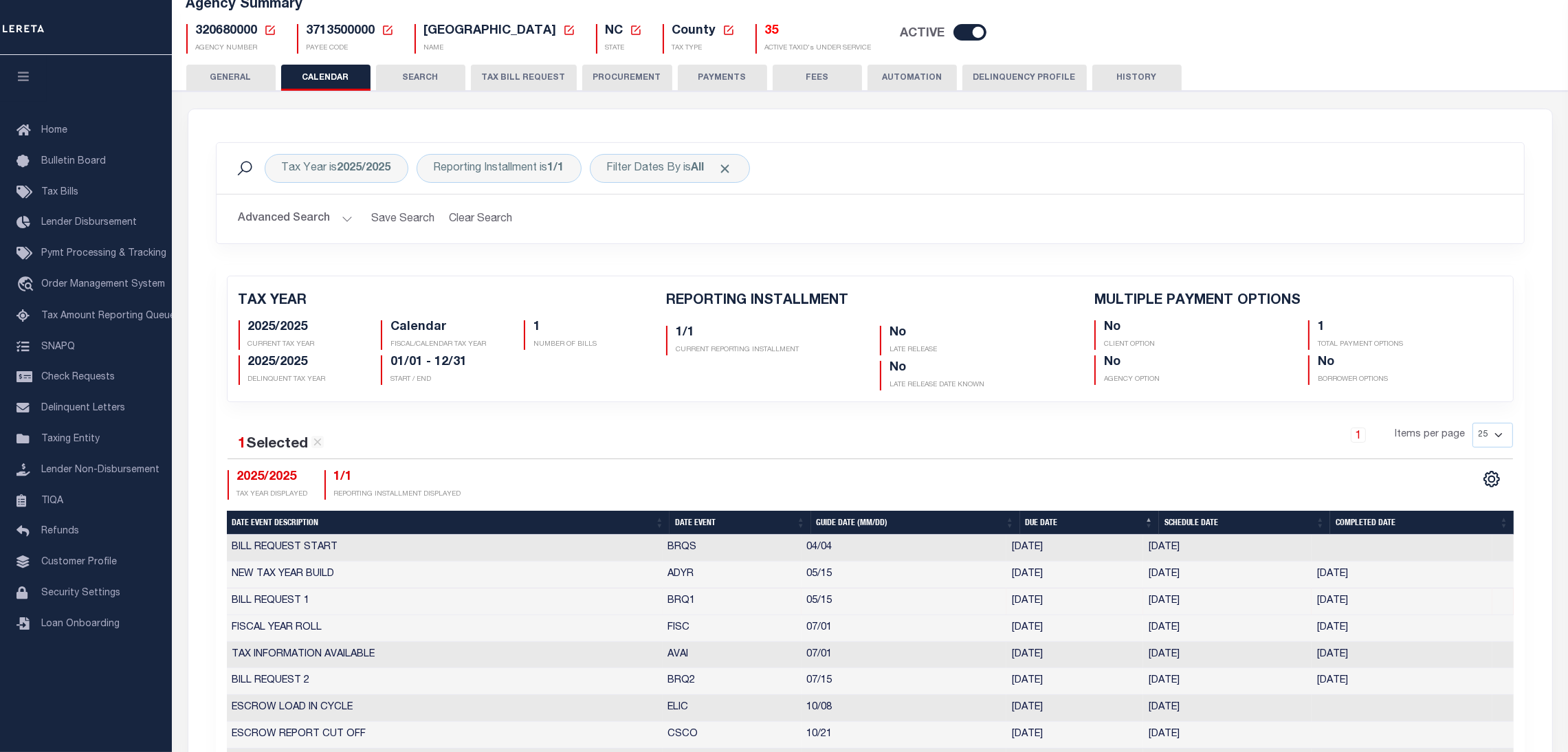
scroll to position [0, 0]
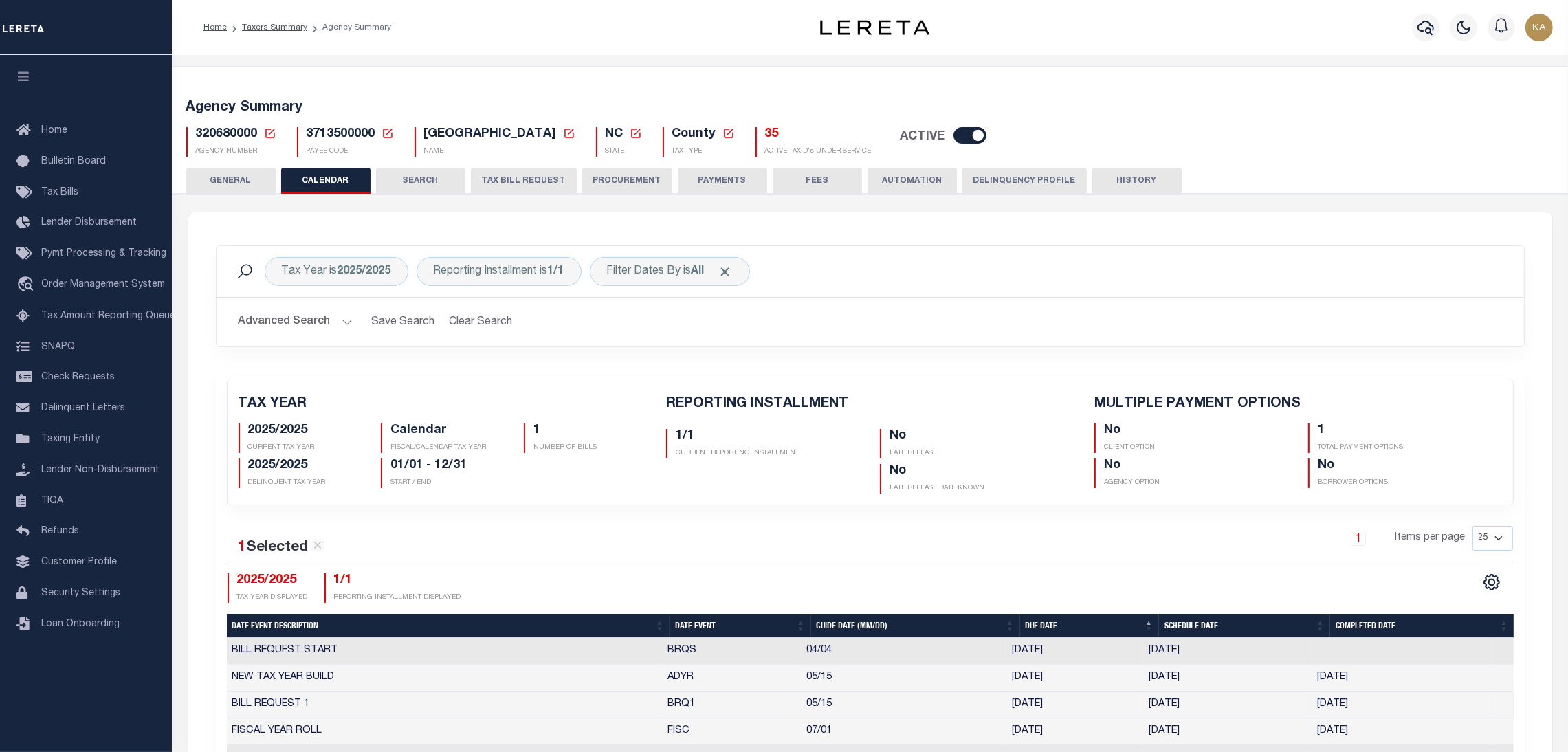
drag, startPoint x: 547, startPoint y: 169, endPoint x: 584, endPoint y: 371, distance: 205.4
click at [547, 169] on button "TAX BILL REQUEST" at bounding box center [523, 181] width 106 height 26
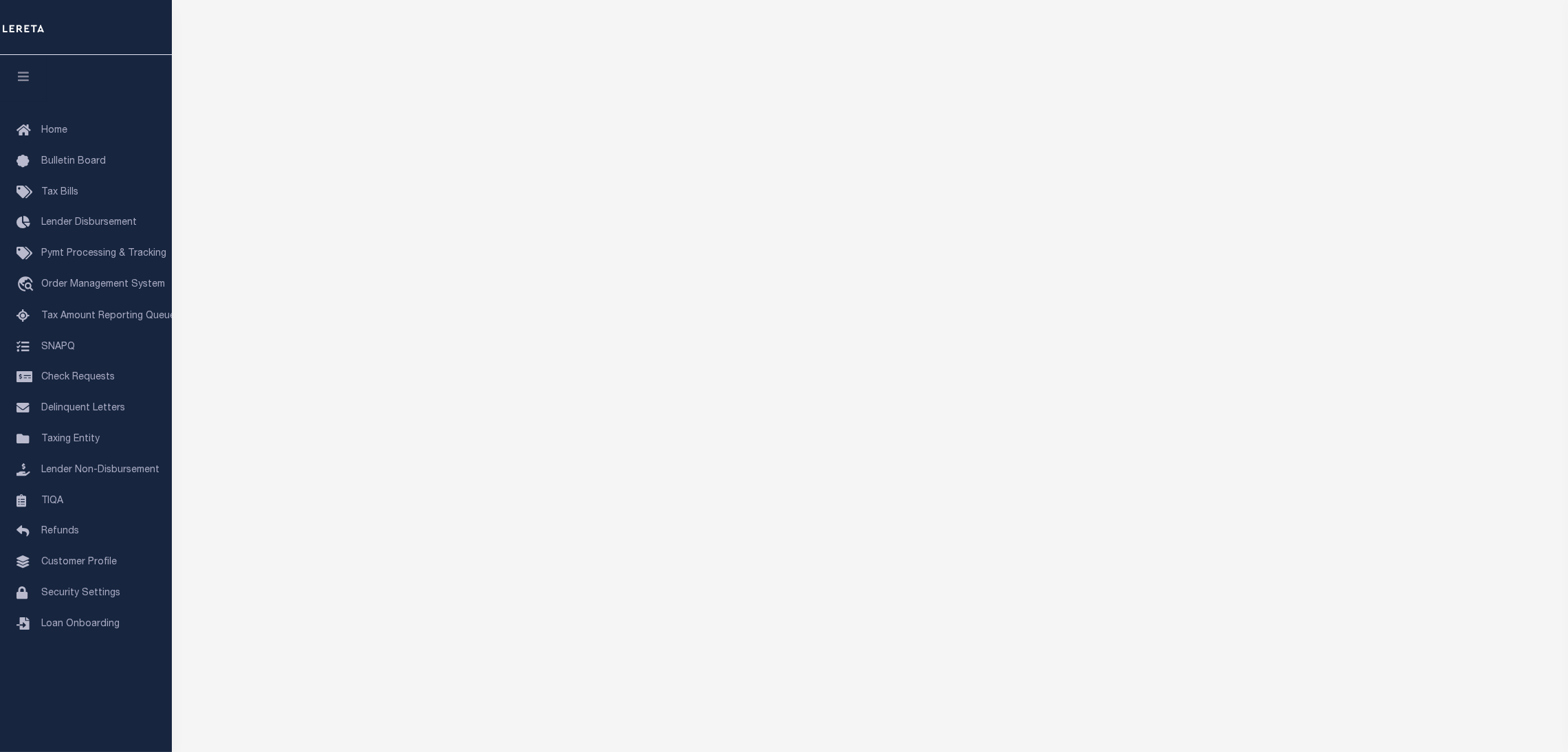
select select "27"
select select "22"
select select "false"
select select "15"
select select "2"
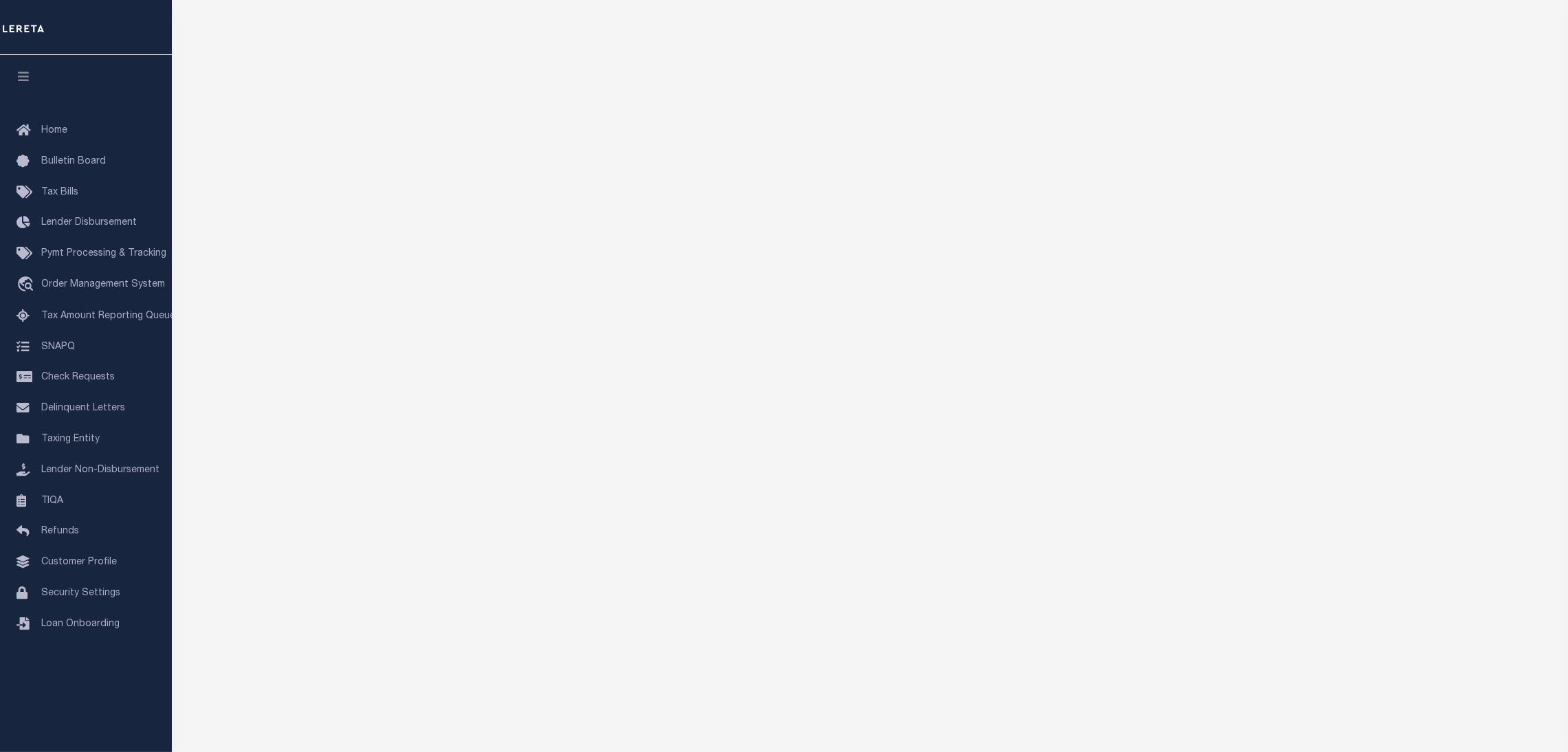
select select
select select "7803021001"
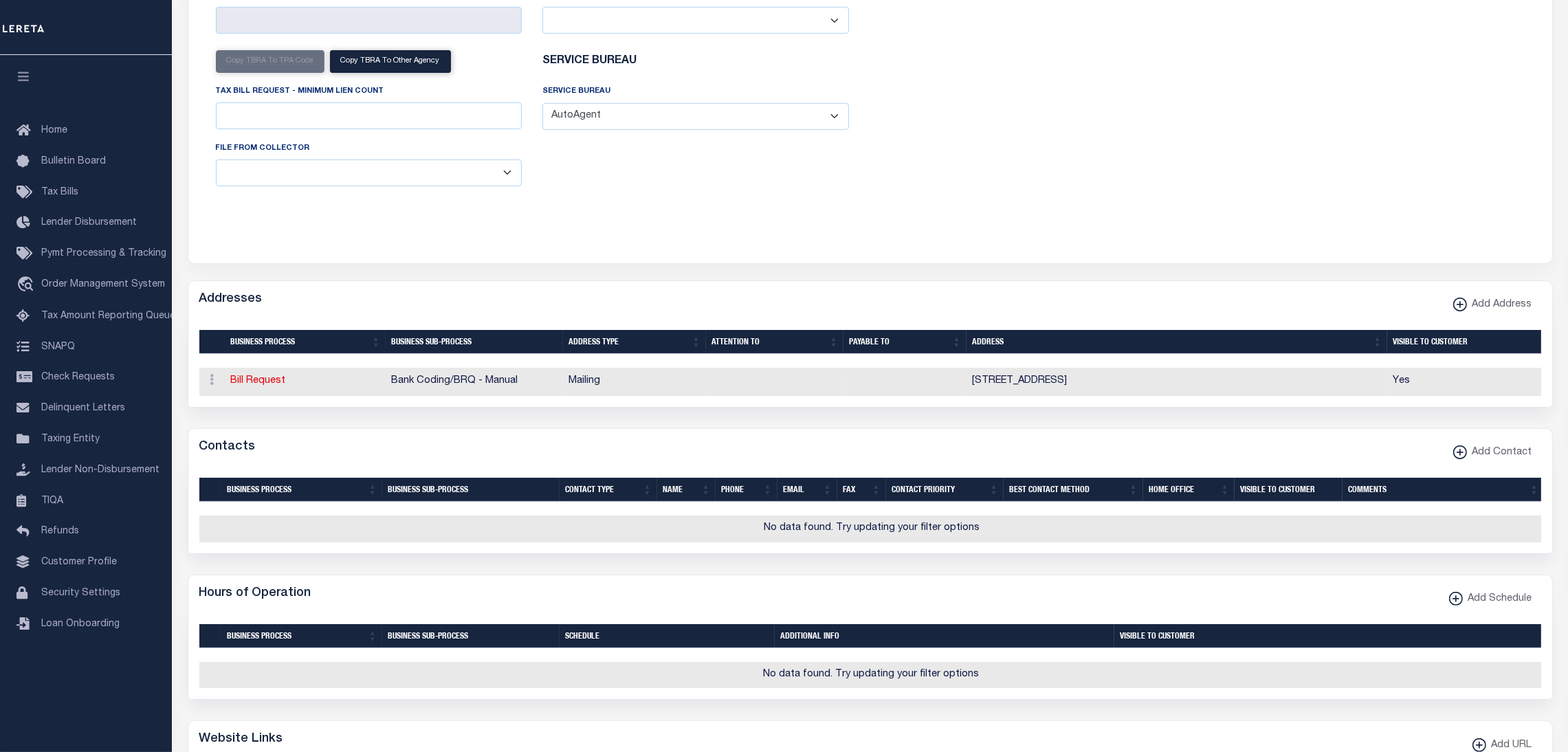
scroll to position [0, 0]
